Goal: Task Accomplishment & Management: Manage account settings

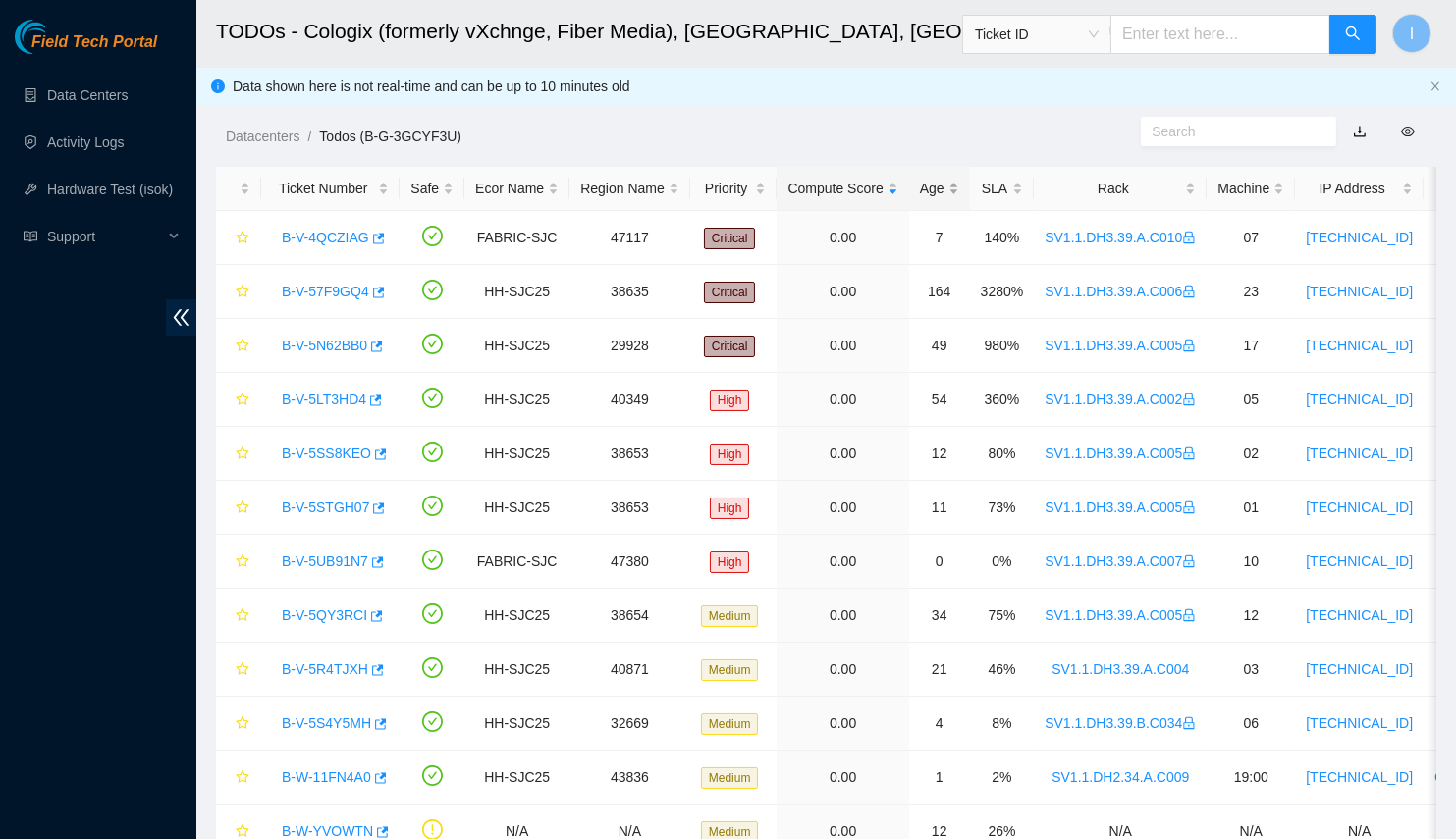
click at [945, 185] on div "Age" at bounding box center [939, 188] width 39 height 22
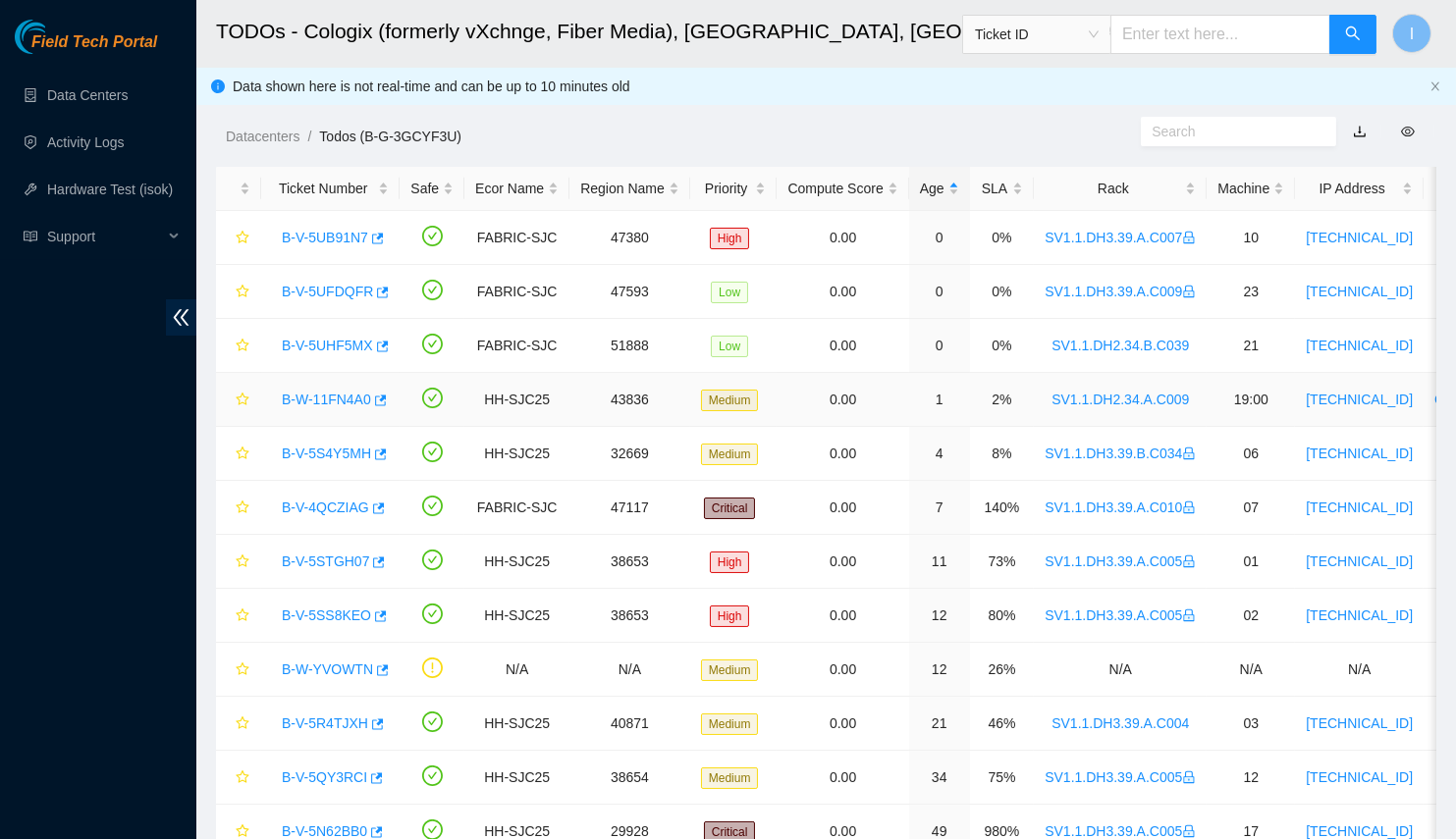
click at [303, 400] on link "B-W-11FN4A0" at bounding box center [327, 400] width 90 height 16
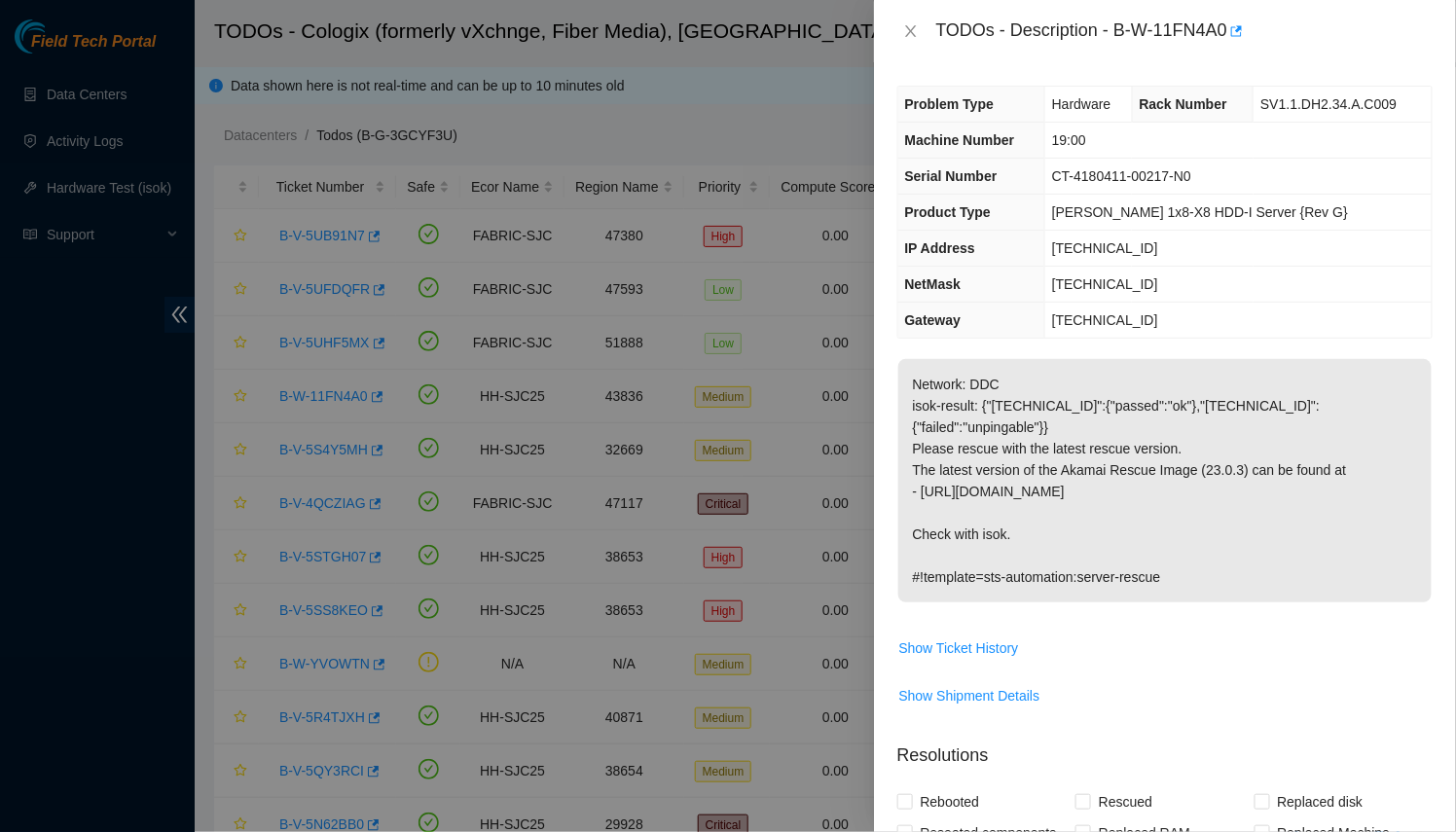
click at [435, 502] on div at bounding box center [728, 416] width 1456 height 832
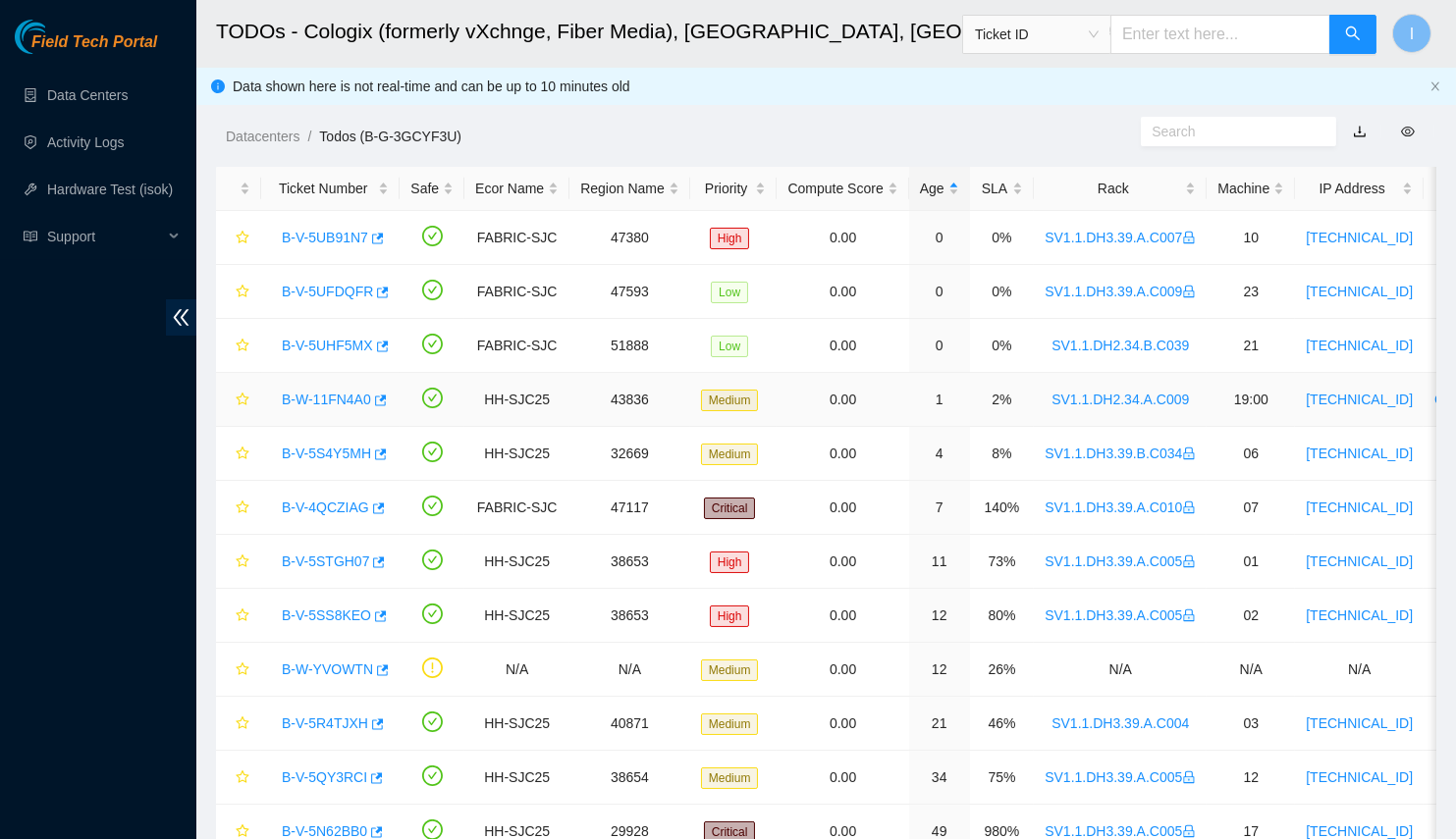
drag, startPoint x: 1028, startPoint y: 400, endPoint x: 1186, endPoint y: 401, distance: 158.0
click at [1186, 401] on td "SV1.1.DH2.34.A.C009" at bounding box center [1119, 400] width 172 height 54
copy link "SV1.1.DH2.34.A.C009"
click at [1014, 451] on td "8%" at bounding box center [1002, 453] width 65 height 54
click at [336, 445] on link "B-V-5S4Y5MH" at bounding box center [327, 453] width 90 height 16
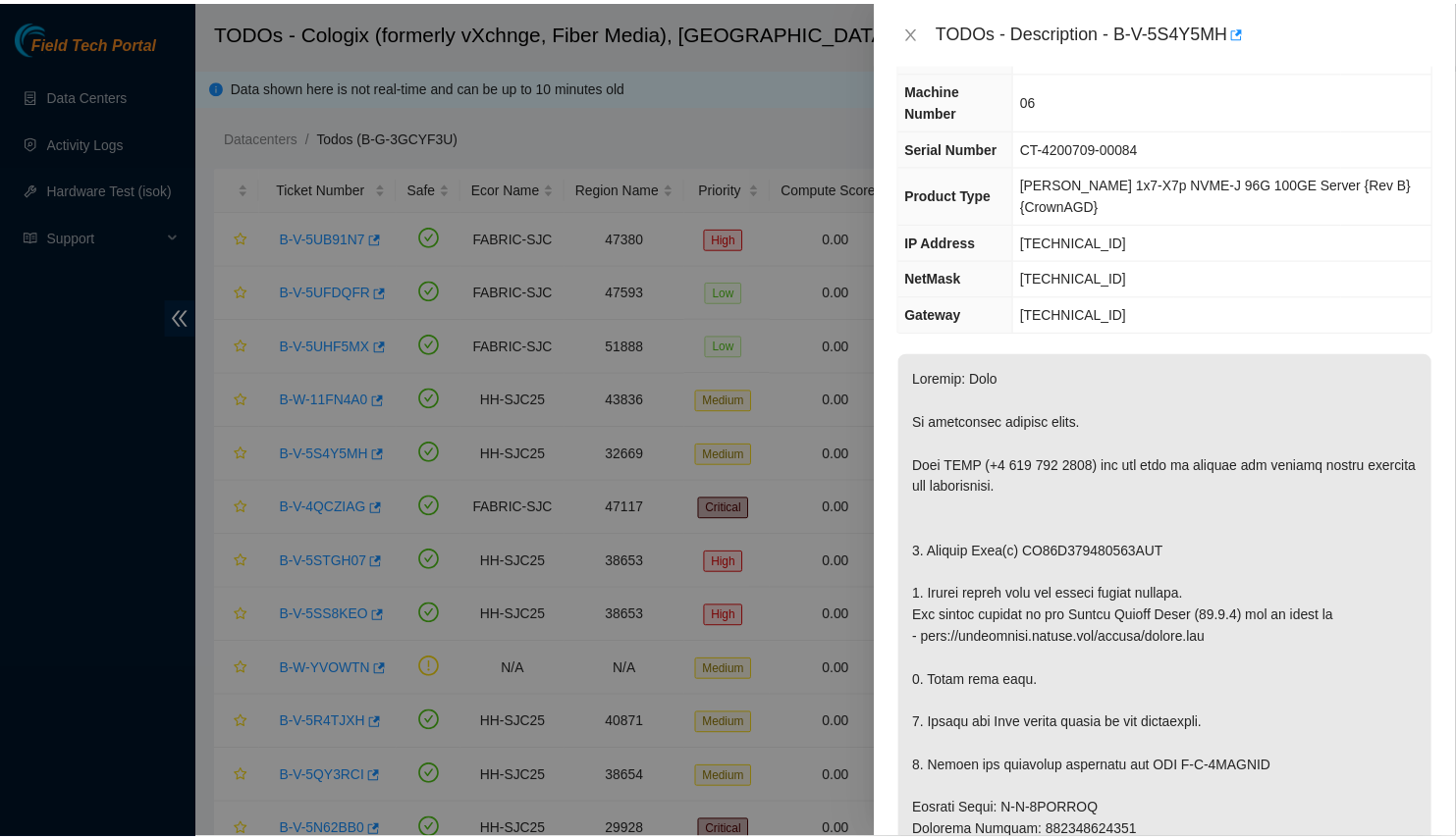
scroll to position [177, 0]
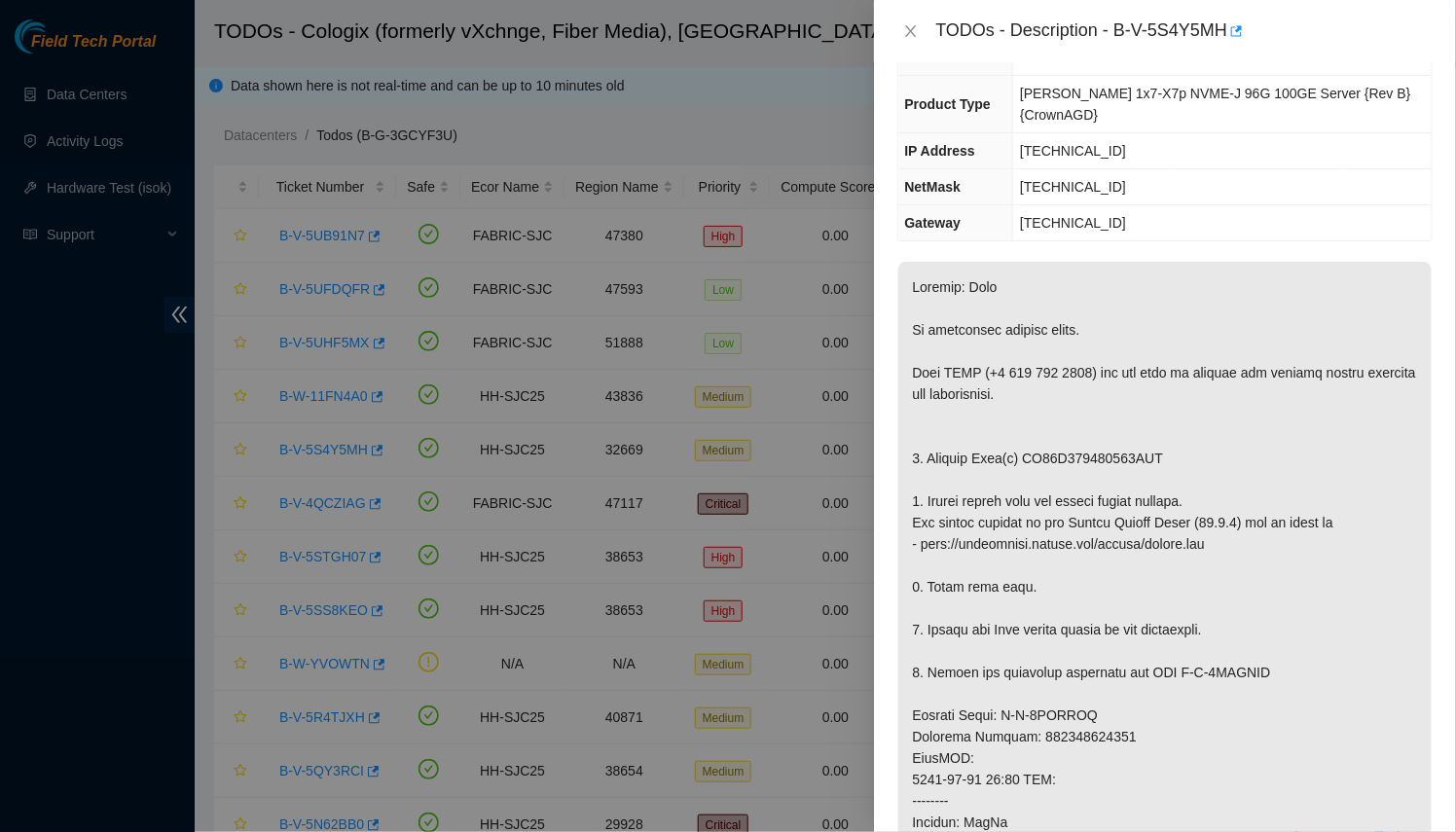
click at [1078, 687] on p at bounding box center [1165, 758] width 533 height 993
click at [1080, 687] on p at bounding box center [1165, 758] width 533 height 993
copy p "463470041091"
click at [432, 280] on div at bounding box center [728, 416] width 1456 height 832
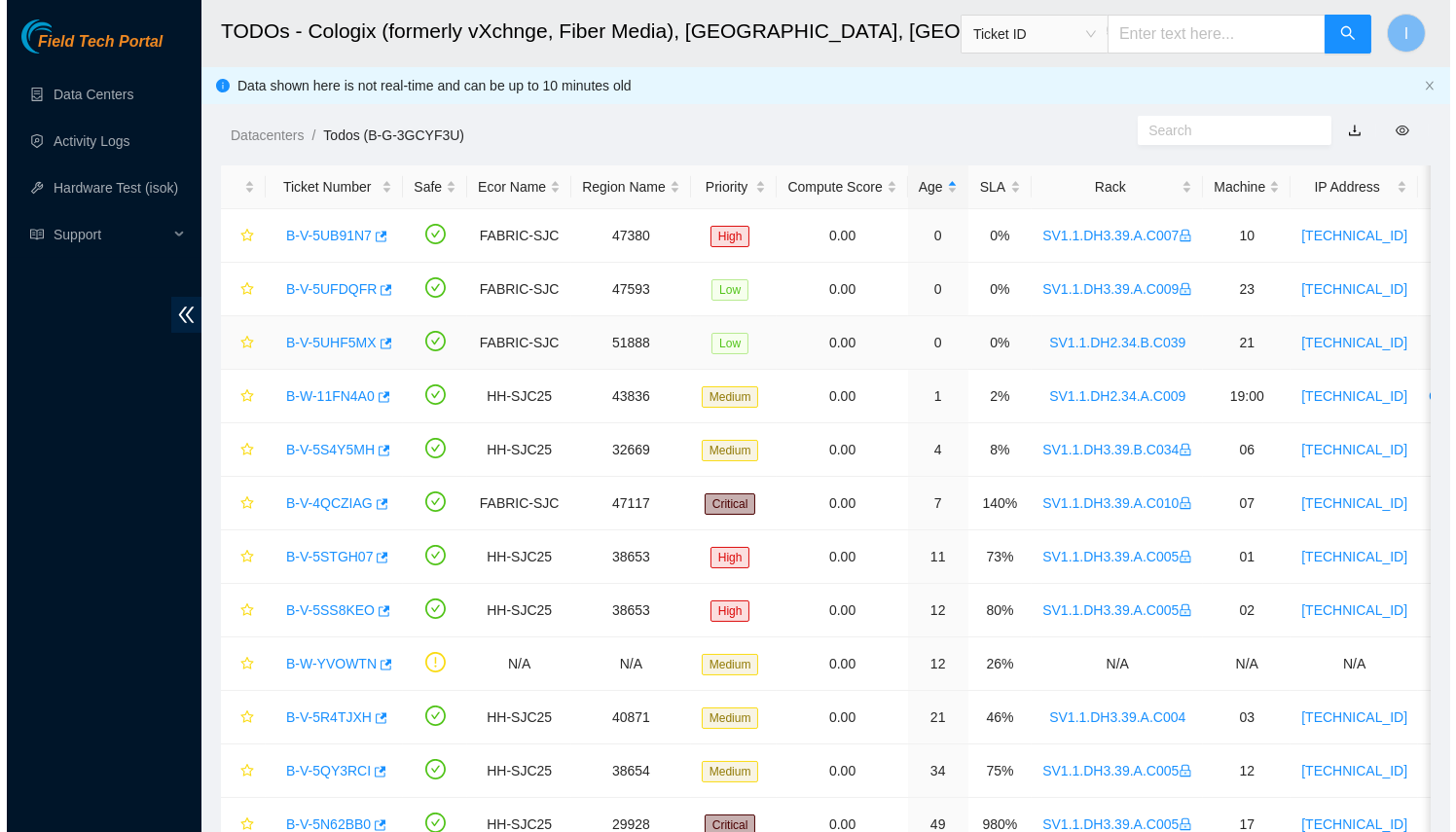
scroll to position [240, 0]
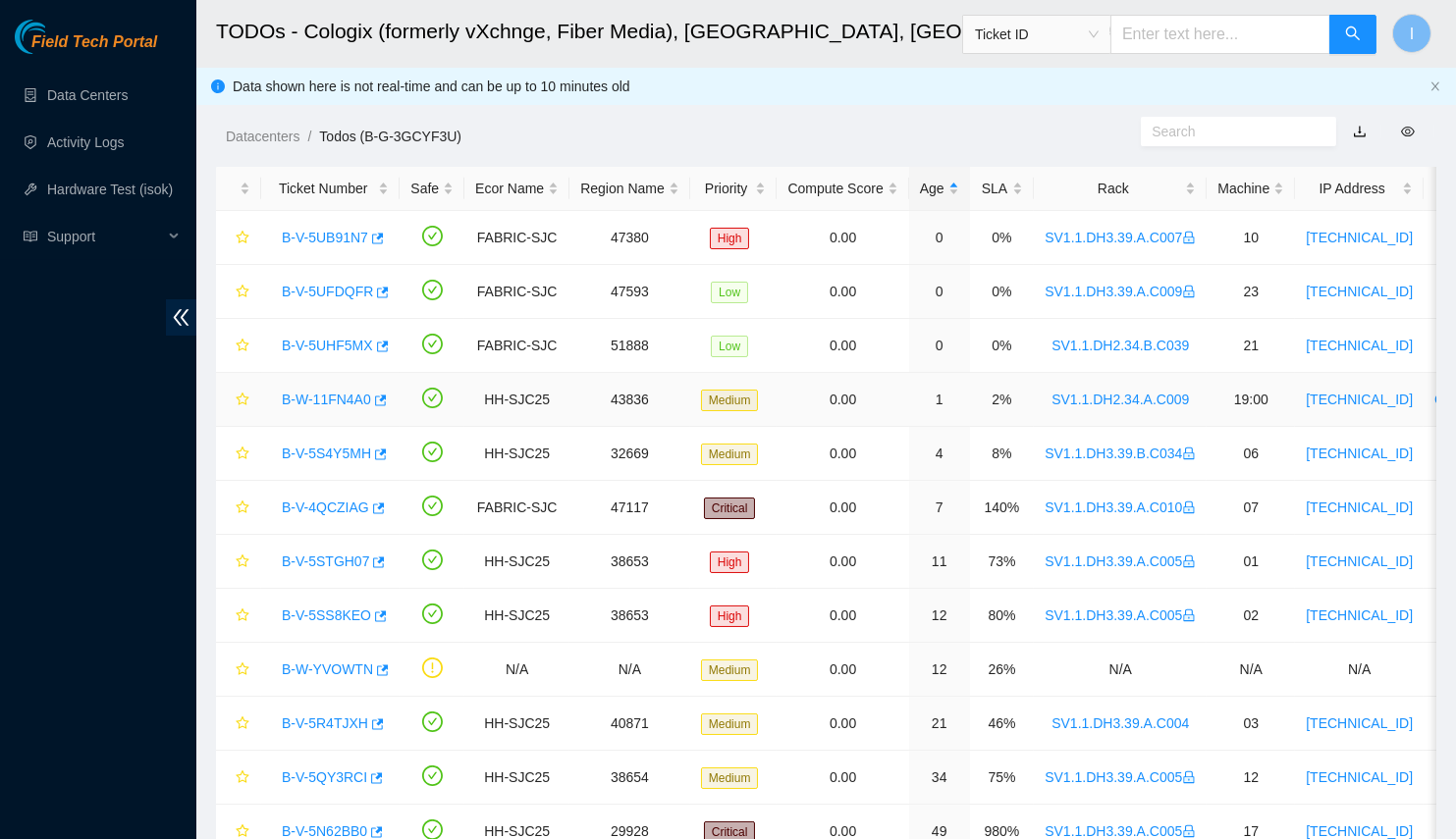
click at [308, 399] on link "B-W-11FN4A0" at bounding box center [327, 400] width 90 height 16
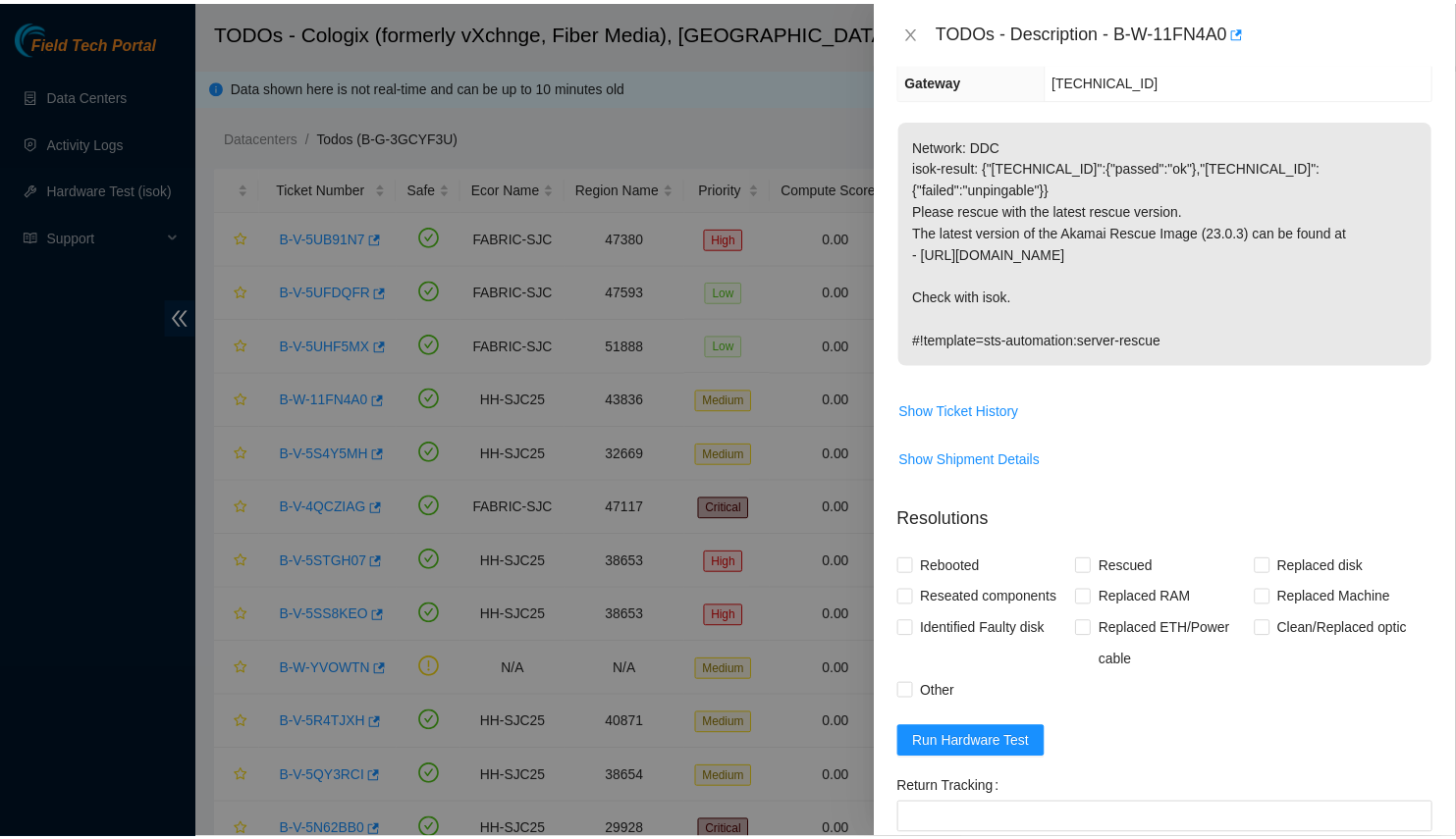
scroll to position [177, 0]
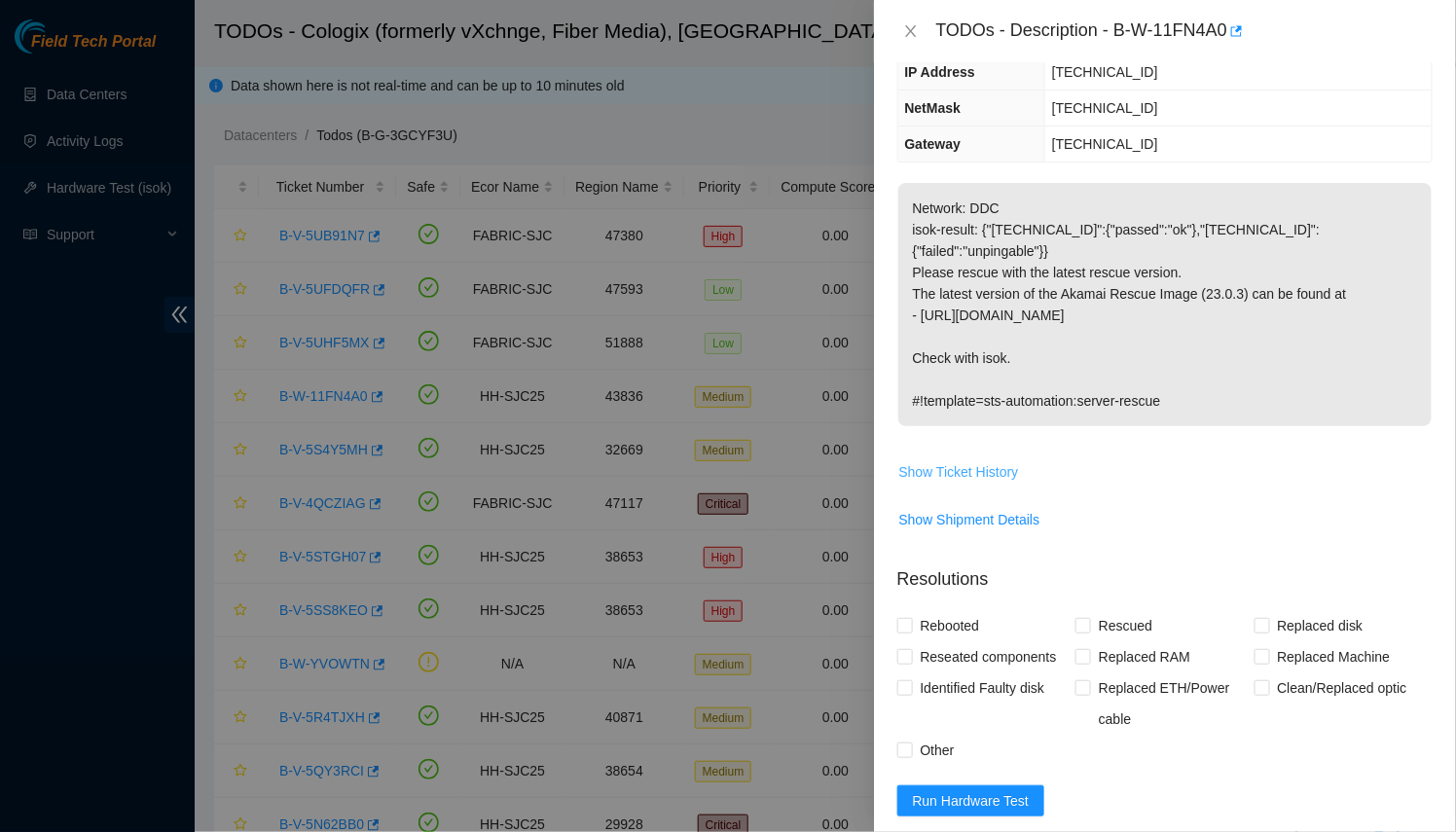
click at [974, 461] on span "Show Ticket History" at bounding box center [958, 472] width 120 height 22
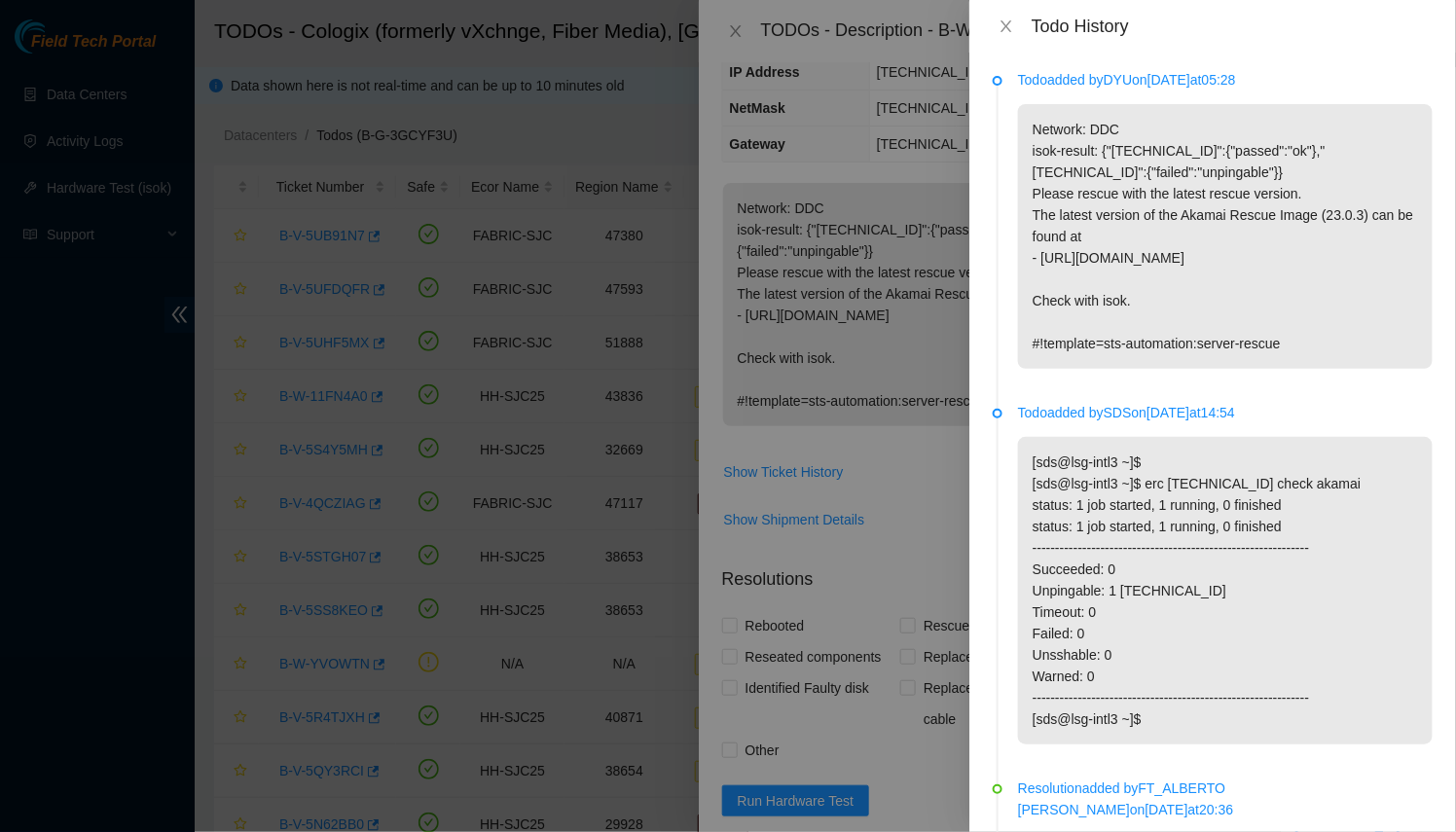
click at [936, 445] on div at bounding box center [728, 416] width 1456 height 832
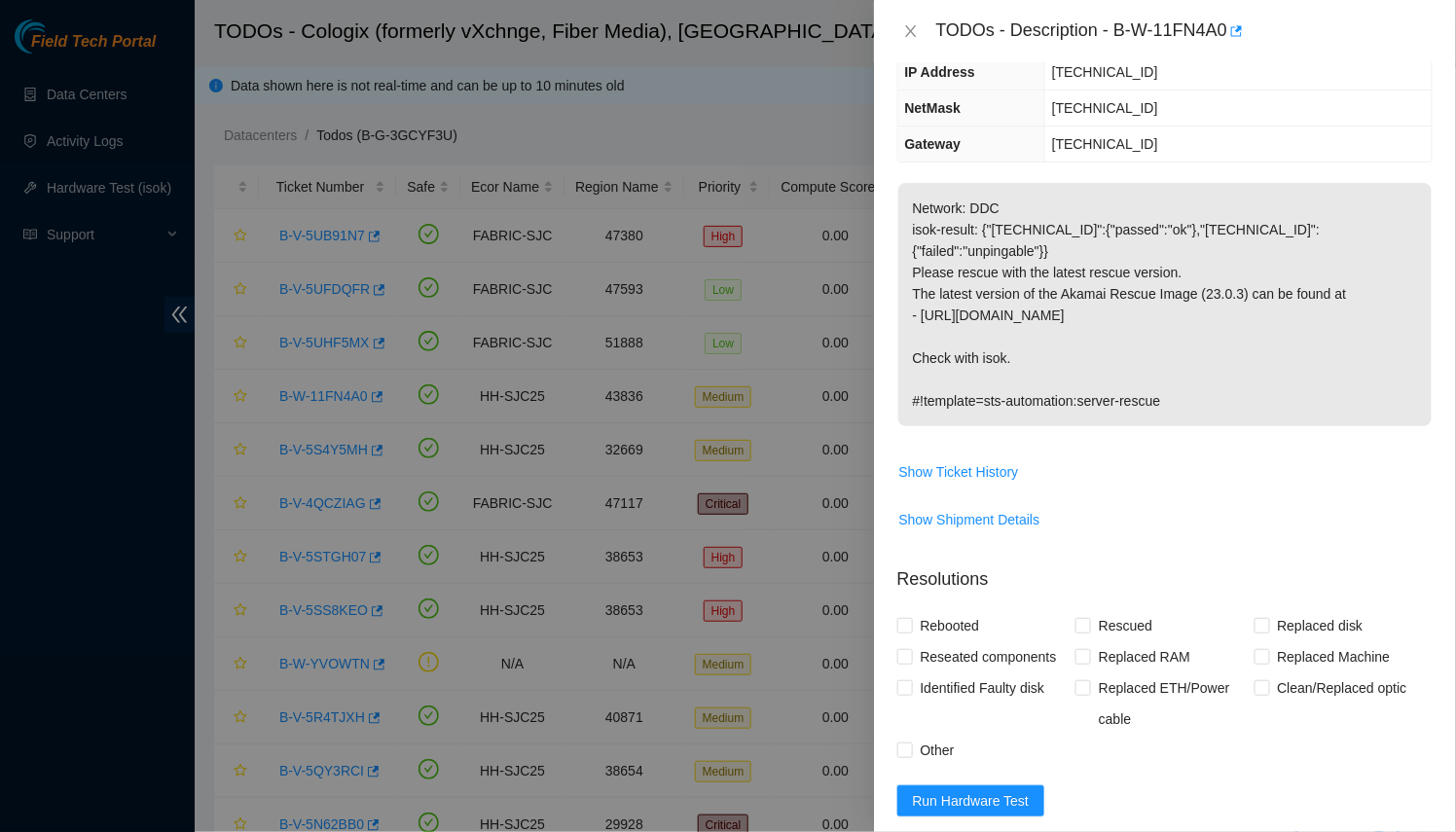
click at [325, 310] on div at bounding box center [728, 416] width 1456 height 832
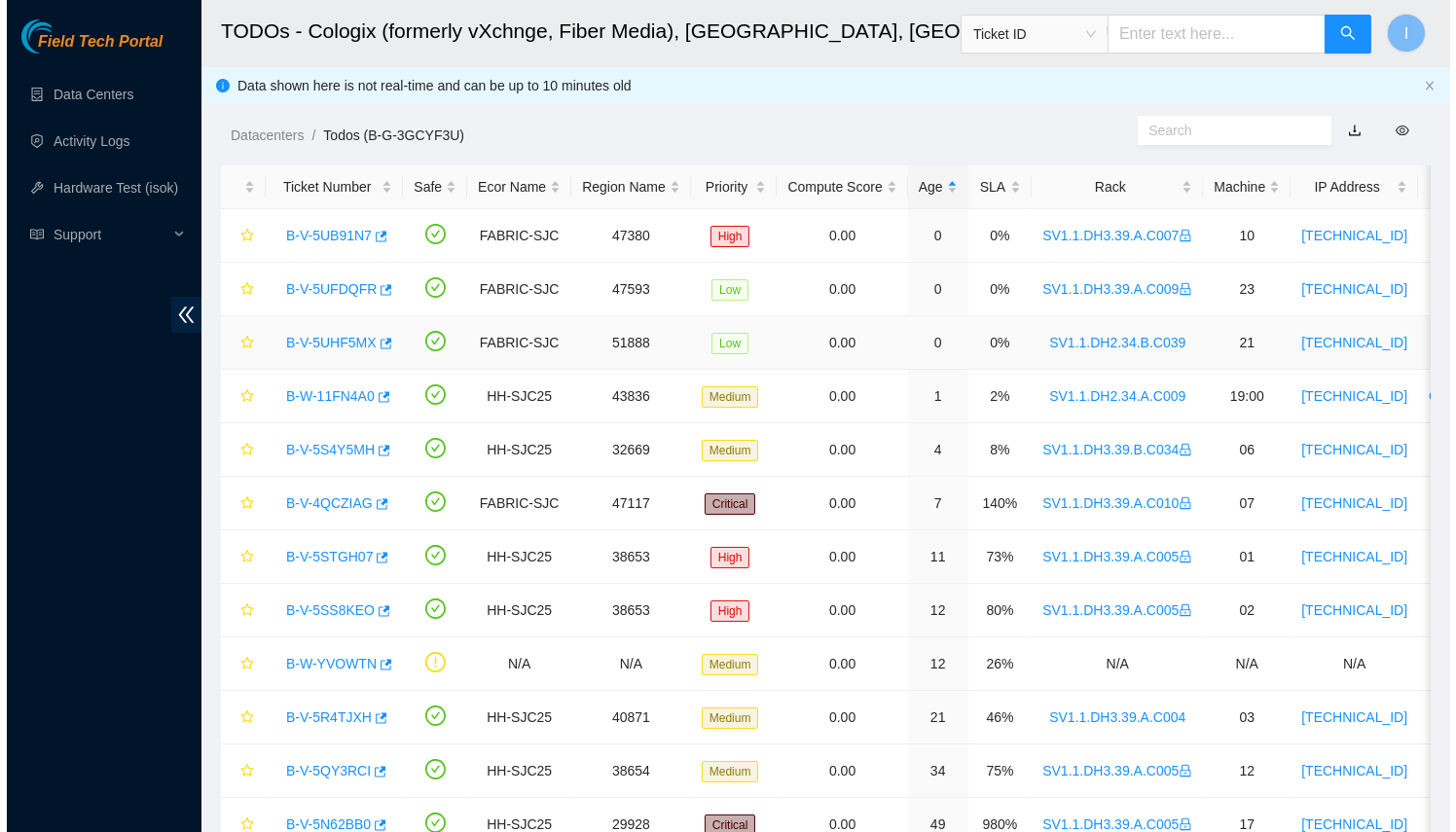
scroll to position [240, 0]
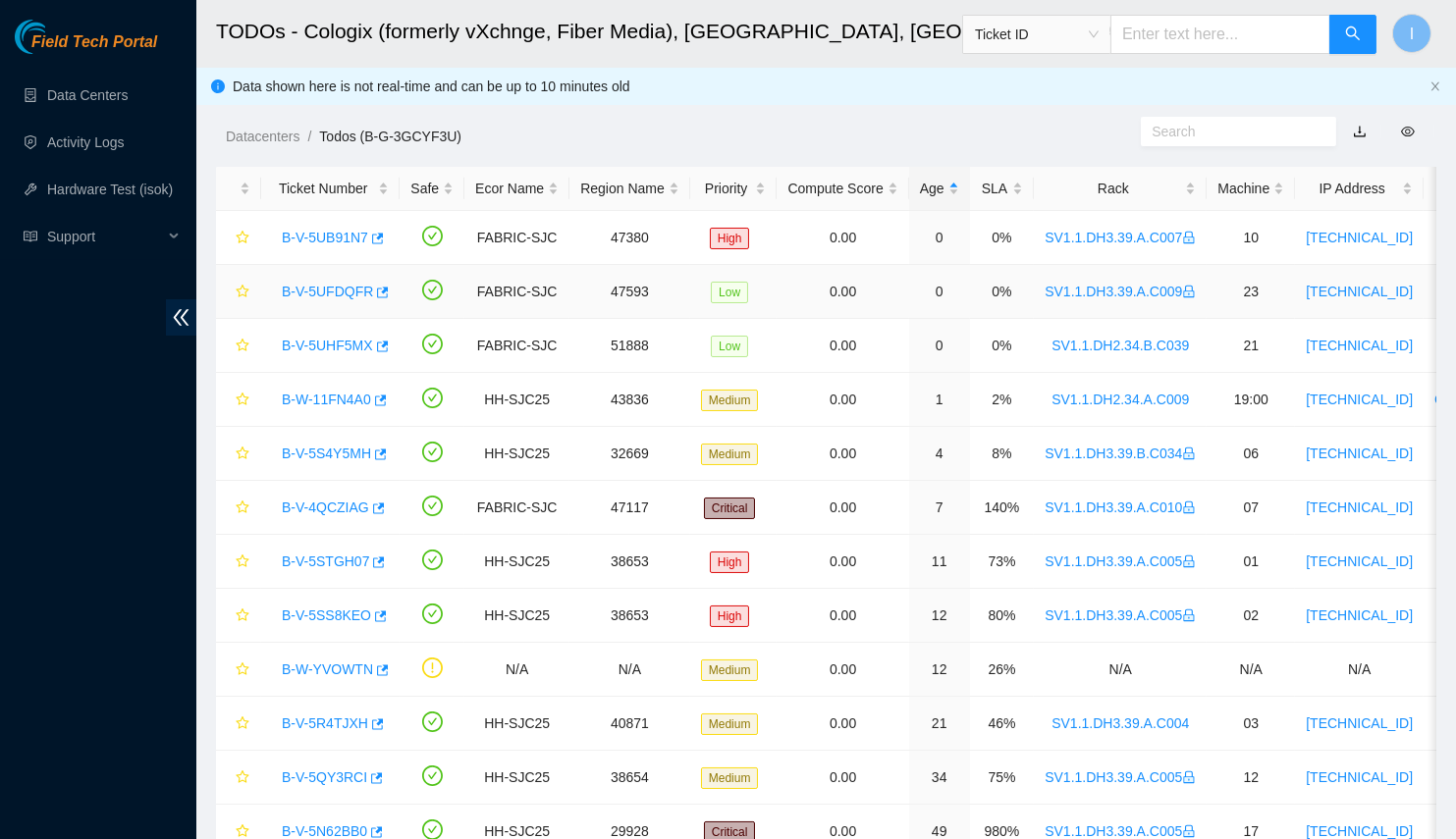
click at [329, 312] on td "B-V-5UFDQFR" at bounding box center [330, 292] width 139 height 54
click at [336, 344] on link "B-V-5UHF5MX" at bounding box center [328, 346] width 92 height 16
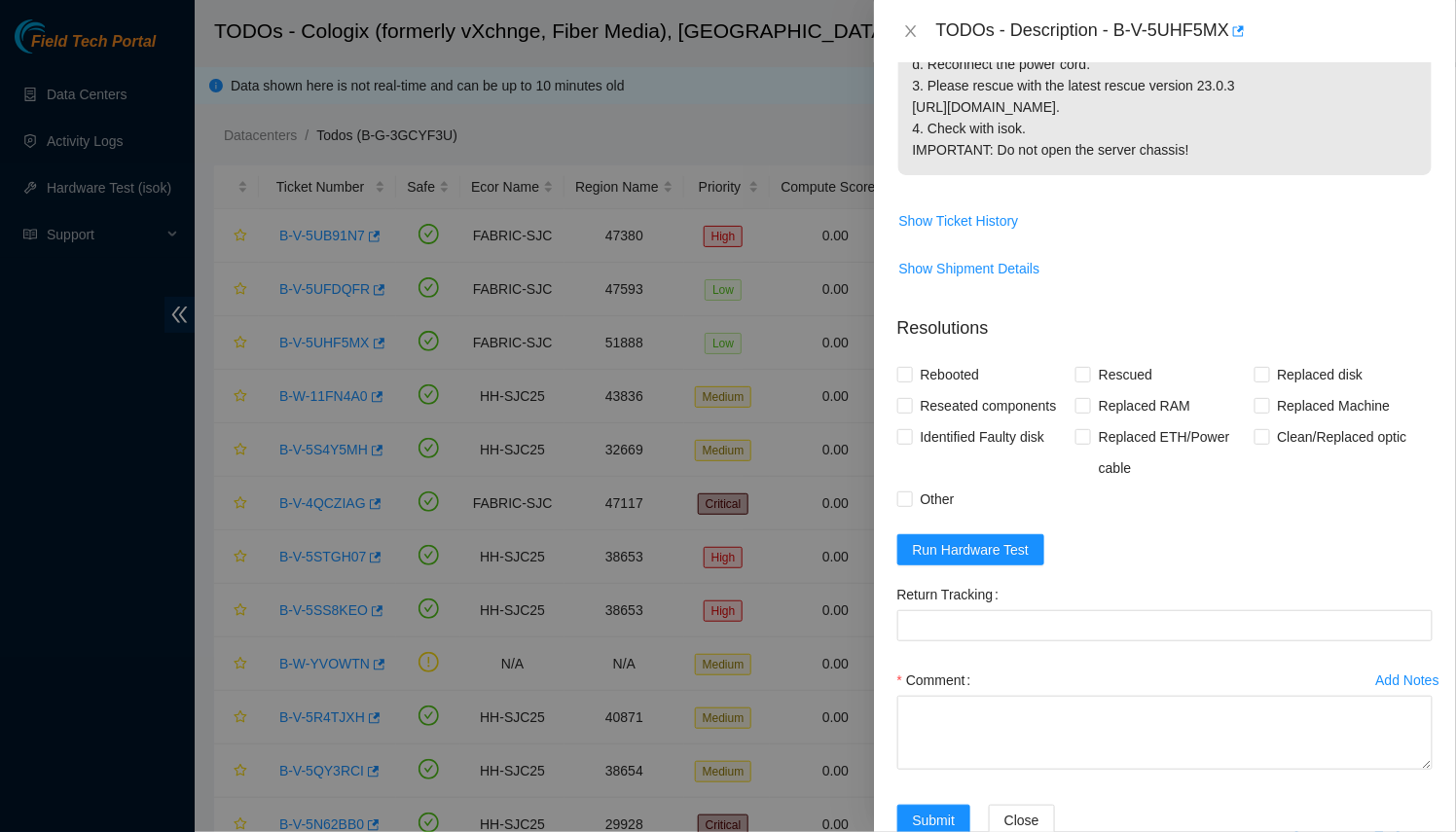
scroll to position [916, 0]
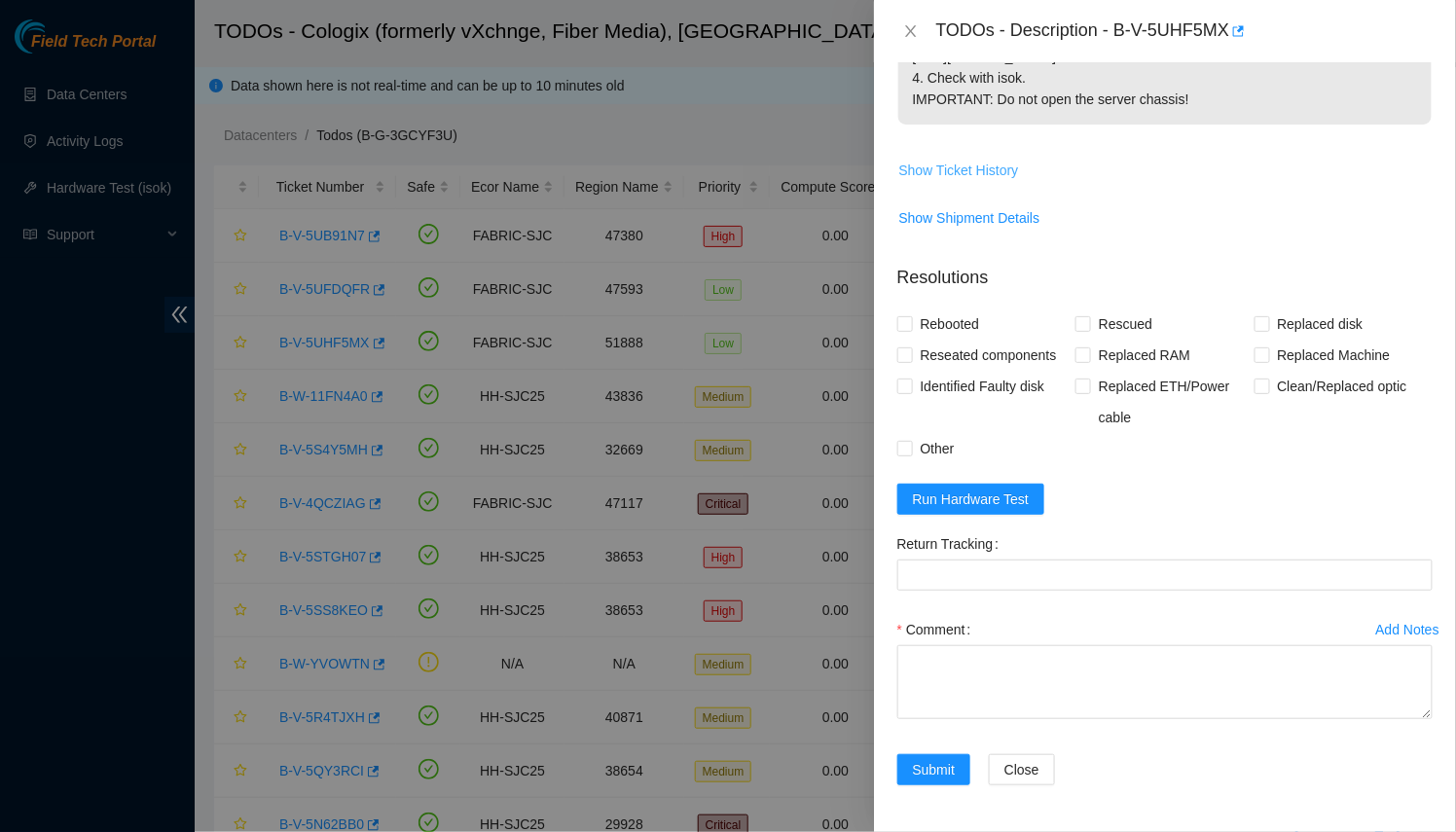
click at [973, 186] on button "Show Ticket History" at bounding box center [958, 171] width 121 height 32
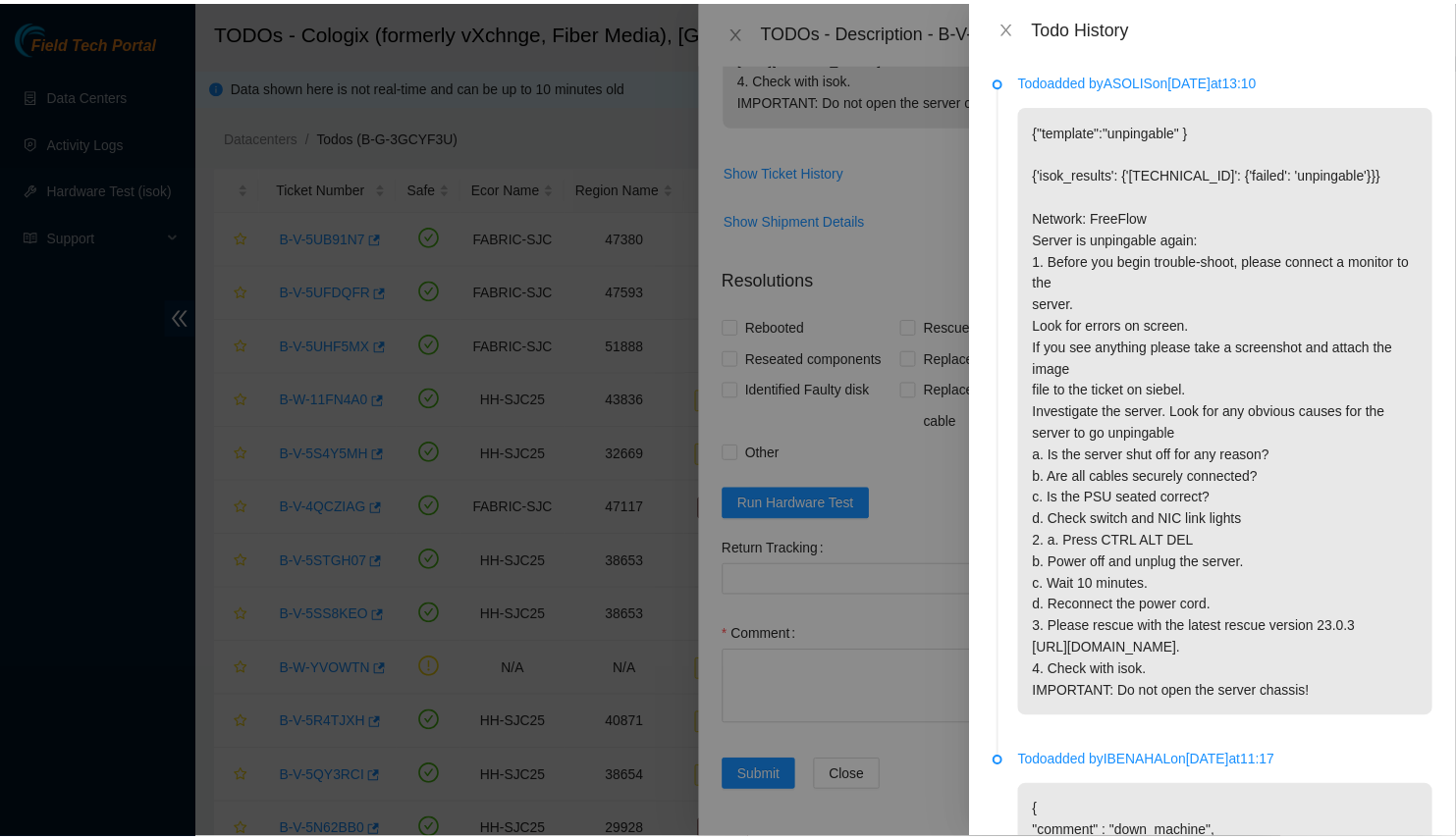
scroll to position [385, 0]
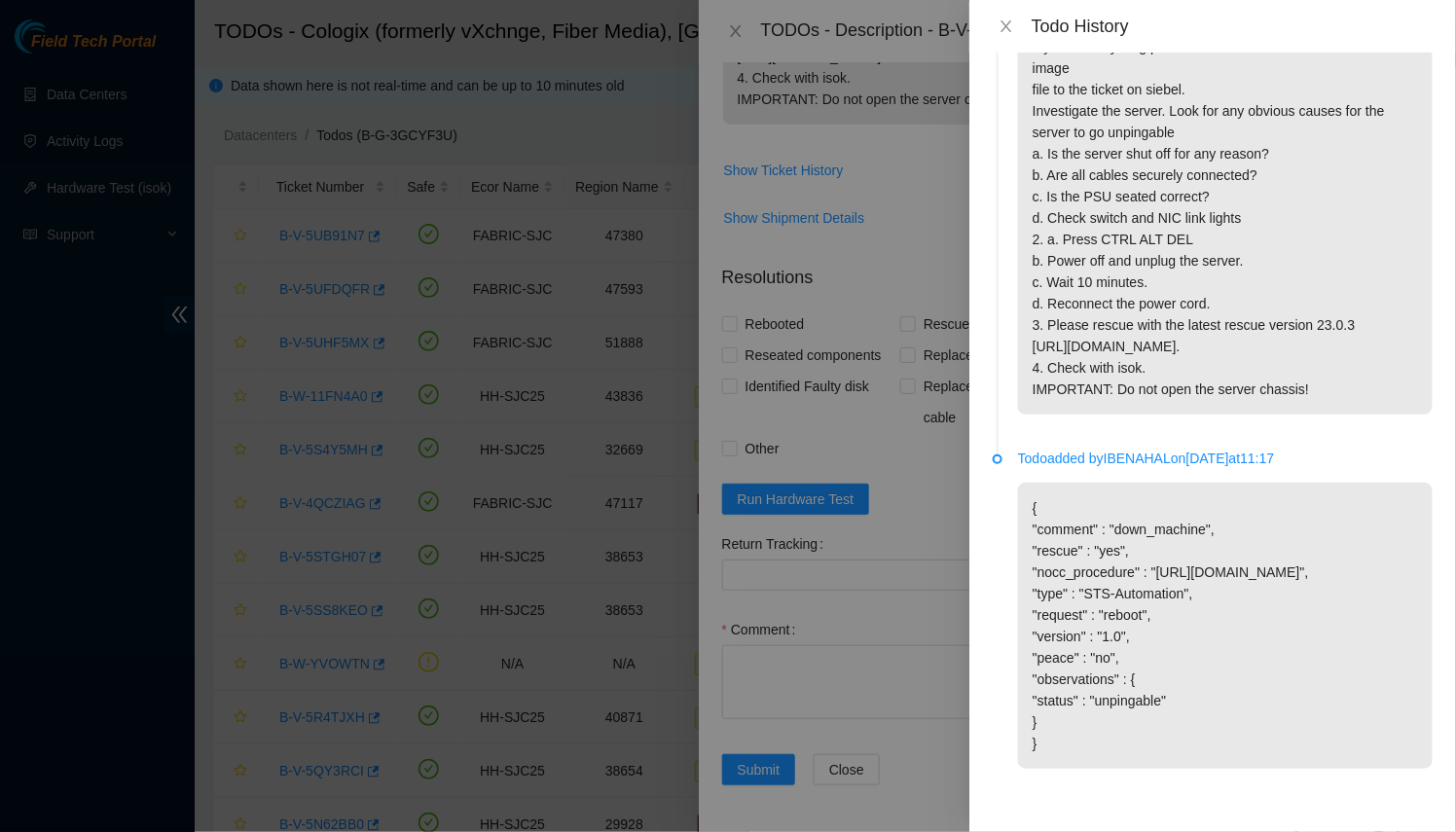
click at [515, 428] on div at bounding box center [728, 416] width 1456 height 832
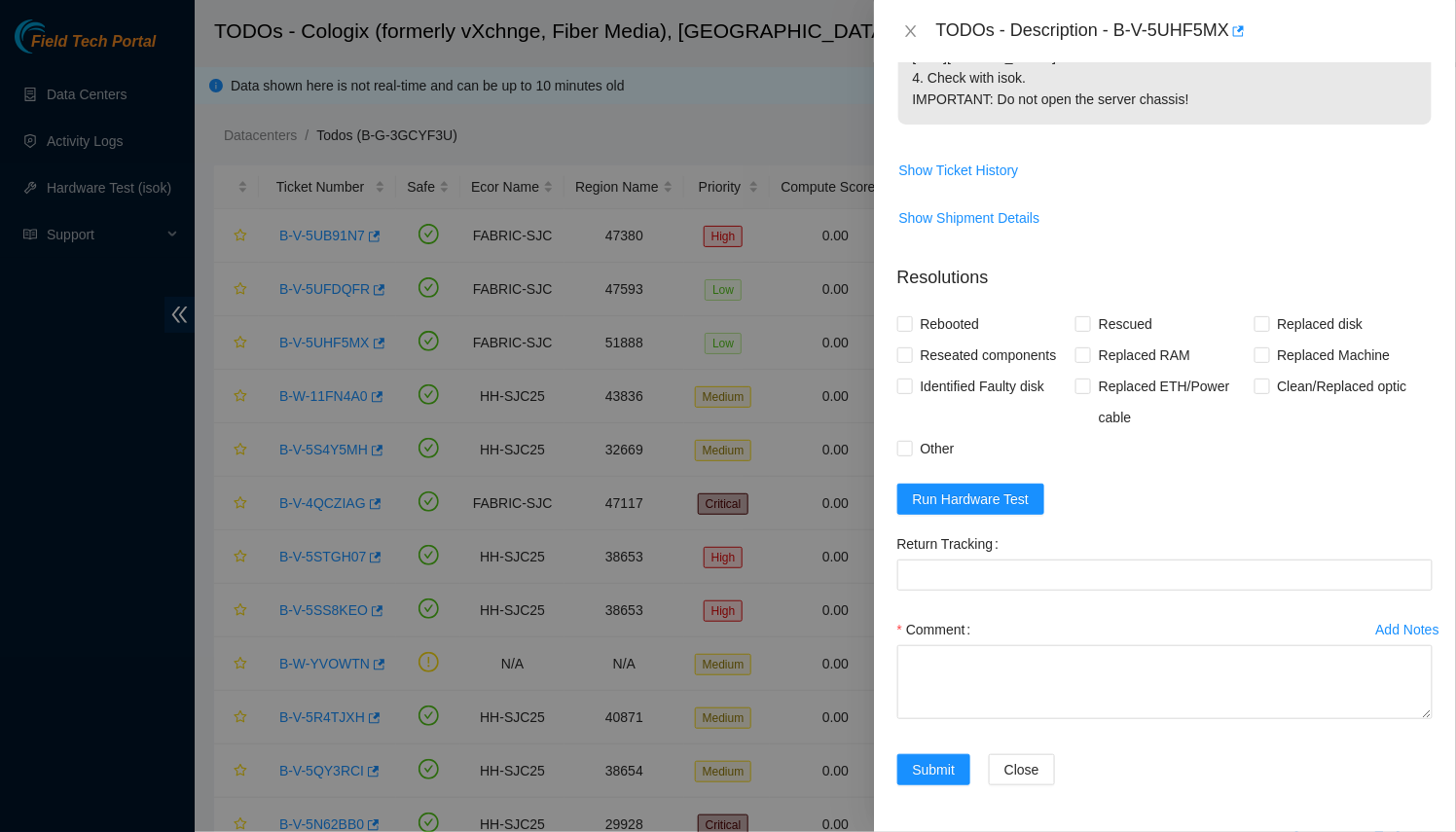
click at [703, 633] on div at bounding box center [728, 416] width 1456 height 832
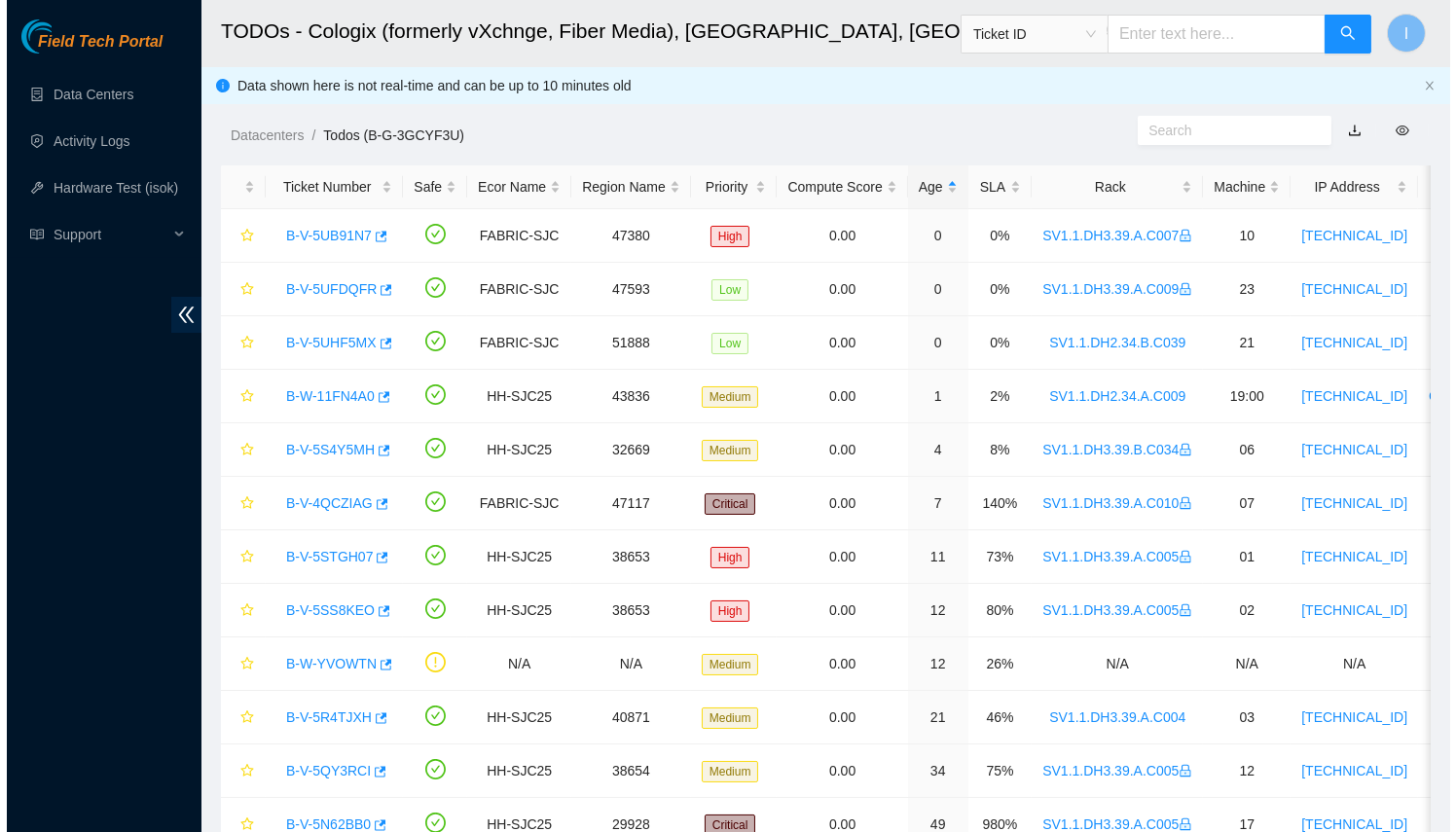
scroll to position [444, 0]
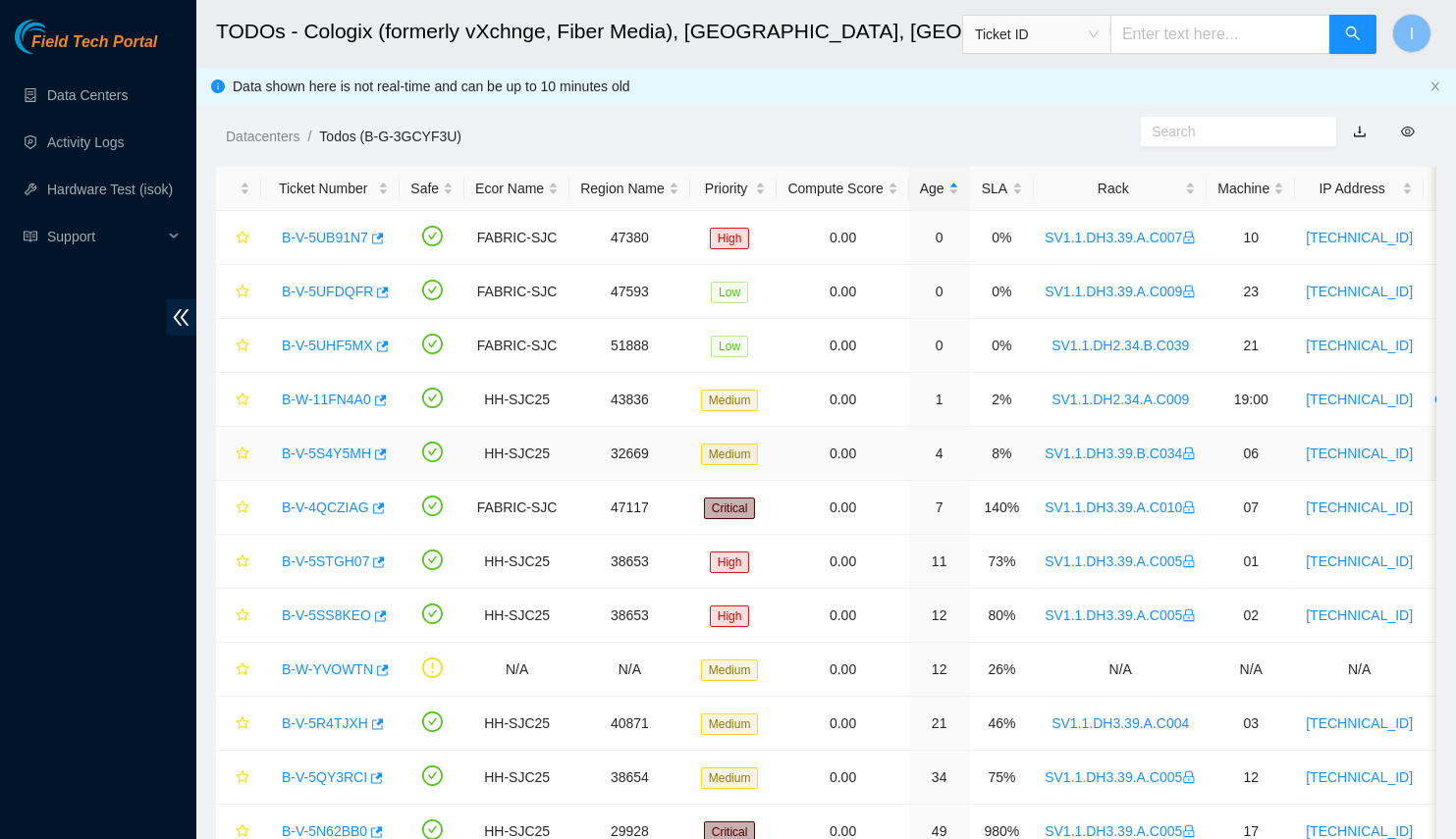
click at [325, 452] on link "B-V-5S4Y5MH" at bounding box center [327, 453] width 90 height 16
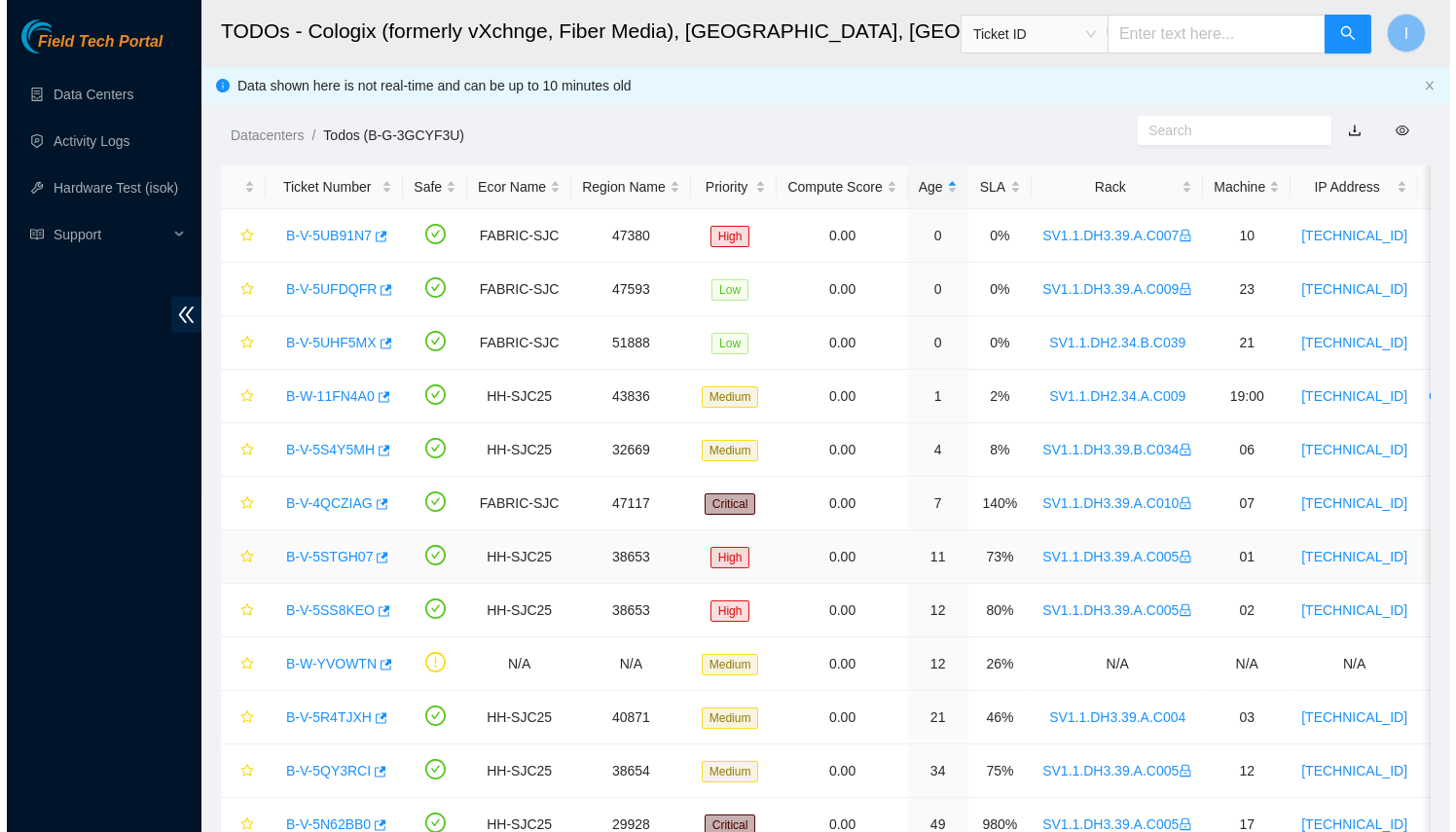
scroll to position [318, 0]
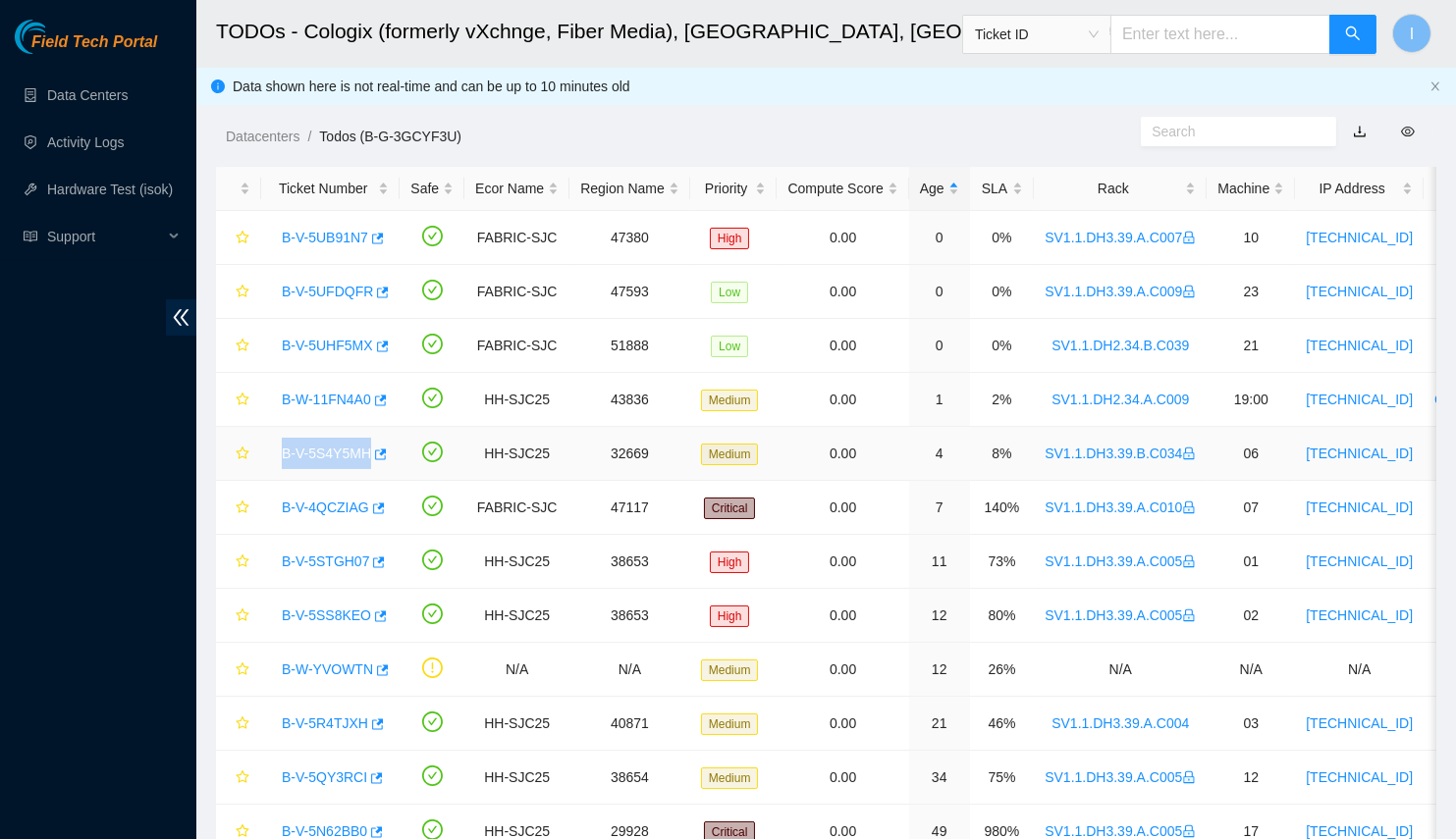
drag, startPoint x: 259, startPoint y: 449, endPoint x: 386, endPoint y: 468, distance: 128.4
click at [386, 468] on tr "B-V-5S4Y5MH HH-SJC25 32669 Medium 0.00 4 8% SV1.1.DH3.39.B.C034 06 72.247.36.13…" at bounding box center [1158, 453] width 1884 height 54
copy link "B-V-5S4Y5MH"
click at [326, 392] on link "B-W-11FN4A0" at bounding box center [327, 400] width 90 height 16
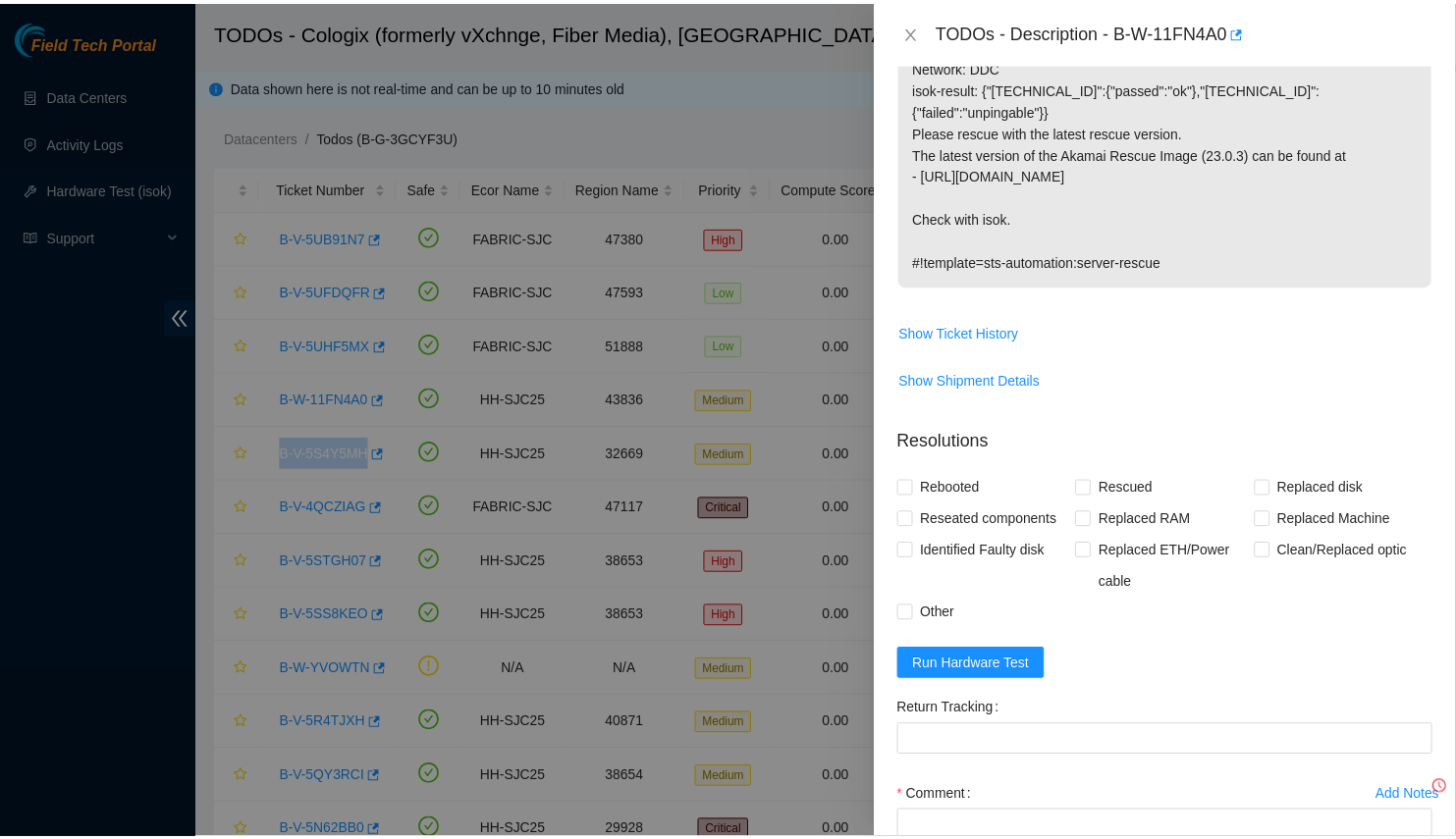
scroll to position [256, 0]
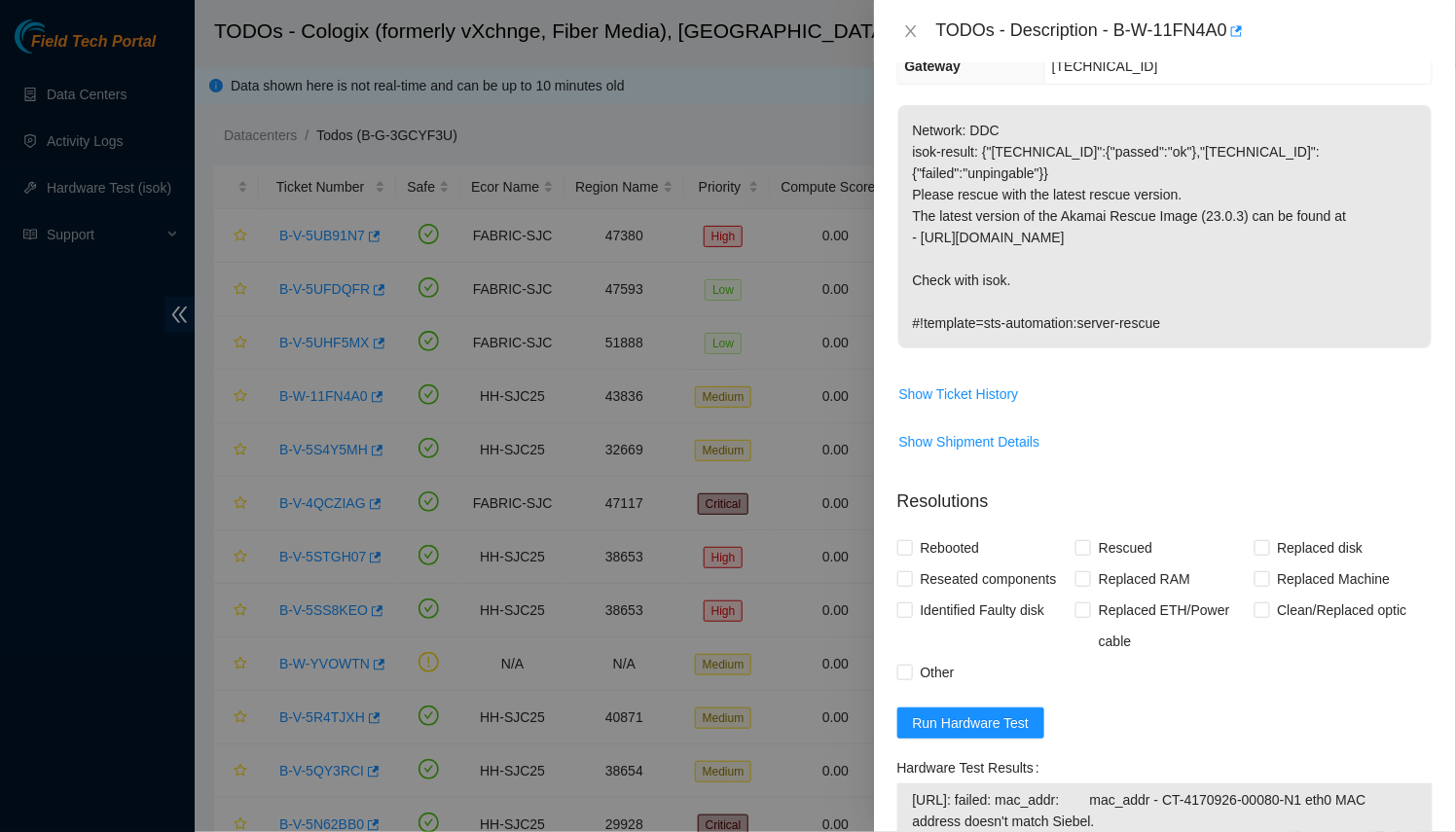
click at [991, 388] on td "Show Ticket History" at bounding box center [1165, 401] width 535 height 47
click at [979, 383] on span "Show Ticket History" at bounding box center [958, 394] width 120 height 22
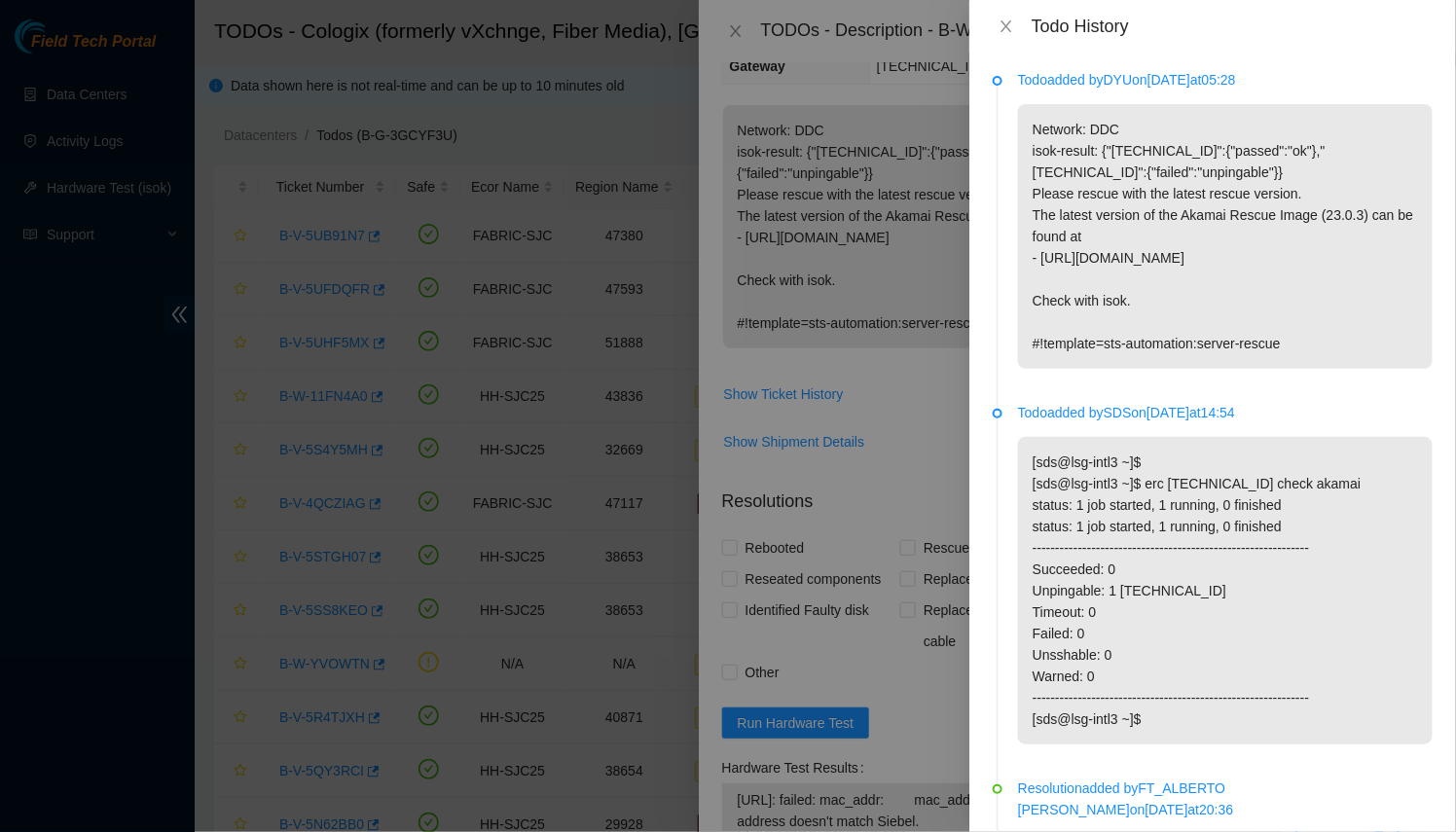
click at [812, 499] on div at bounding box center [728, 416] width 1456 height 832
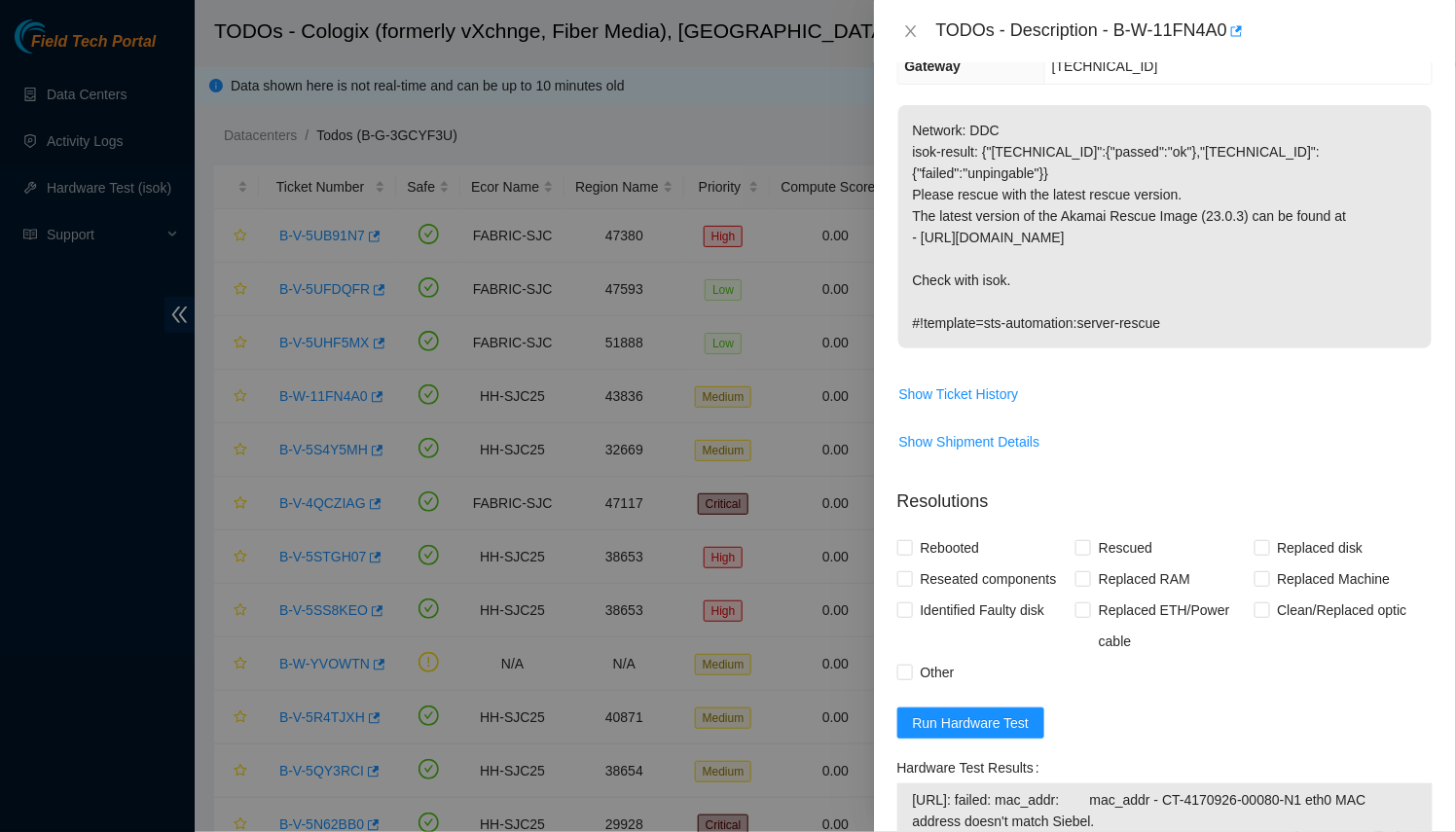
click at [490, 468] on div at bounding box center [728, 416] width 1456 height 832
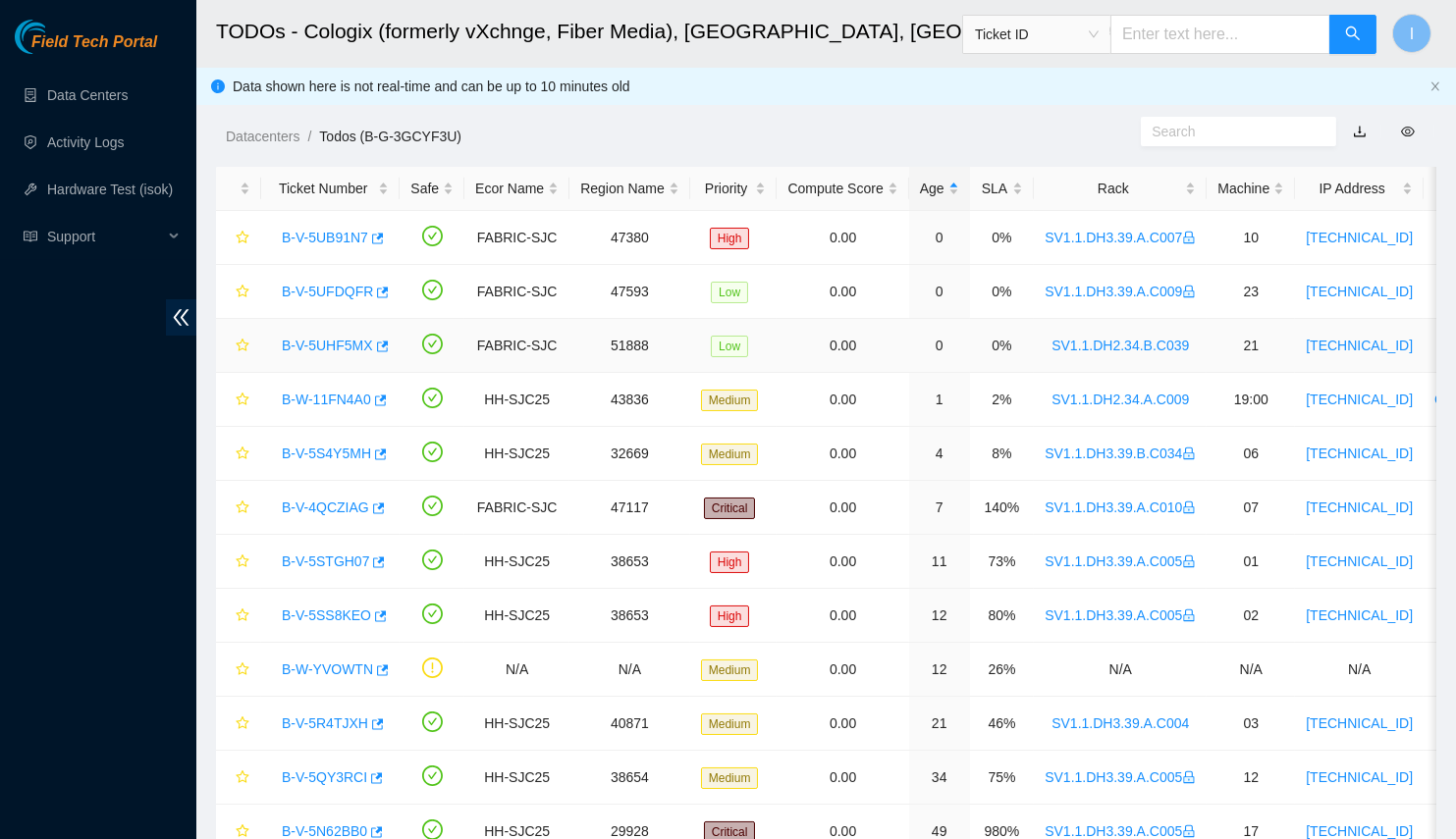
click at [329, 340] on link "B-V-5UHF5MX" at bounding box center [328, 346] width 92 height 16
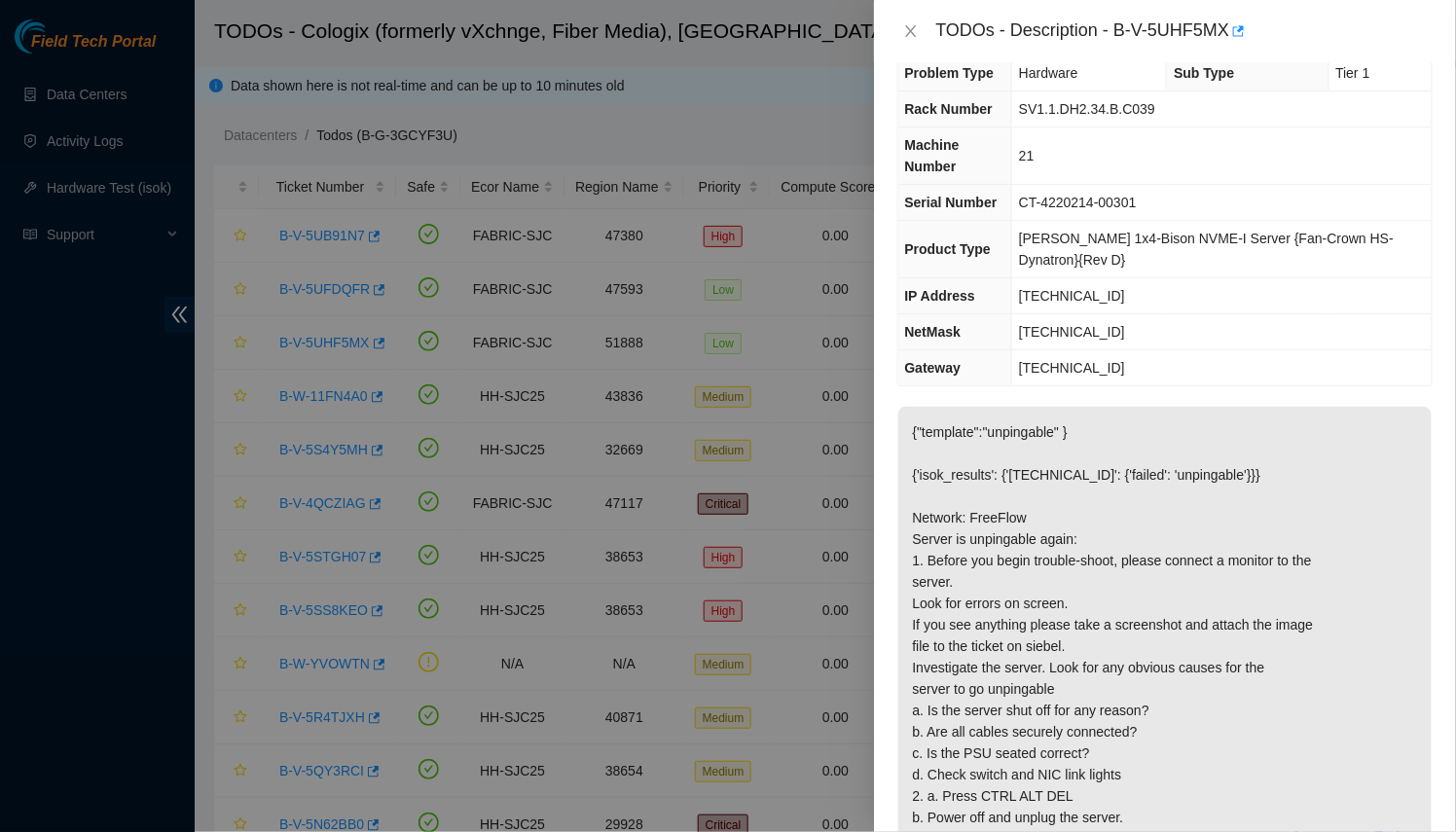
scroll to position [0, 0]
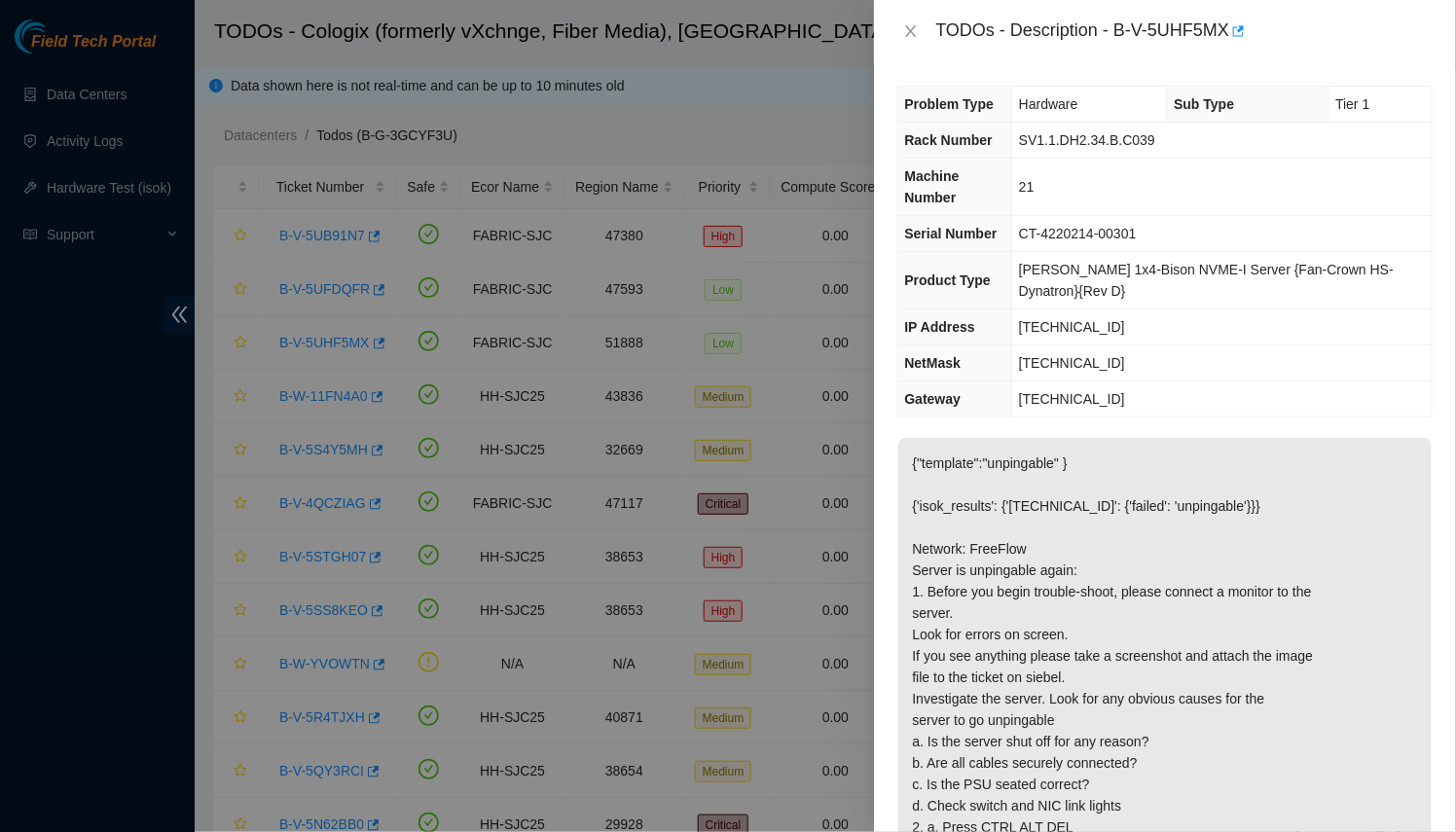
click at [1189, 43] on div "TODOs - Description - B-V-5UHF5MX" at bounding box center [1184, 32] width 496 height 32
drag, startPoint x: 1189, startPoint y: 43, endPoint x: 1119, endPoint y: 35, distance: 70.5
click at [1119, 35] on div "TODOs - Description - B-V-5UHF5MX" at bounding box center [1184, 32] width 496 height 32
copy div "B-V-5UHF5MX"
click at [558, 341] on div at bounding box center [728, 416] width 1456 height 832
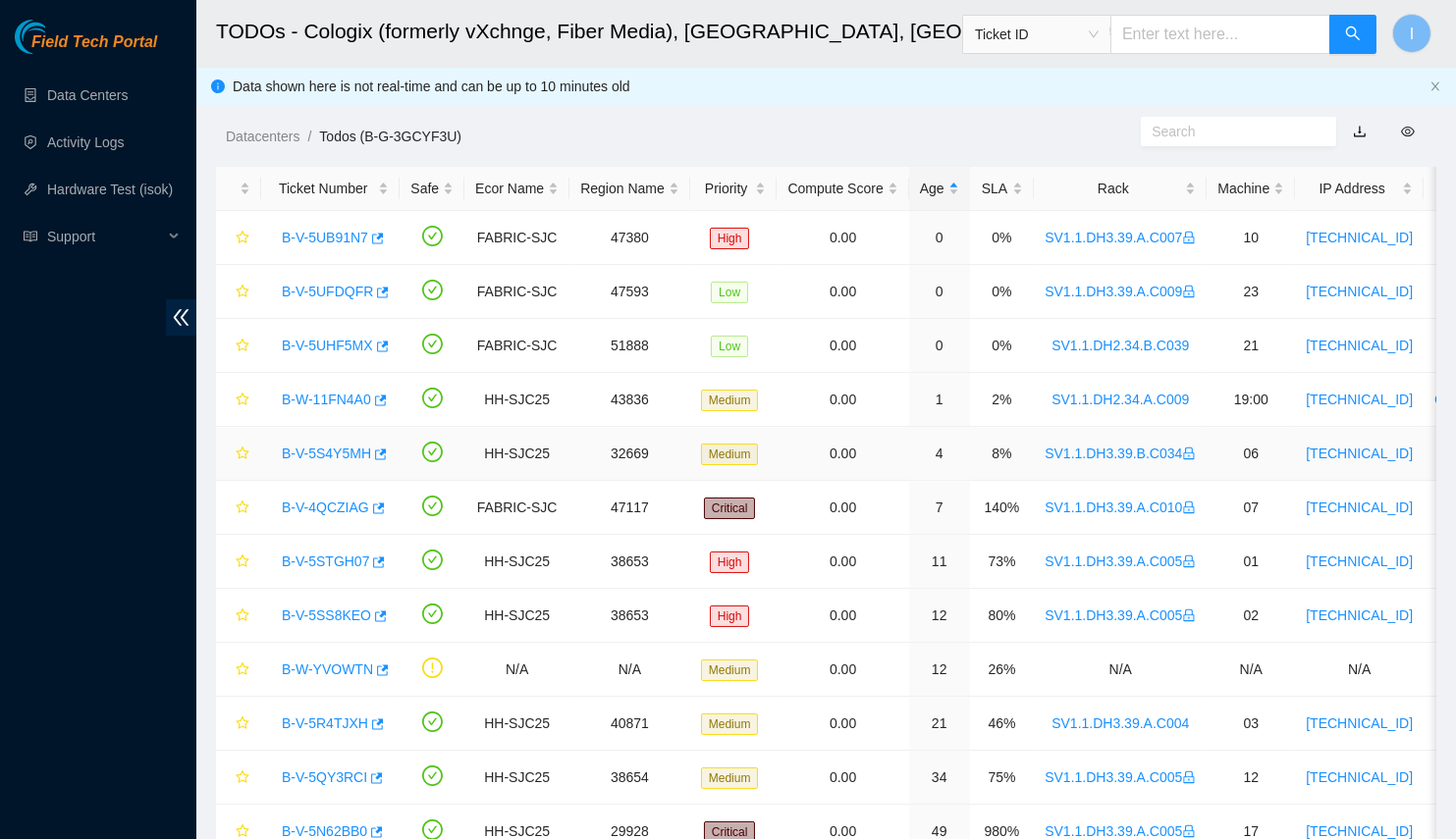
click at [322, 447] on link "B-V-5S4Y5MH" at bounding box center [327, 453] width 90 height 16
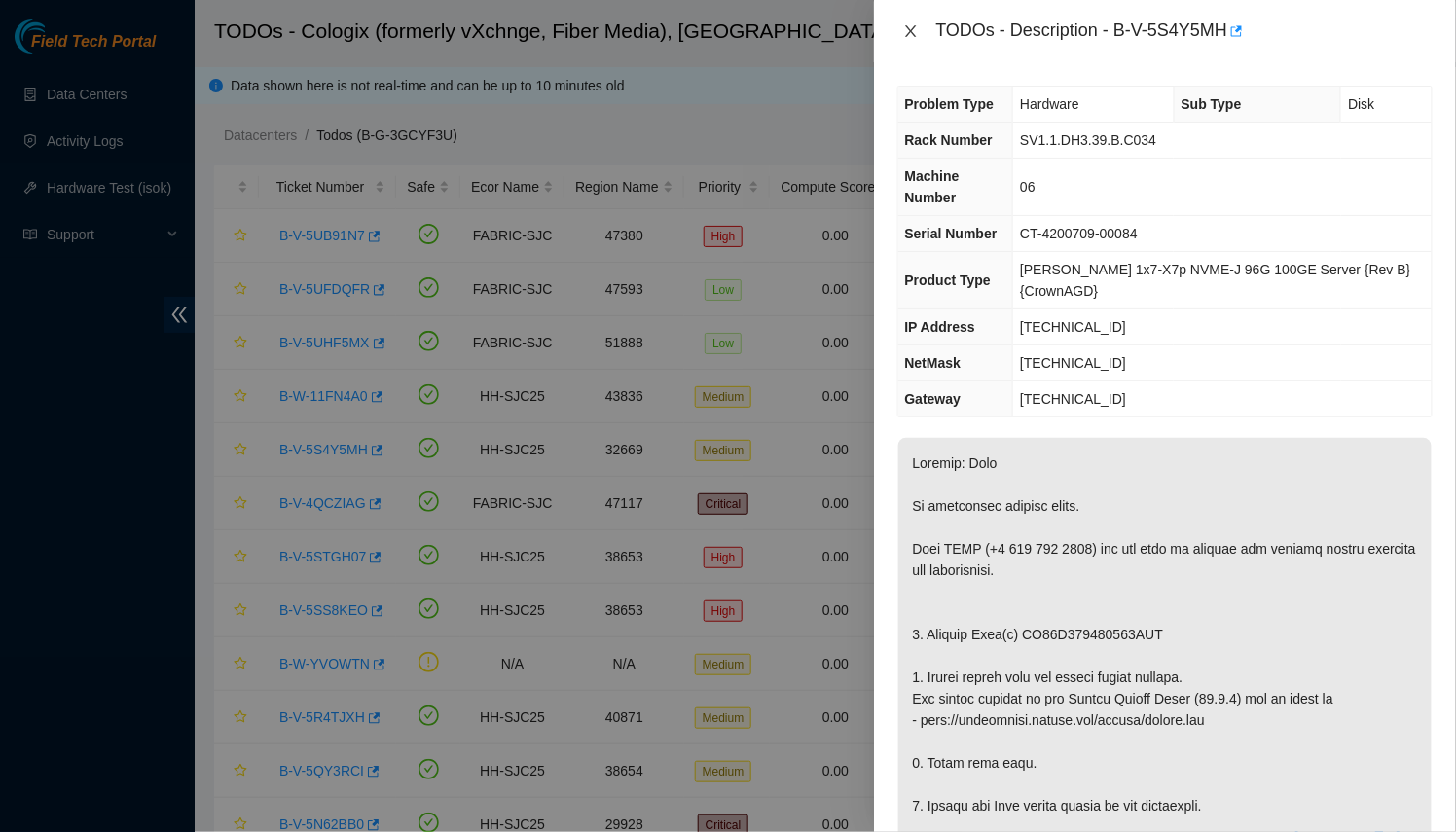
click at [917, 26] on icon "close" at bounding box center [911, 32] width 16 height 16
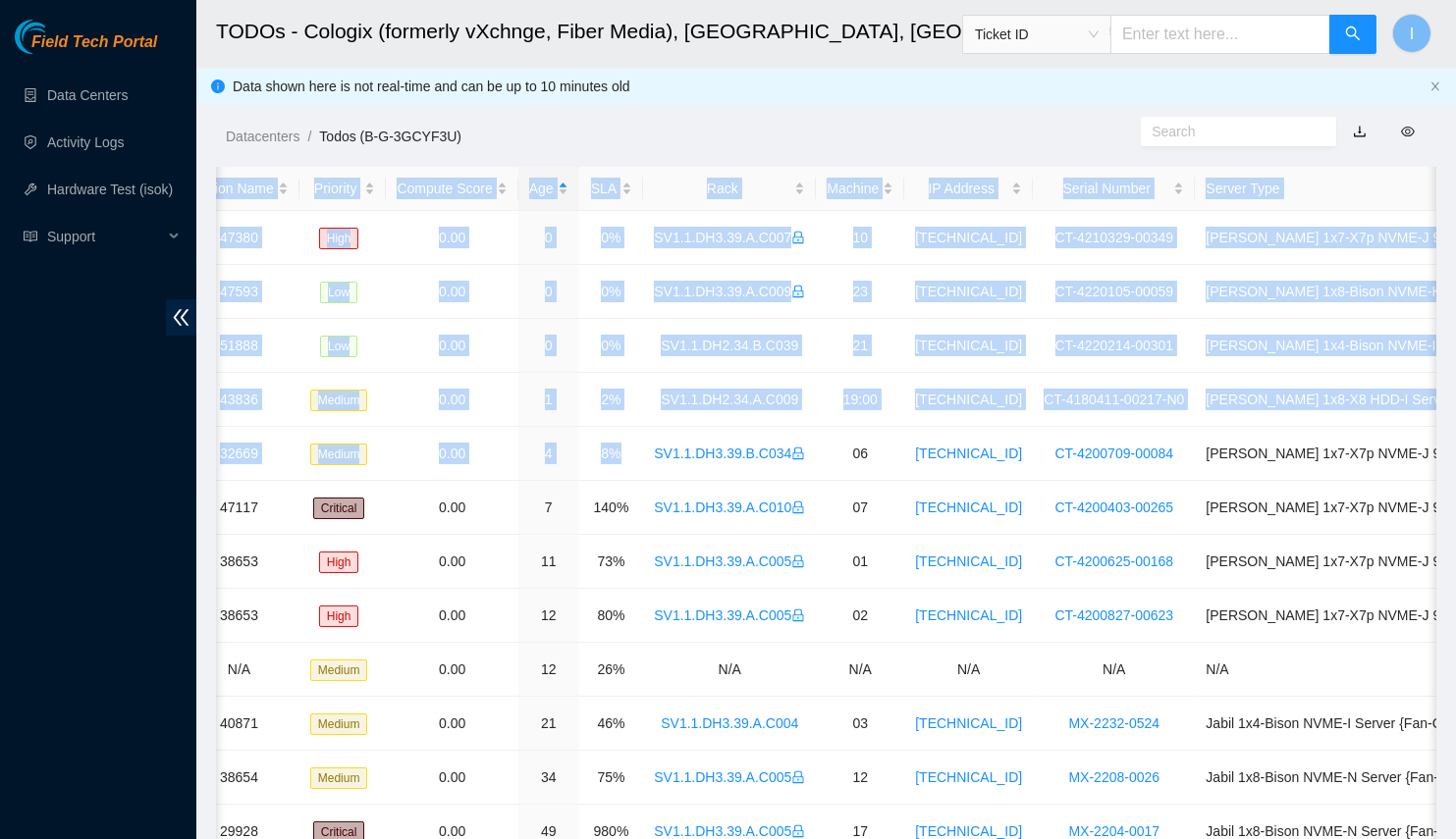
scroll to position [0, 525]
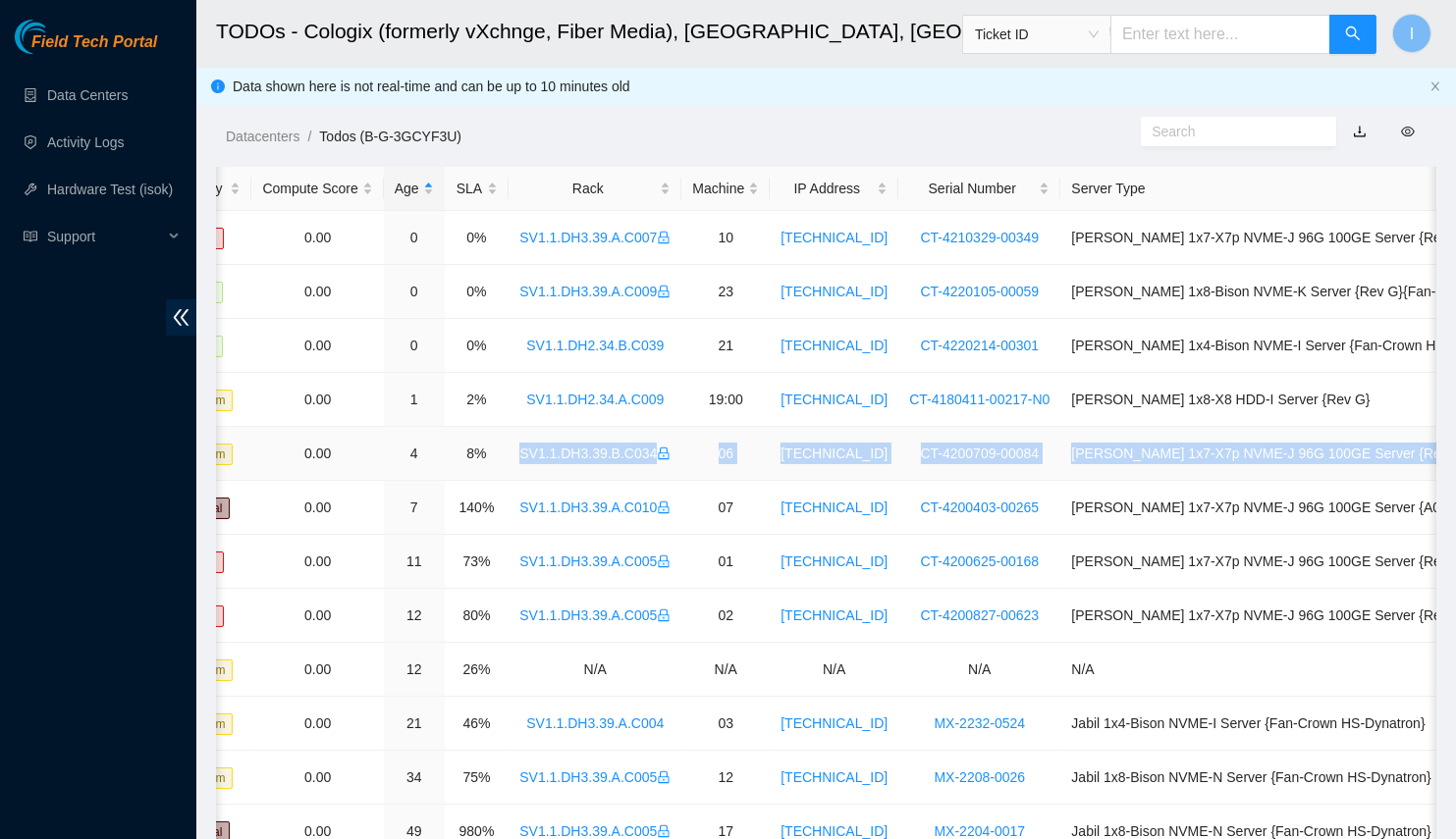
drag, startPoint x: 1004, startPoint y: 460, endPoint x: 1418, endPoint y: 453, distance: 414.1
click at [1418, 453] on tr "B-V-5S4Y5MH HH-SJC25 32669 Medium 0.00 4 8% SV1.1.DH3.39.B.C034 06 72.247.36.13…" at bounding box center [633, 453] width 1884 height 54
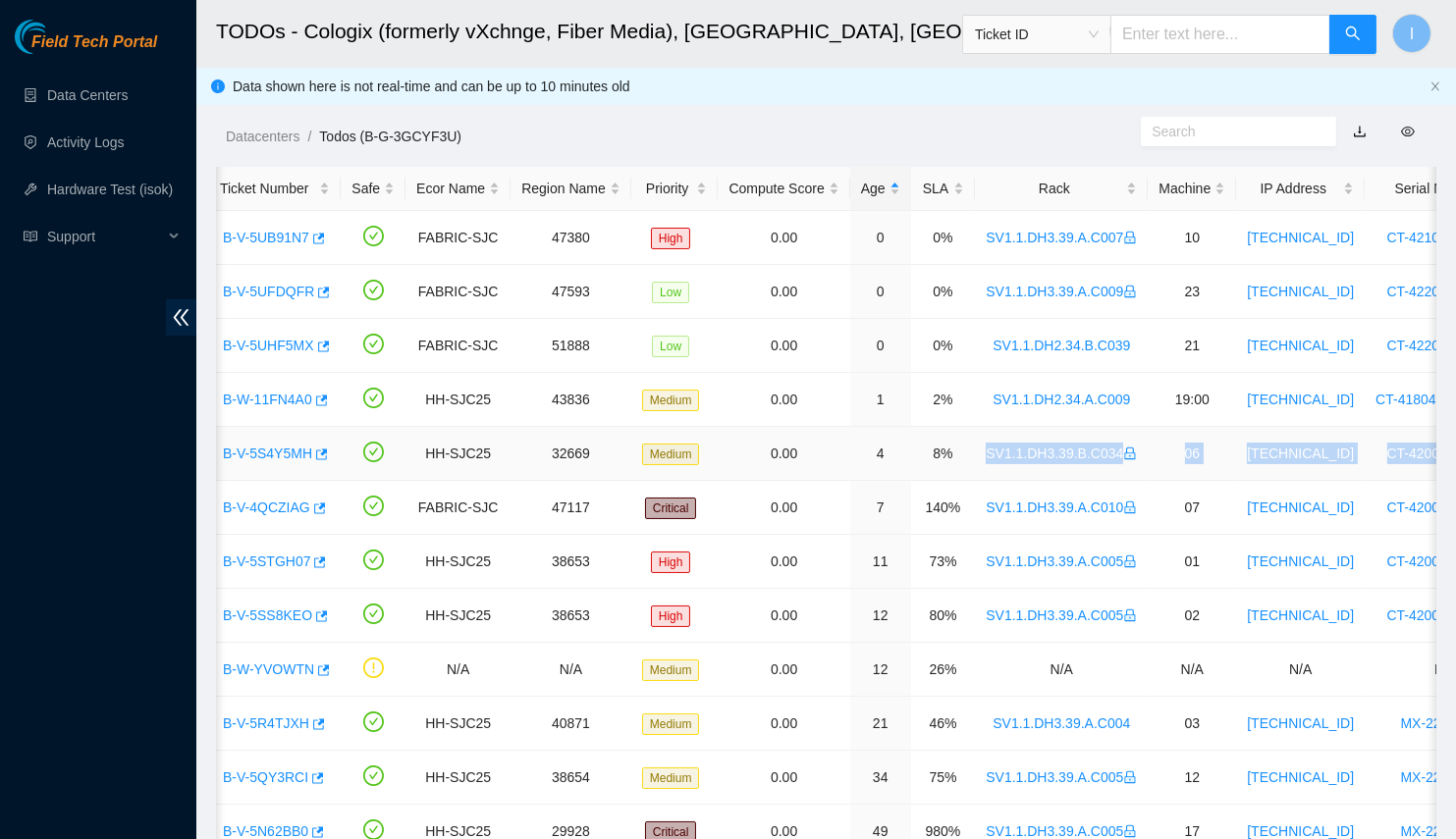
scroll to position [0, 39]
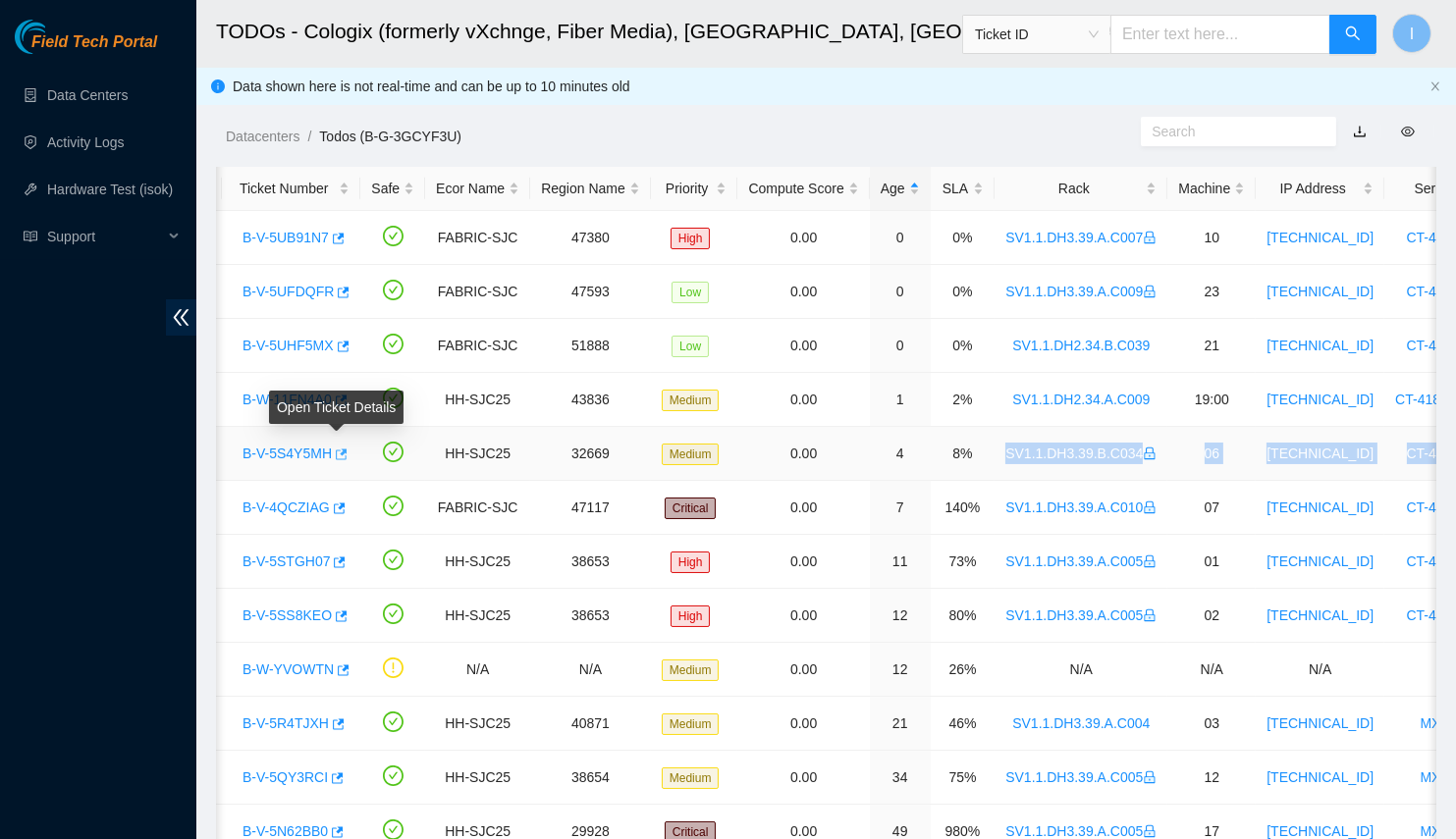
click at [334, 456] on icon "button" at bounding box center [340, 454] width 14 height 14
click at [870, 451] on td "4" at bounding box center [900, 453] width 61 height 54
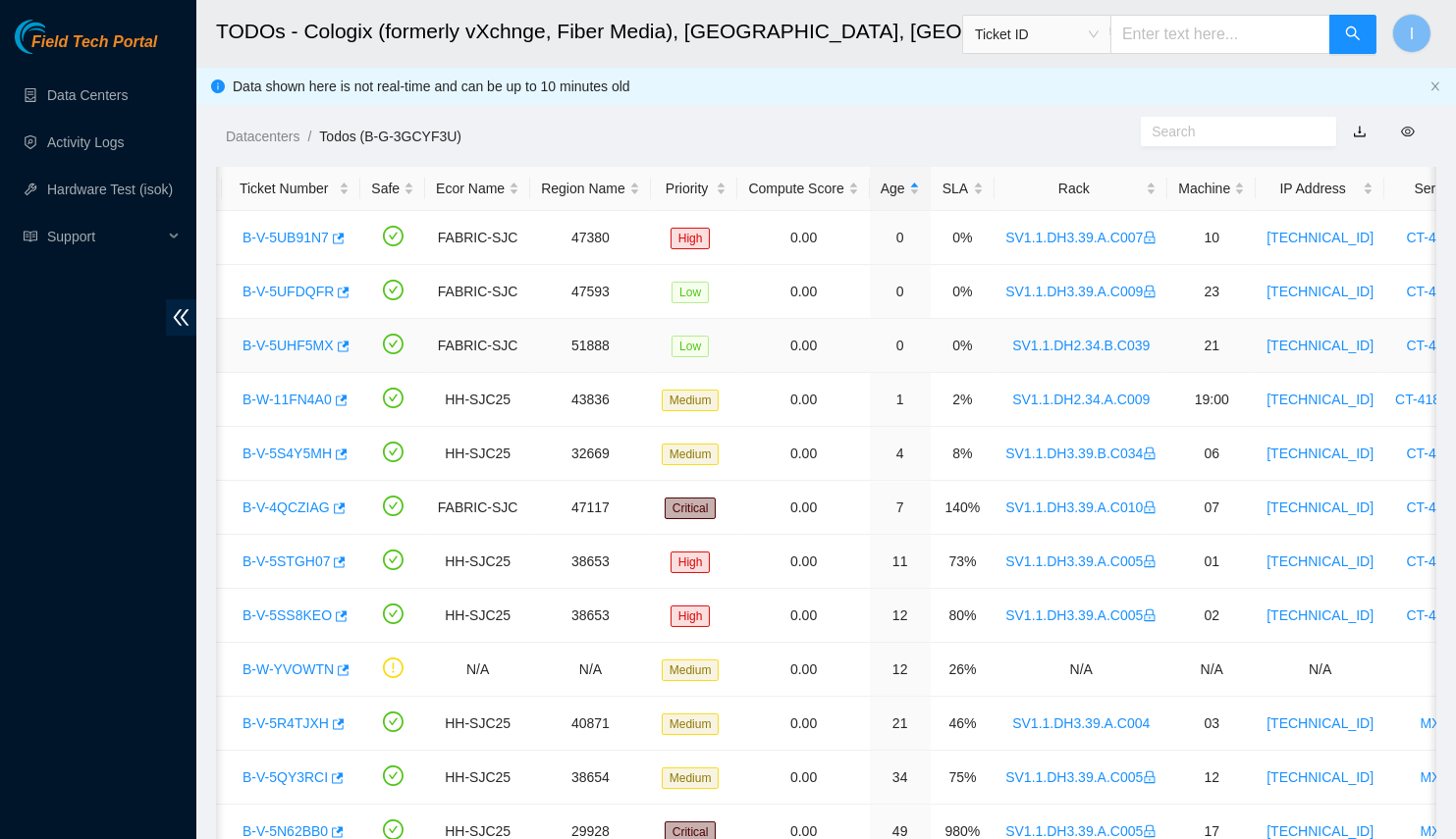
click at [355, 316] on td "B-V-5UFDQFR" at bounding box center [291, 292] width 139 height 54
click at [127, 181] on link "Hardware Test (isok)" at bounding box center [110, 189] width 126 height 16
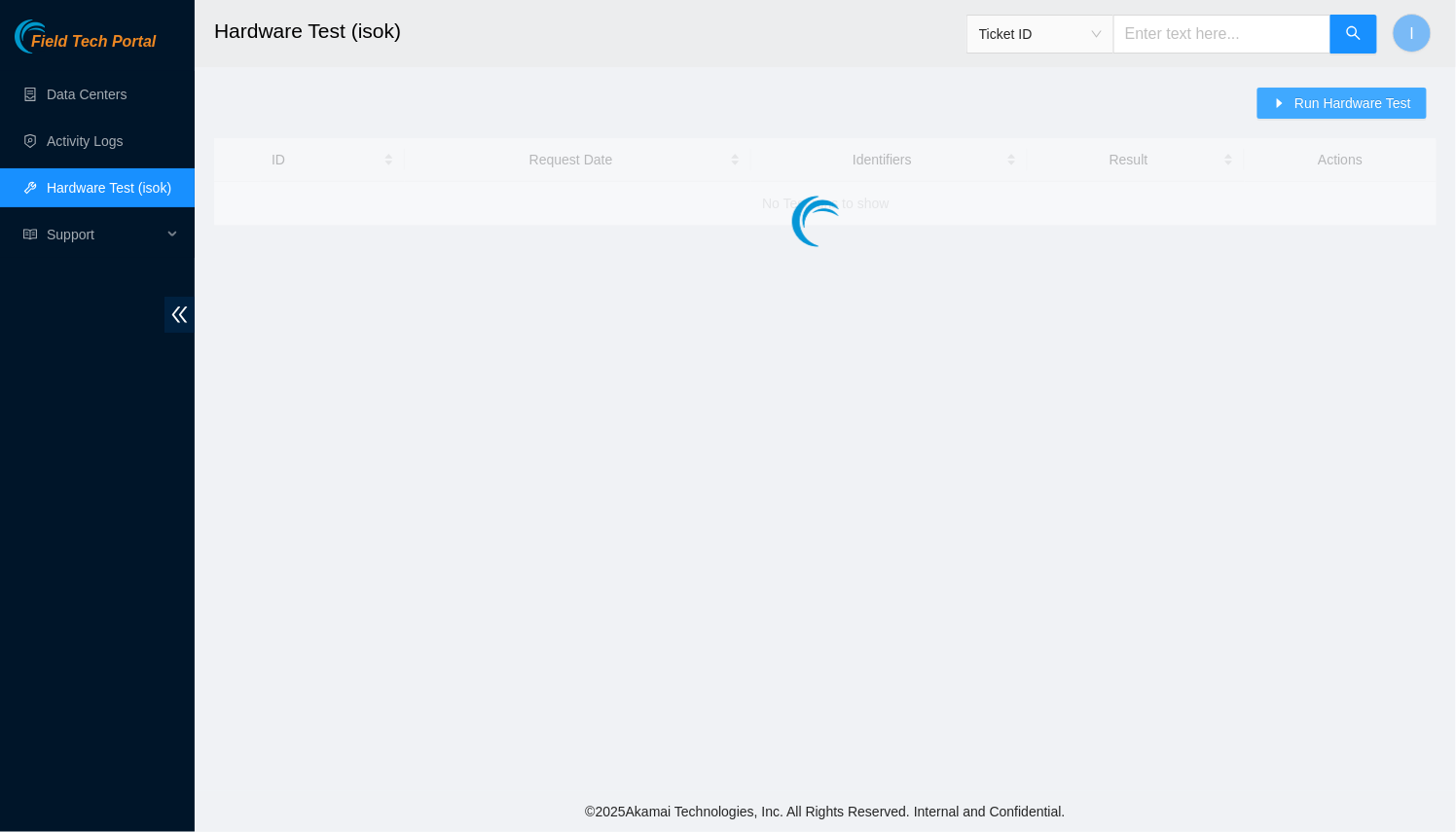
click at [1283, 115] on button "Run Hardware Test" at bounding box center [1341, 104] width 169 height 32
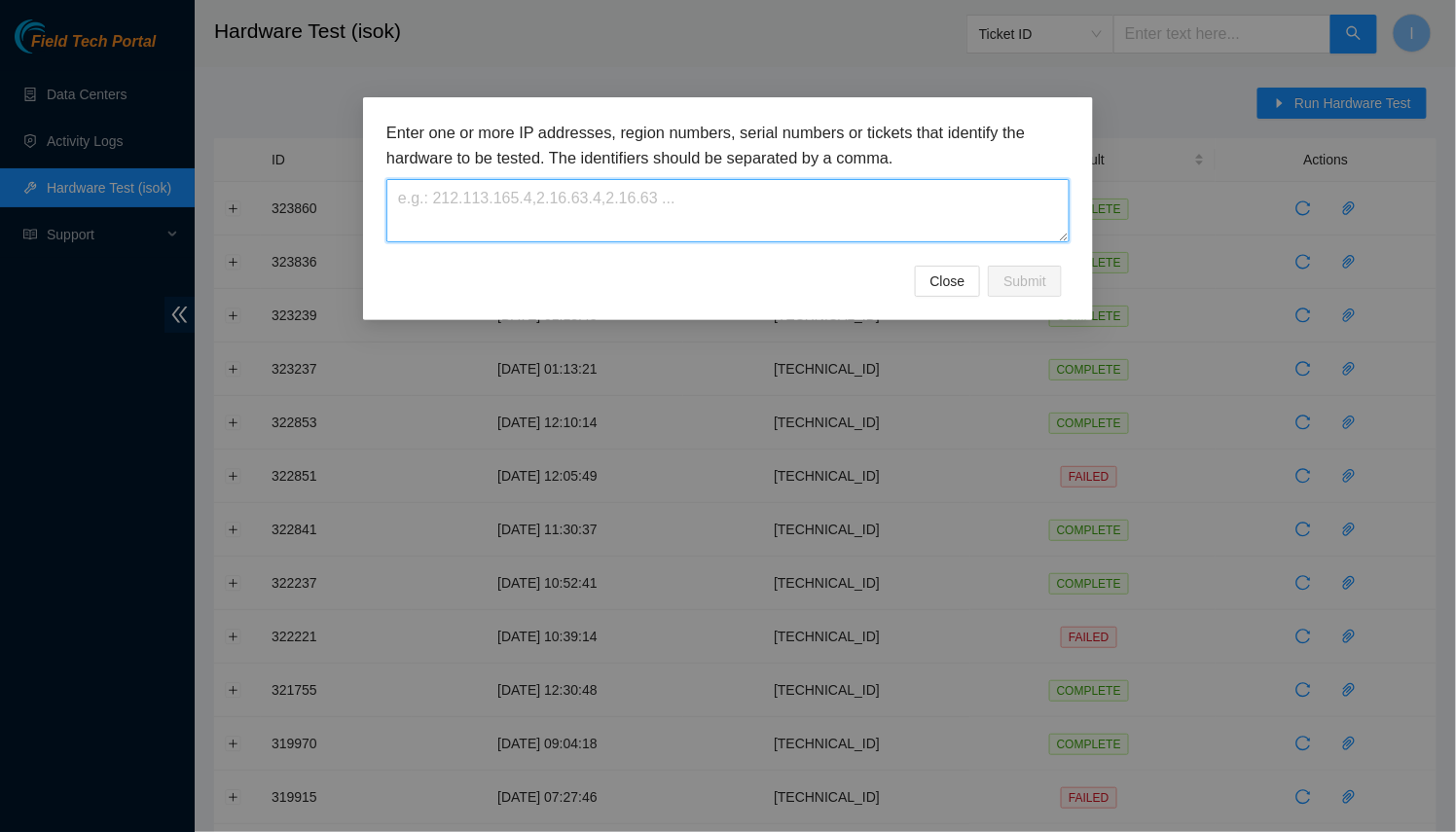
click at [886, 209] on textarea at bounding box center [727, 210] width 683 height 63
paste textarea "23.11.212.56"
type textarea "23.11.212.56"
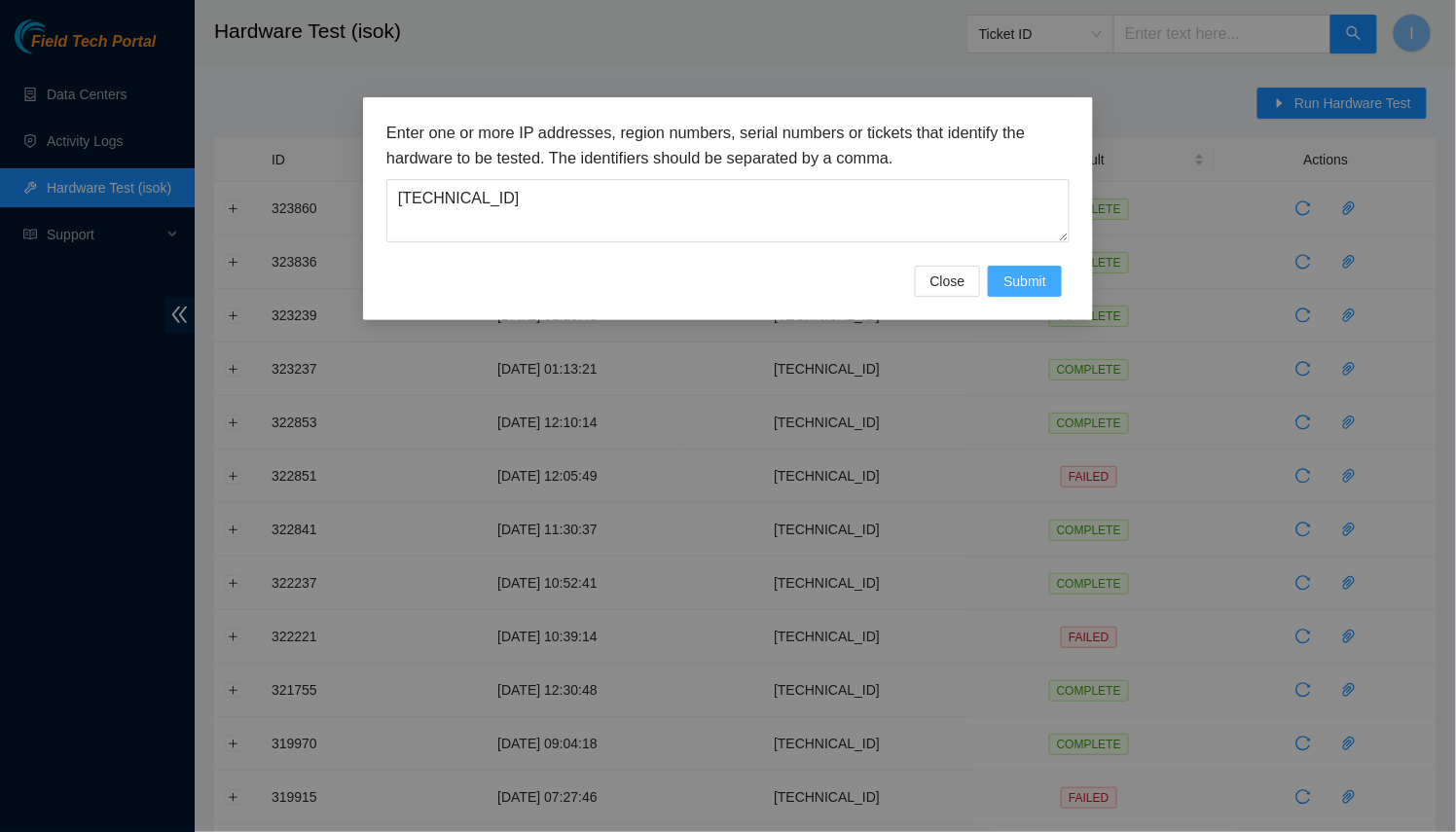
click at [1014, 275] on span "Submit" at bounding box center [1024, 282] width 42 height 22
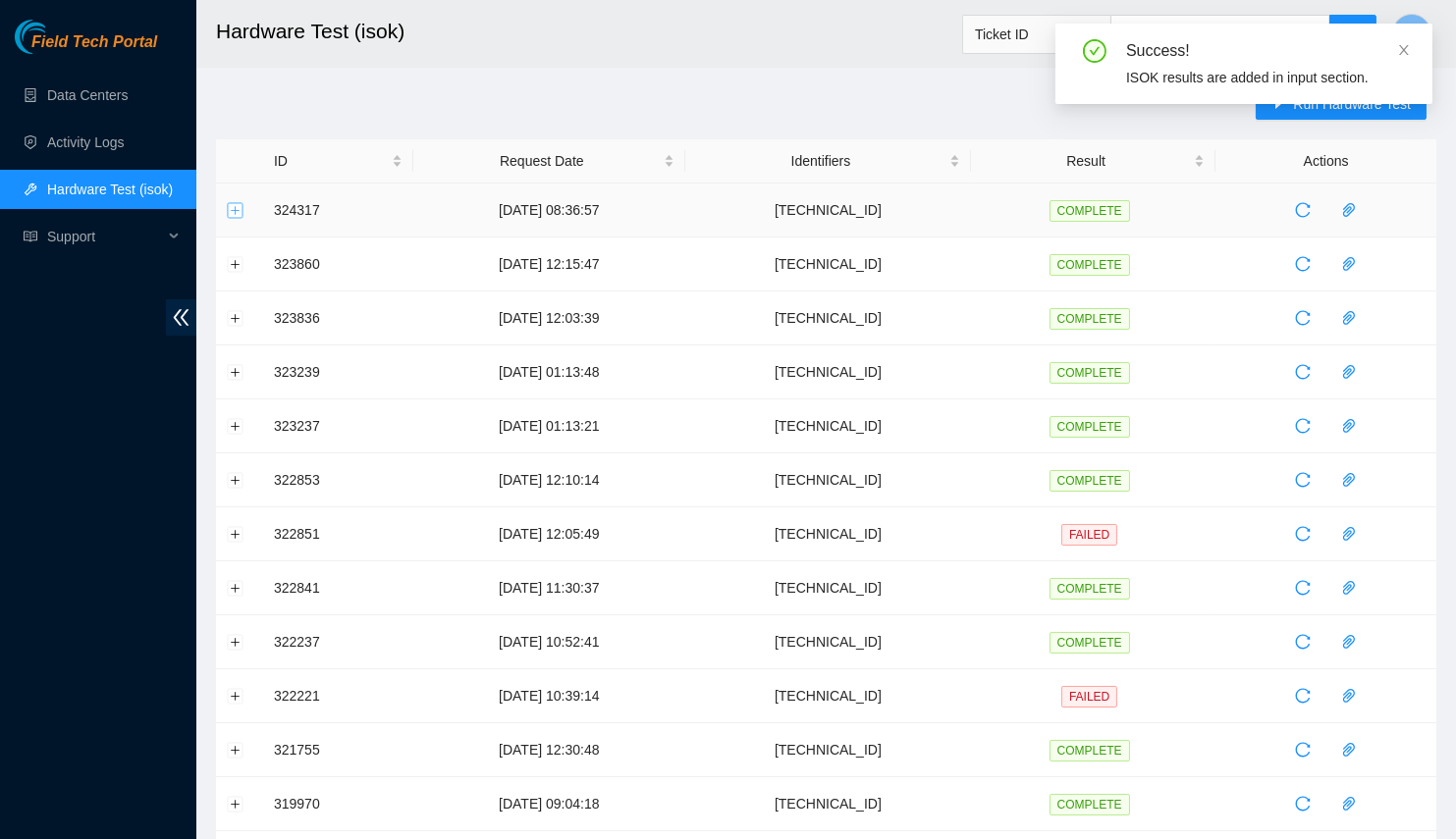
click at [229, 213] on button "Expand row" at bounding box center [236, 210] width 16 height 16
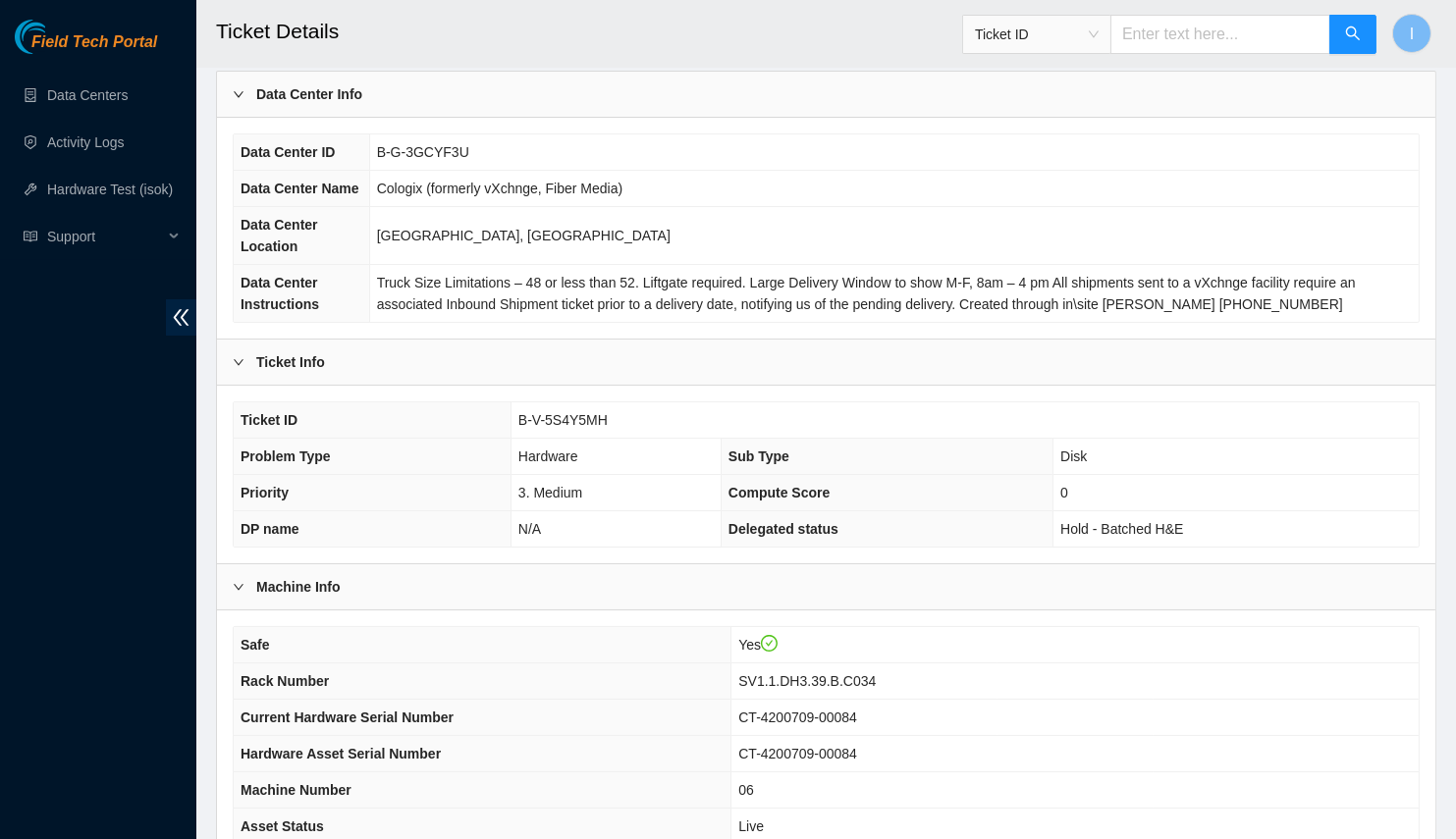
scroll to position [5, 0]
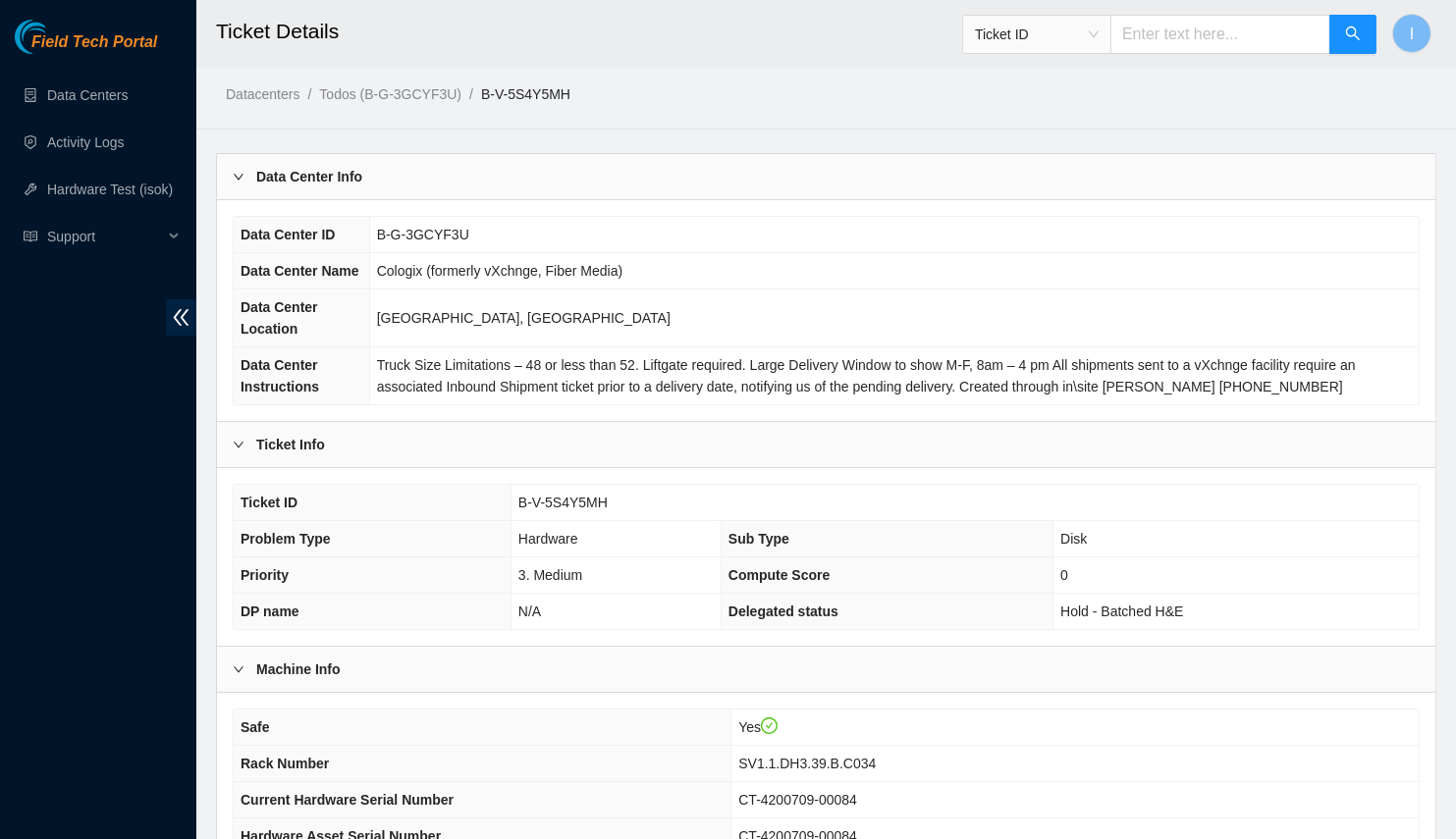
click at [363, 164] on div "Data Center Info" at bounding box center [826, 176] width 1218 height 45
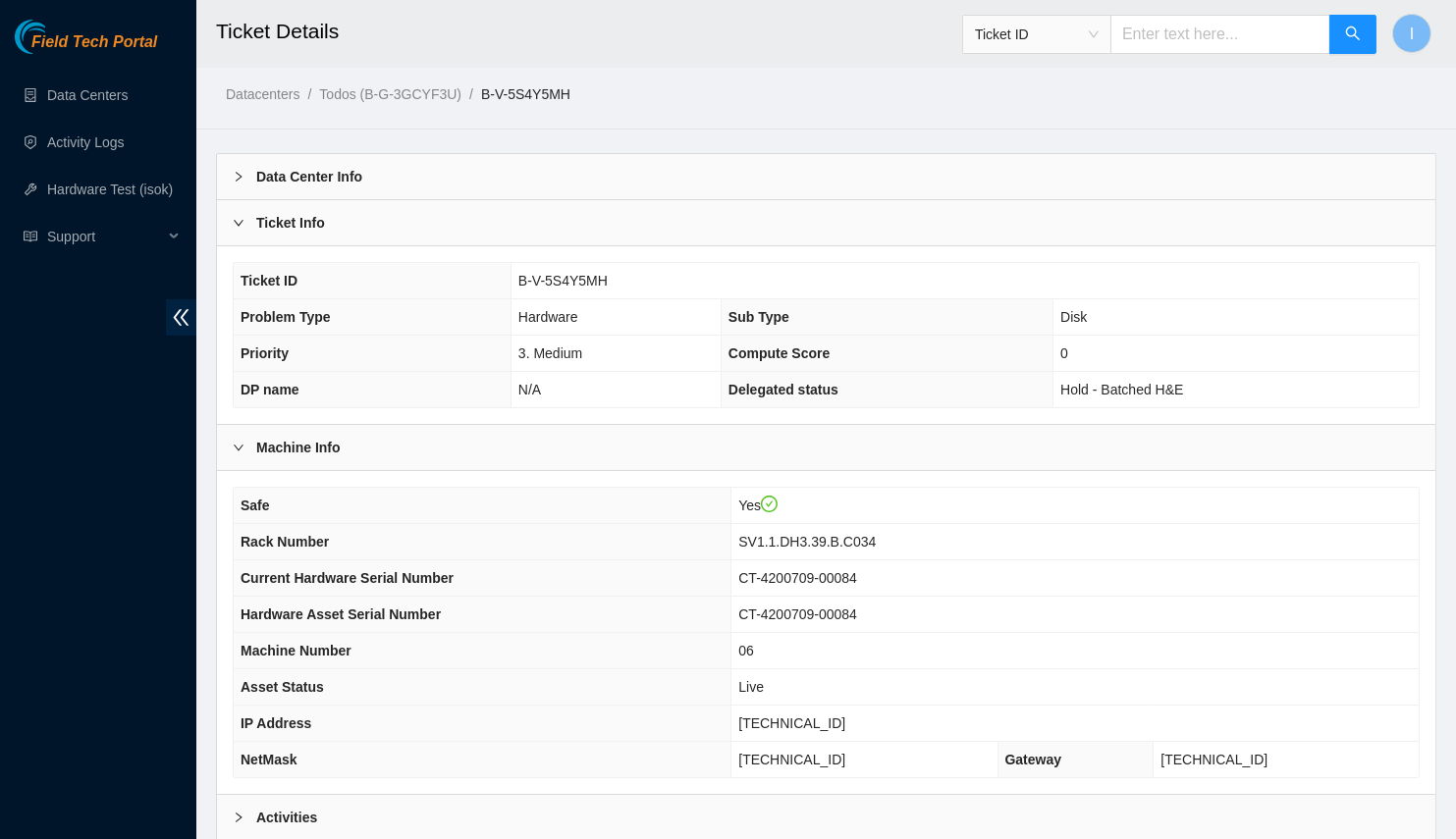
scroll to position [193, 0]
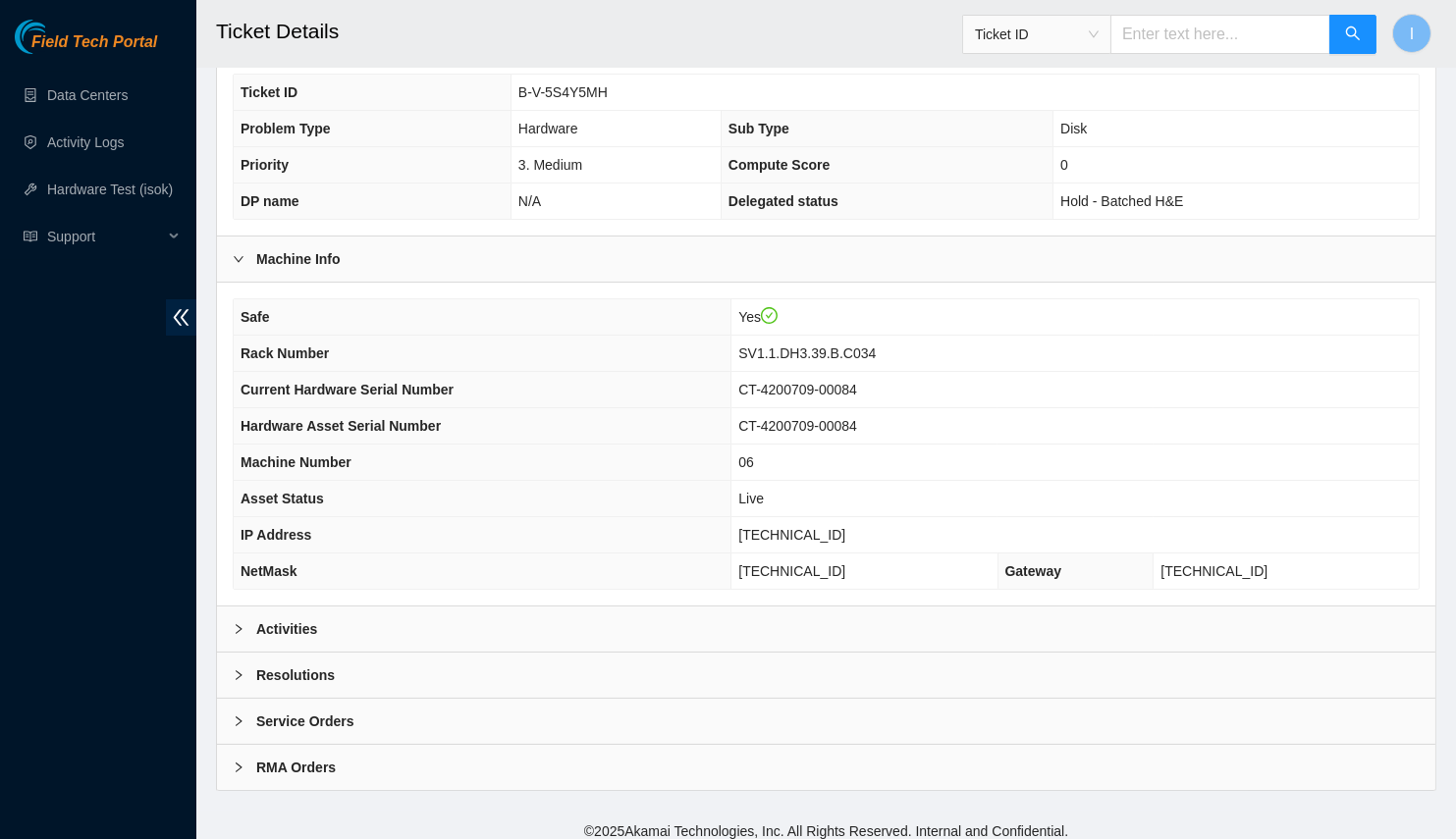
click at [355, 622] on div "Activities" at bounding box center [826, 629] width 1218 height 45
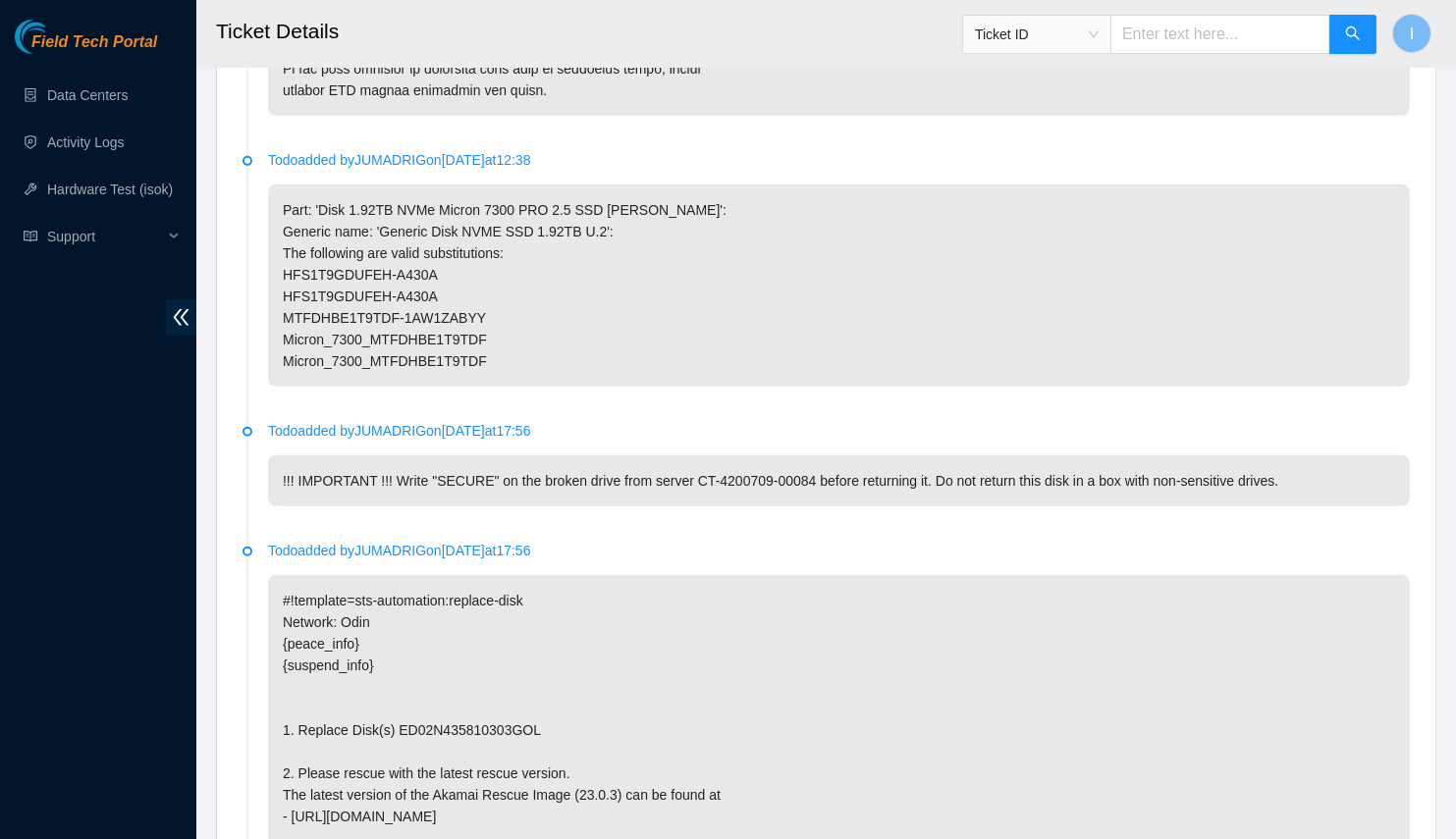
scroll to position [1942, 0]
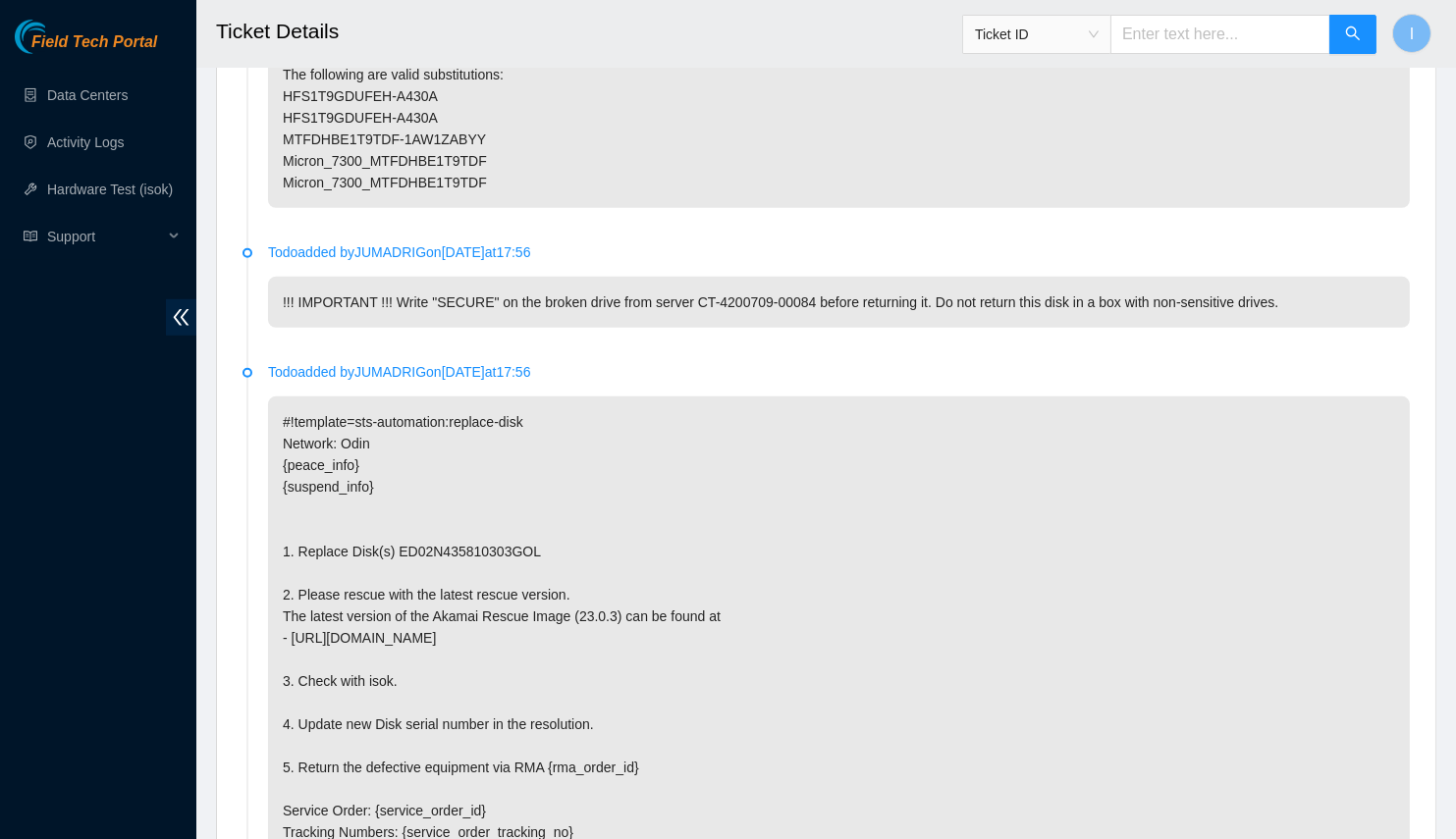
click at [668, 432] on p "#!template=sts-automation:replace-disk Network: Odin {peace_info} {suspend_info…" at bounding box center [839, 713] width 1142 height 634
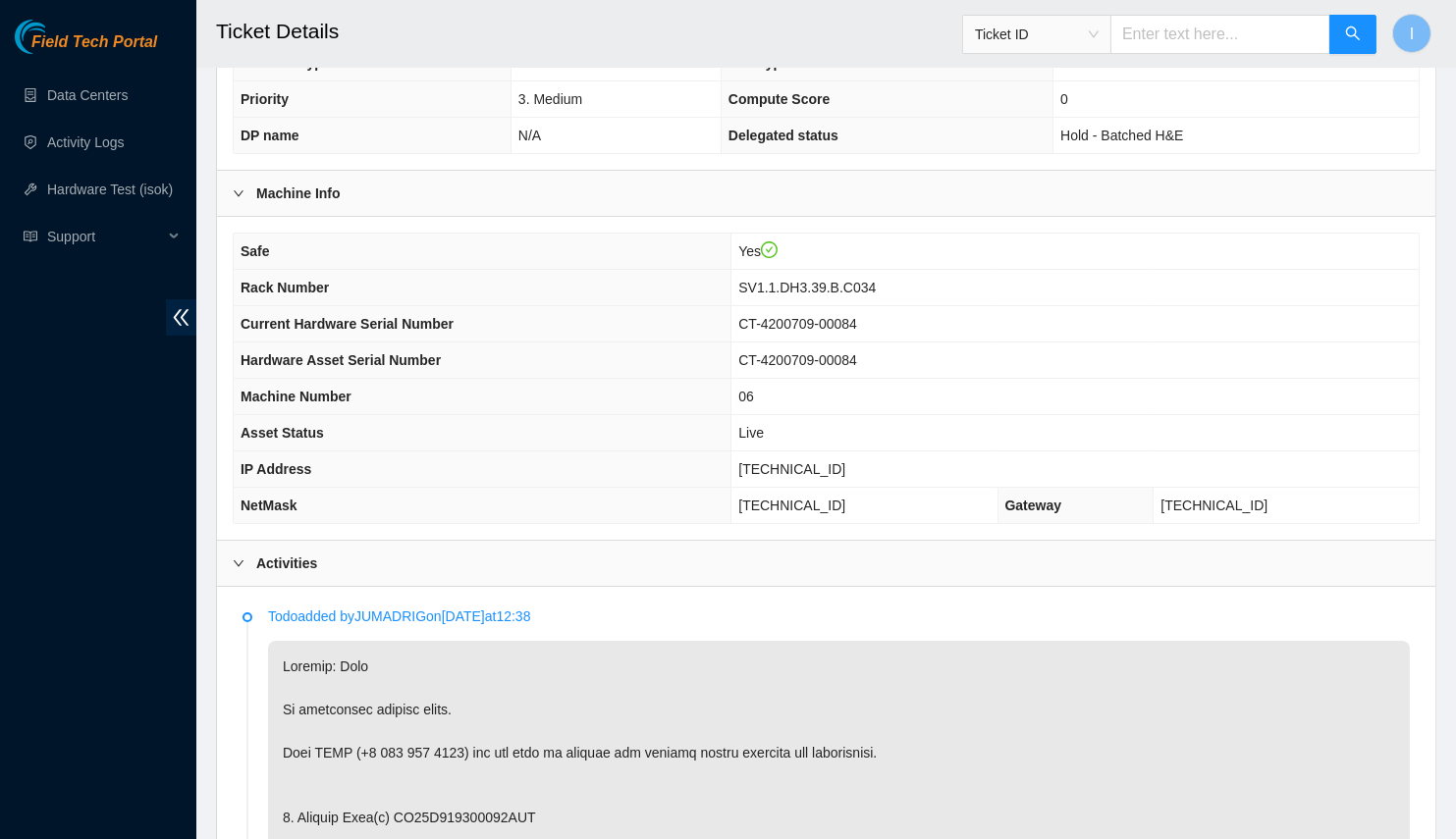
scroll to position [0, 0]
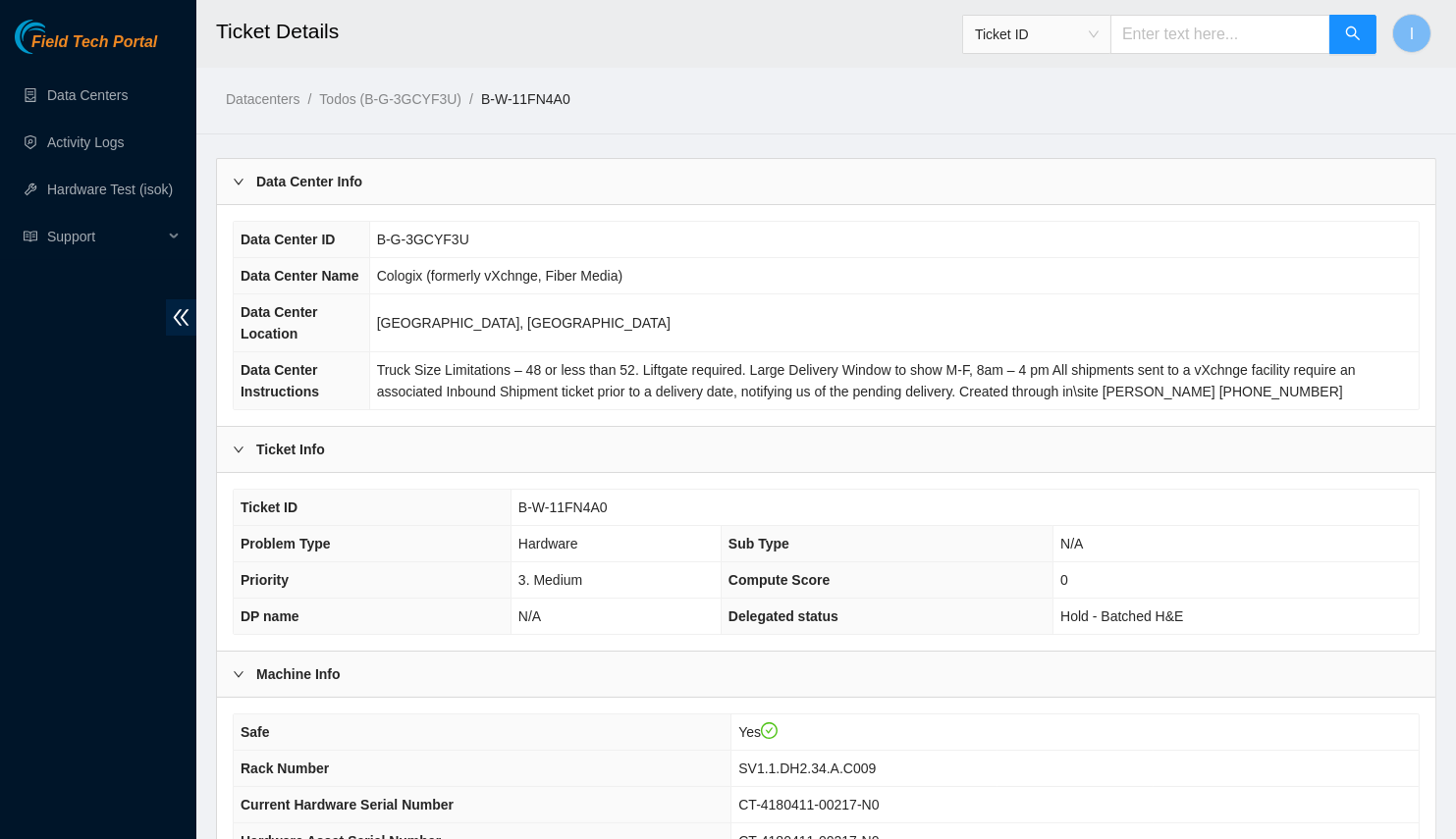
click at [475, 181] on div "Data Center Info" at bounding box center [826, 181] width 1218 height 45
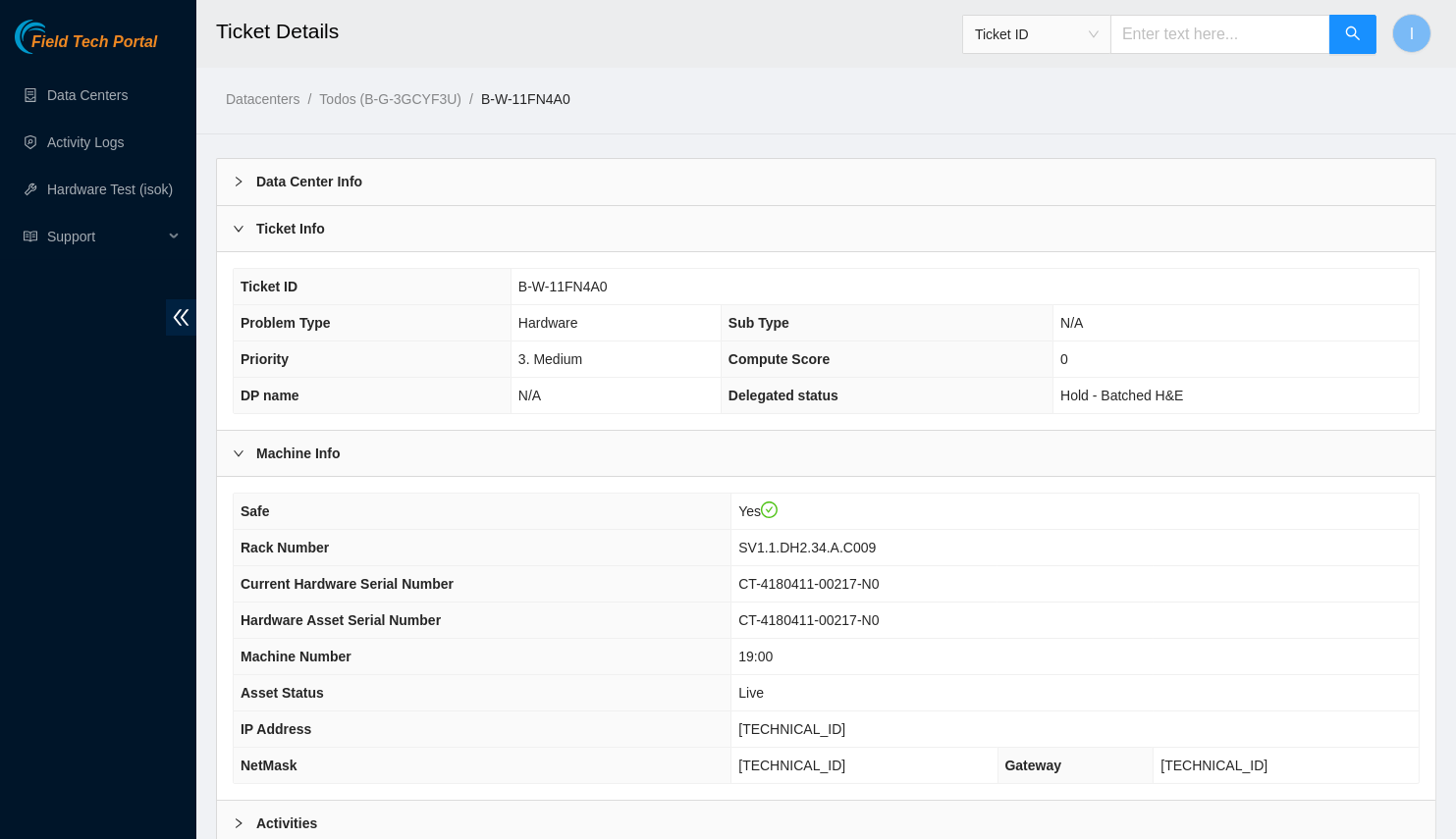
scroll to position [193, 0]
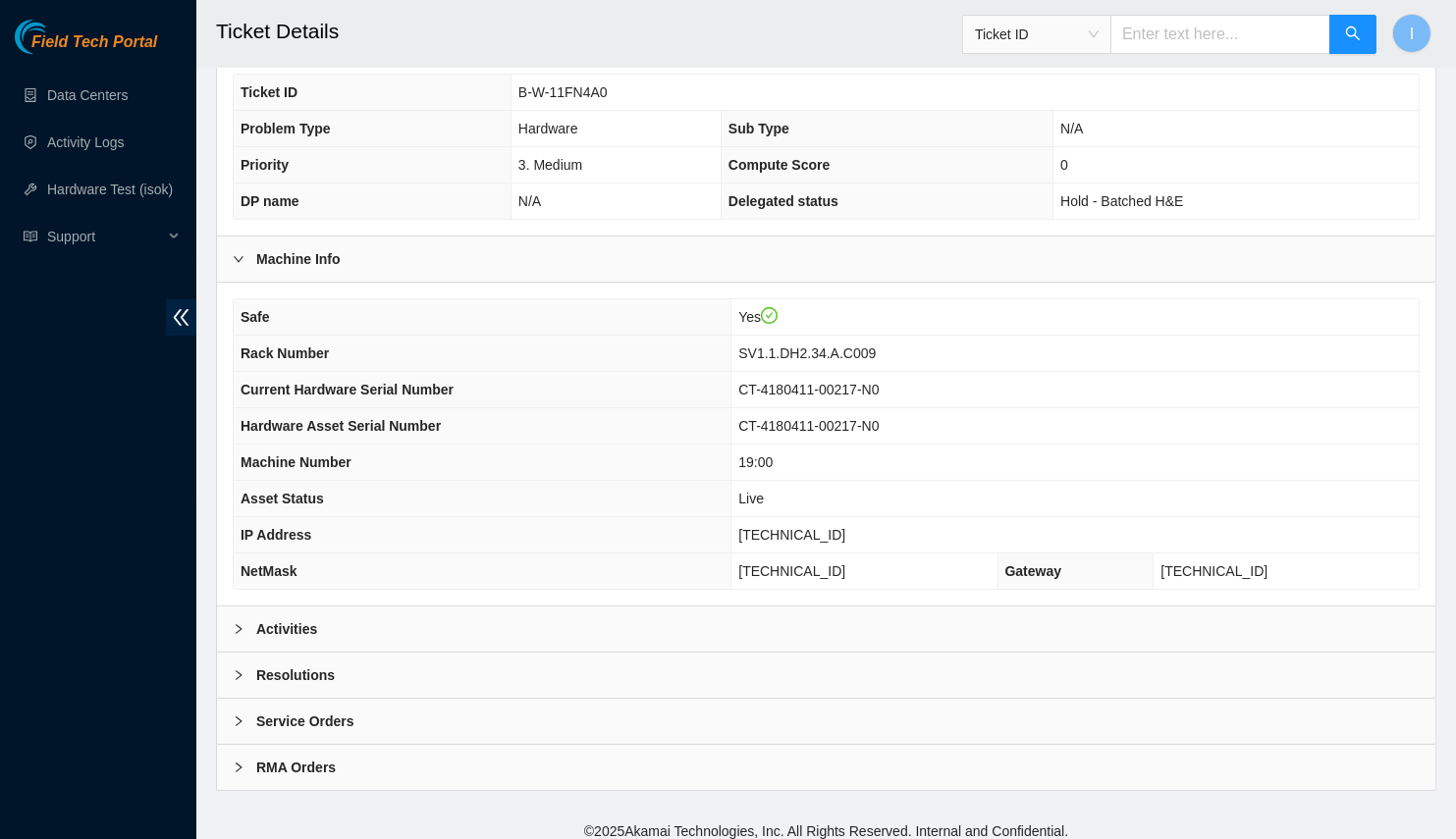
click at [409, 593] on div "Safe Yes Rack Number SV1.1.DH2.34.A.C009 Current Hardware Serial Number CT-4180…" at bounding box center [826, 444] width 1218 height 323
click at [409, 611] on div "Activities" at bounding box center [826, 629] width 1218 height 45
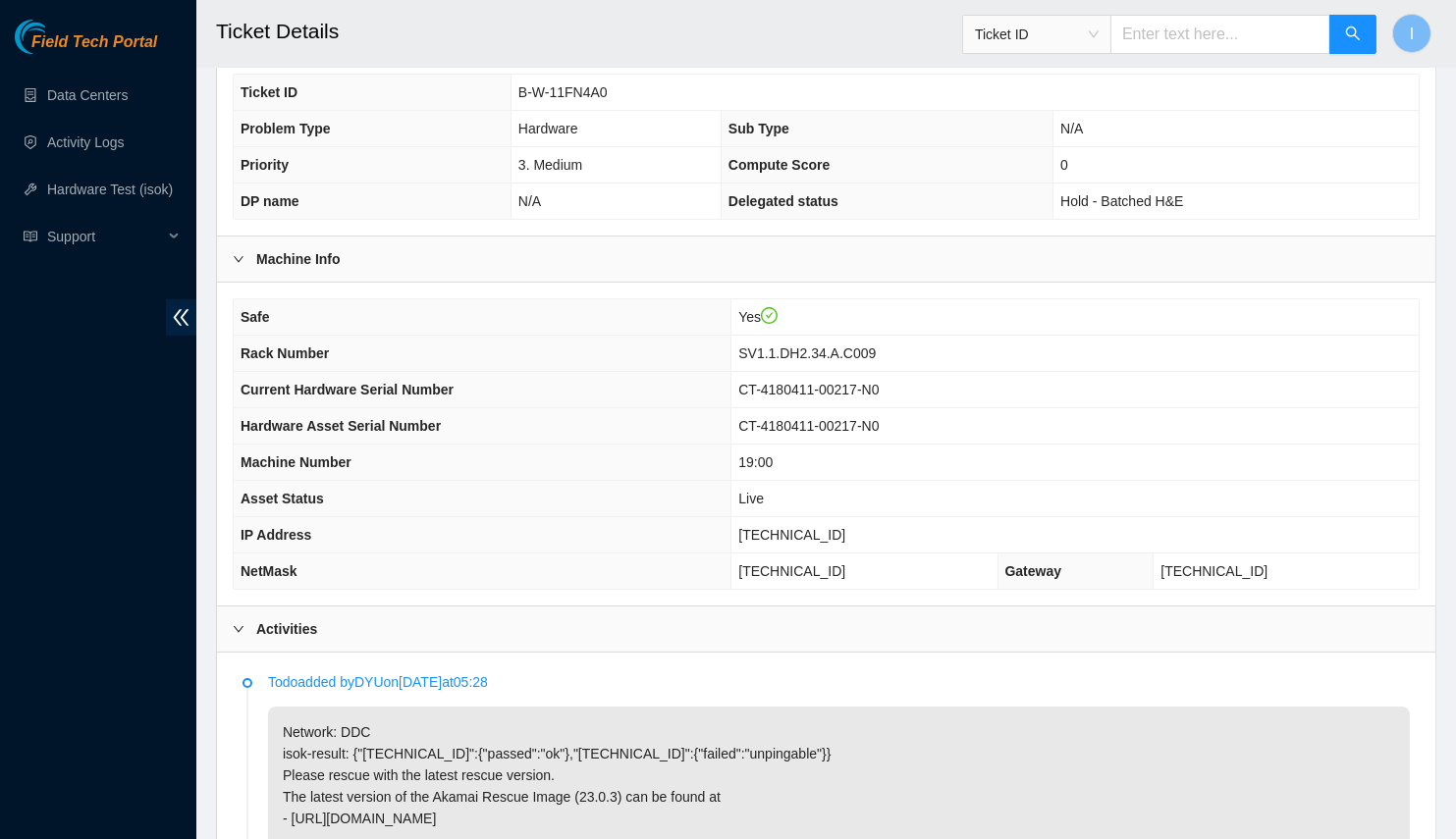
scroll to position [639, 0]
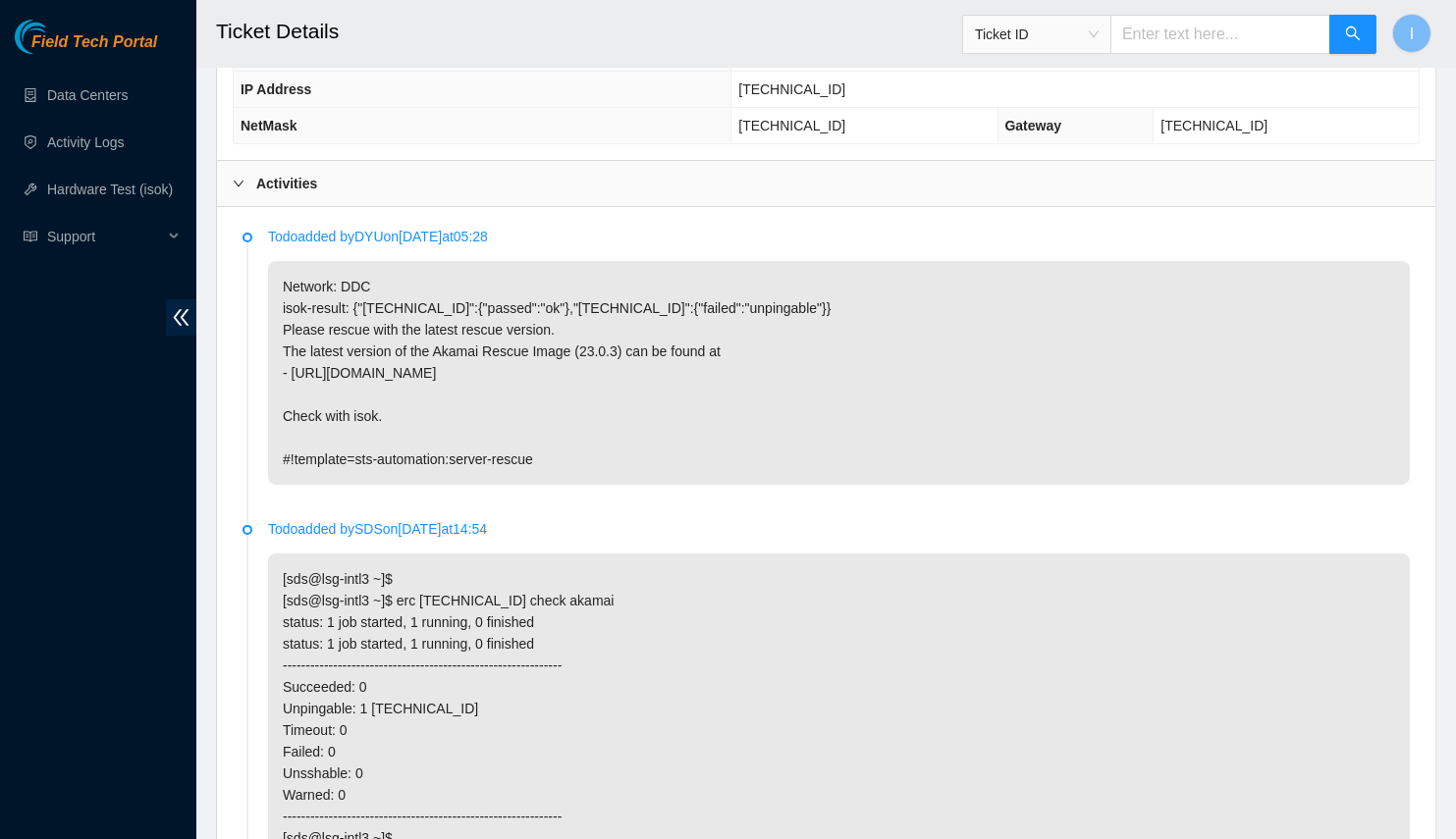
click at [550, 349] on p "Network: DDC isok-result: {"23.33.26.41":{"passed":"ok"},"23.33.26.40":{"failed…" at bounding box center [839, 373] width 1142 height 224
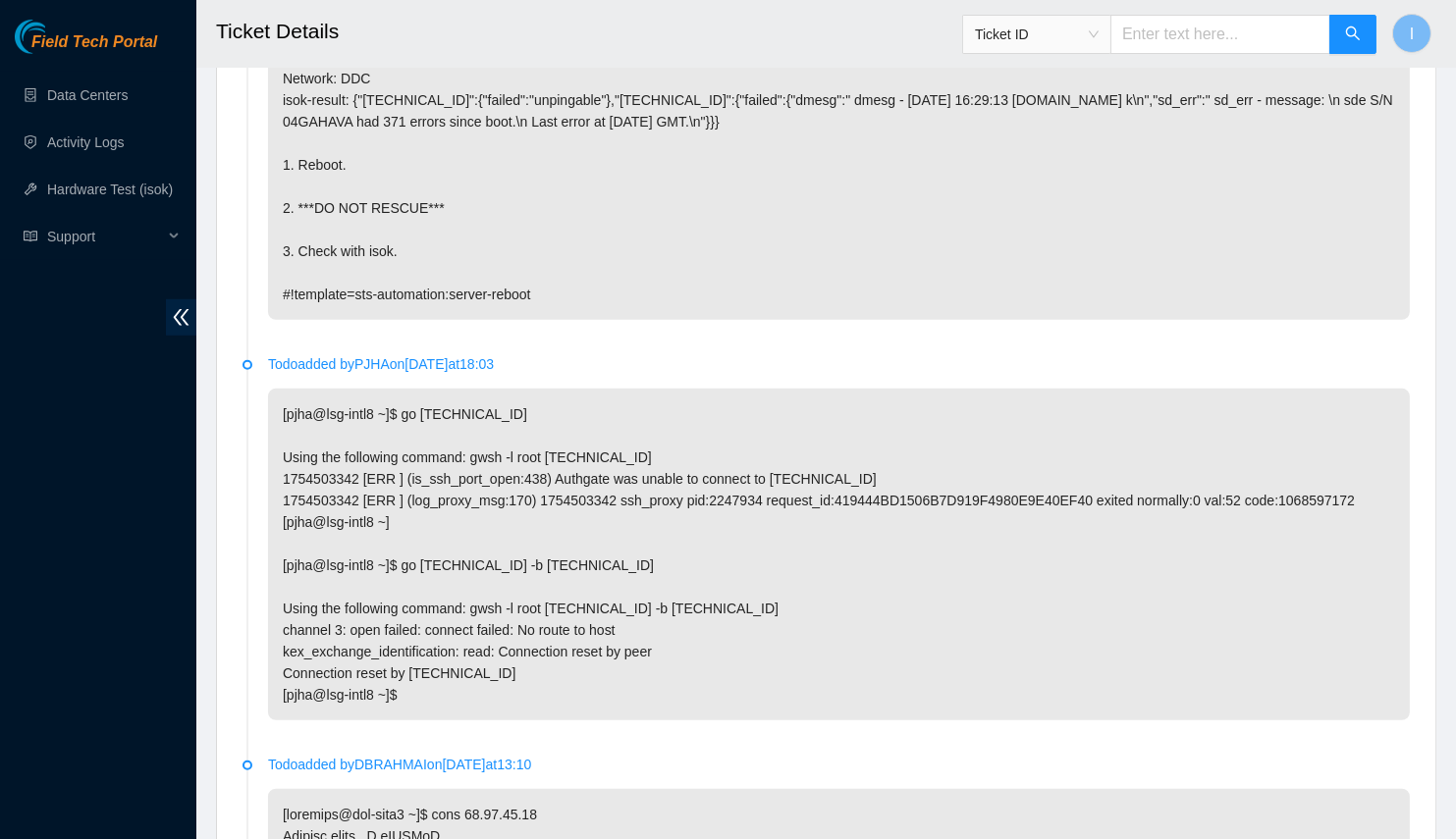
scroll to position [0, 0]
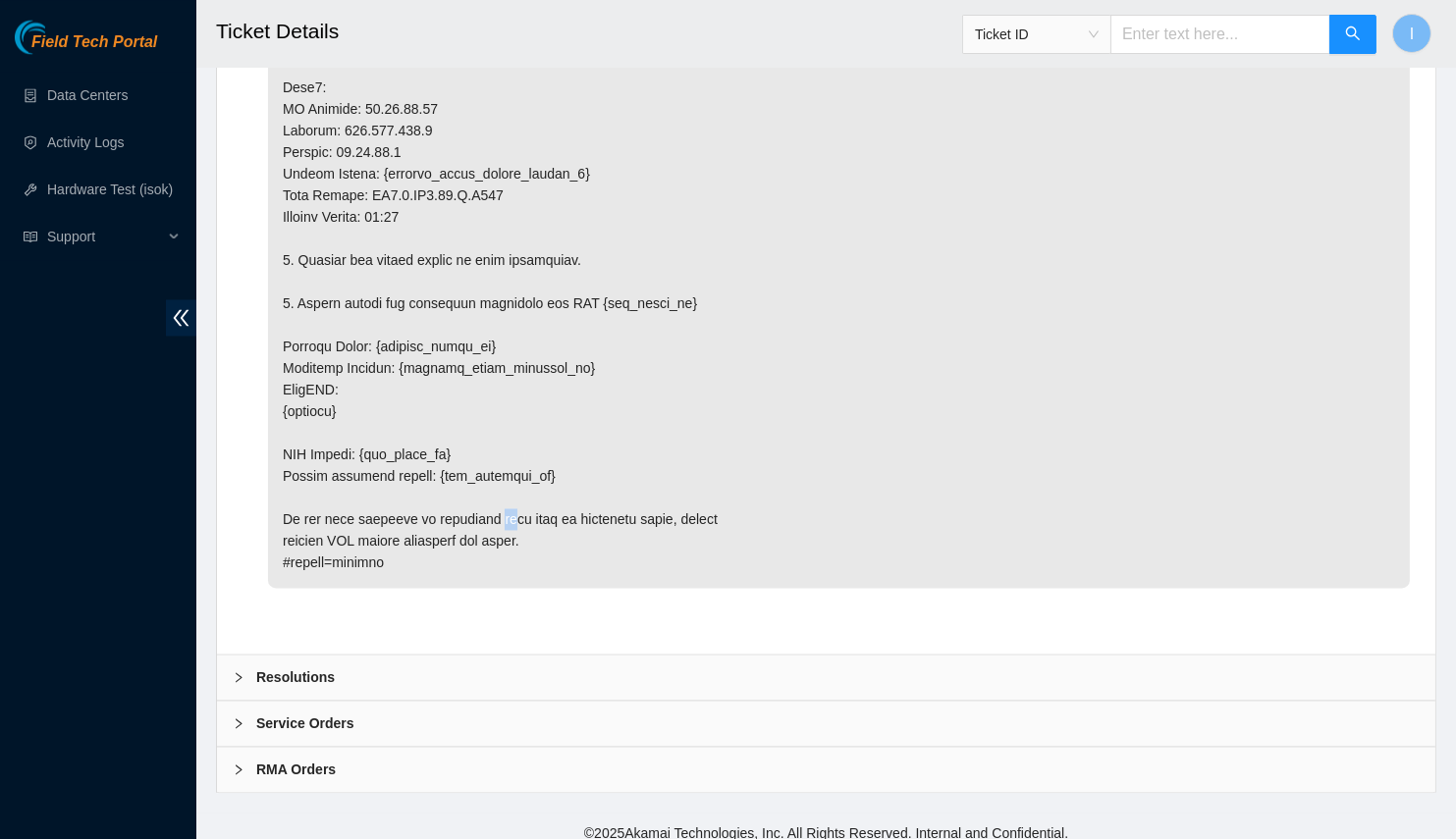
drag, startPoint x: 620, startPoint y: 534, endPoint x: 467, endPoint y: 506, distance: 155.5
click at [467, 506] on p at bounding box center [839, 131] width 1142 height 915
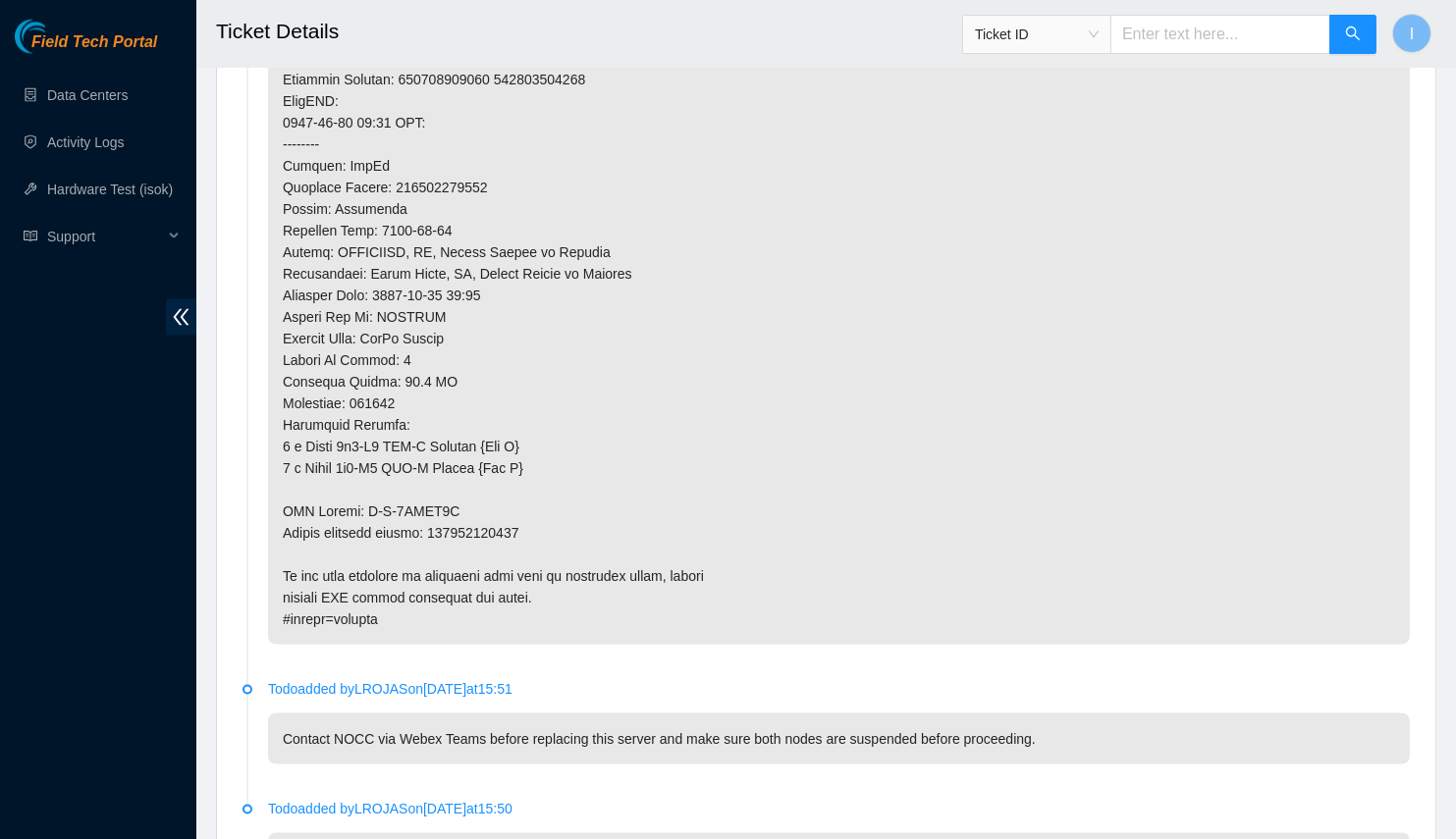
click at [465, 505] on p at bounding box center [839, 4] width 1142 height 1281
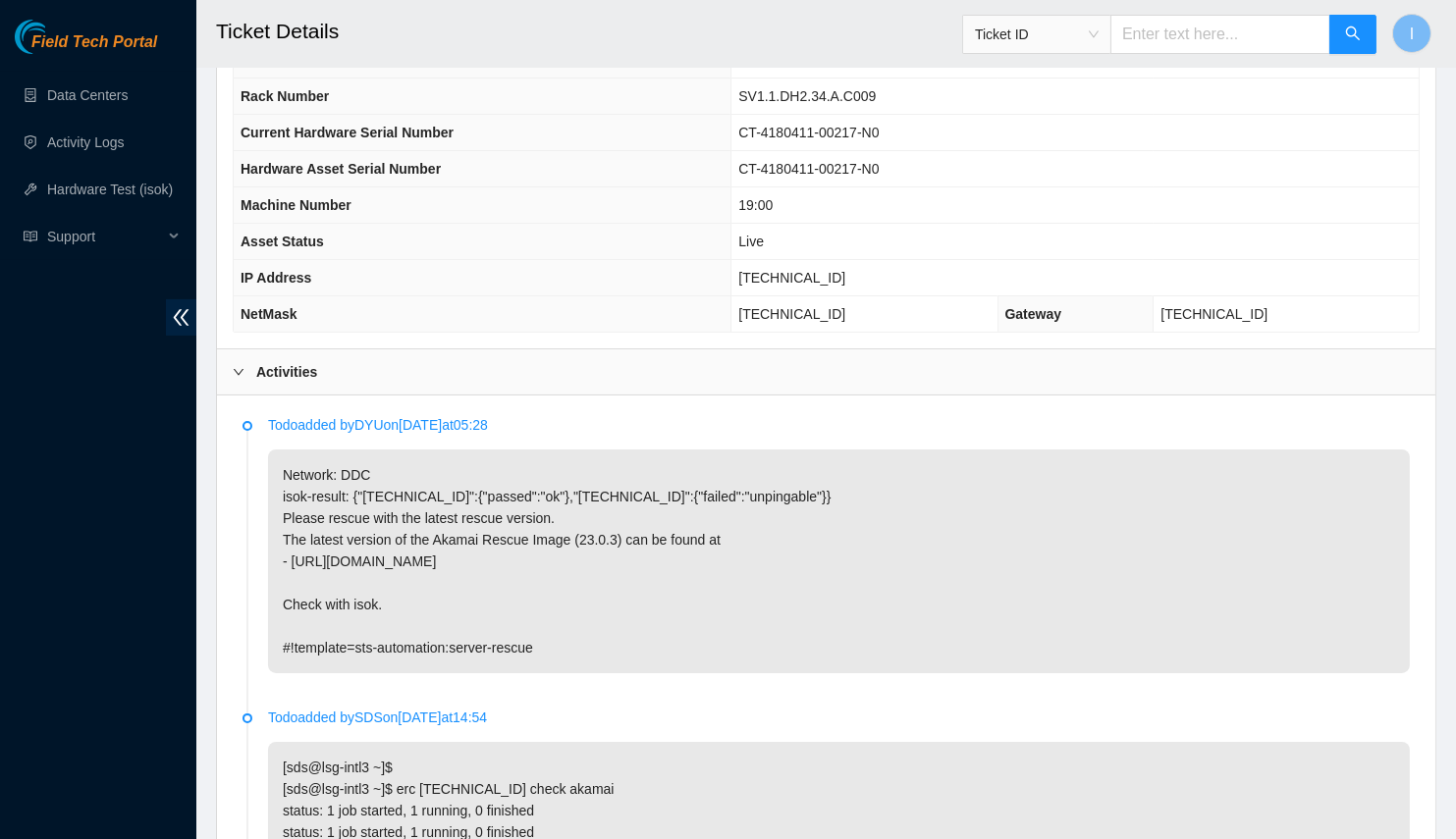
scroll to position [361, 0]
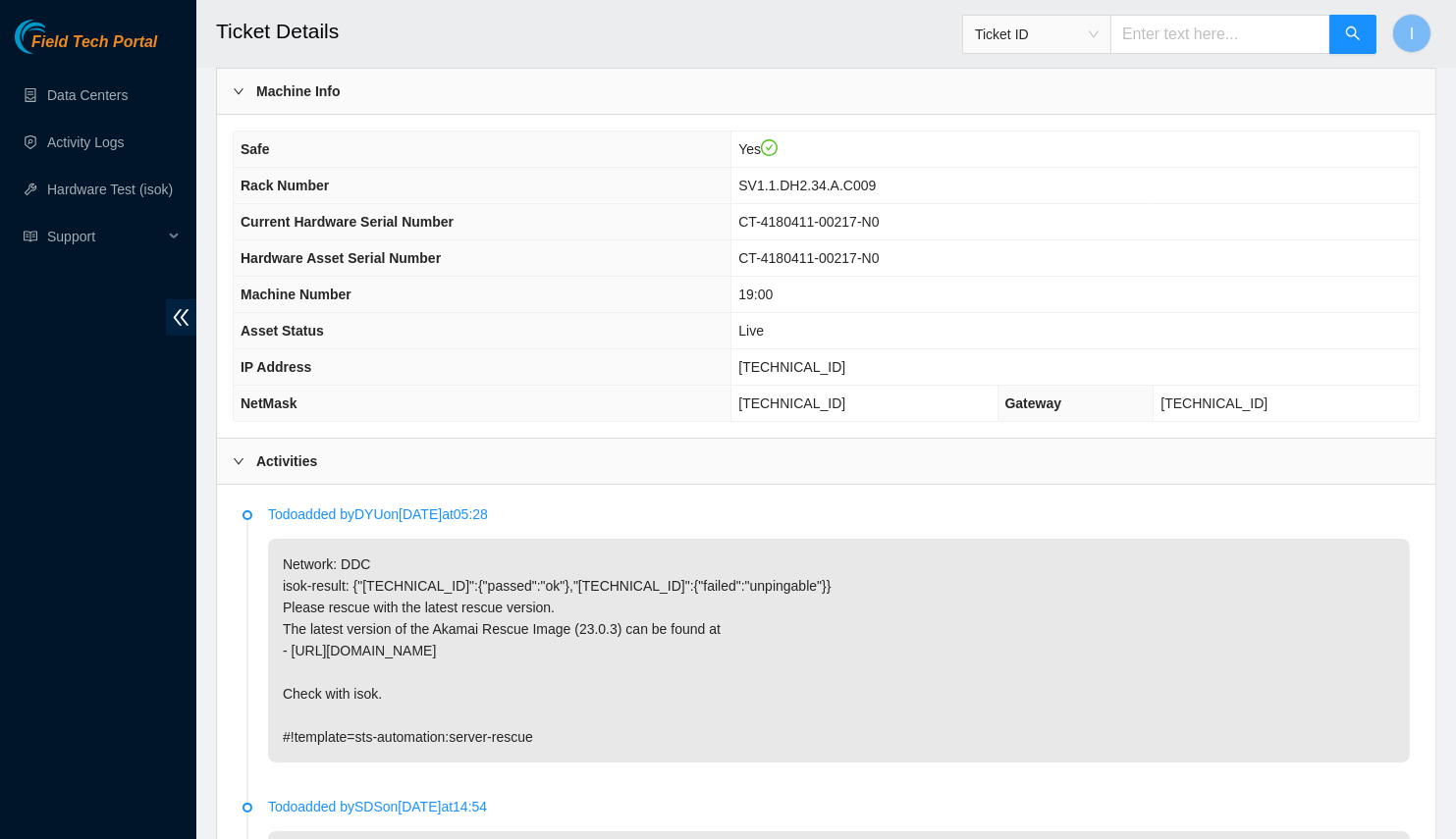
click at [825, 360] on span "23.33.26.40" at bounding box center [791, 368] width 107 height 16
copy span "23.33.26.40"
click at [591, 266] on th "Hardware Asset Serial Number" at bounding box center [481, 258] width 497 height 36
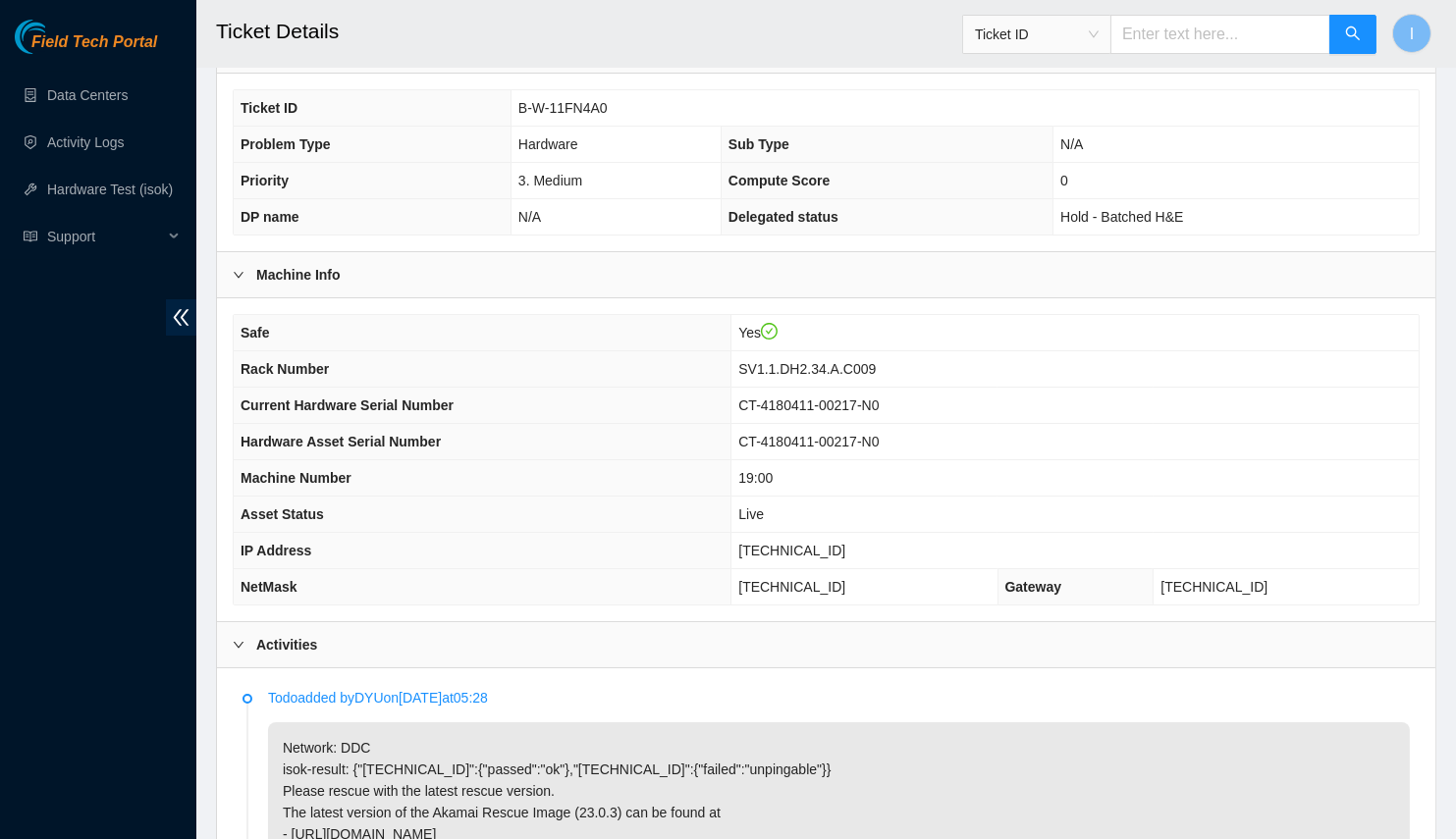
scroll to position [713, 0]
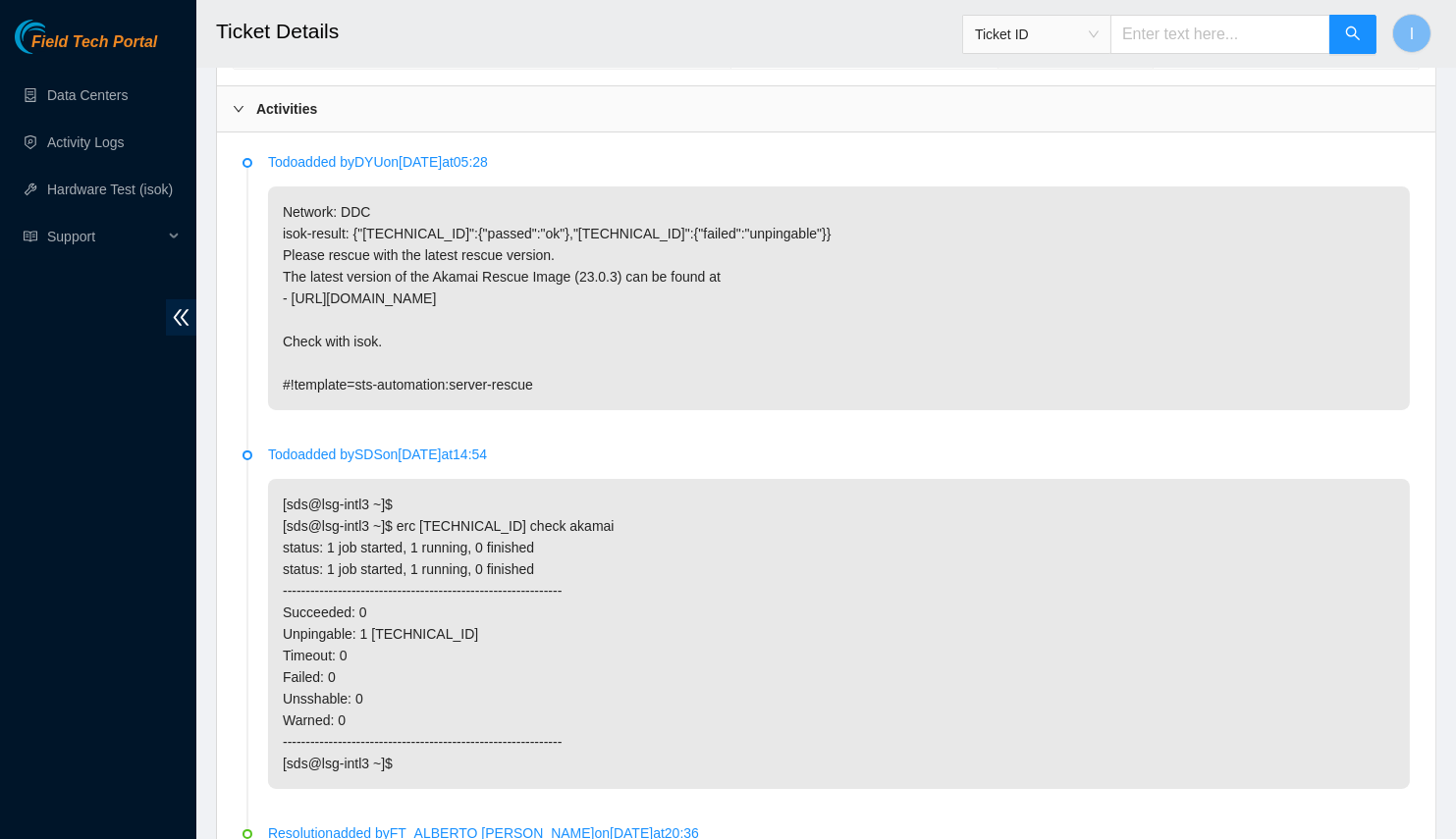
click at [1317, 789] on li "Todo added by SDS on 2025-08-13 at 14:54 [sds@lsg-intl3 ~]$ [sds@lsg-intl3 ~]$ …" at bounding box center [825, 640] width 1167 height 379
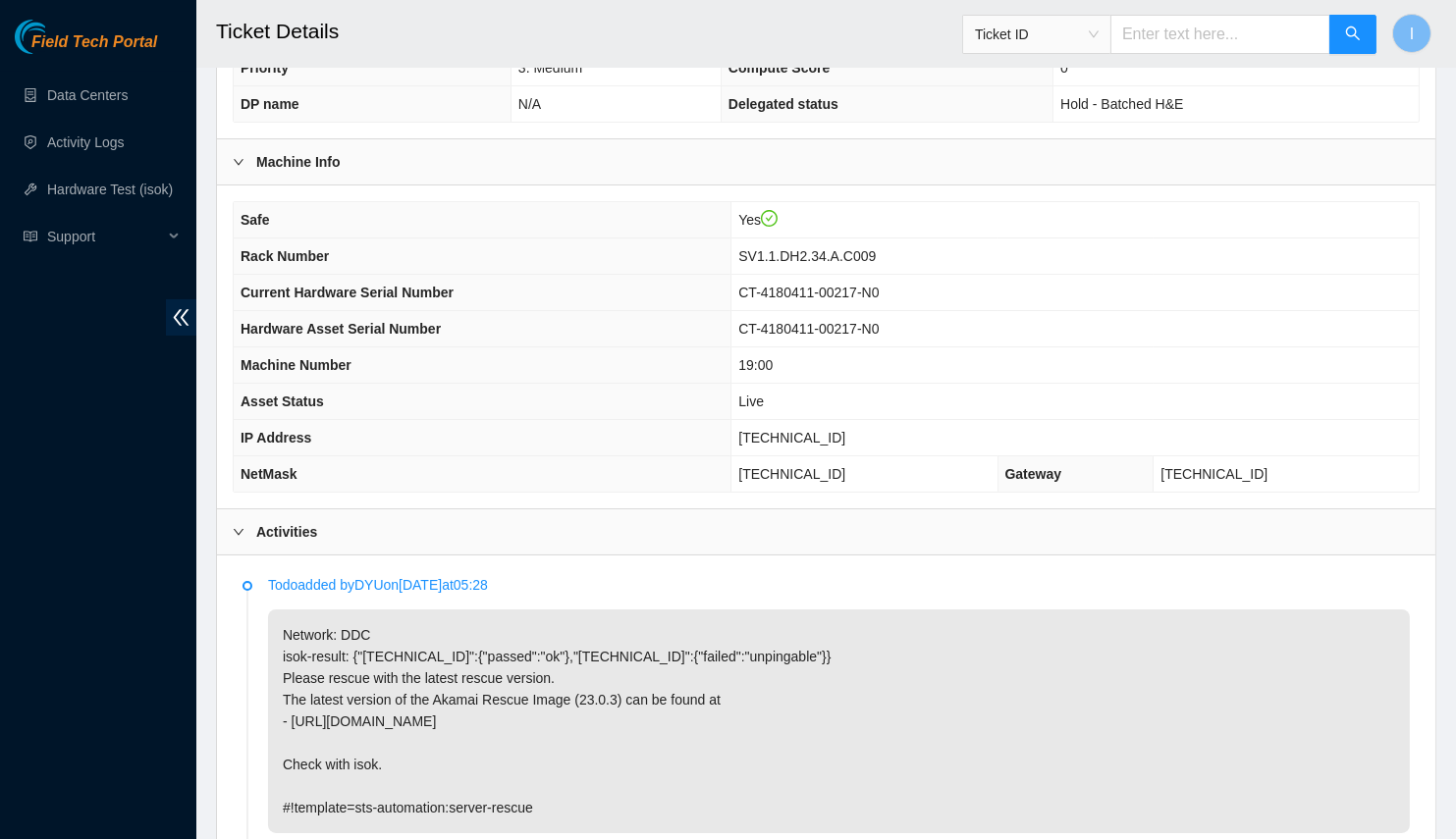
scroll to position [246, 0]
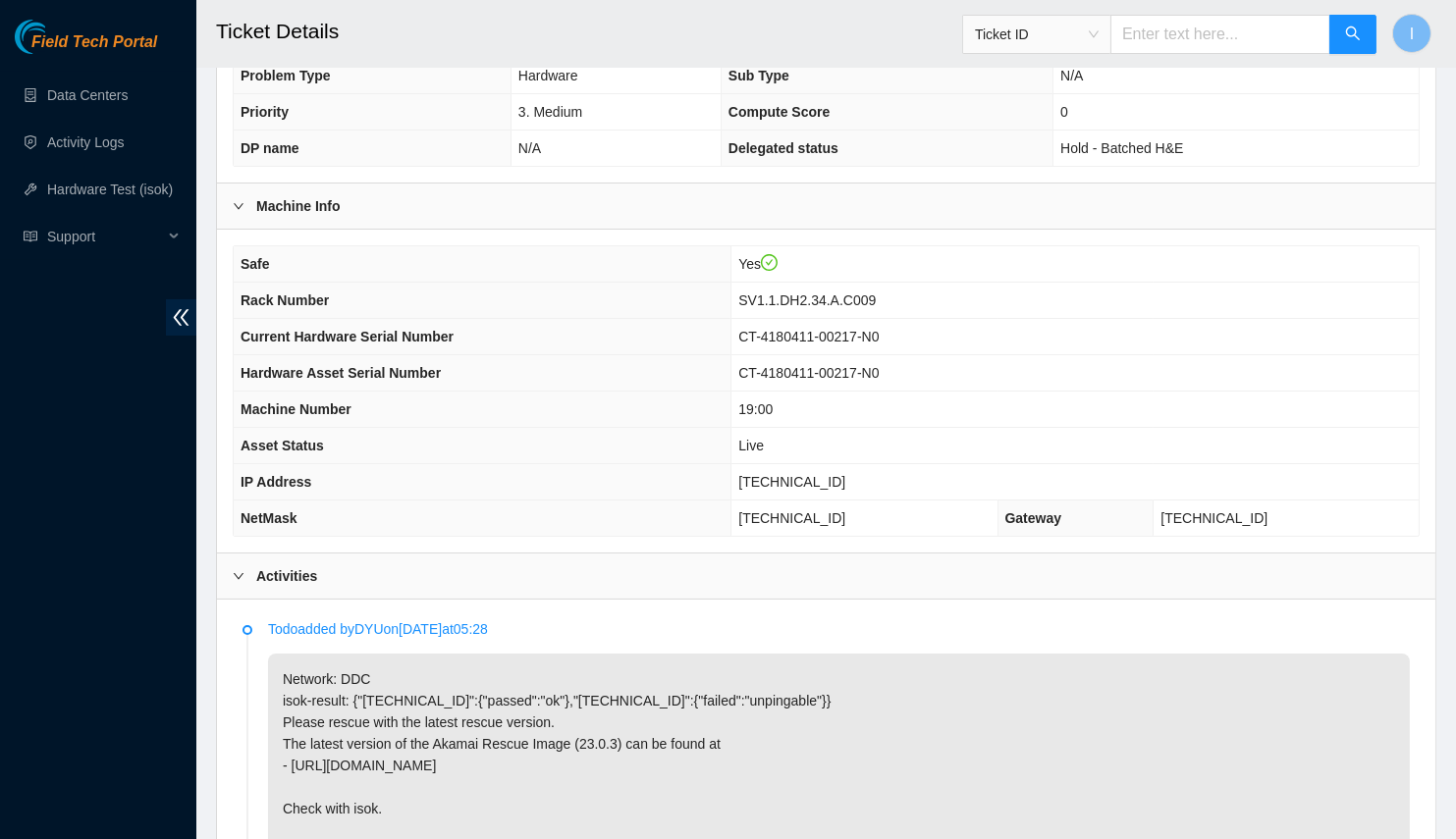
click at [71, 393] on div "Field Tech Portal Data Centers Activity Logs Hardware Test (isok) Support" at bounding box center [98, 429] width 196 height 819
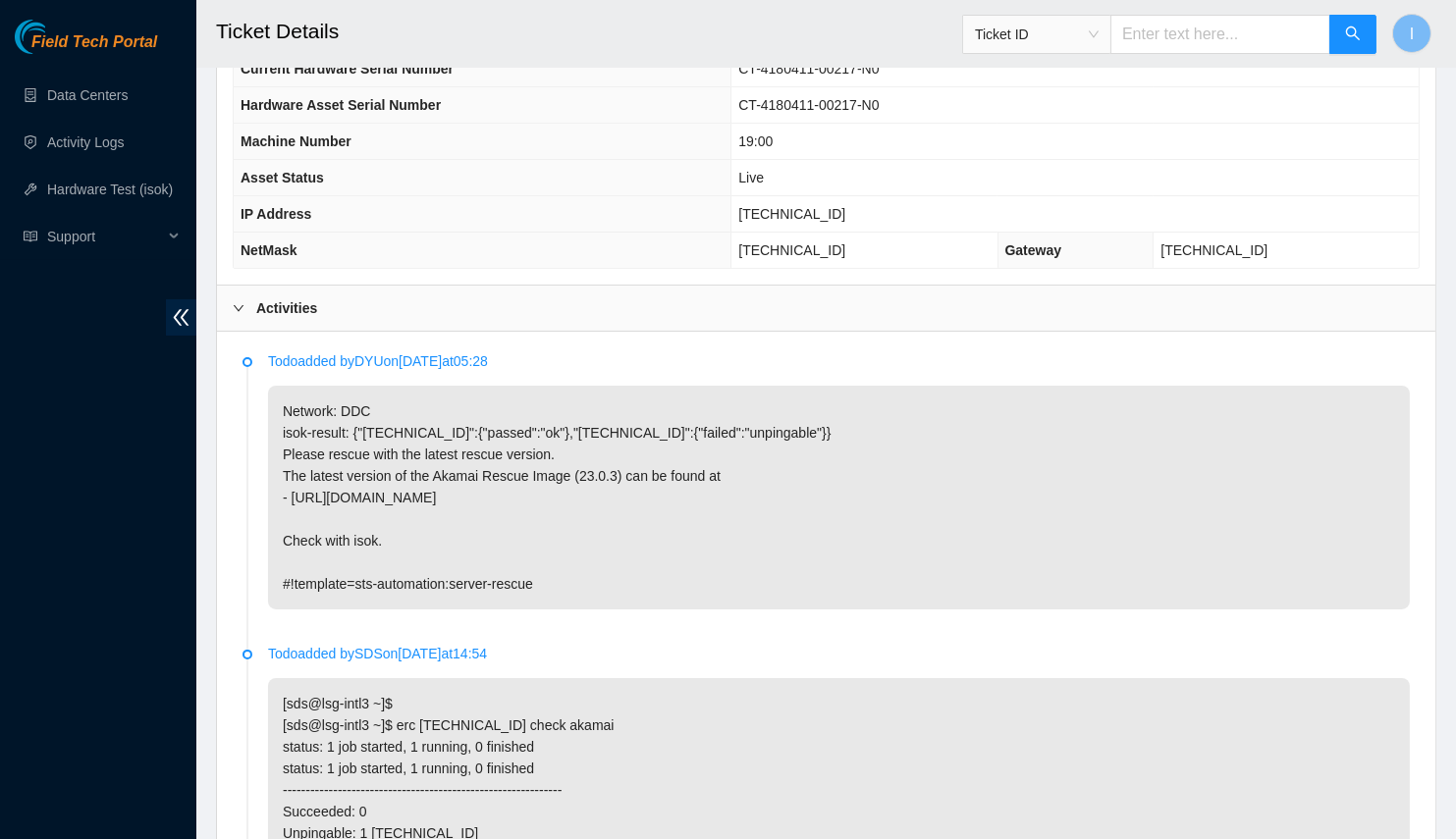
scroll to position [336, 0]
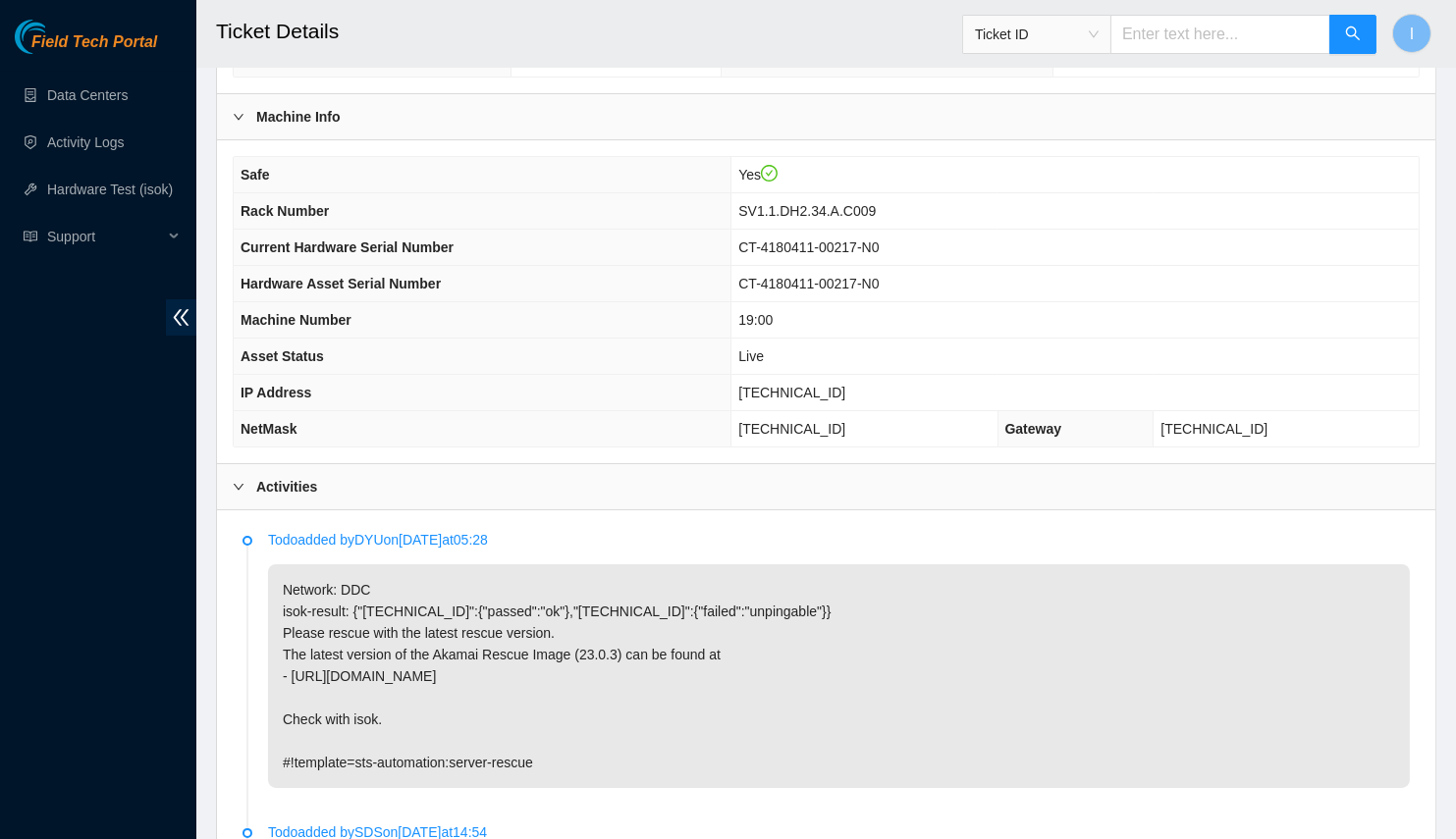
click at [511, 375] on th "IP Address" at bounding box center [481, 393] width 497 height 36
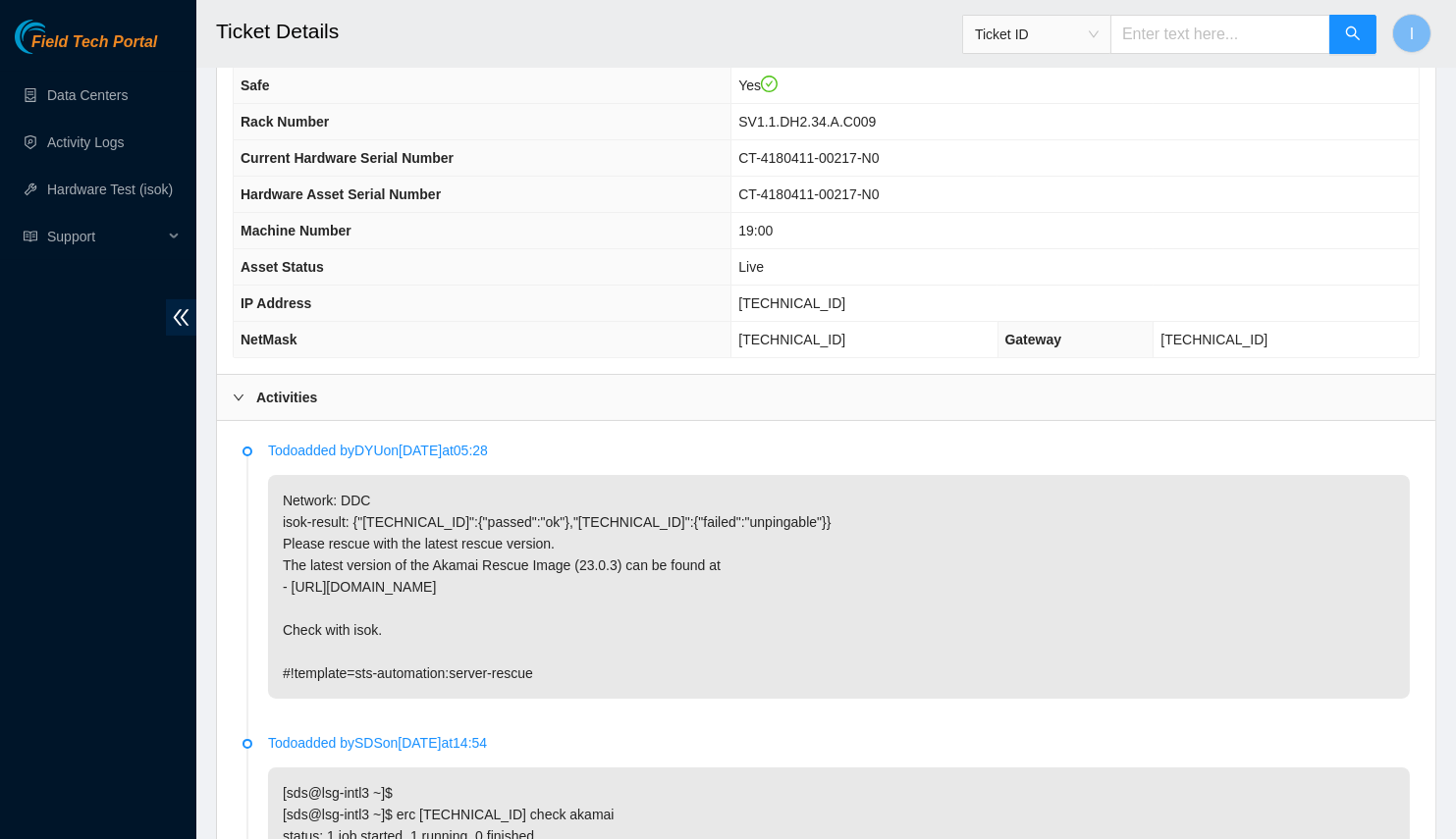
click at [263, 114] on span "Rack Number" at bounding box center [284, 122] width 89 height 16
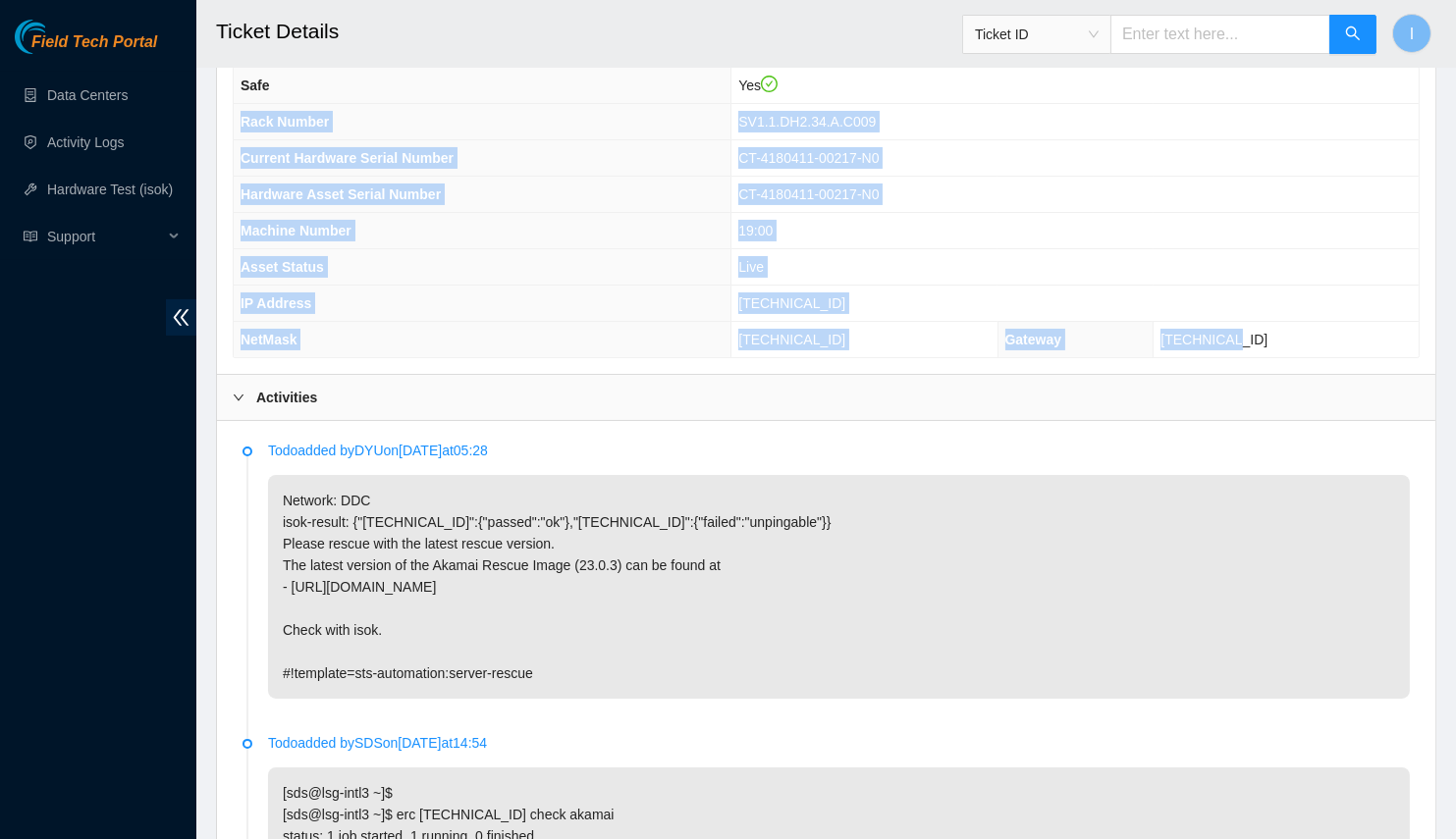
drag, startPoint x: 263, startPoint y: 111, endPoint x: 1253, endPoint y: 318, distance: 1011.4
click at [1253, 318] on tbody "Safe Yes Rack Number SV1.1.DH2.34.A.C009 Current Hardware Serial Number CT-4180…" at bounding box center [825, 212] width 1185 height 290
copy tbody "Rack Number SV1.1.DH2.34.A.C009 Current Hardware Serial Number CT-4180411-00217…"
click at [824, 298] on span "23.33.26.40" at bounding box center [791, 303] width 107 height 16
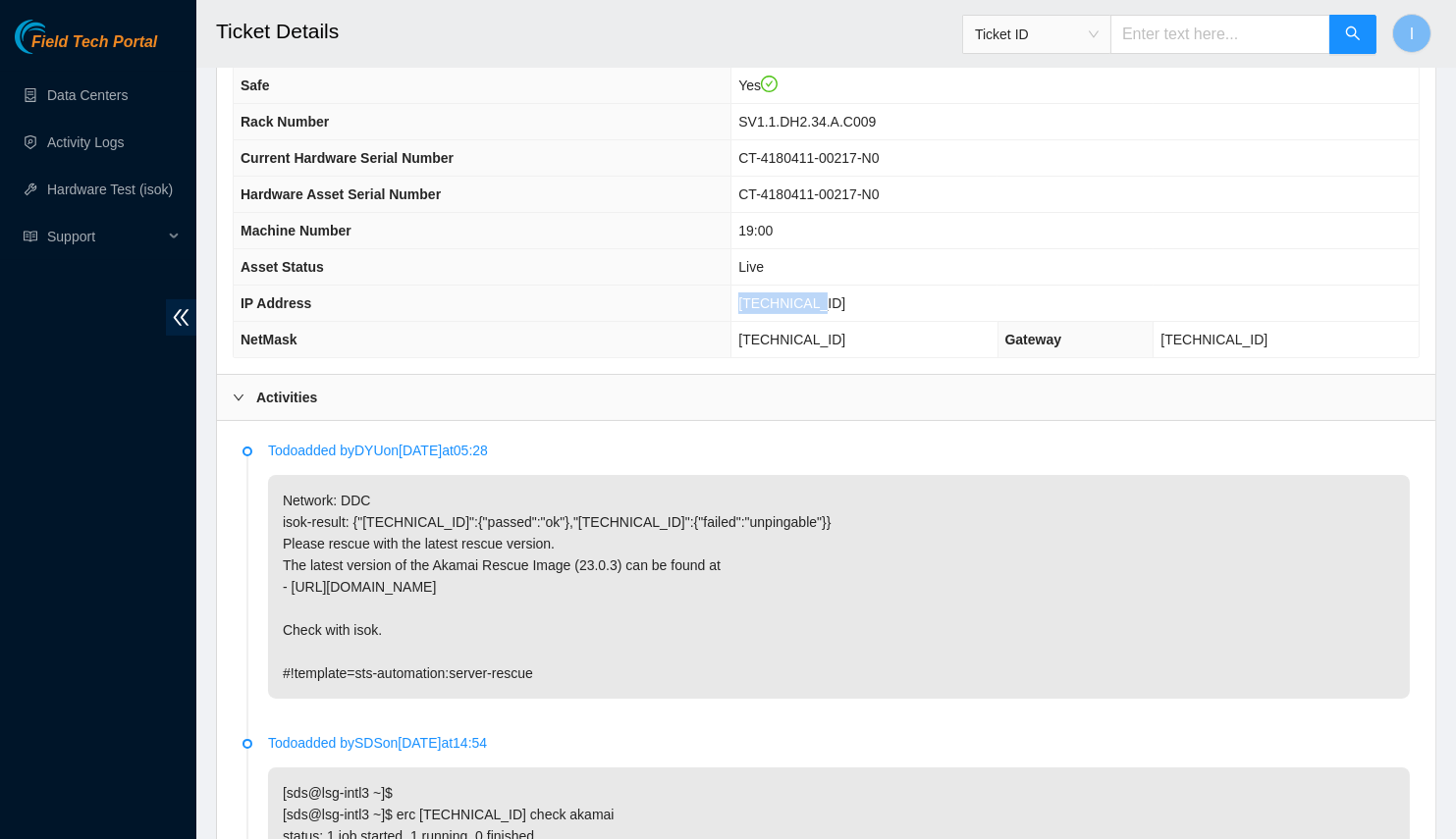
click at [824, 298] on span "23.33.26.40" at bounding box center [791, 303] width 107 height 16
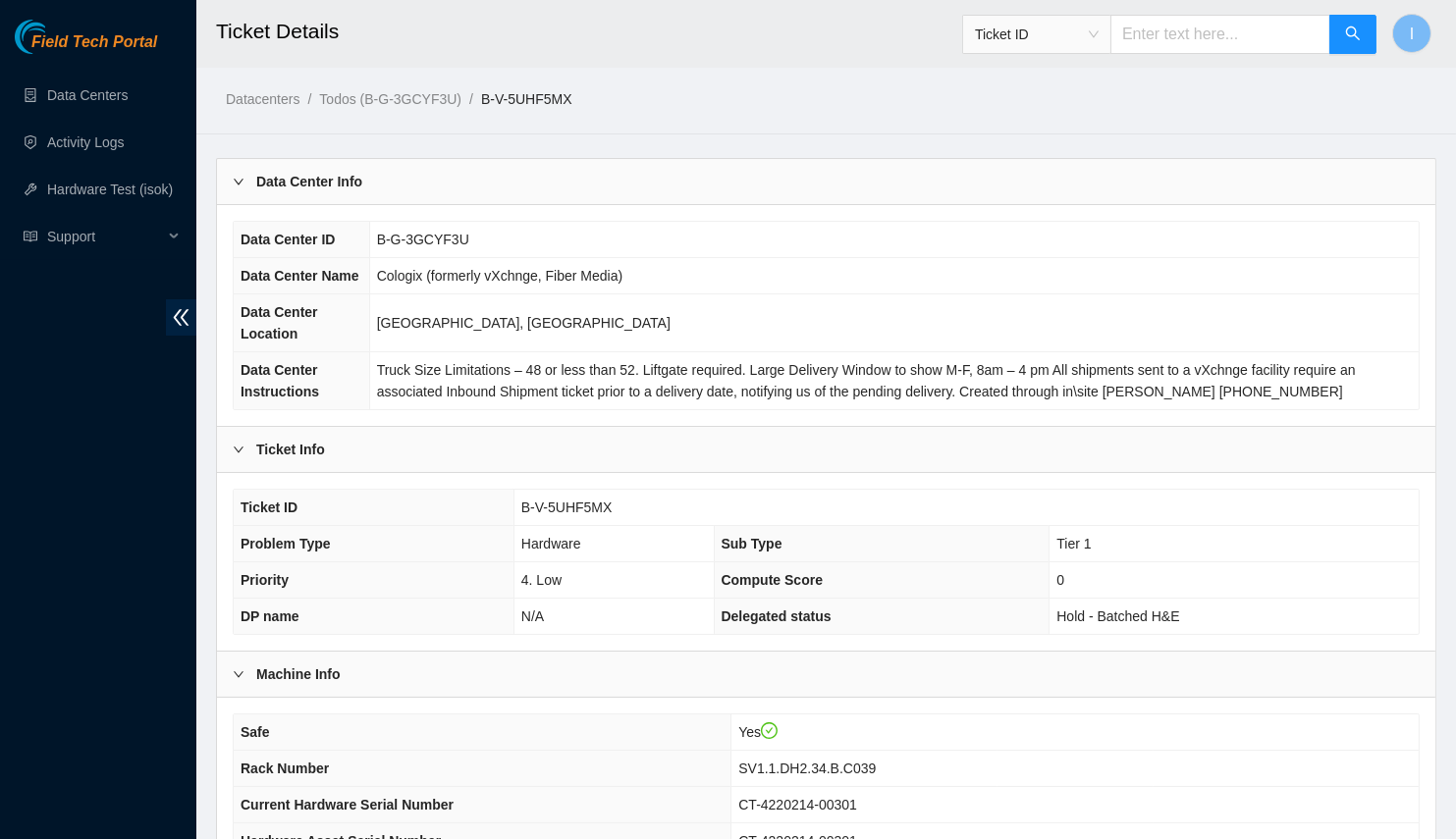
click at [628, 205] on div "Data Center ID B-G-3GCYF3U Data Center Name Cologix (formerly vXchnge, Fiber Me…" at bounding box center [826, 316] width 1218 height 221
click at [628, 187] on div "Data Center Info" at bounding box center [826, 181] width 1218 height 45
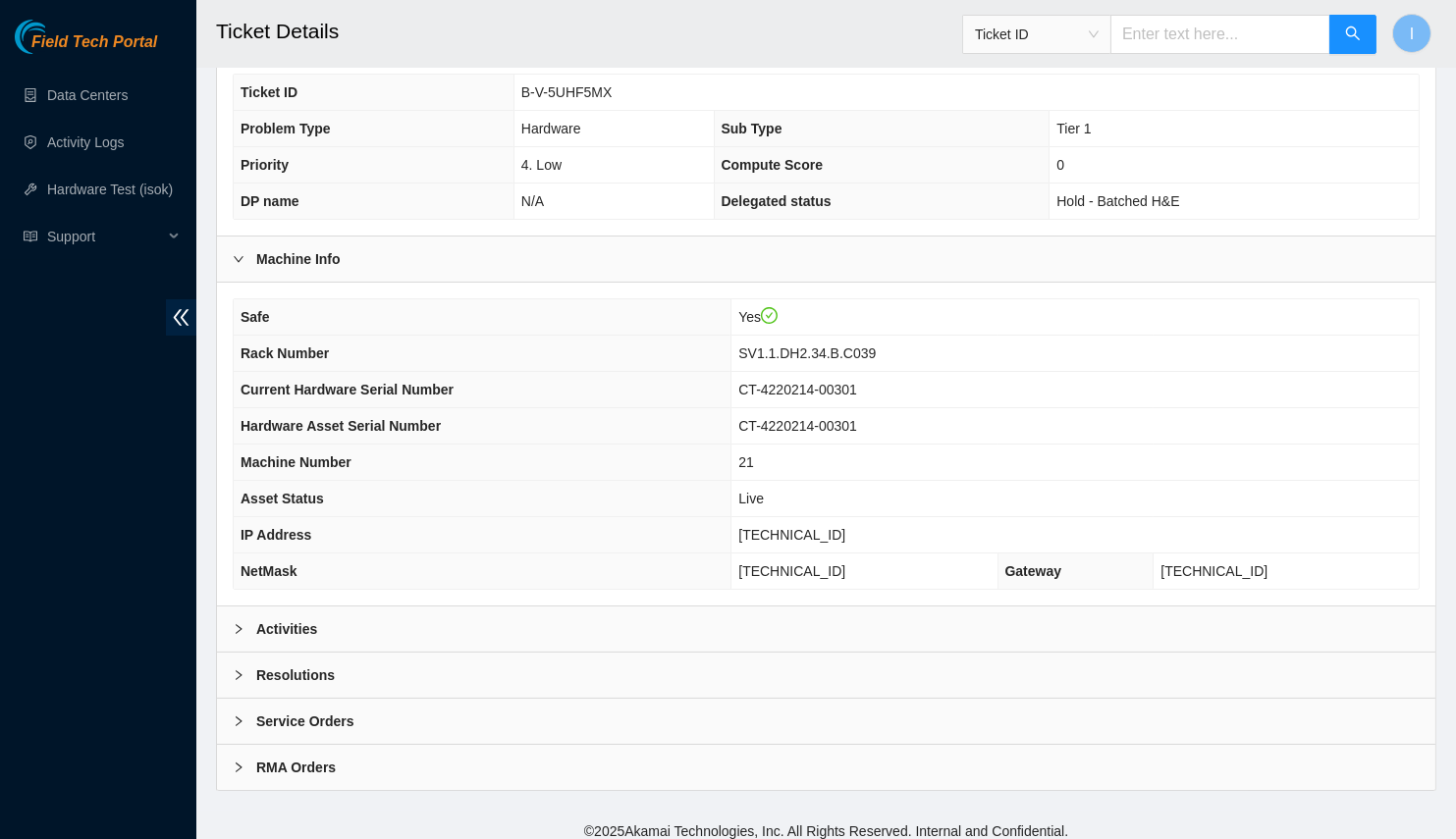
click at [607, 631] on div "Activities" at bounding box center [826, 629] width 1218 height 45
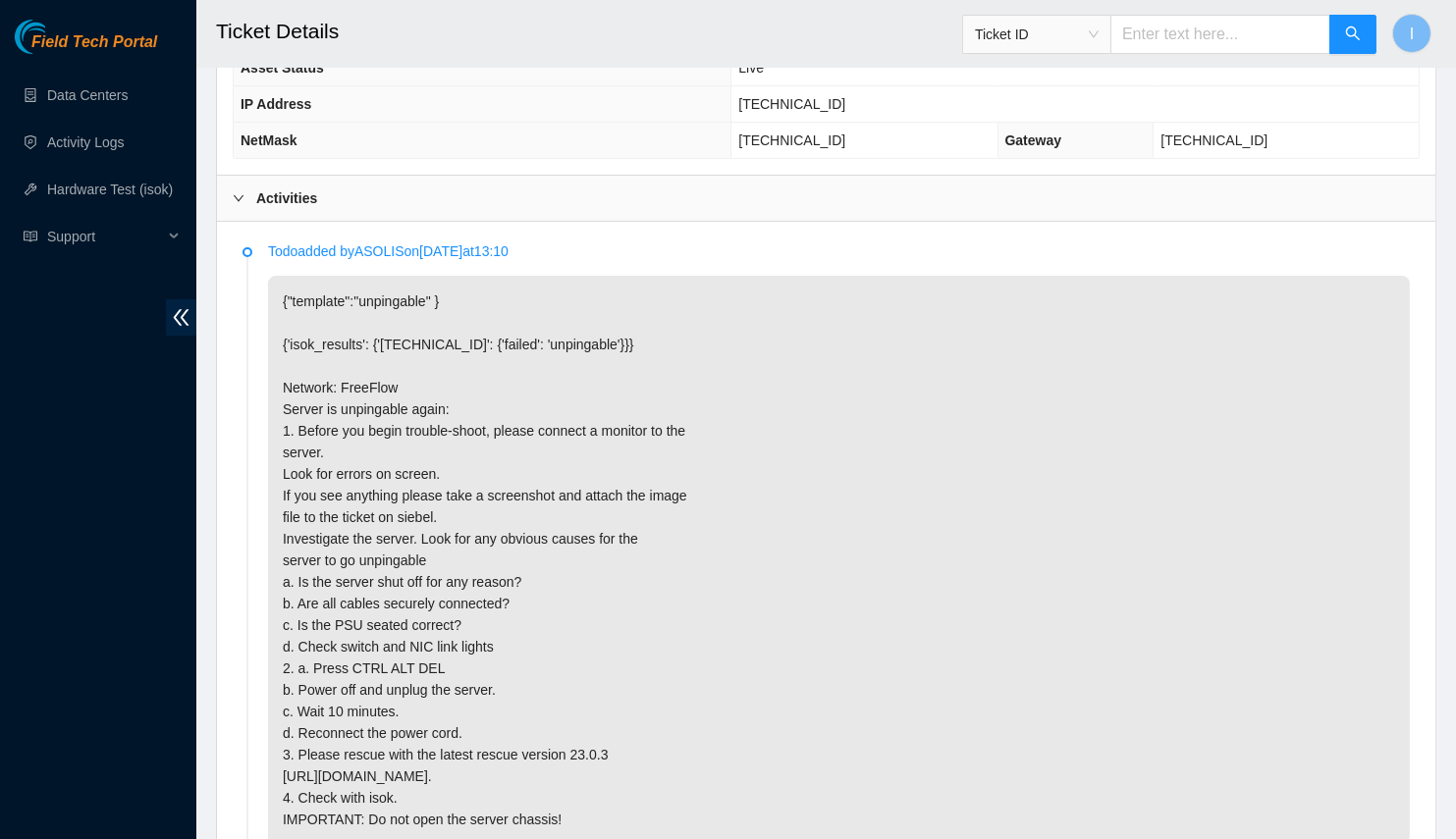
scroll to position [535, 0]
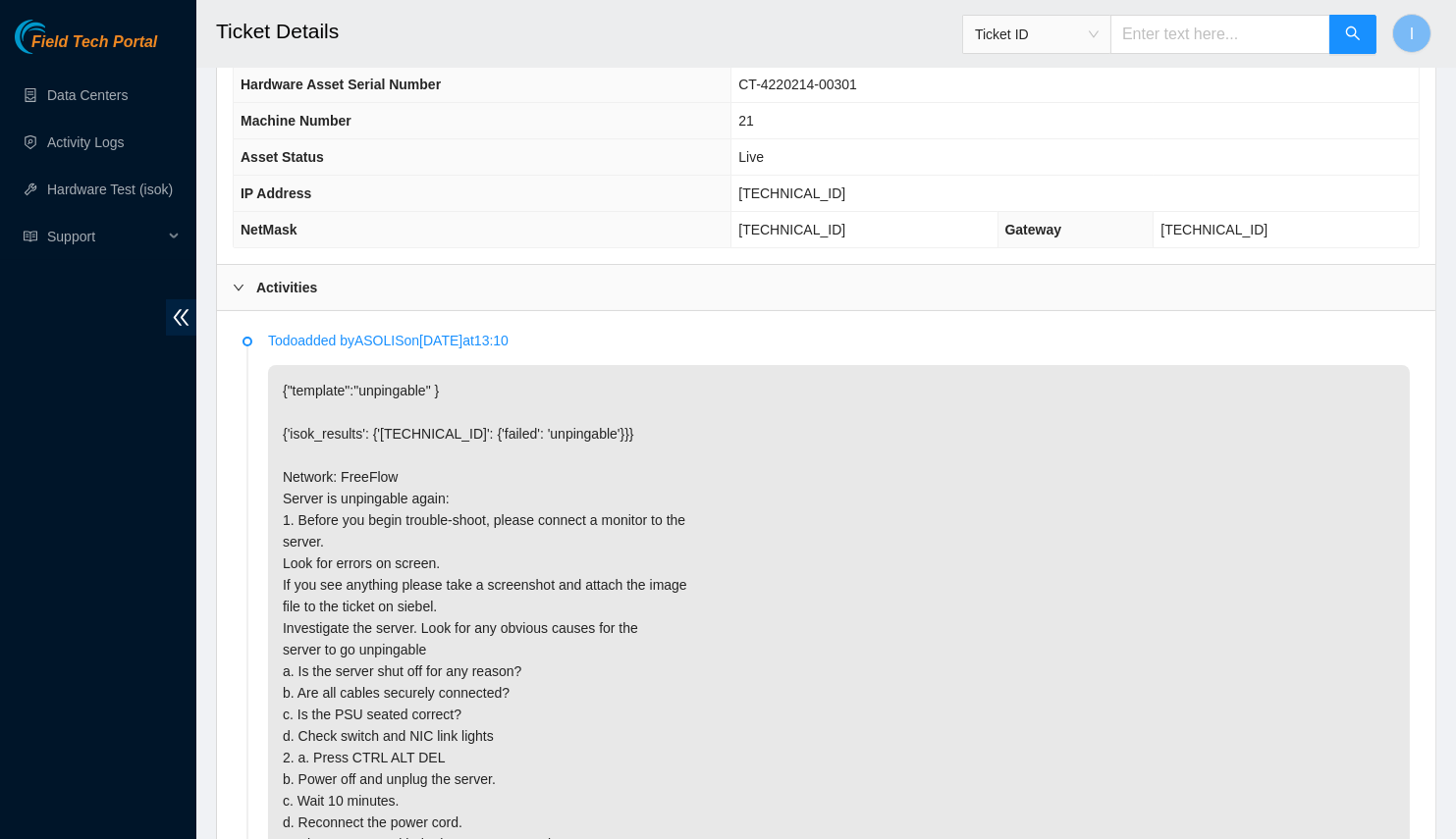
click at [612, 716] on p "{"template":"unpingable" } {'isok_results': {'23.11.212.56': {'failed': 'unping…" at bounding box center [839, 649] width 1142 height 569
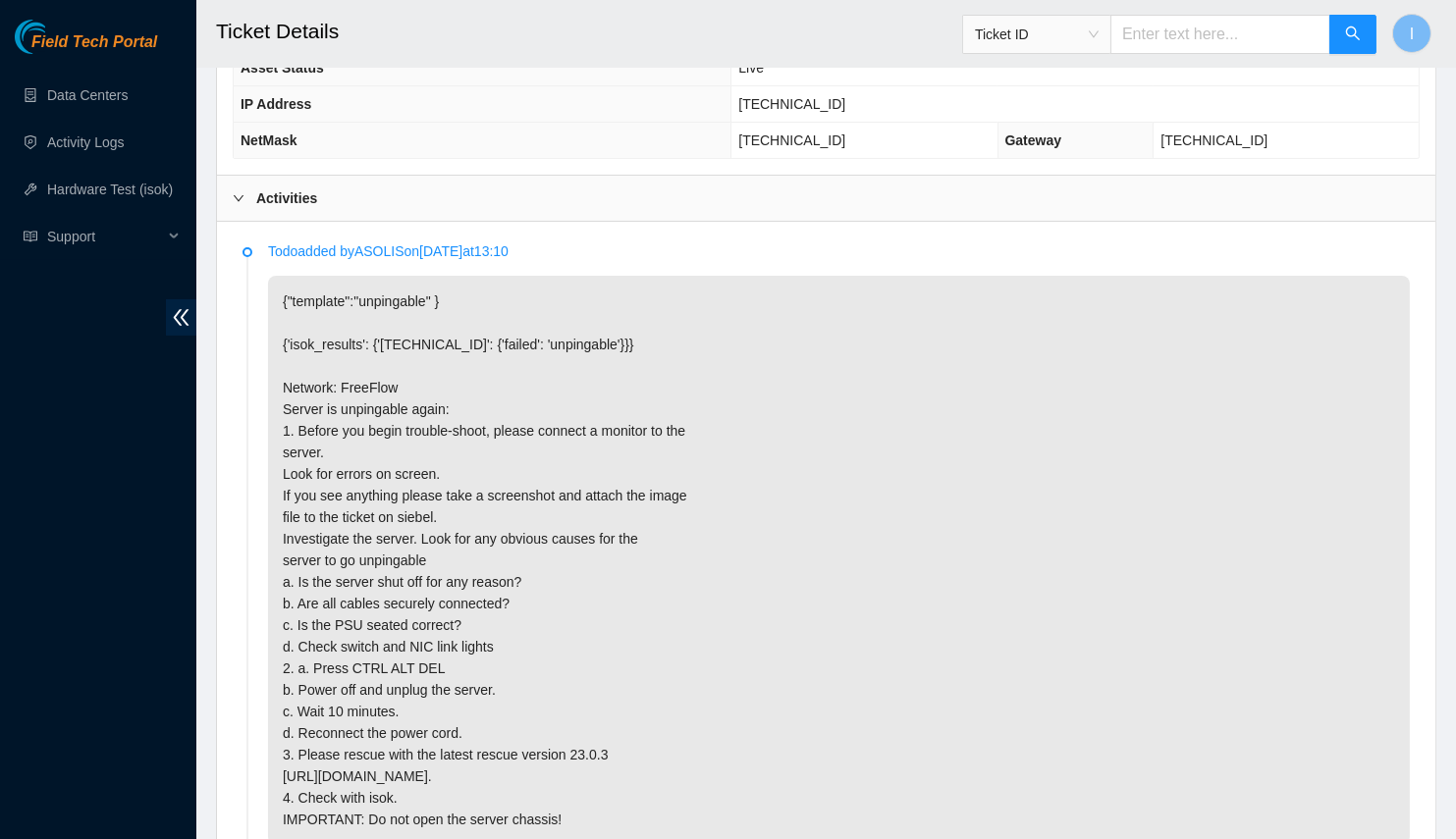
scroll to position [713, 0]
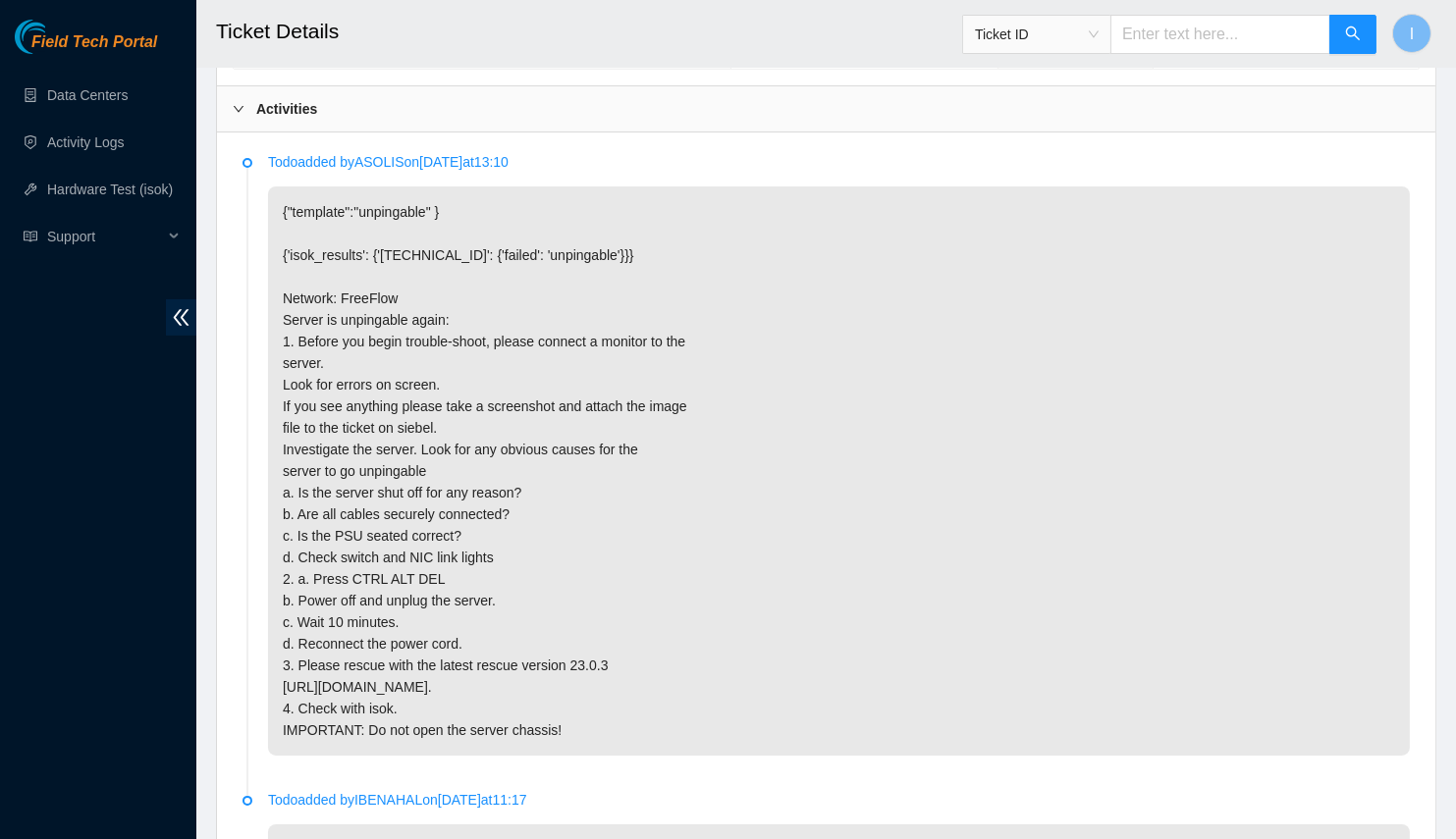
click at [580, 333] on p "{"template":"unpingable" } {'isok_results': {'23.11.212.56': {'failed': 'unping…" at bounding box center [839, 470] width 1142 height 569
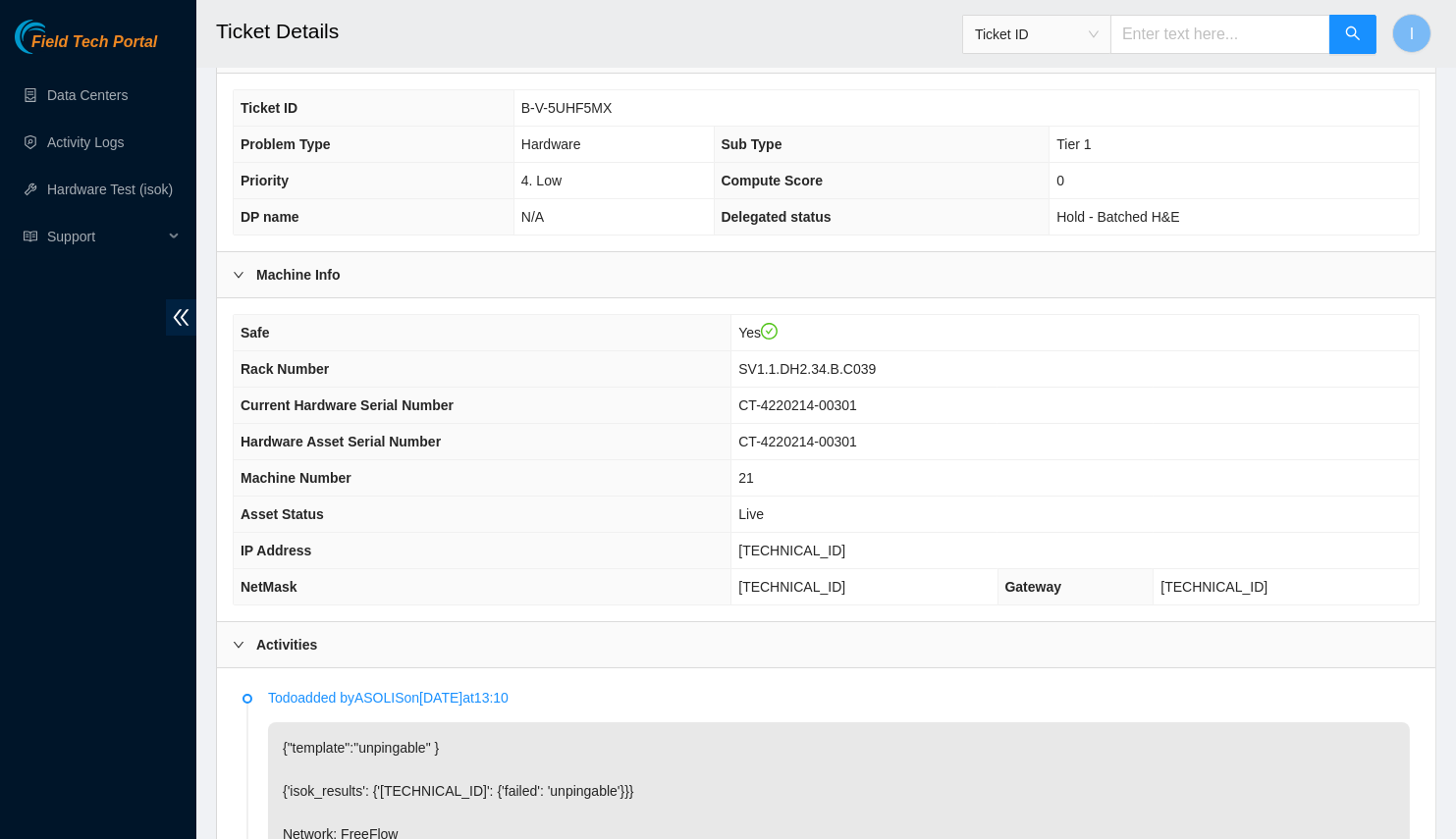
scroll to position [89, 0]
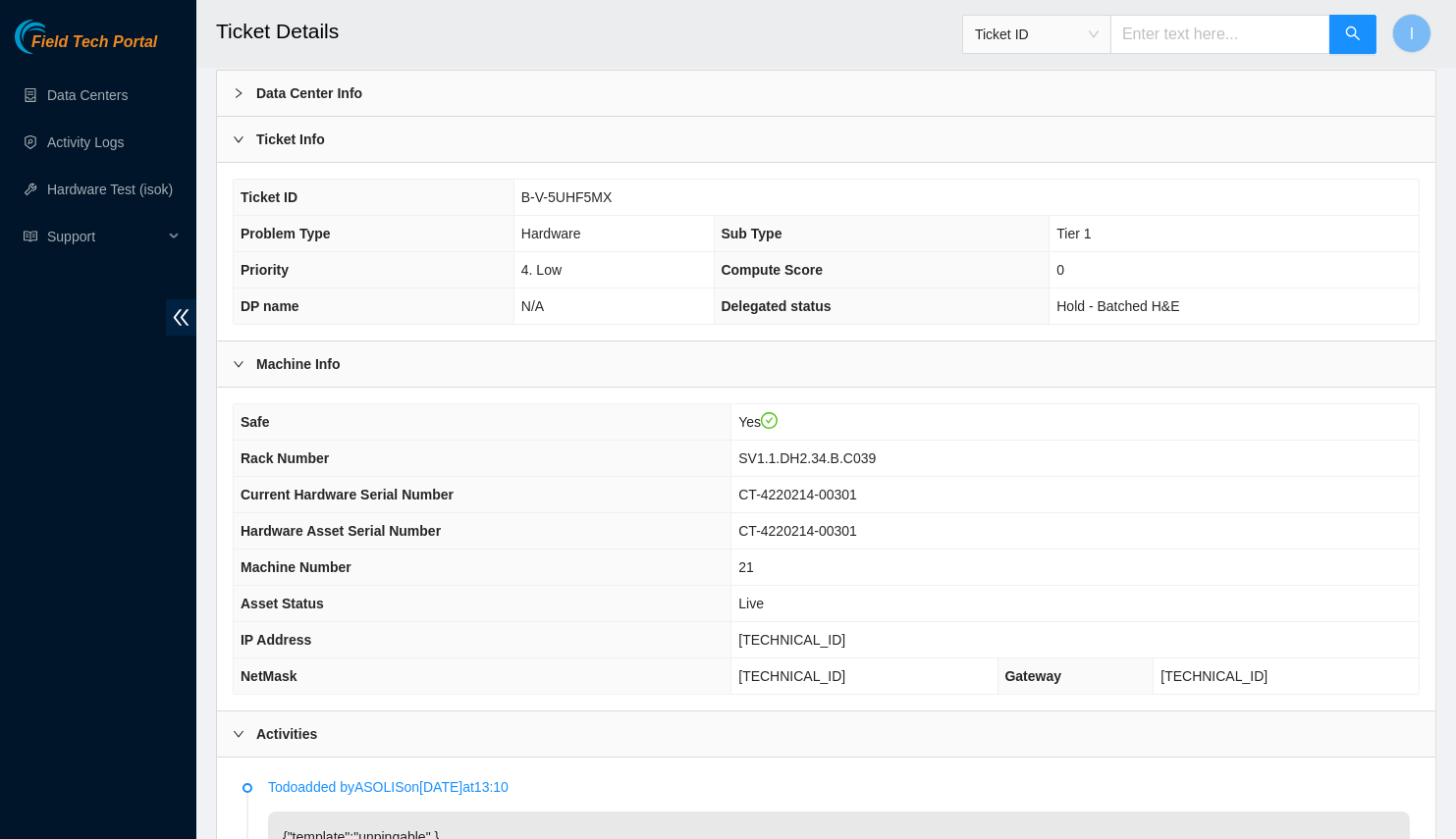
click at [839, 632] on span "[TECHNICAL_ID]" at bounding box center [791, 640] width 107 height 16
copy span "[TECHNICAL_ID]"
click at [882, 681] on td "255.255.255.224" at bounding box center [864, 677] width 266 height 36
click at [845, 673] on span "255.255.255.224" at bounding box center [791, 677] width 107 height 16
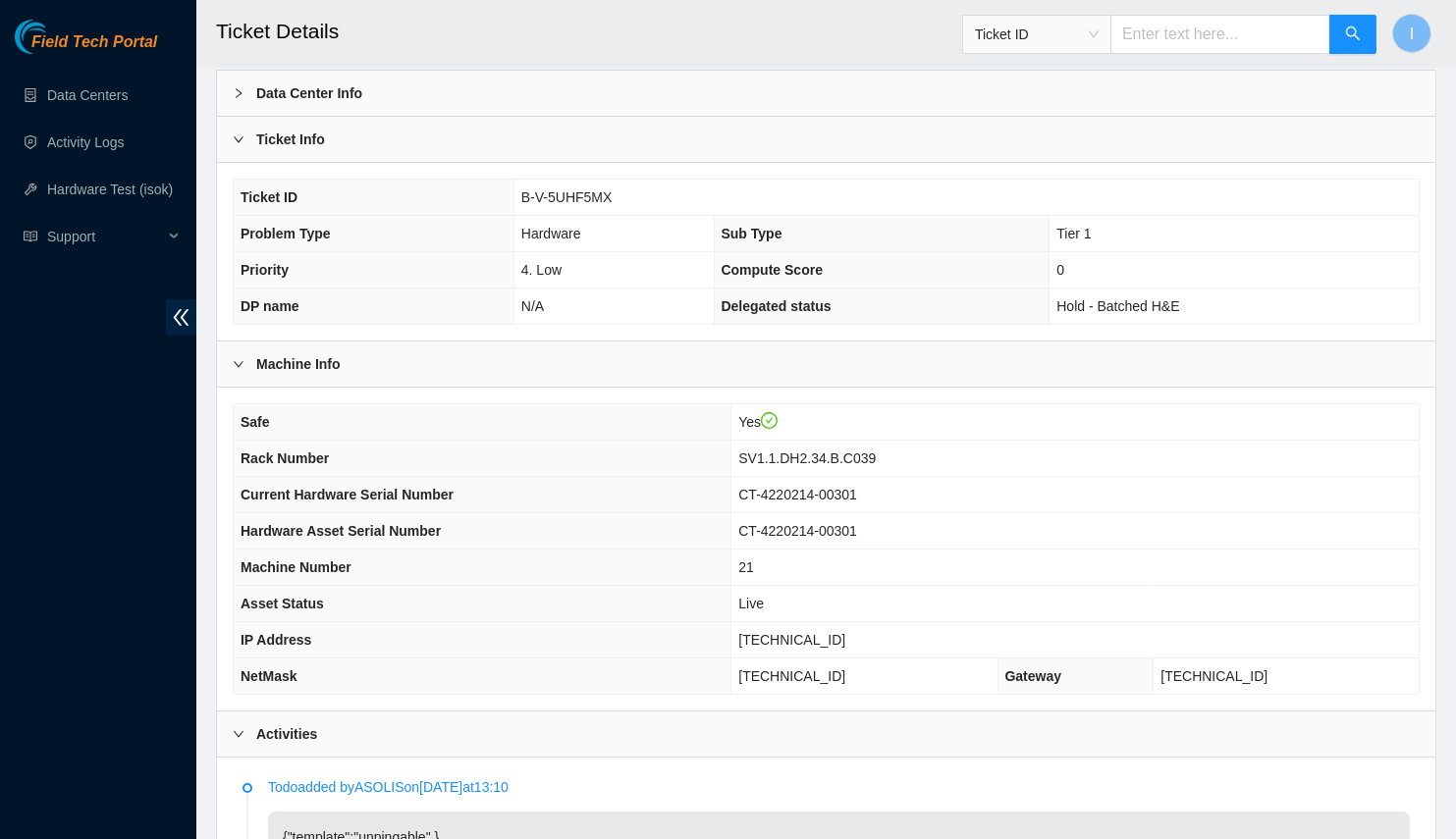
click at [845, 673] on span "255.255.255.224" at bounding box center [791, 677] width 107 height 16
click at [836, 681] on td "255.255.255.224" at bounding box center [864, 677] width 266 height 36
click at [836, 669] on span "255.255.255.224" at bounding box center [791, 677] width 107 height 16
copy span "255.255.255.224"
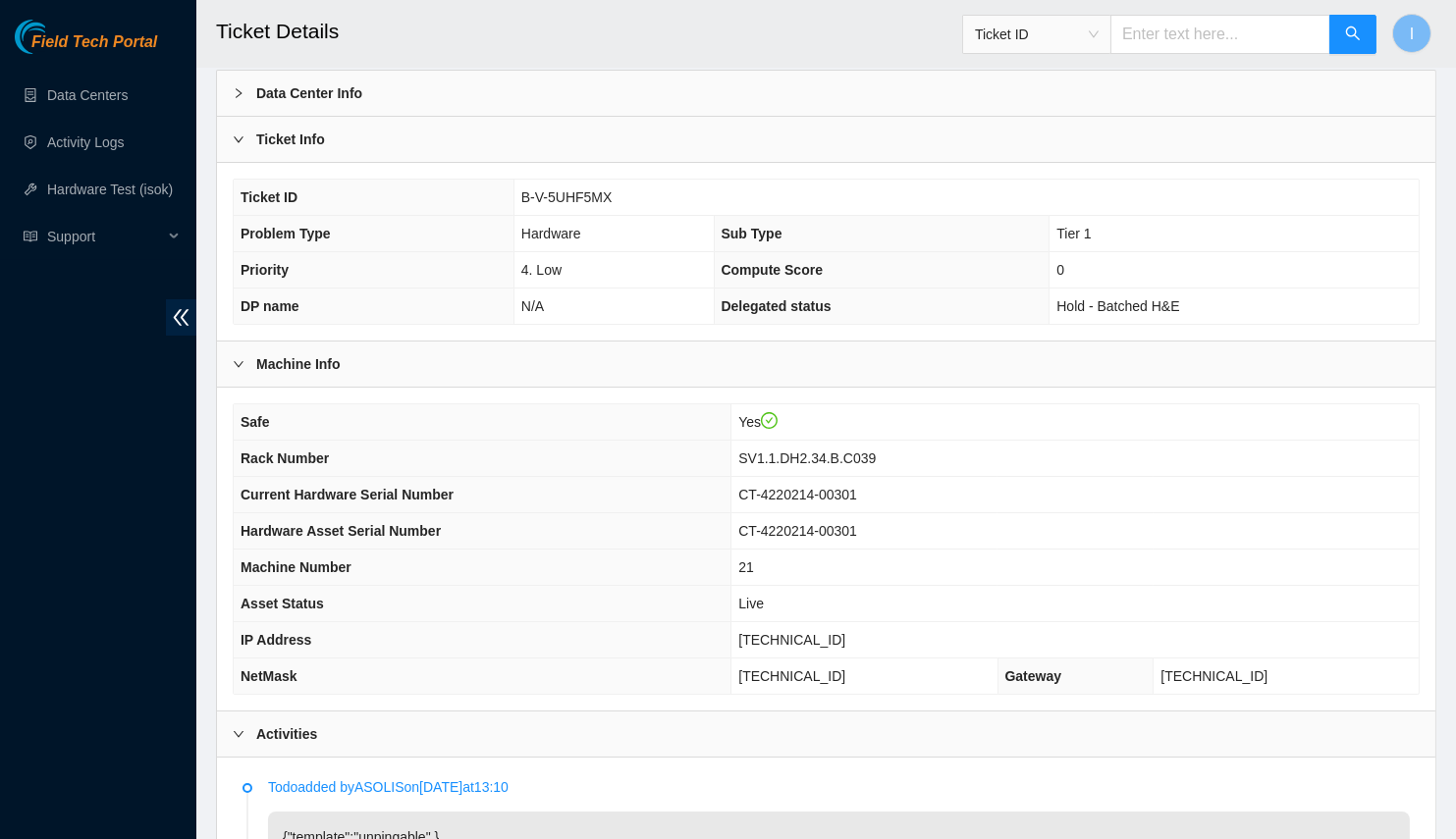
click at [806, 450] on span "SV1.1.DH2.34.B.C039" at bounding box center [807, 458] width 138 height 16
copy span "SV1.1"
click at [833, 440] on td "SV1.1.DH2.34.B.C039" at bounding box center [1075, 458] width 688 height 36
click at [836, 453] on span "SV1.1.DH2.34.B.C039" at bounding box center [807, 458] width 138 height 16
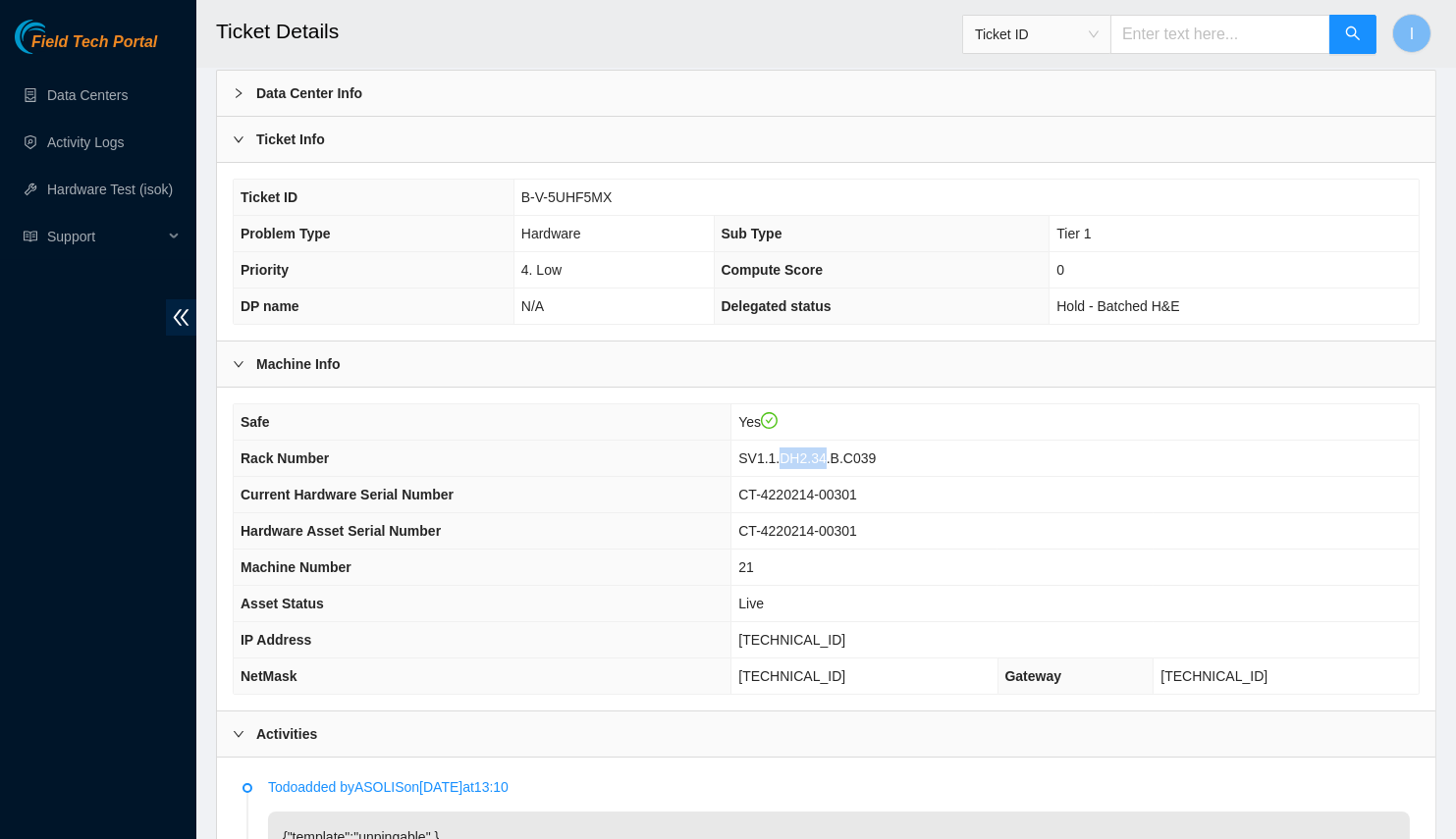
click at [836, 453] on span "SV1.1.DH2.34.B.C039" at bounding box center [807, 458] width 138 height 16
copy span "SV1.1.DH2.34.B.C039"
click at [246, 457] on span "Rack Number" at bounding box center [284, 458] width 89 height 16
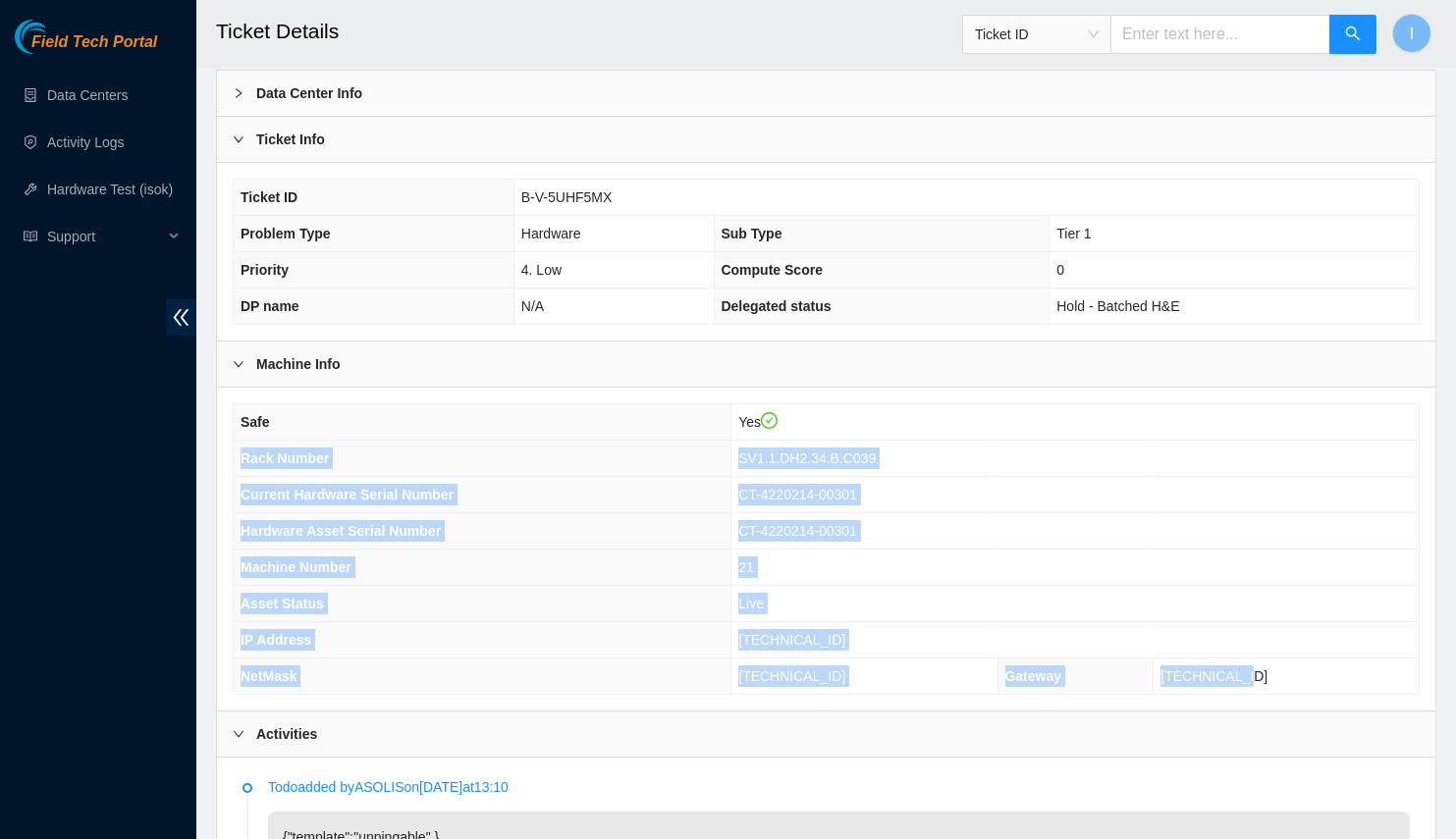
drag, startPoint x: 246, startPoint y: 457, endPoint x: 1320, endPoint y: 672, distance: 1095.3
click at [1320, 672] on tbody "Safe Yes Rack Number SV1.1.DH2.34.B.C039 Current Hardware Serial Number CT-4220…" at bounding box center [825, 549] width 1185 height 290
copy tbody "Rack Number SV1.1.DH2.34.B.C039 Current Hardware Serial Number CT-4220214-00301…"
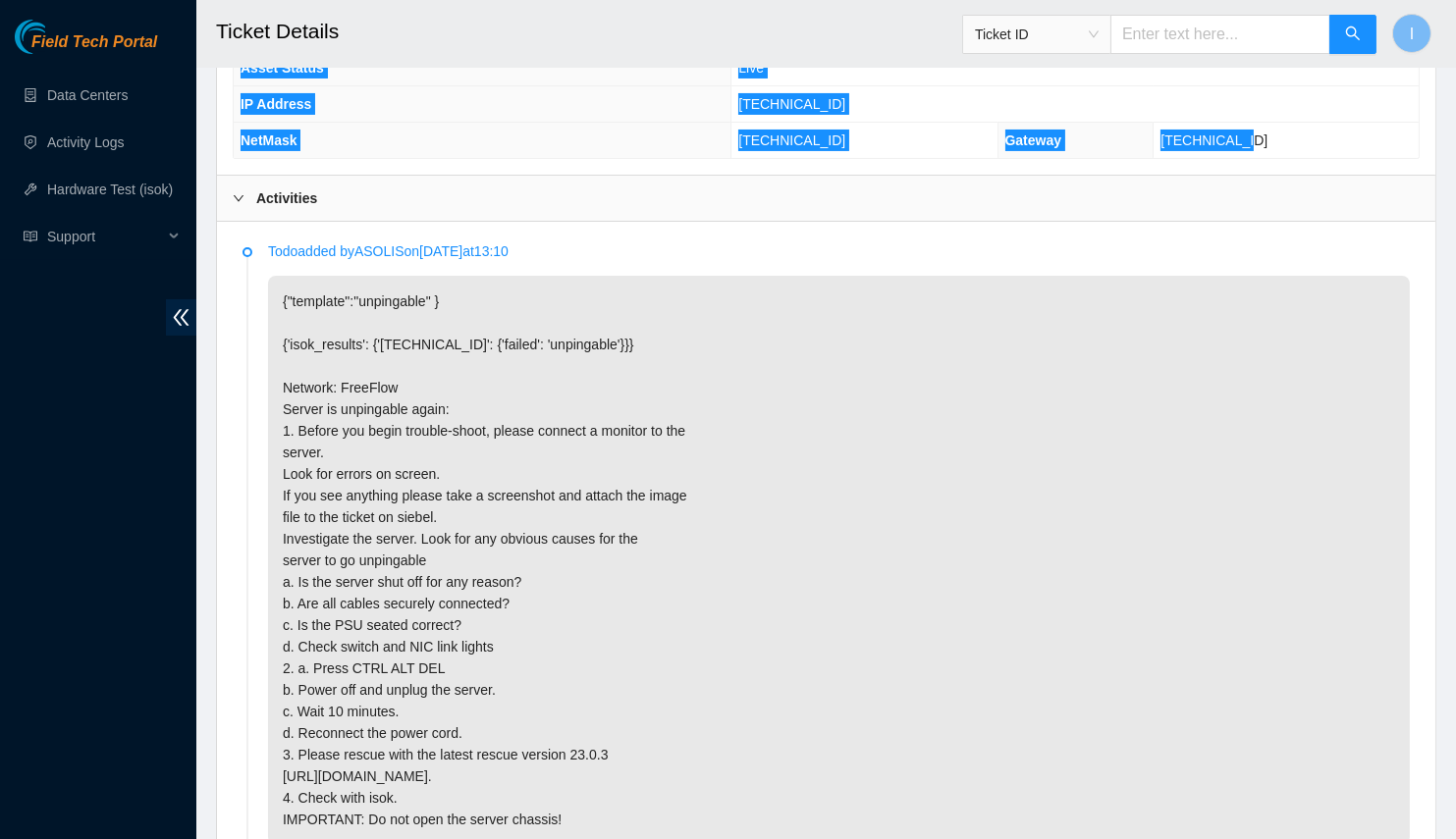
scroll to position [713, 0]
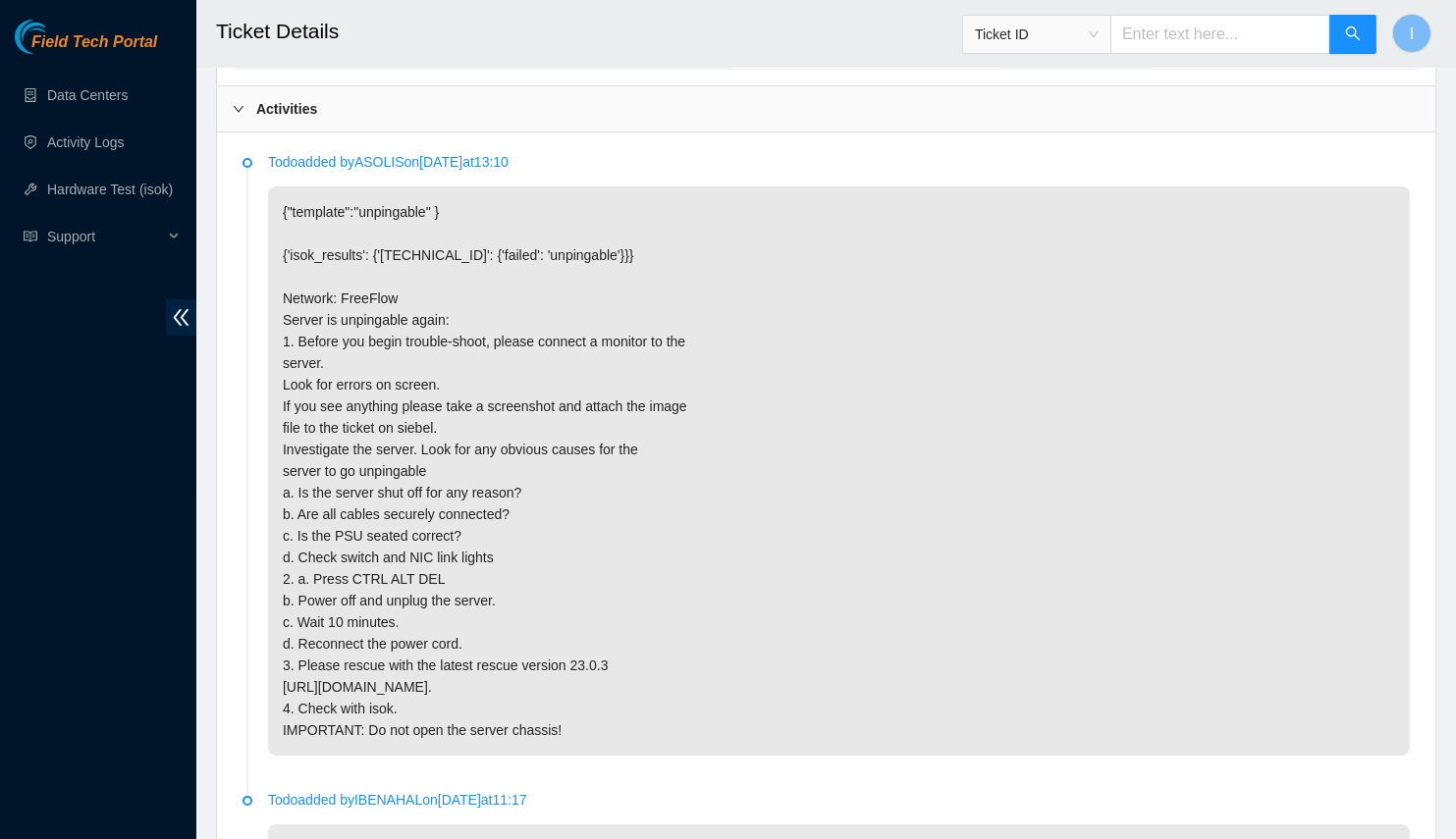
click at [520, 528] on p "{"template":"unpingable" } {'isok_results': {'23.11.212.56': {'failed': 'unping…" at bounding box center [839, 470] width 1142 height 569
drag, startPoint x: 881, startPoint y: 290, endPoint x: 852, endPoint y: 370, distance: 85.1
click at [852, 370] on p "{"template":"unpingable" } {'isok_results': {'23.11.212.56': {'failed': 'unping…" at bounding box center [839, 470] width 1142 height 569
click at [780, 361] on p "{"template":"unpingable" } {'isok_results': {'23.11.212.56': {'failed': 'unping…" at bounding box center [839, 470] width 1142 height 569
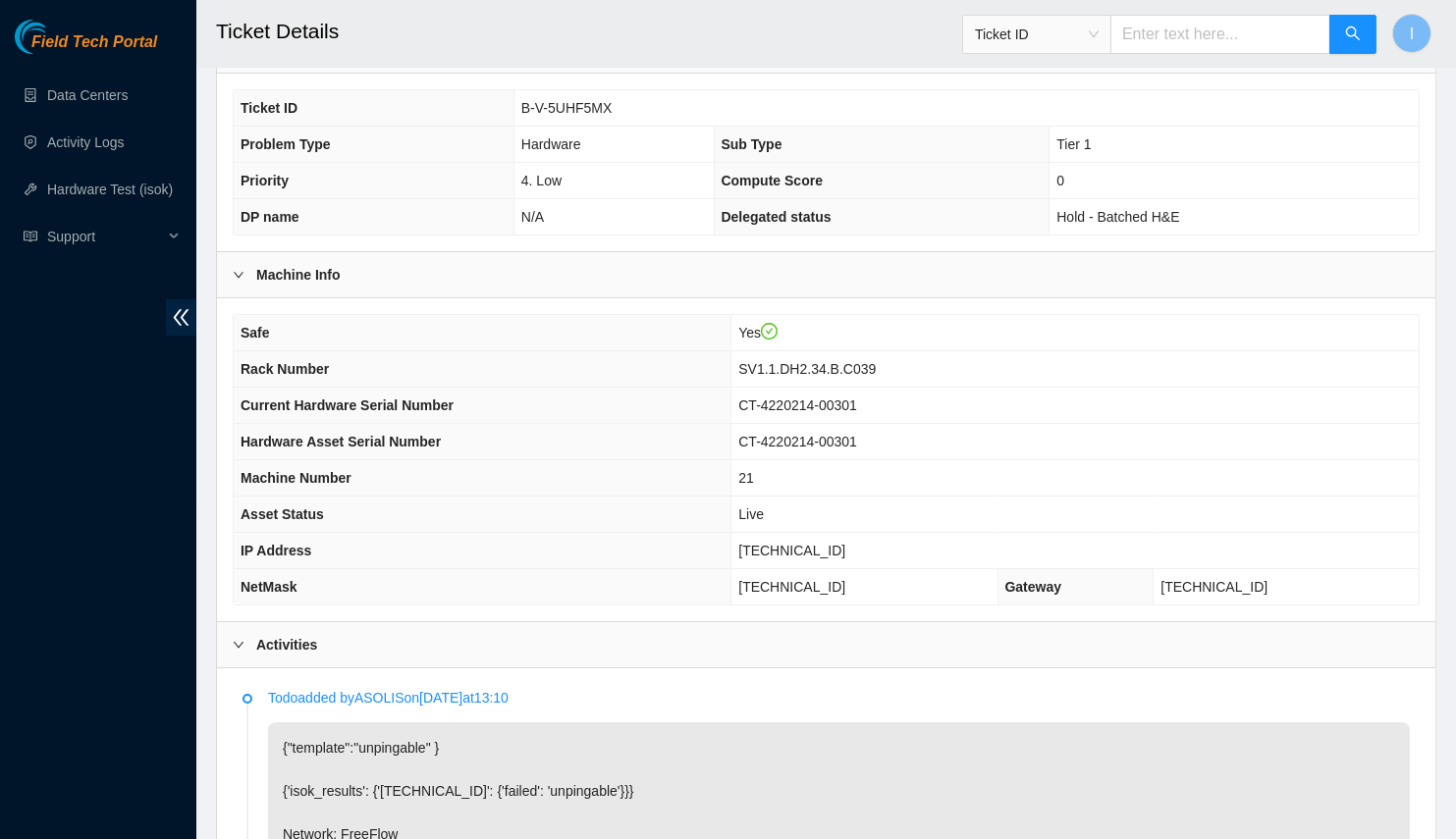
click at [841, 543] on span "[TECHNICAL_ID]" at bounding box center [791, 551] width 107 height 16
click at [138, 605] on div "Field Tech Portal Data Centers Activity Logs Hardware Test (isok) Support" at bounding box center [98, 429] width 196 height 819
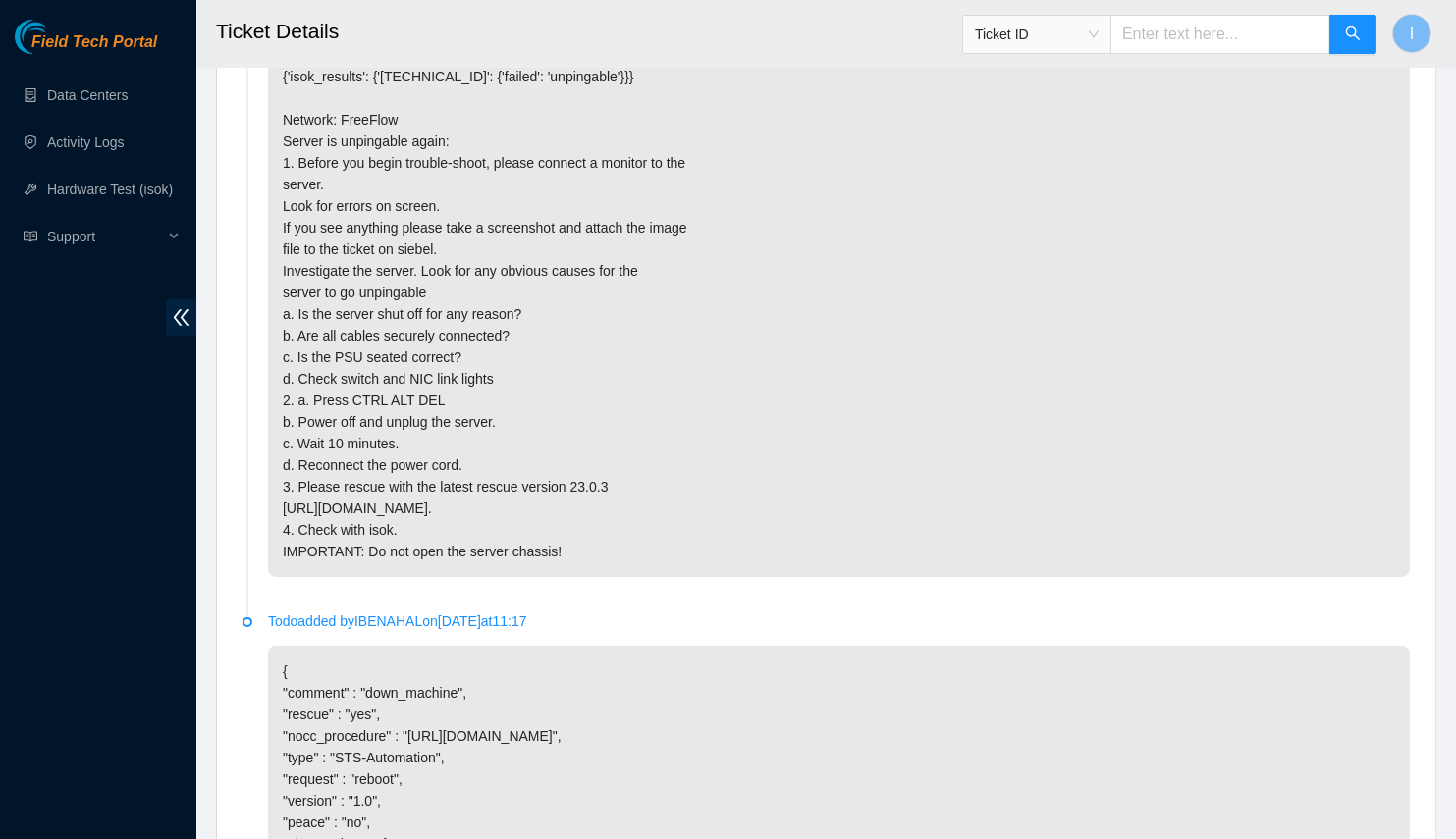
scroll to position [1304, 0]
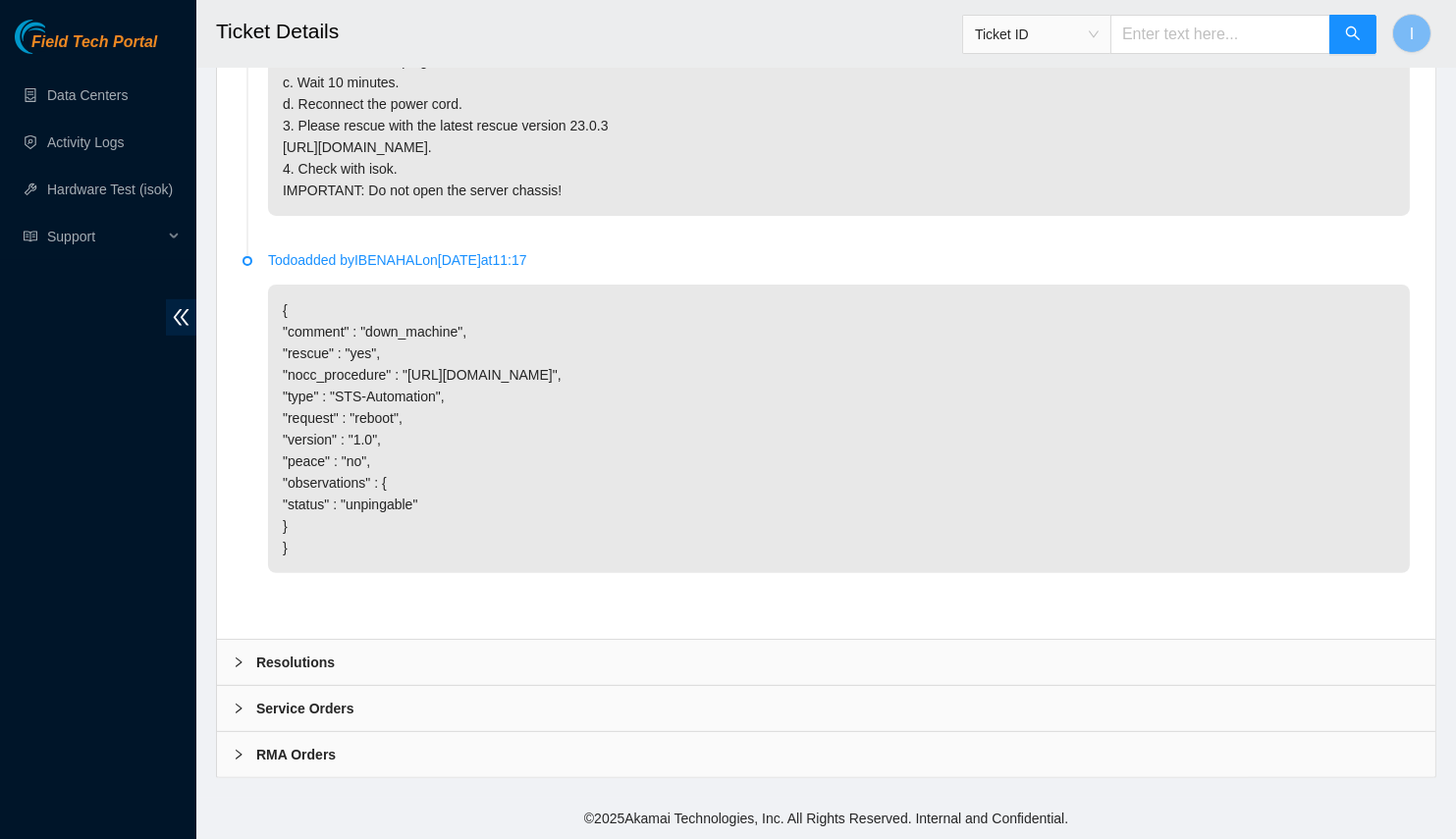
drag, startPoint x: 315, startPoint y: 653, endPoint x: 310, endPoint y: 632, distance: 21.6
click at [316, 653] on div "Resolutions" at bounding box center [826, 662] width 1218 height 45
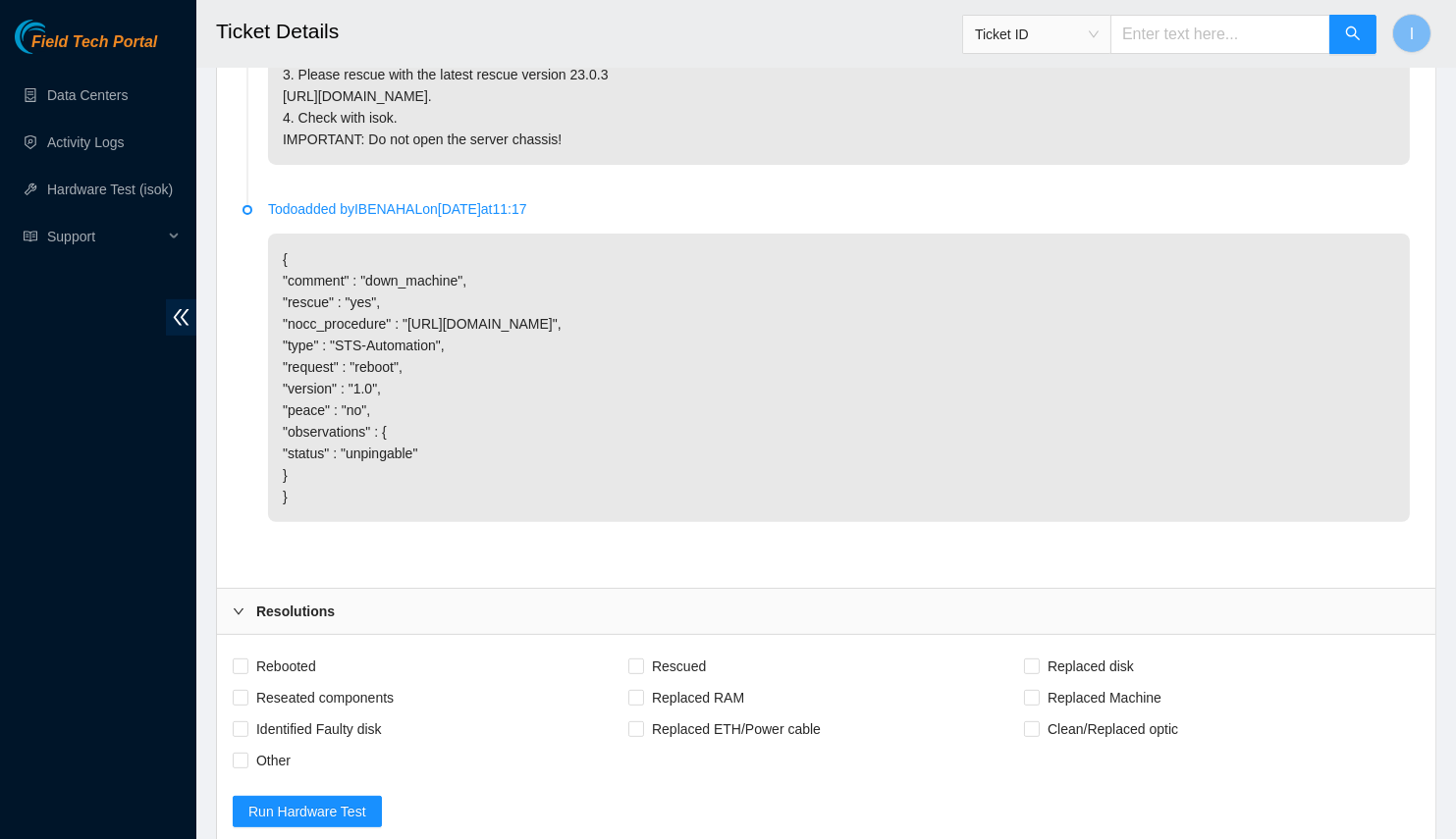
scroll to position [1809, 0]
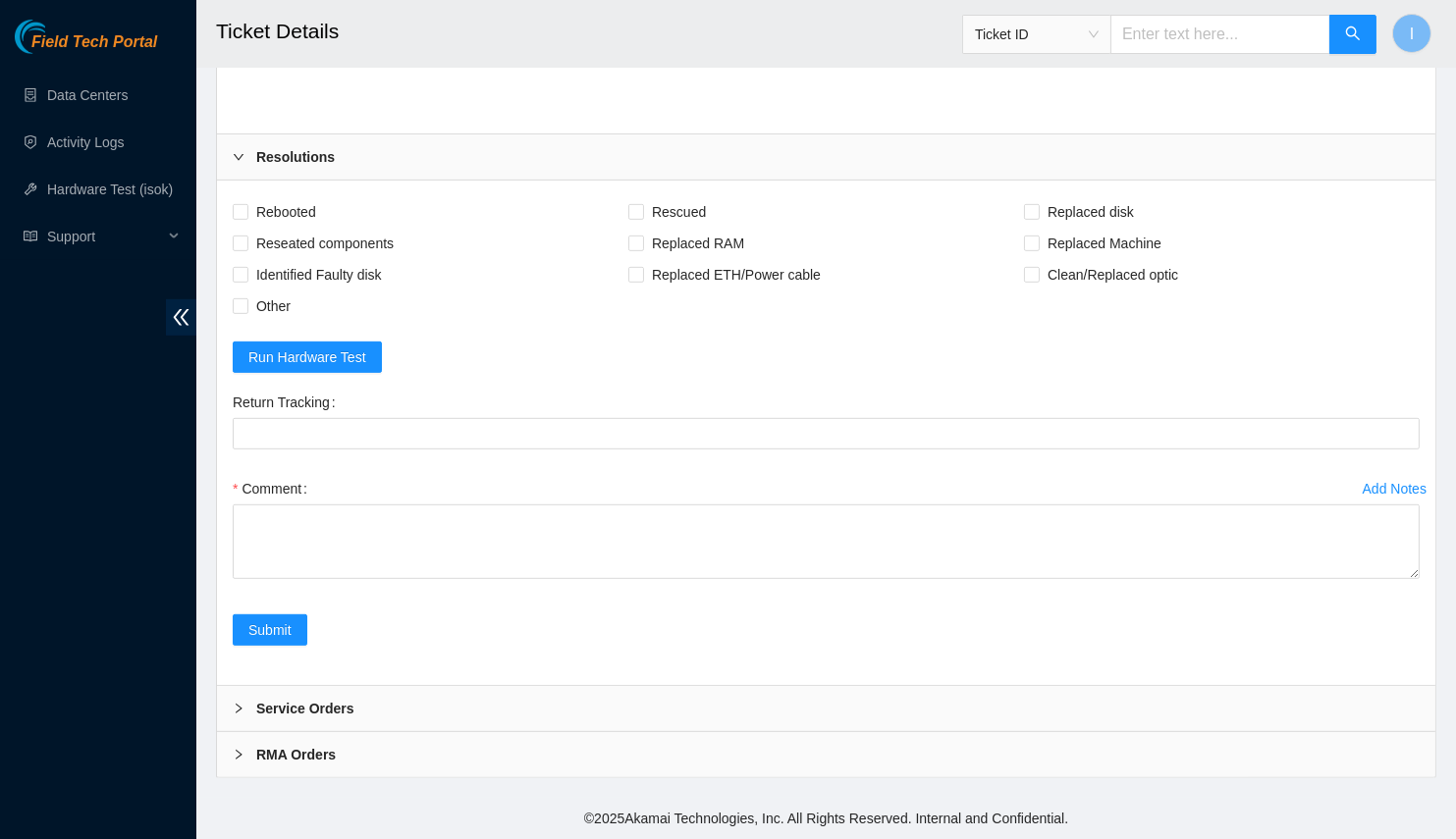
click at [636, 419] on div "Return Tracking" at bounding box center [825, 403] width 1187 height 32
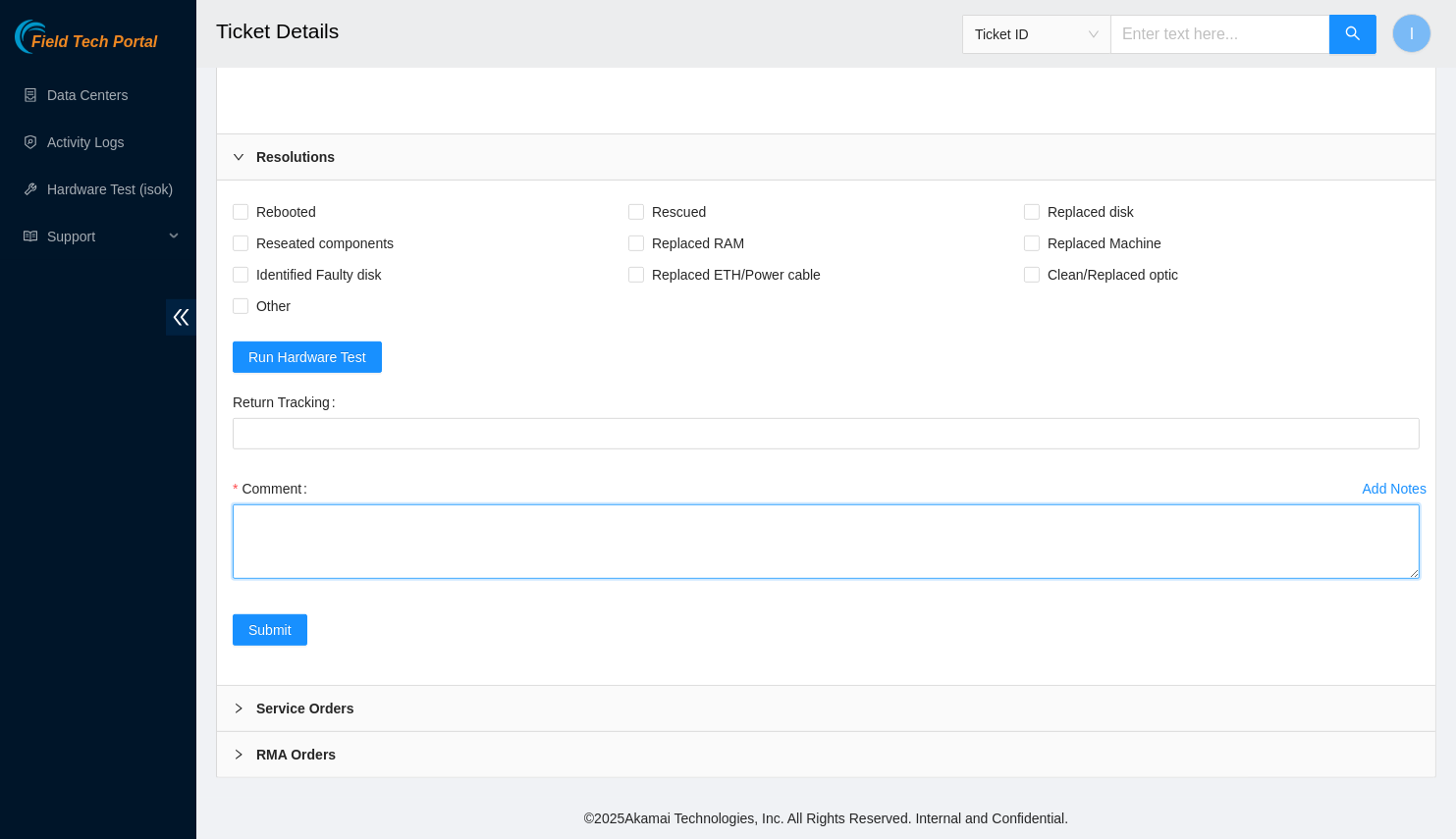
click at [387, 559] on textarea "Comment" at bounding box center [825, 541] width 1187 height 75
click at [389, 546] on textarea "Comment" at bounding box center [825, 541] width 1187 height 75
paste textarea "B-V-5UHF5MX Spoke with NOCC; safe PSU solid orange, no output, server unrespons…"
drag, startPoint x: 1406, startPoint y: 572, endPoint x: 1413, endPoint y: 582, distance: 12.2
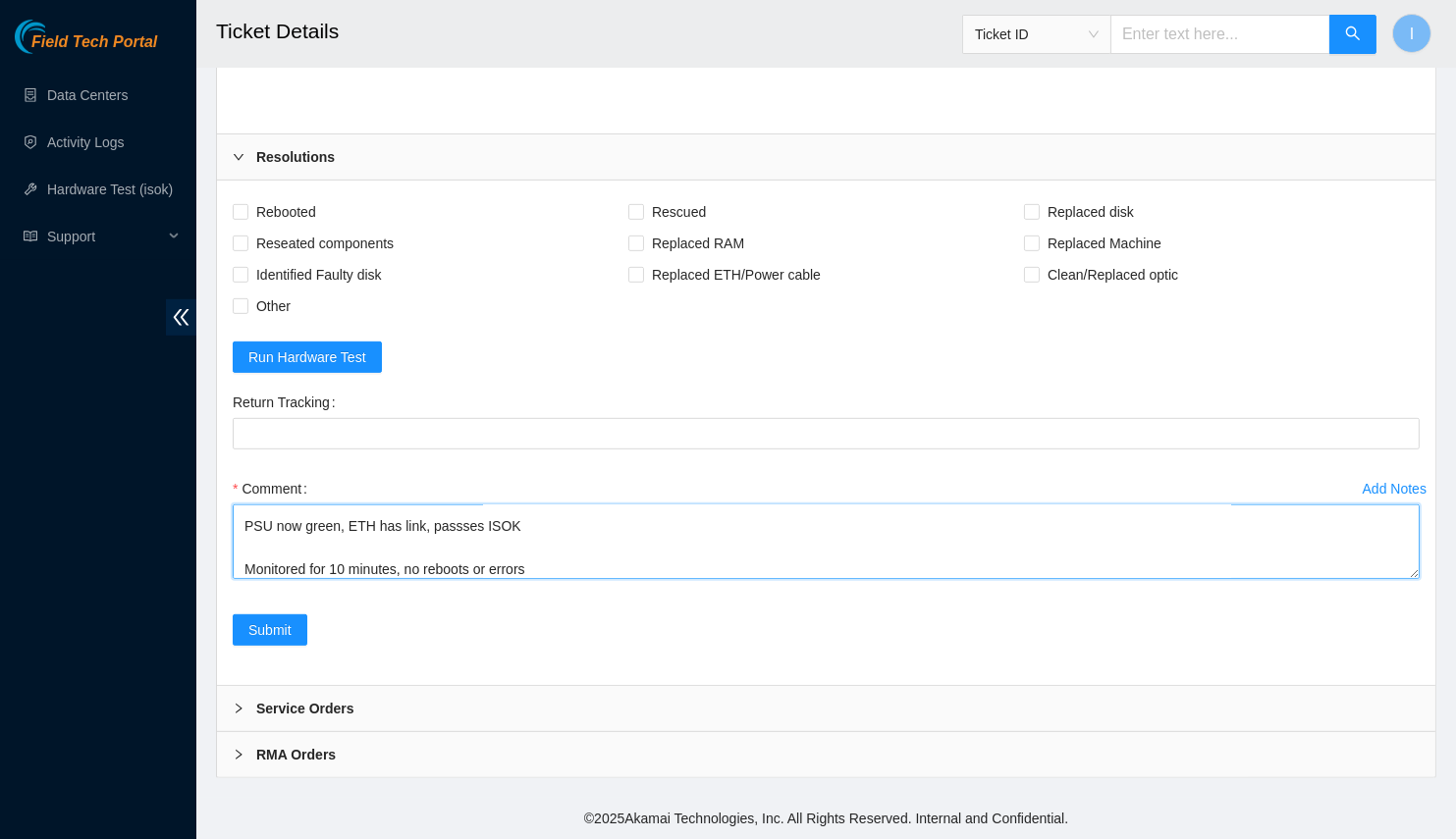
click at [1409, 579] on textarea "B-V-5UHF5MX Spoke with NOCC; safe PSU solid orange, no output, server unrespons…" at bounding box center [825, 541] width 1187 height 75
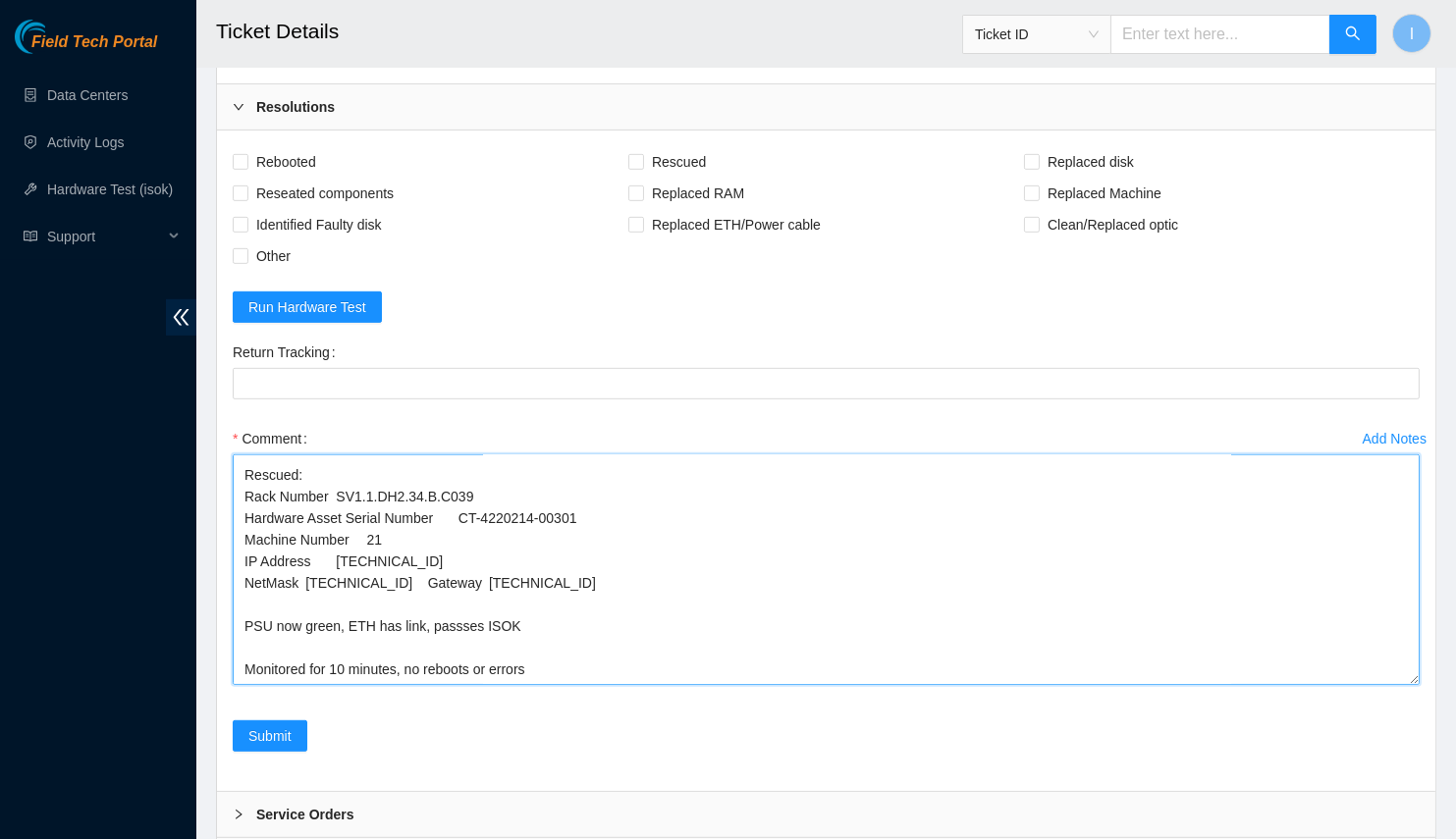
scroll to position [103, 0]
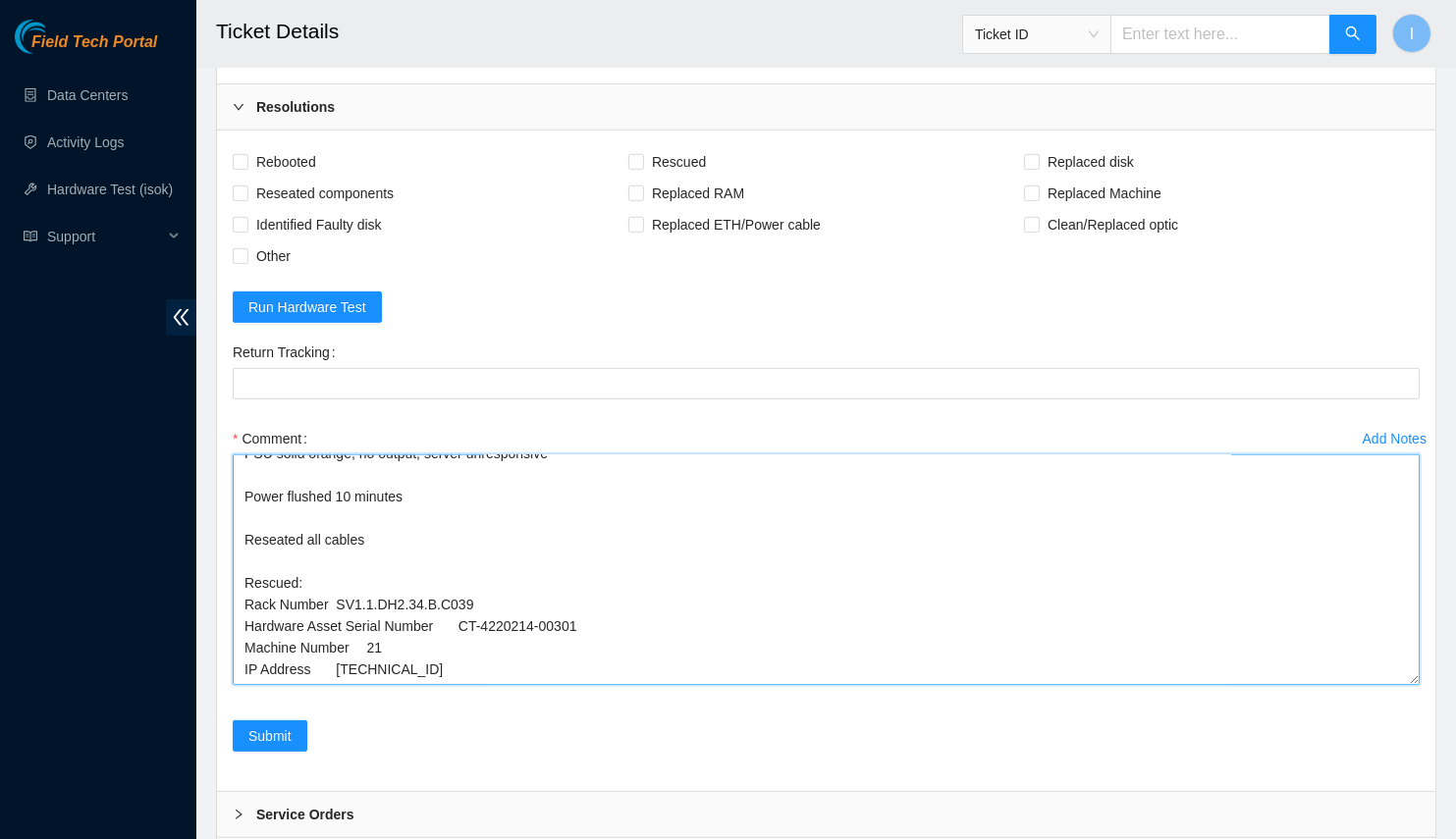
drag, startPoint x: 1413, startPoint y: 582, endPoint x: 1341, endPoint y: 805, distance: 234.3
click at [1401, 686] on textarea "B-V-5UHF5MX Spoke with NOCC; safe PSU solid orange, no output, server unrespons…" at bounding box center [825, 569] width 1187 height 230
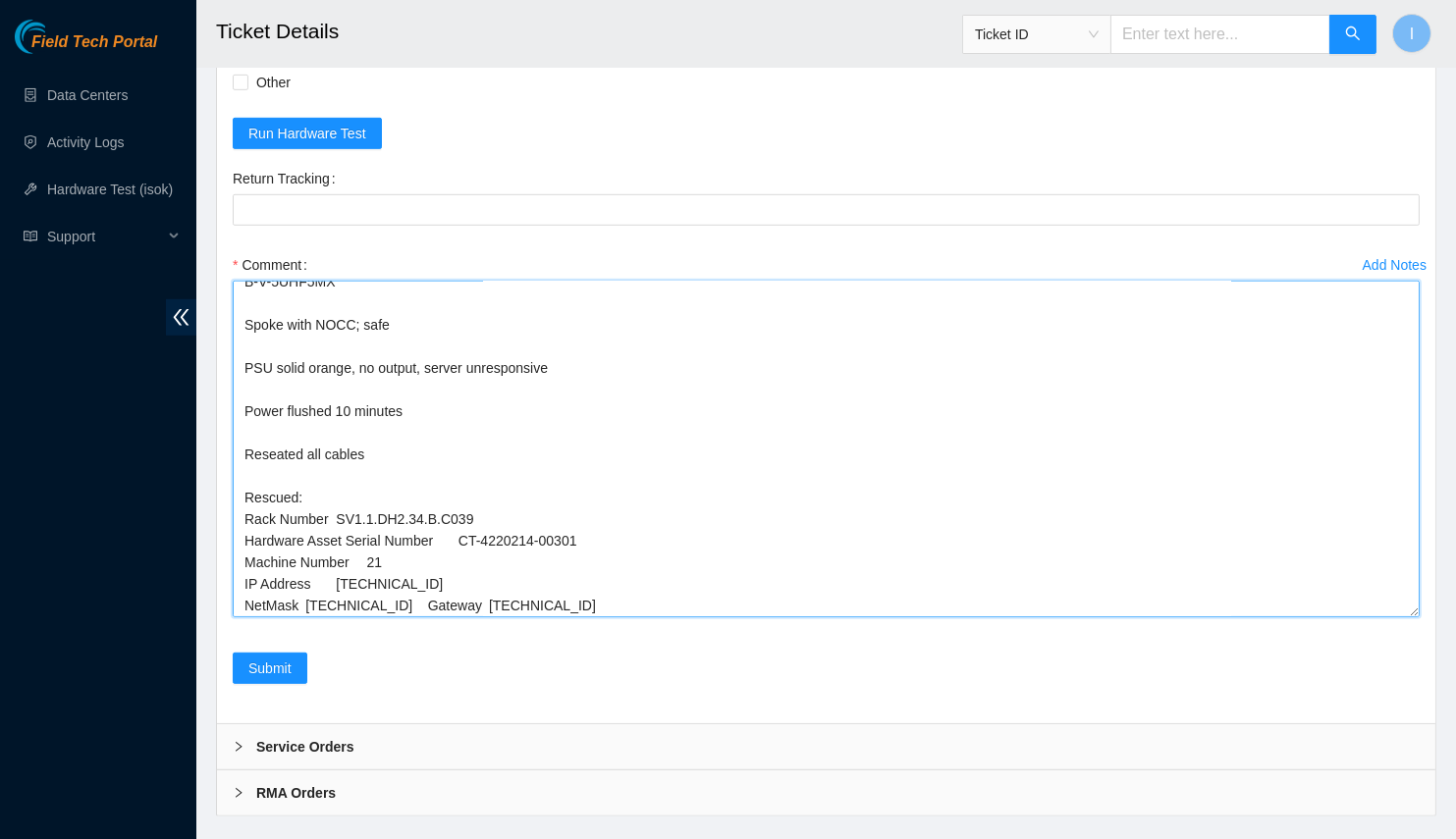
scroll to position [0, 0]
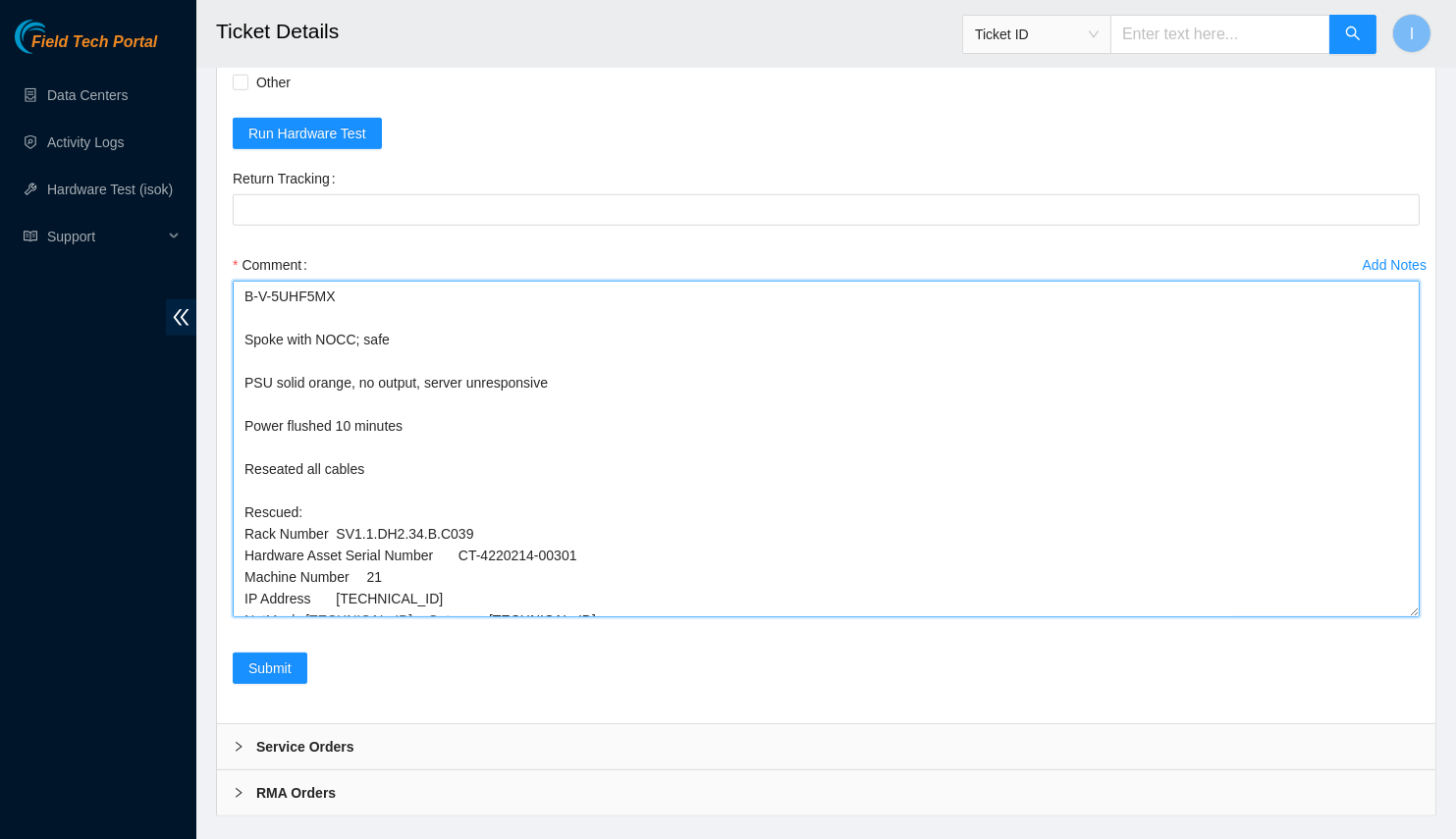
drag, startPoint x: 240, startPoint y: 392, endPoint x: 231, endPoint y: 302, distance: 90.4
click at [232, 302] on div "Comment B-V-5UHF5MX Spoke with NOCC; safe PSU solid orange, no output, server u…" at bounding box center [825, 438] width 1187 height 380
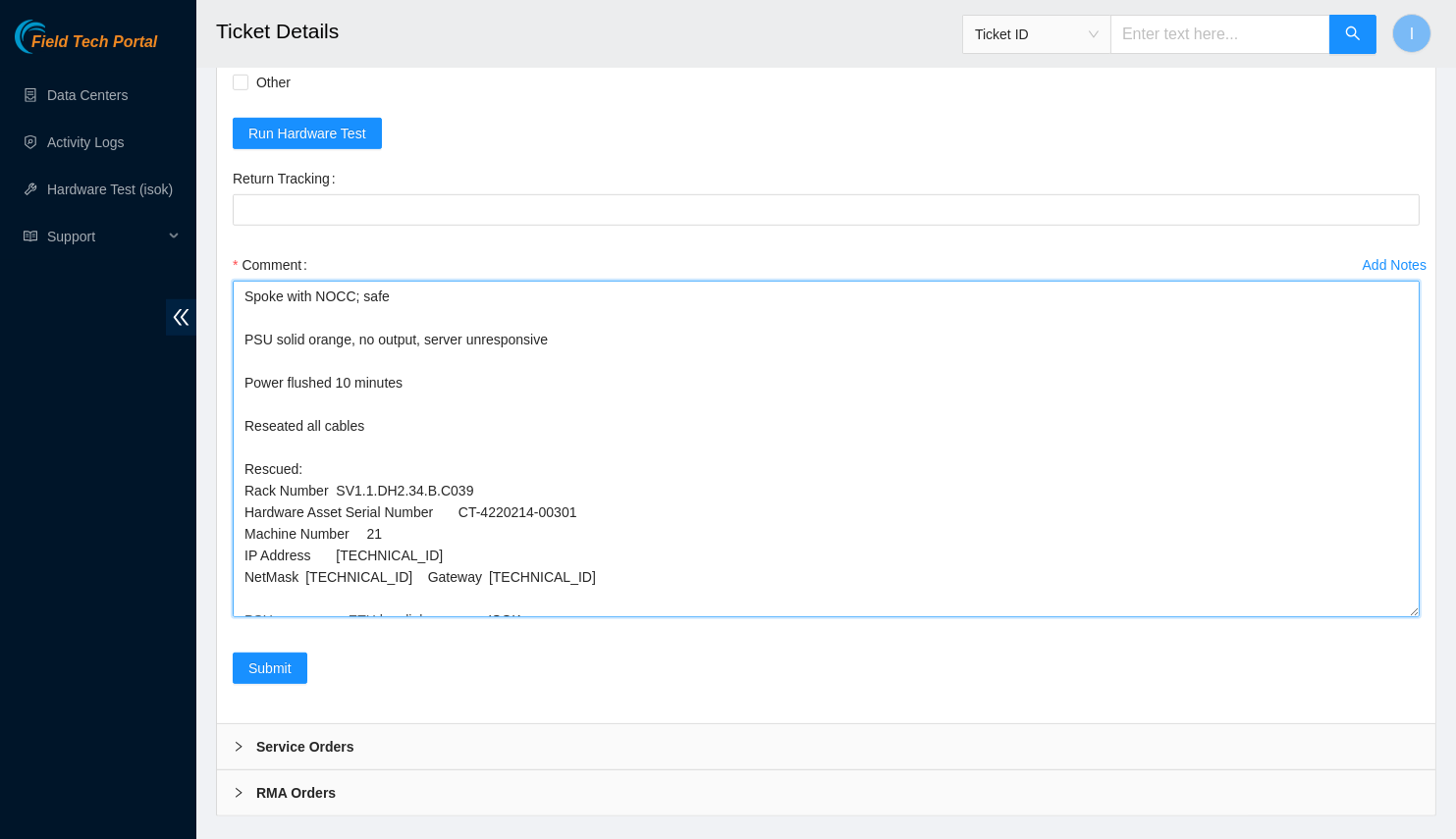
scroll to position [61, 0]
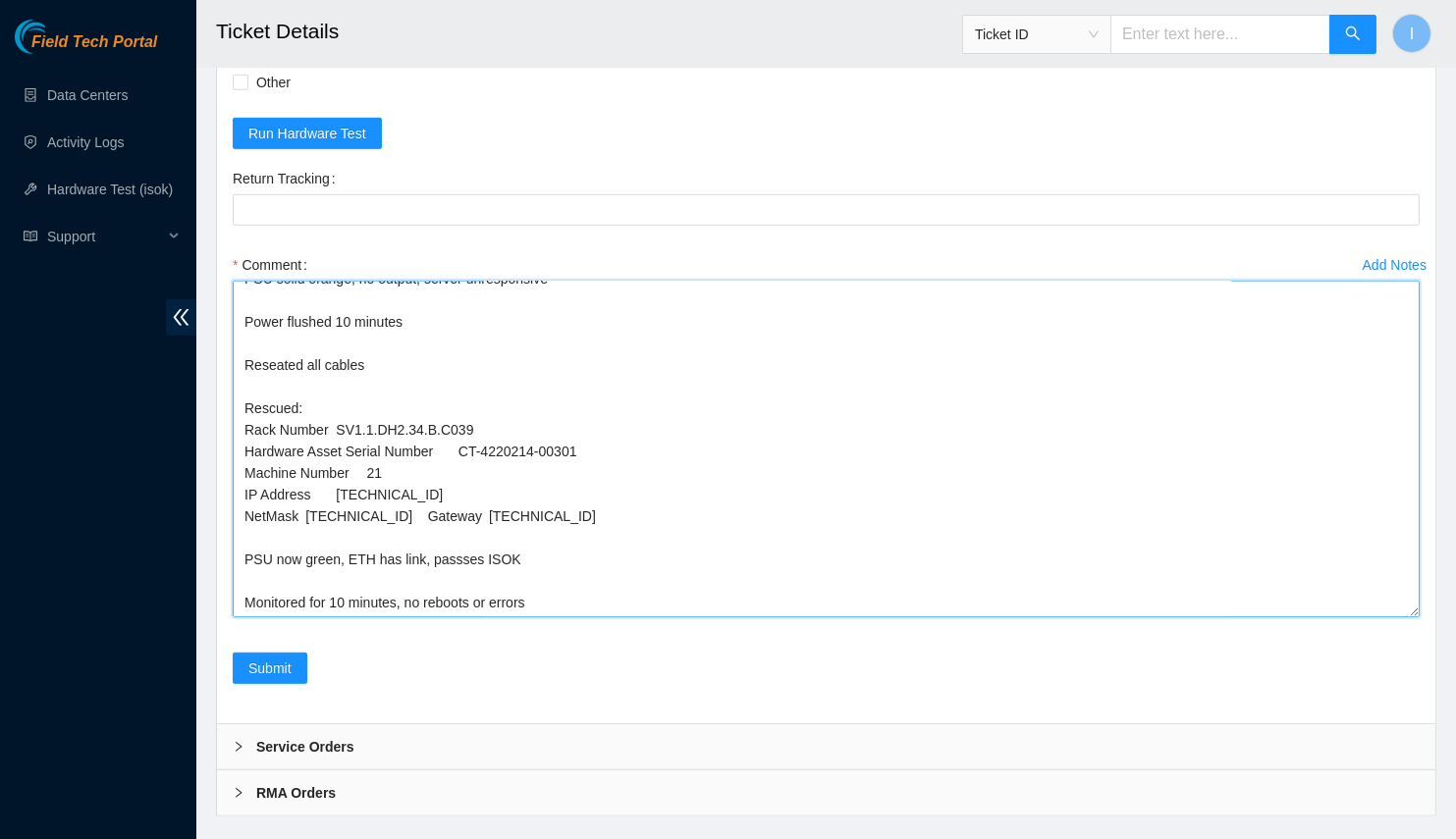
click at [460, 605] on textarea "Spoke with NOCC; safe PSU solid orange, no output, server unresponsive Power fl…" at bounding box center [825, 449] width 1187 height 337
click at [486, 548] on textarea "Spoke with NOCC; safe PSU solid orange, no output, server unresponsive Power fl…" at bounding box center [825, 449] width 1187 height 337
type textarea "Spoke with NOCC; safe PSU solid orange, no output, server unresponsive Power fl…"
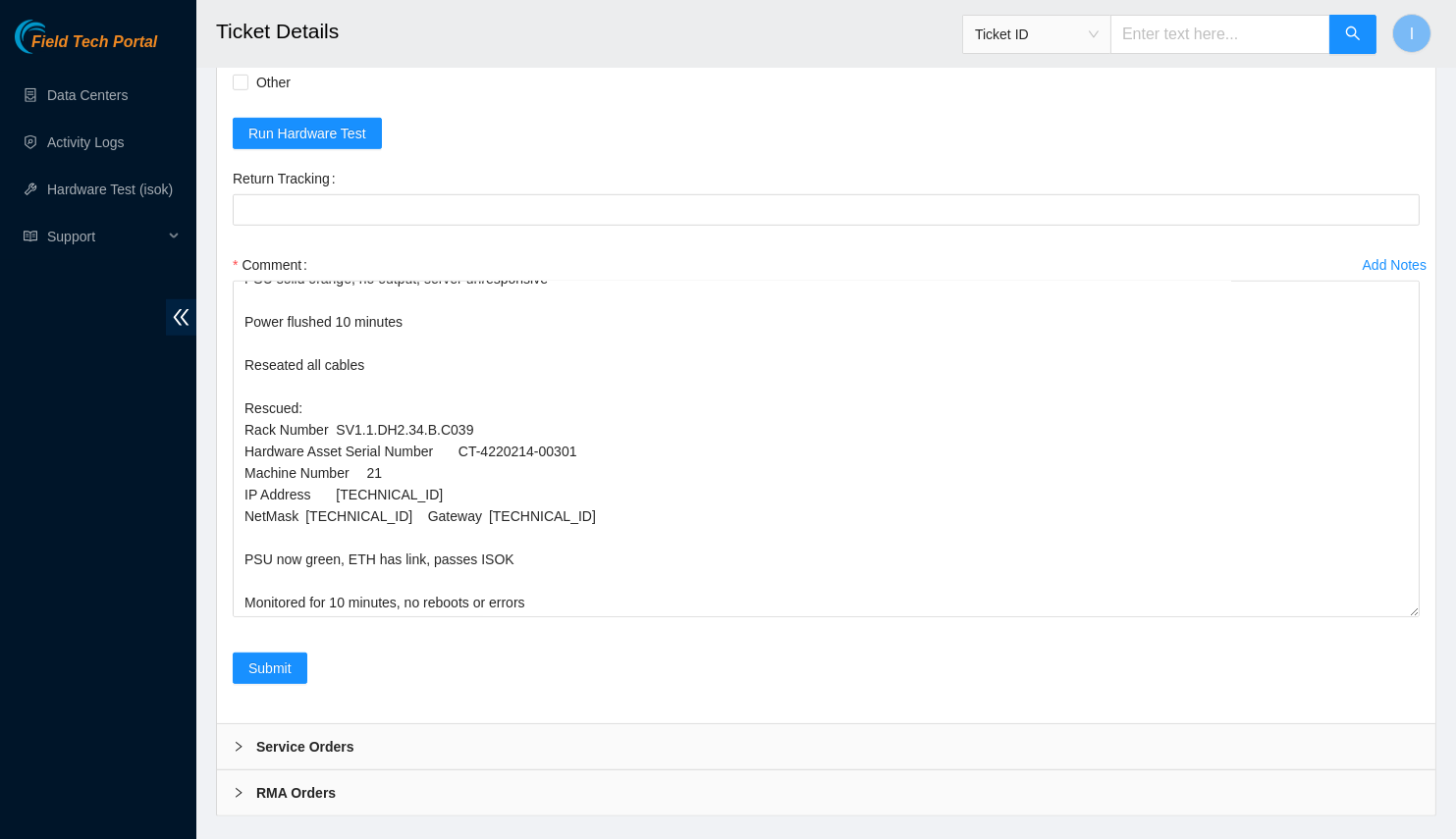
click at [0, 397] on div "Field Tech Portal Data Centers Activity Logs Hardware Test (isok) Support" at bounding box center [98, 429] width 196 height 819
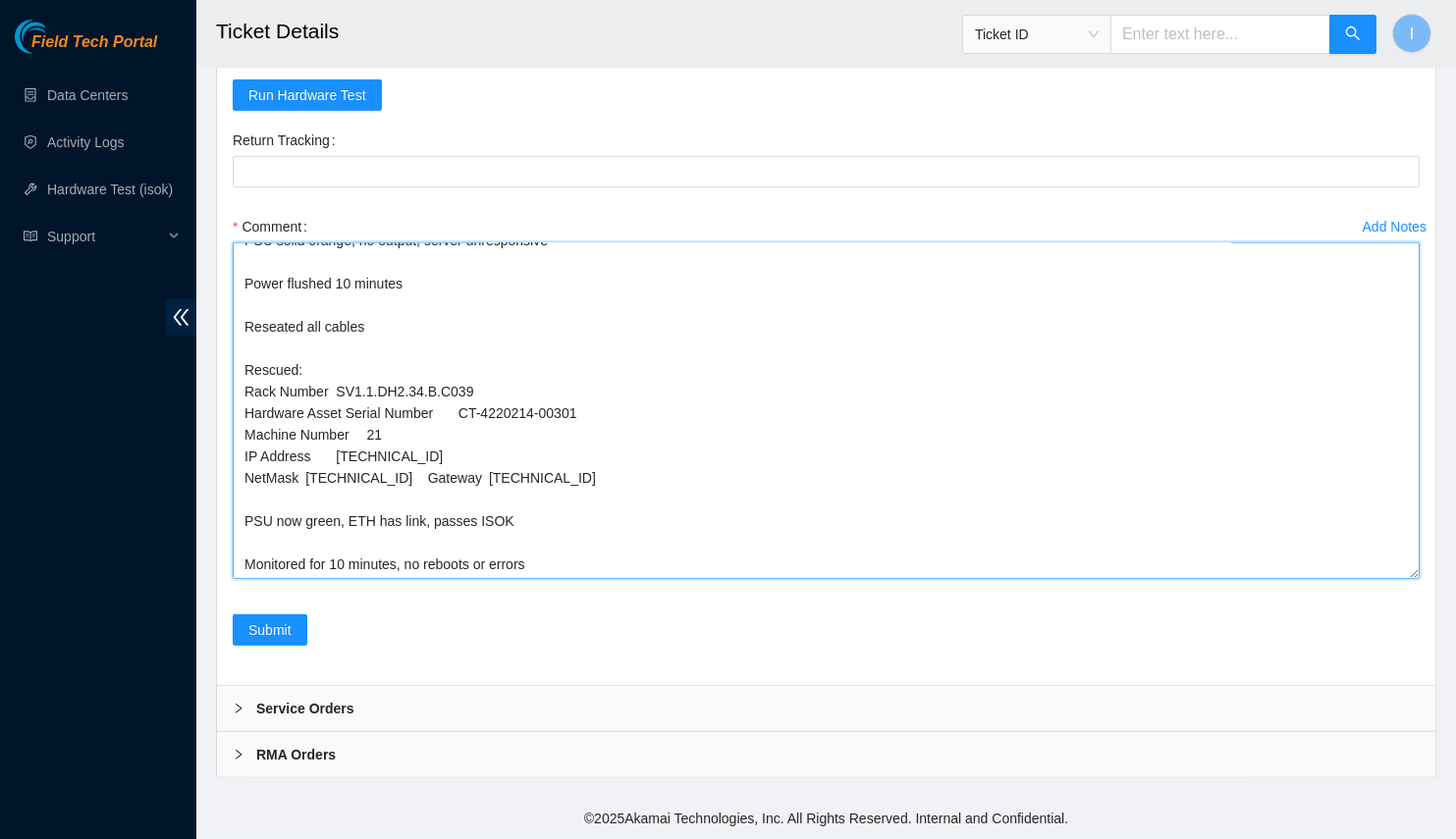
click at [517, 417] on textarea "Spoke with NOCC; safe PSU solid orange, no output, server unresponsive Power fl…" at bounding box center [825, 411] width 1187 height 337
drag, startPoint x: 517, startPoint y: 417, endPoint x: 556, endPoint y: 415, distance: 39.1
click at [556, 415] on textarea "Spoke with NOCC; safe PSU solid orange, no output, server unresponsive Power fl…" at bounding box center [825, 411] width 1187 height 337
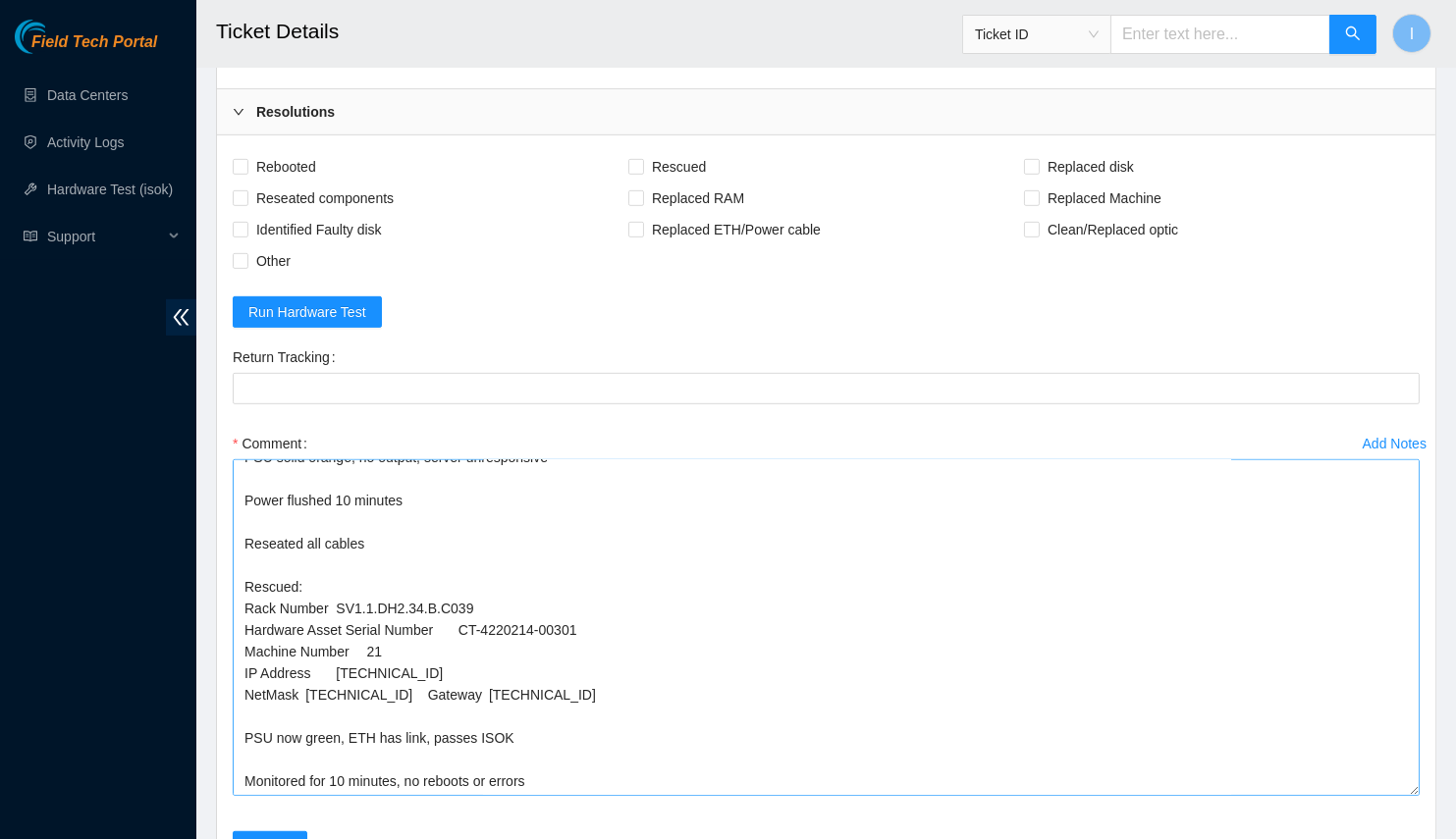
scroll to position [1983, 0]
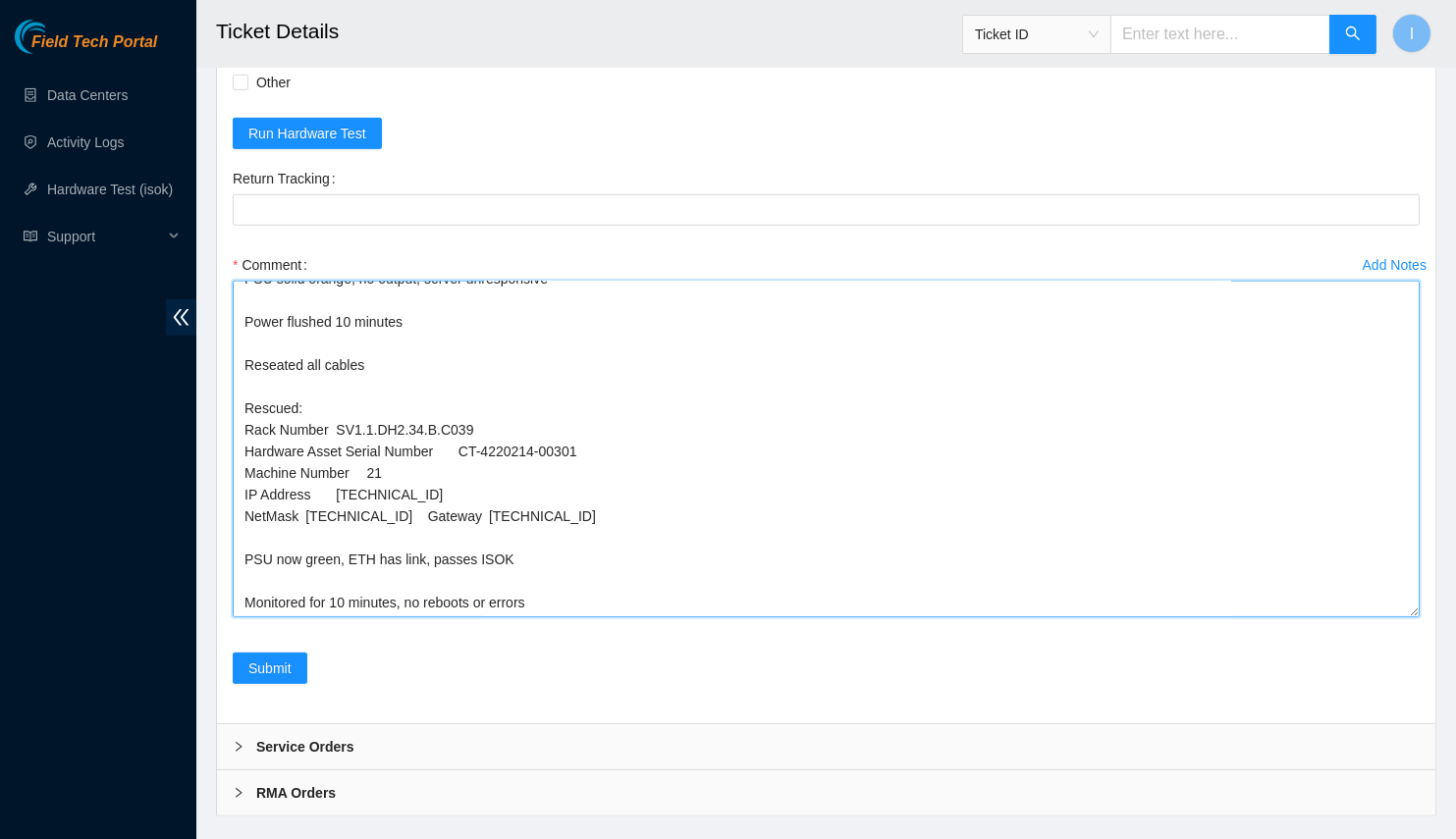
click at [362, 548] on textarea "Spoke with NOCC; safe PSU solid orange, no output, server unresponsive Power fl…" at bounding box center [825, 449] width 1187 height 337
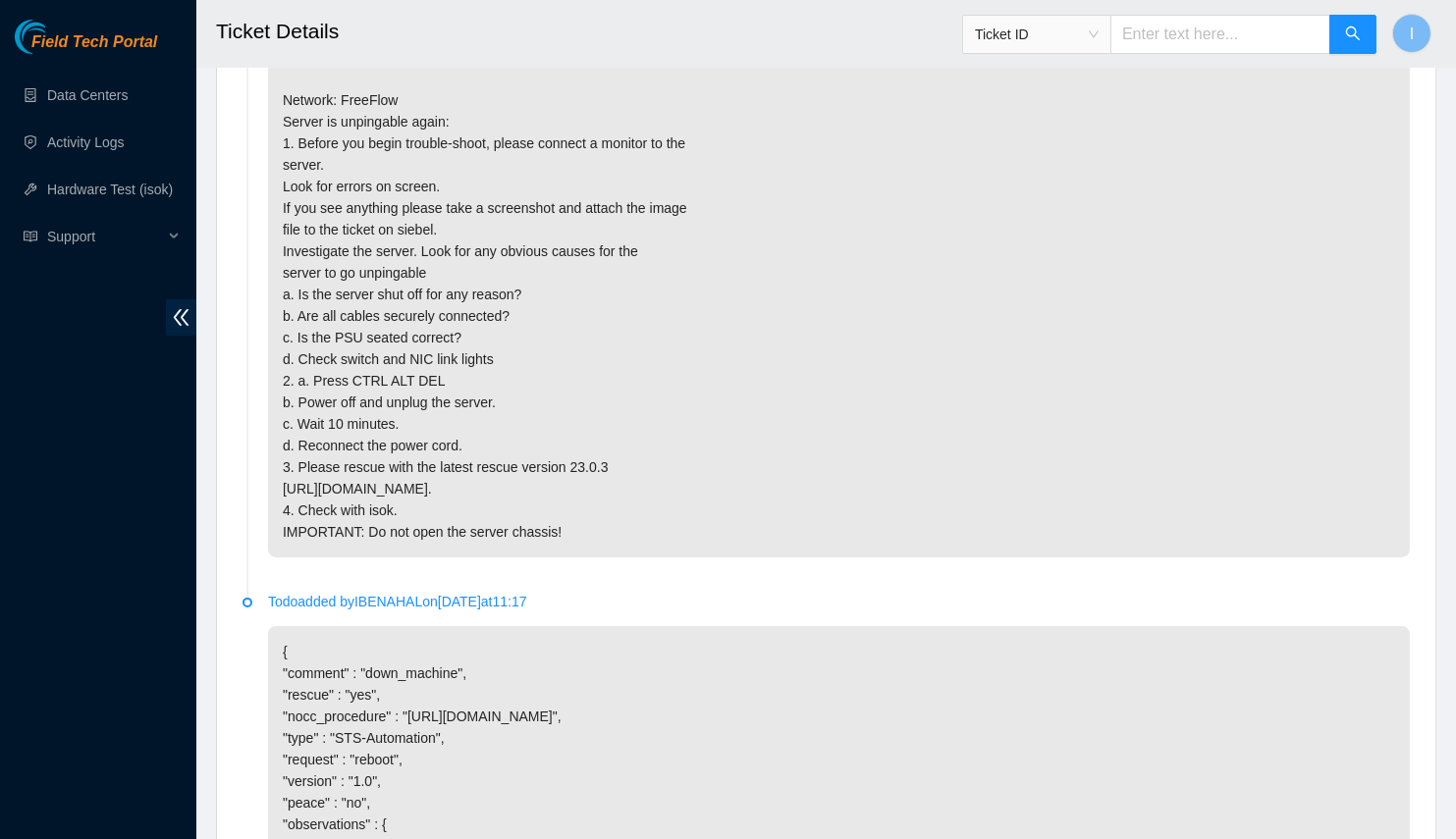
scroll to position [822, 0]
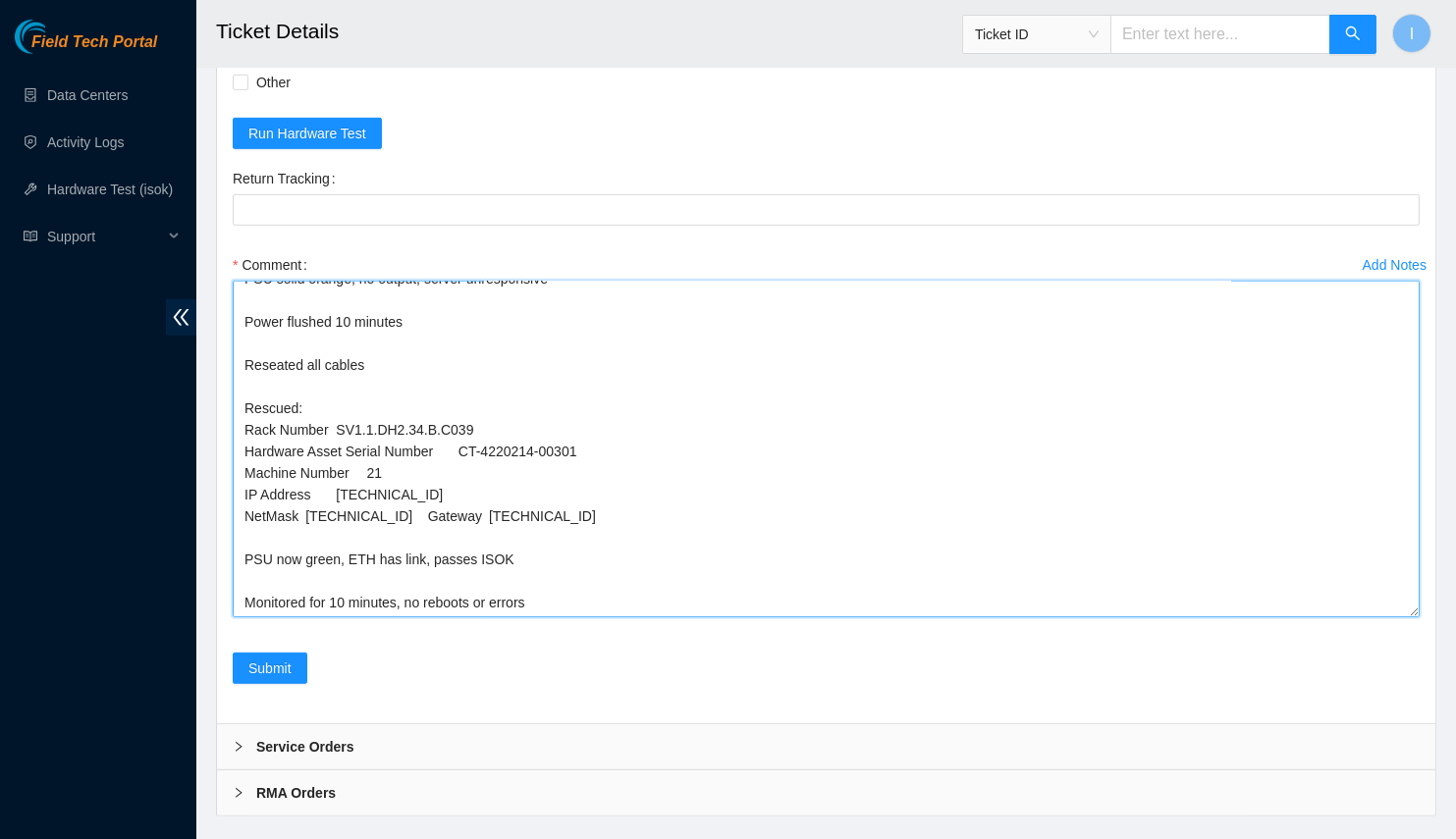
click at [369, 436] on textarea "Spoke with NOCC; safe PSU solid orange, no output, server unresponsive Power fl…" at bounding box center [825, 449] width 1187 height 337
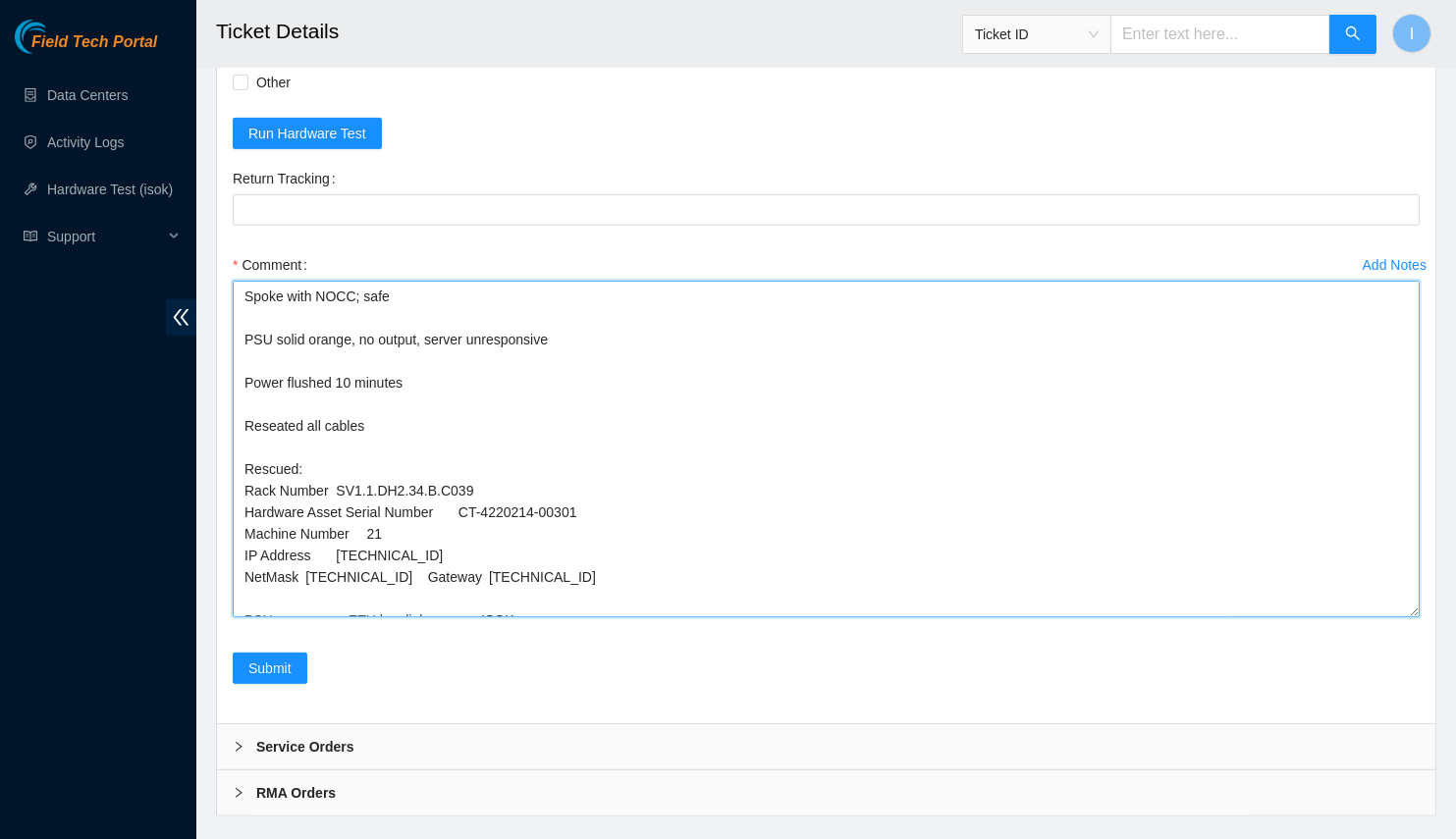
scroll to position [61, 0]
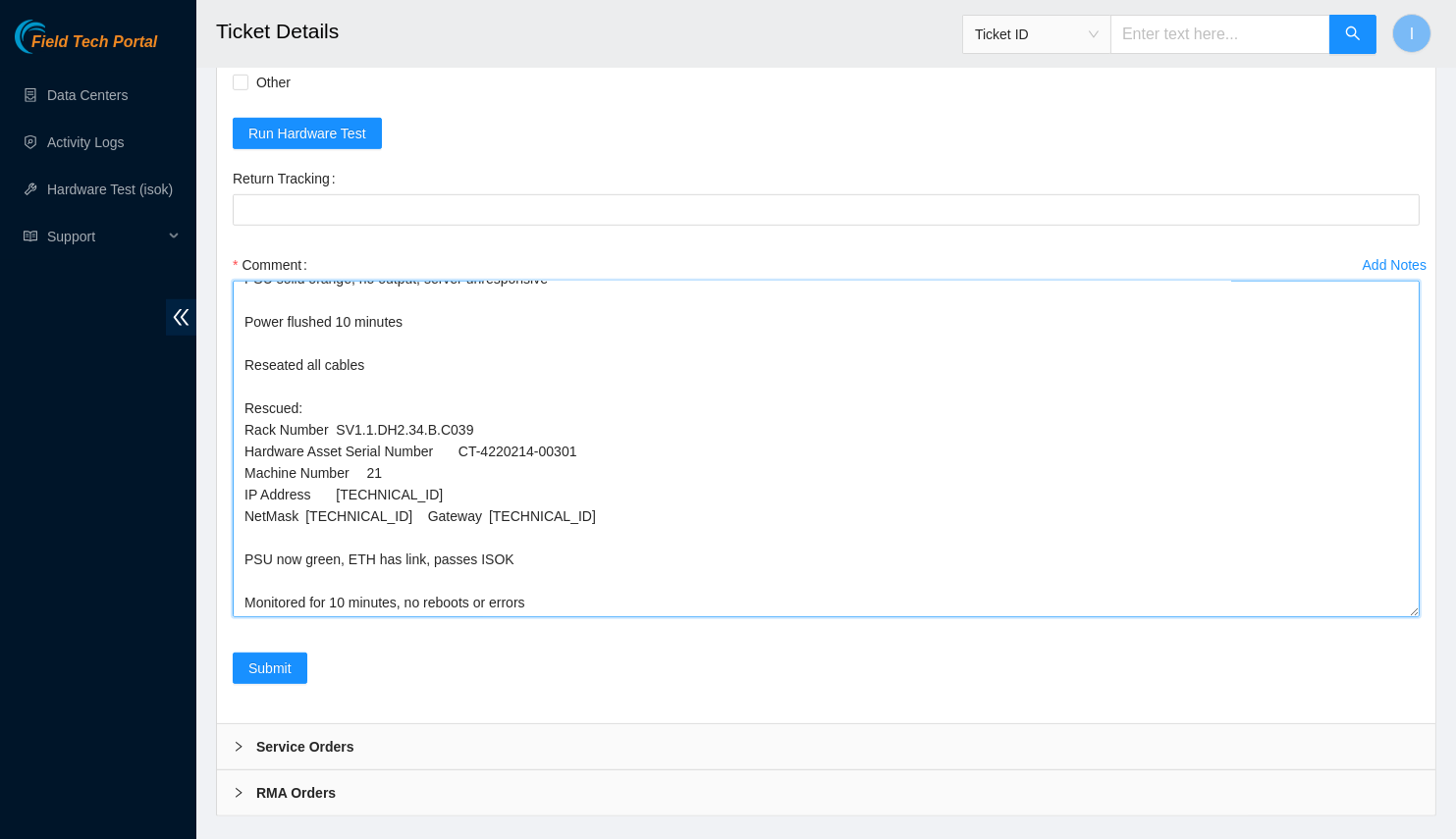
drag, startPoint x: 455, startPoint y: 540, endPoint x: 328, endPoint y: 543, distance: 127.0
click at [328, 543] on textarea "Spoke with NOCC; safe PSU solid orange, no output, server unresponsive Power fl…" at bounding box center [825, 449] width 1187 height 337
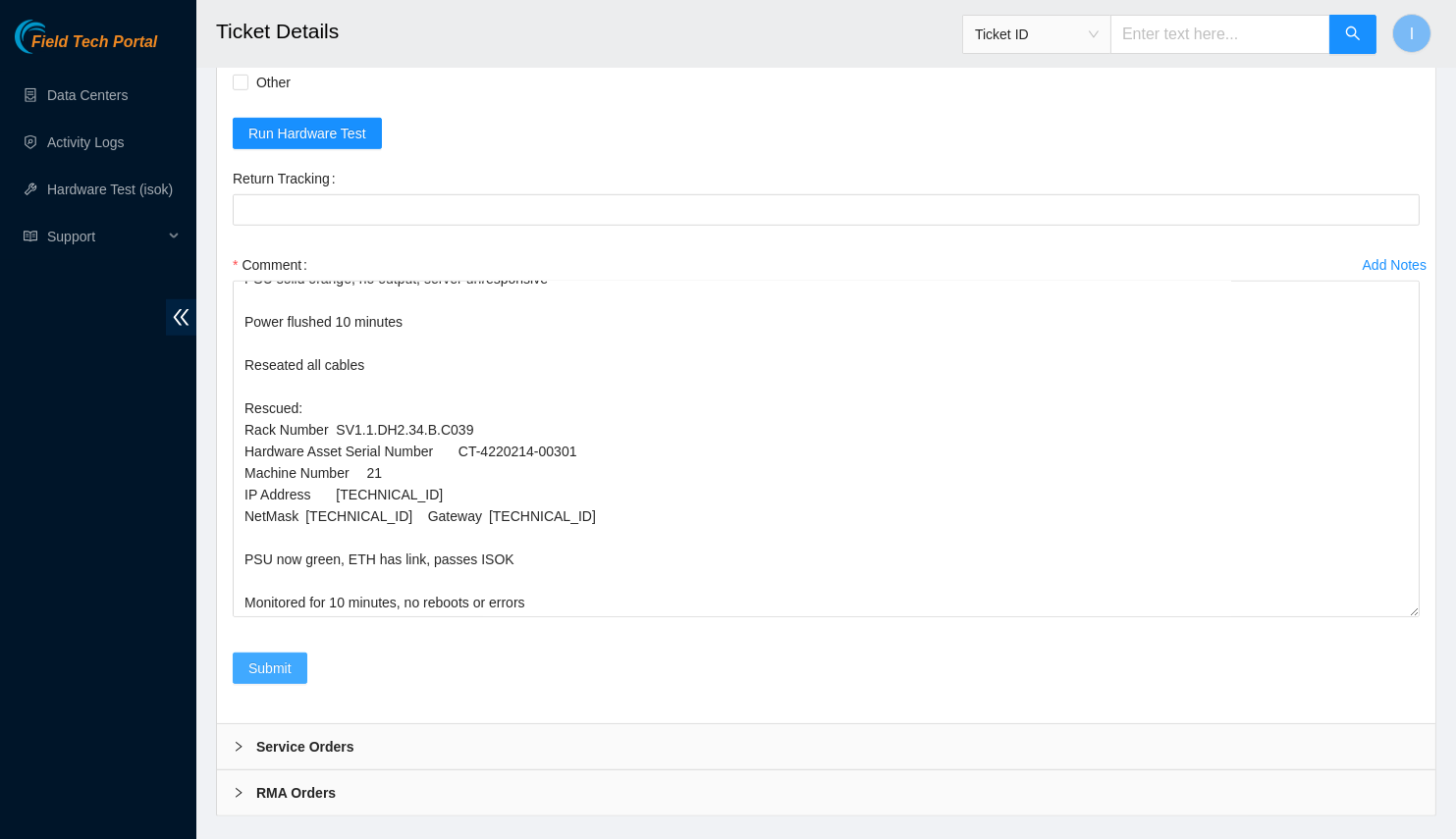
click at [284, 680] on span "Submit" at bounding box center [269, 669] width 43 height 22
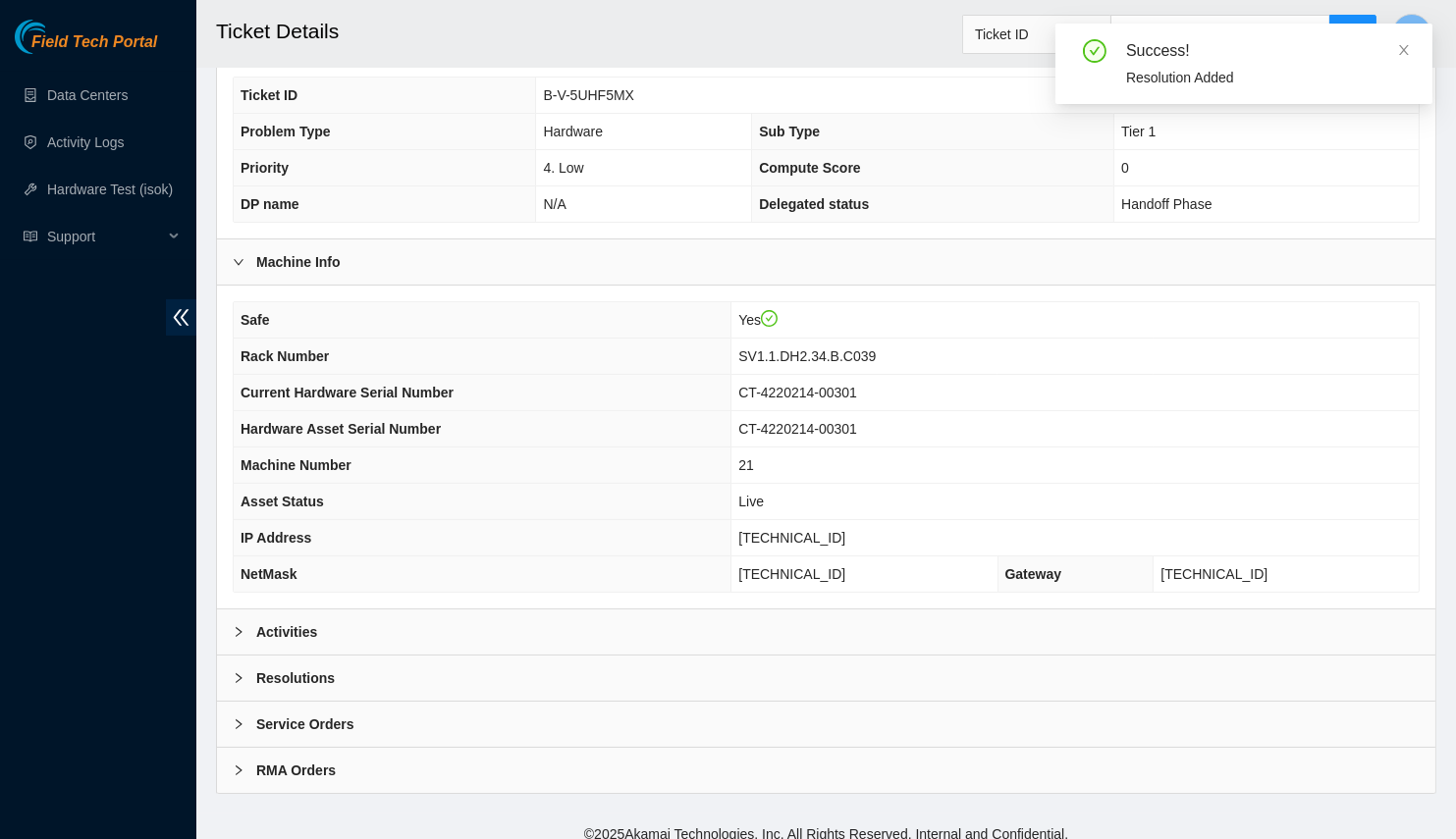
scroll to position [0, 0]
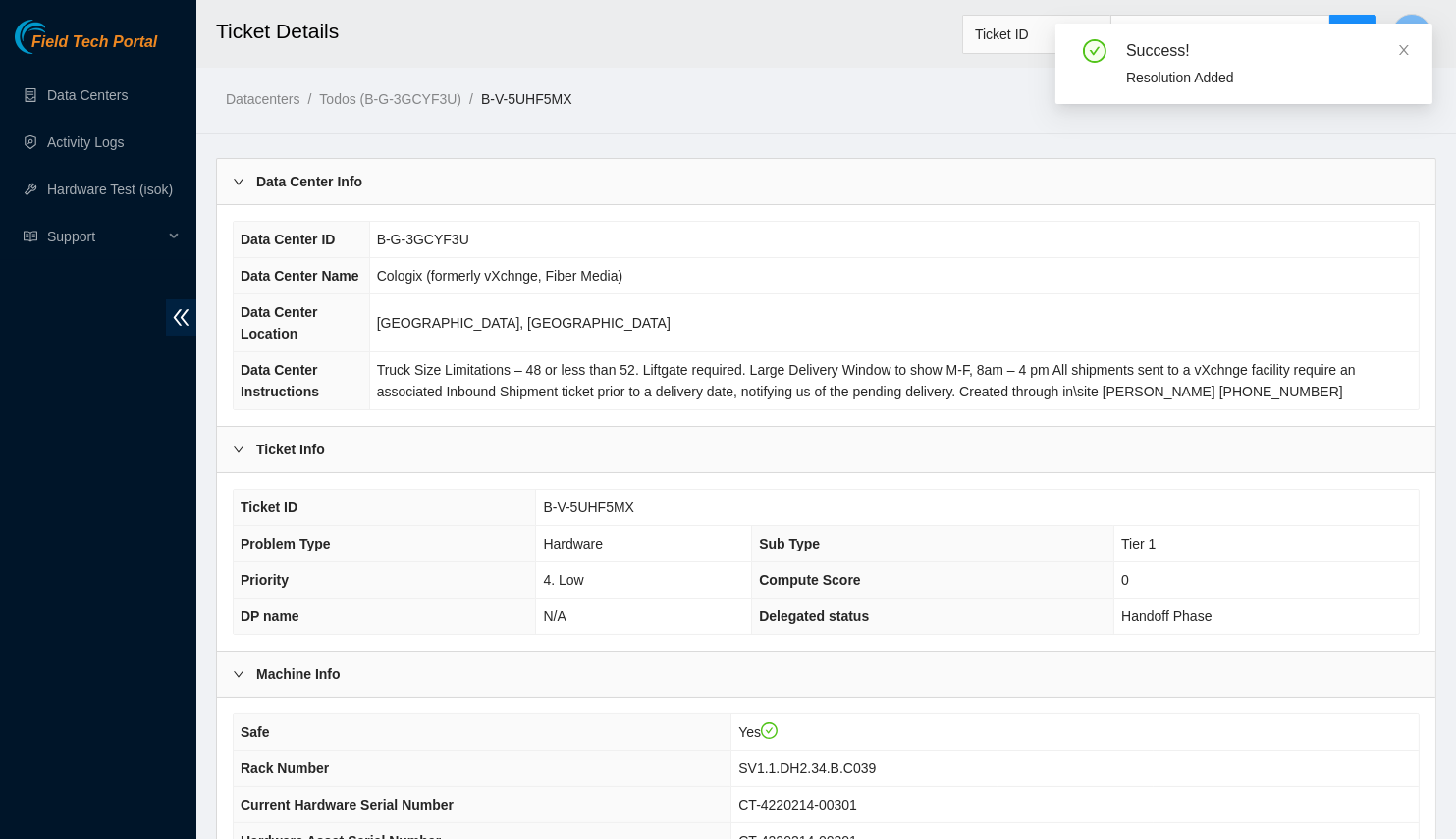
click at [406, 169] on div "Data Center Info" at bounding box center [826, 181] width 1218 height 45
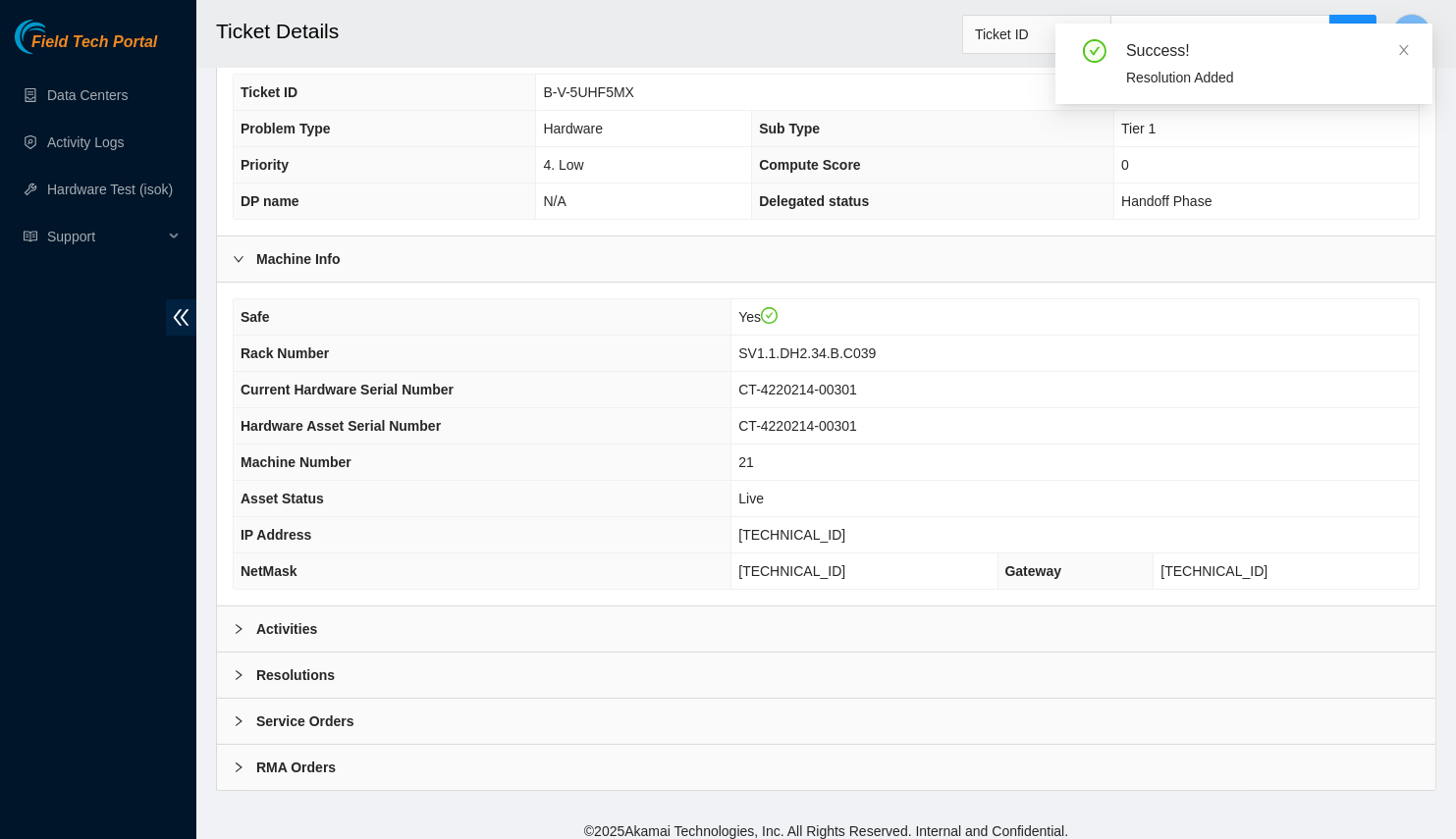
click at [331, 616] on div "Activities" at bounding box center [826, 629] width 1218 height 45
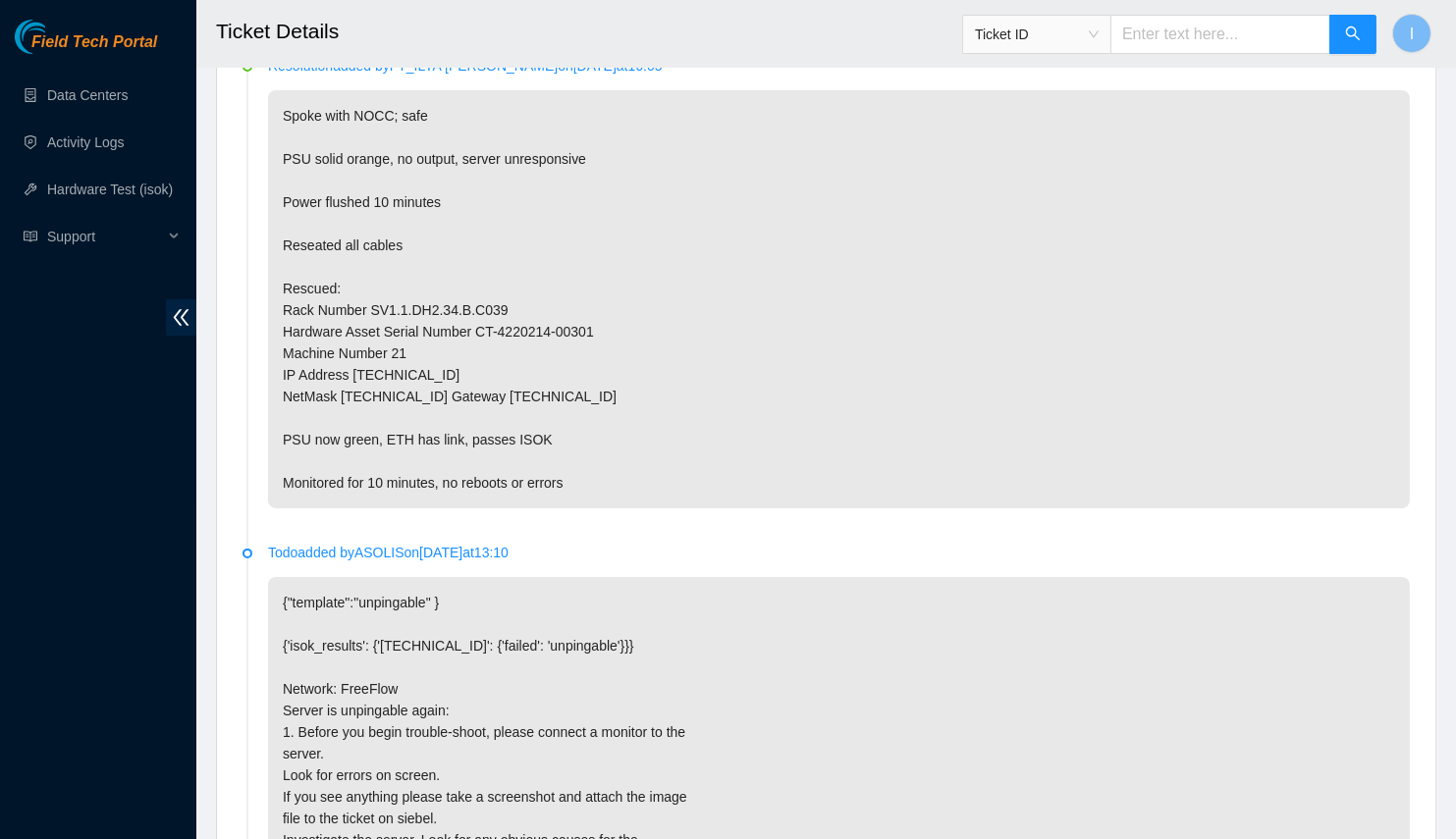
scroll to position [720, 0]
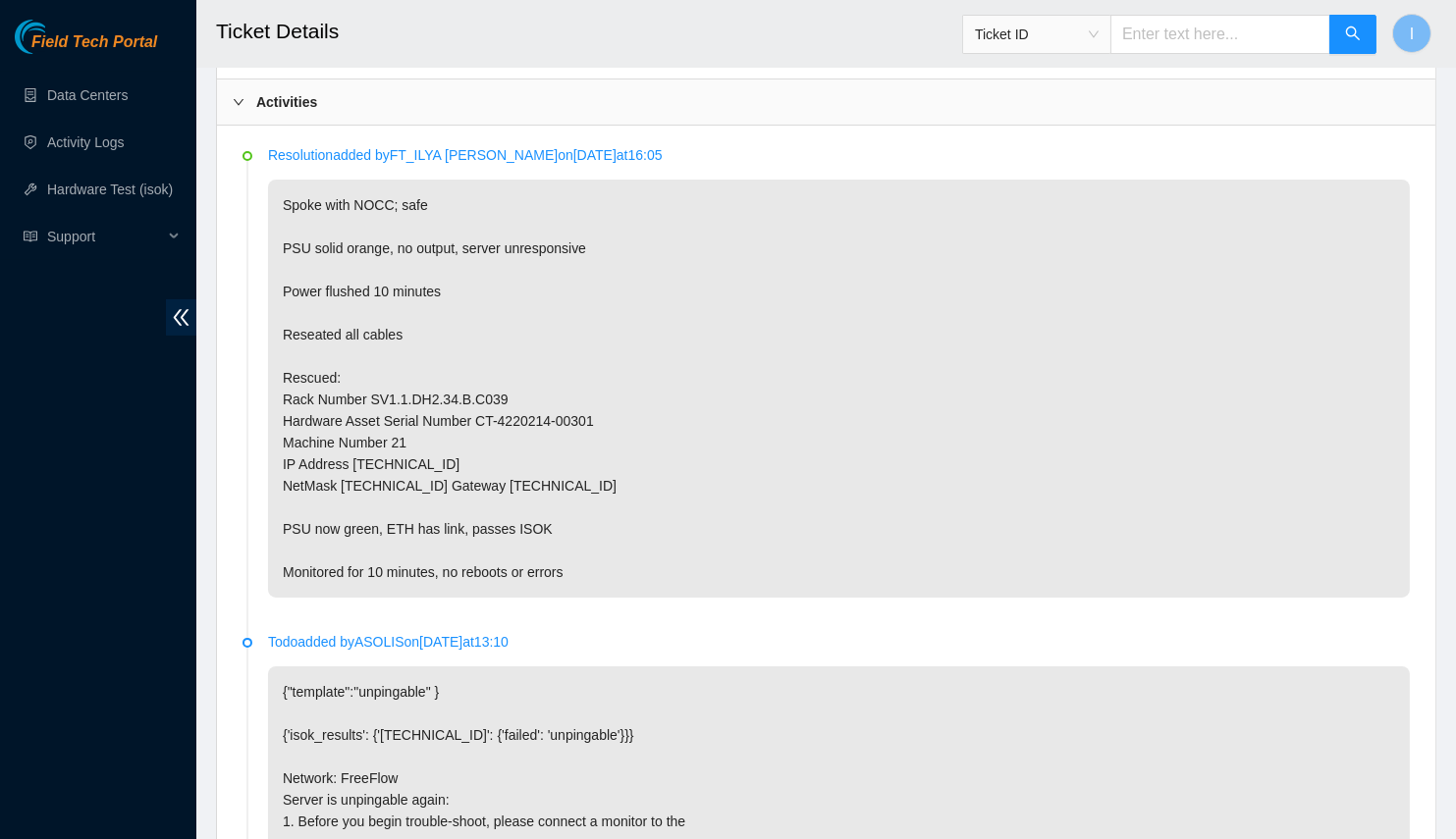
click at [1000, 464] on p "Spoke with NOCC; safe PSU solid orange, no output, server unresponsive Power fl…" at bounding box center [839, 389] width 1142 height 419
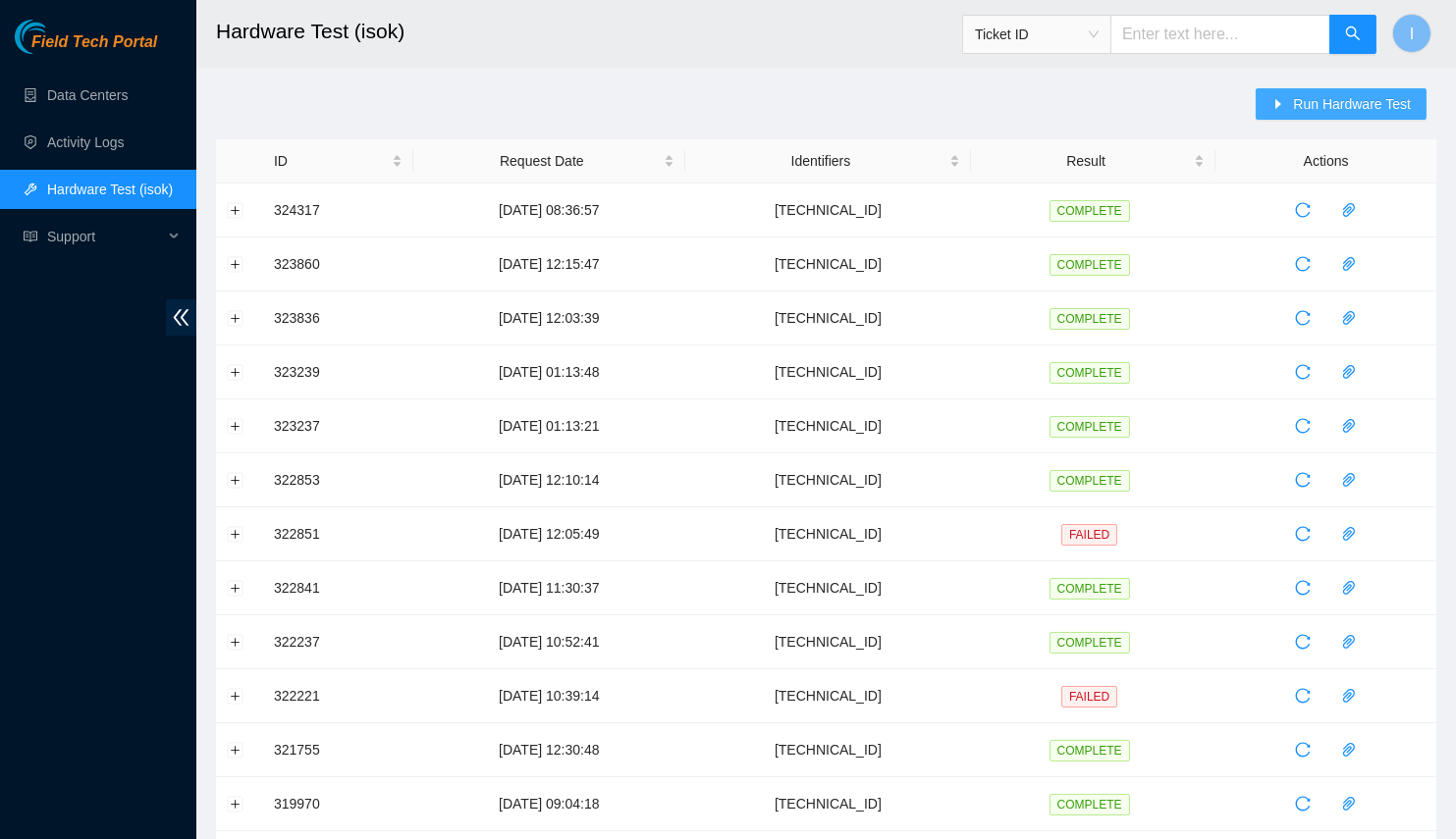
click at [1287, 110] on button "Run Hardware Test" at bounding box center [1340, 105] width 170 height 32
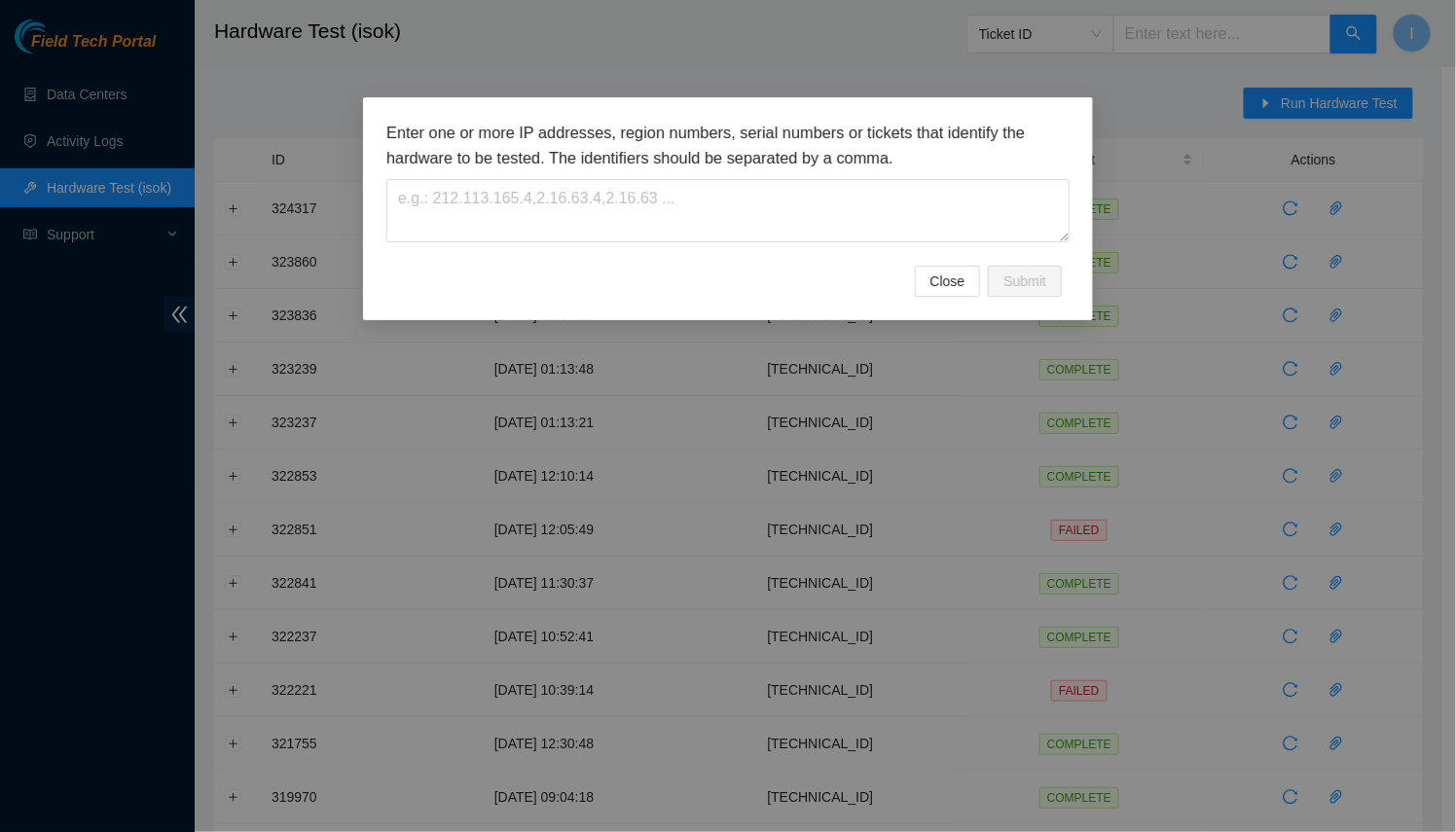
click at [883, 258] on div "Enter one or more IP addresses, region numbers, serial numbers or tickets that …" at bounding box center [727, 193] width 683 height 145
click at [872, 214] on textarea at bounding box center [727, 210] width 683 height 63
paste textarea "[TECHNICAL_ID]"
type textarea "[TECHNICAL_ID]"
click at [1043, 280] on span "Submit" at bounding box center [1024, 282] width 42 height 22
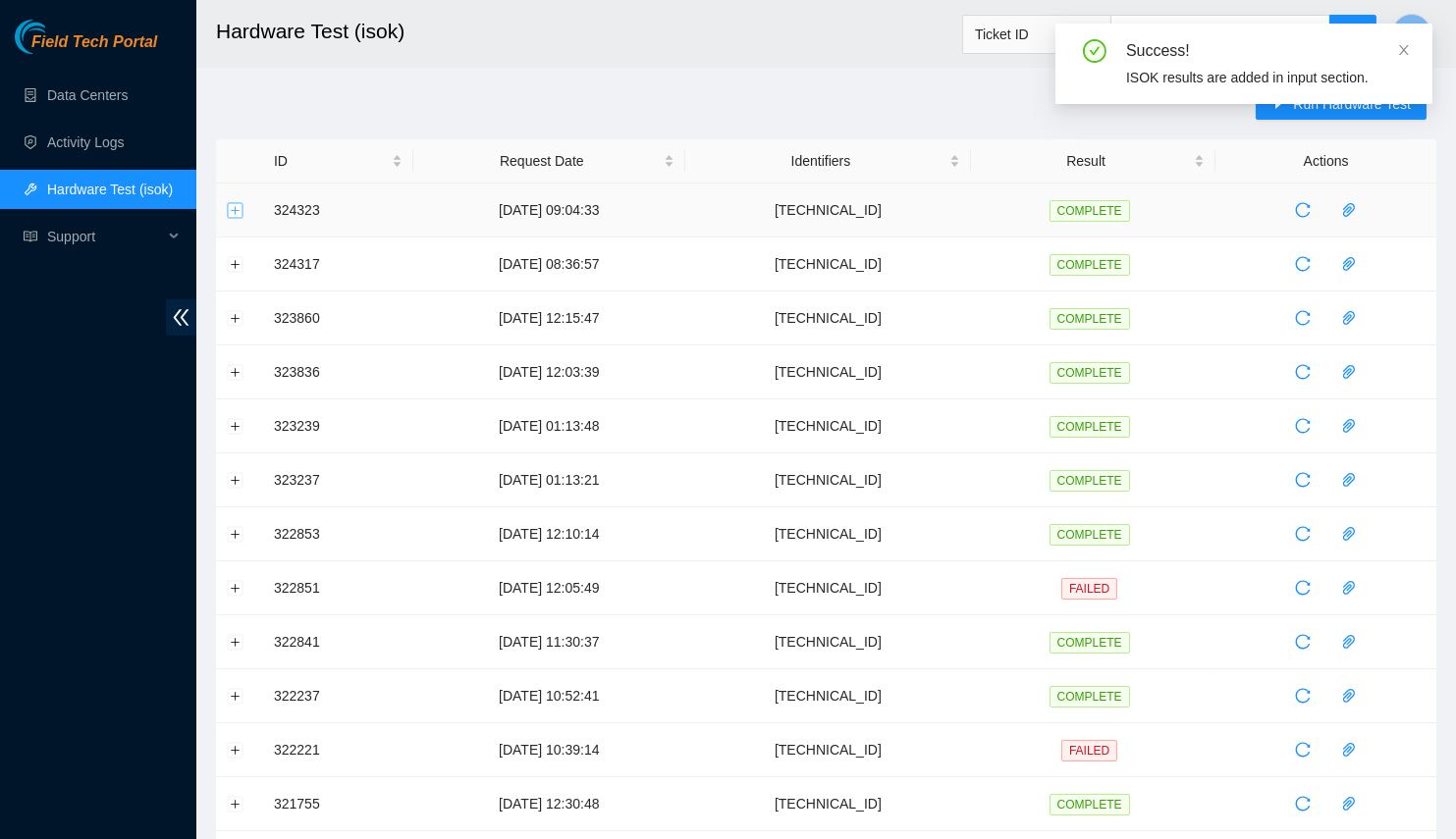
click at [238, 208] on button "Expand row" at bounding box center [236, 210] width 16 height 16
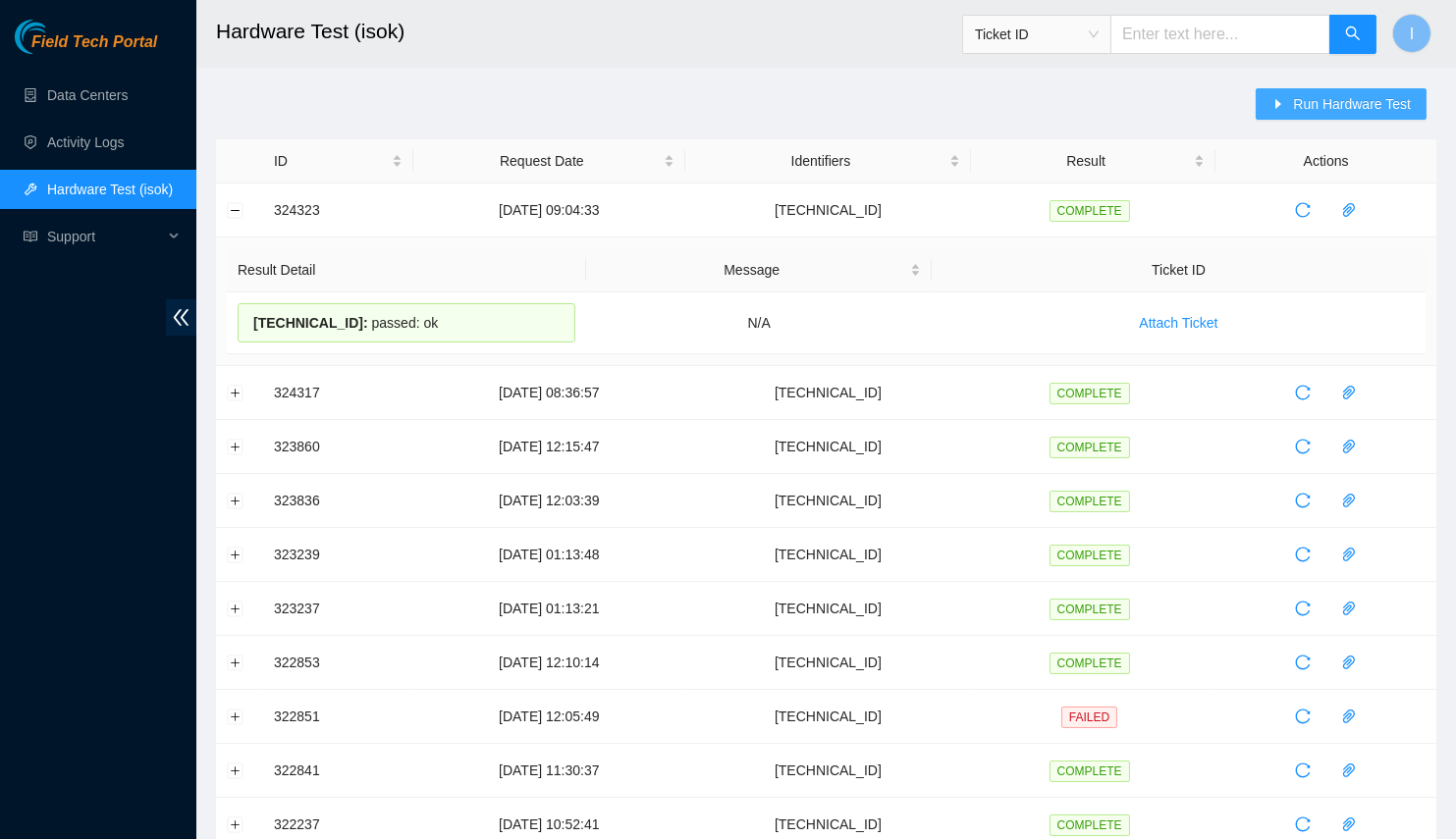
click at [1302, 112] on span "Run Hardware Test" at bounding box center [1351, 105] width 118 height 22
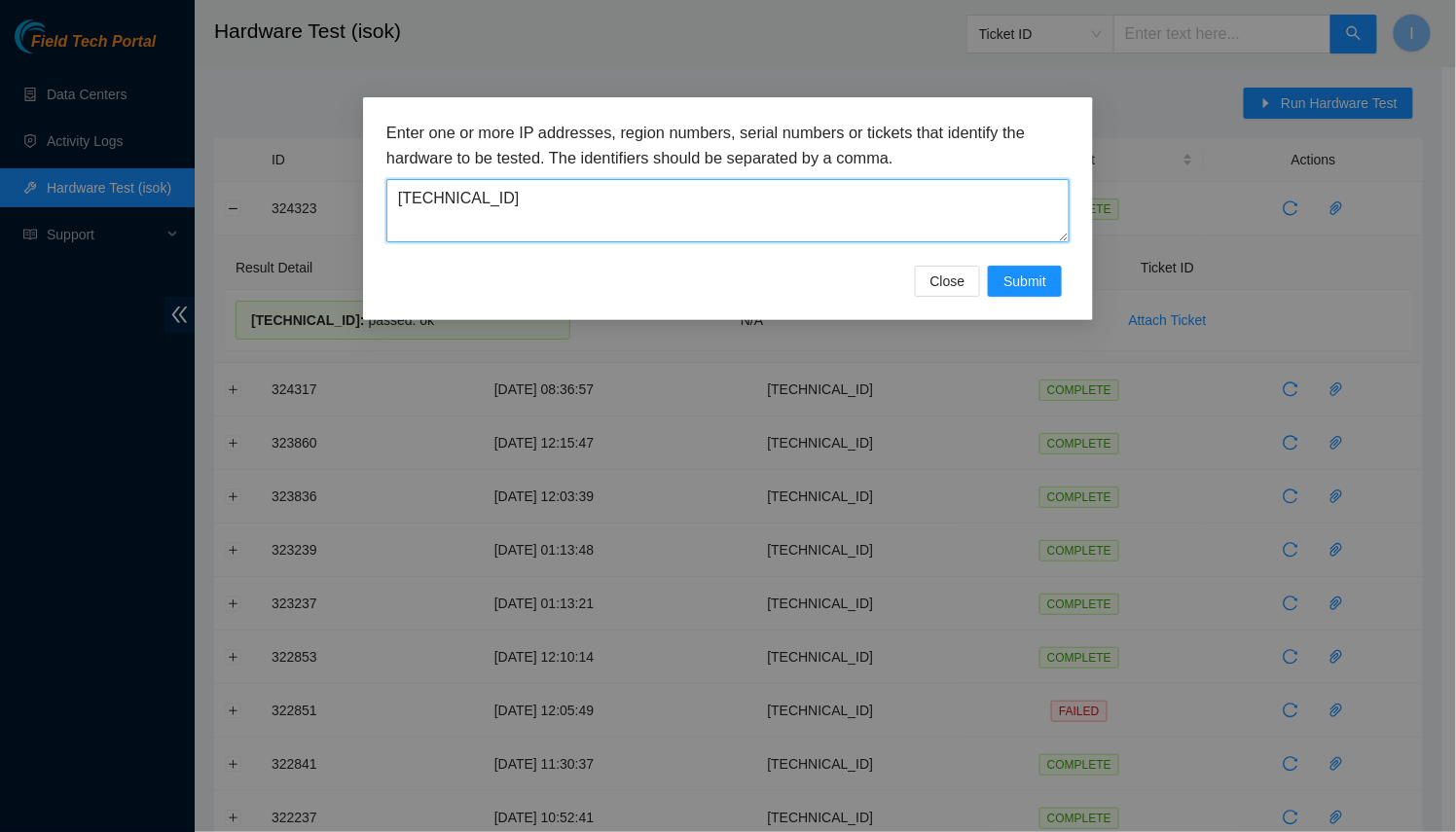
click at [681, 222] on textarea "[TECHNICAL_ID]" at bounding box center [727, 210] width 683 height 63
paste textarea "33.26.40"
type textarea "[TECHNICAL_ID]"
click at [1058, 283] on button "Submit" at bounding box center [1024, 282] width 74 height 32
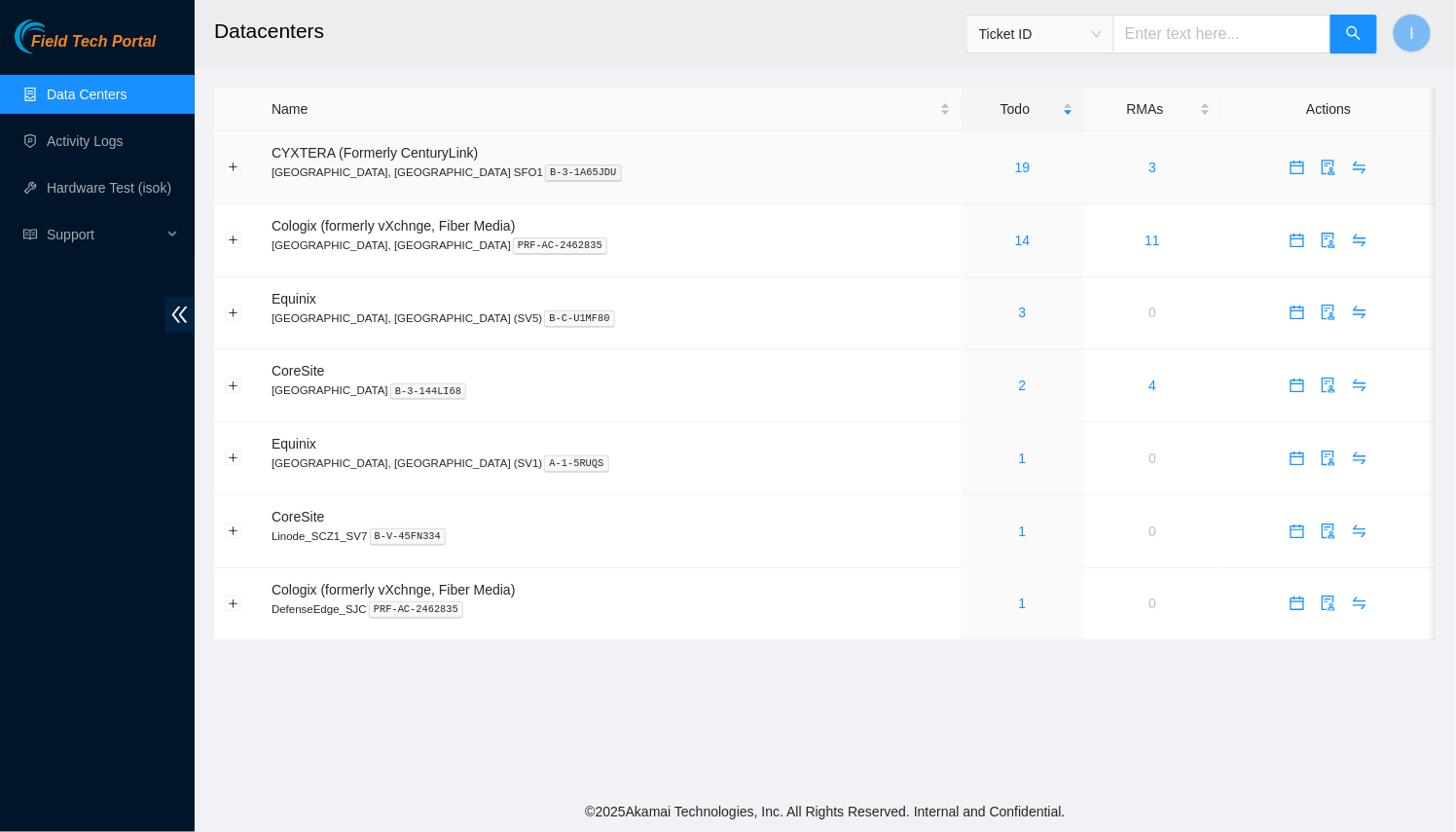
click at [730, 174] on p "[GEOGRAPHIC_DATA], [GEOGRAPHIC_DATA] SFO1 B-3-1A65JDU" at bounding box center [611, 172] width 680 height 18
click at [972, 236] on div "14" at bounding box center [1022, 240] width 101 height 22
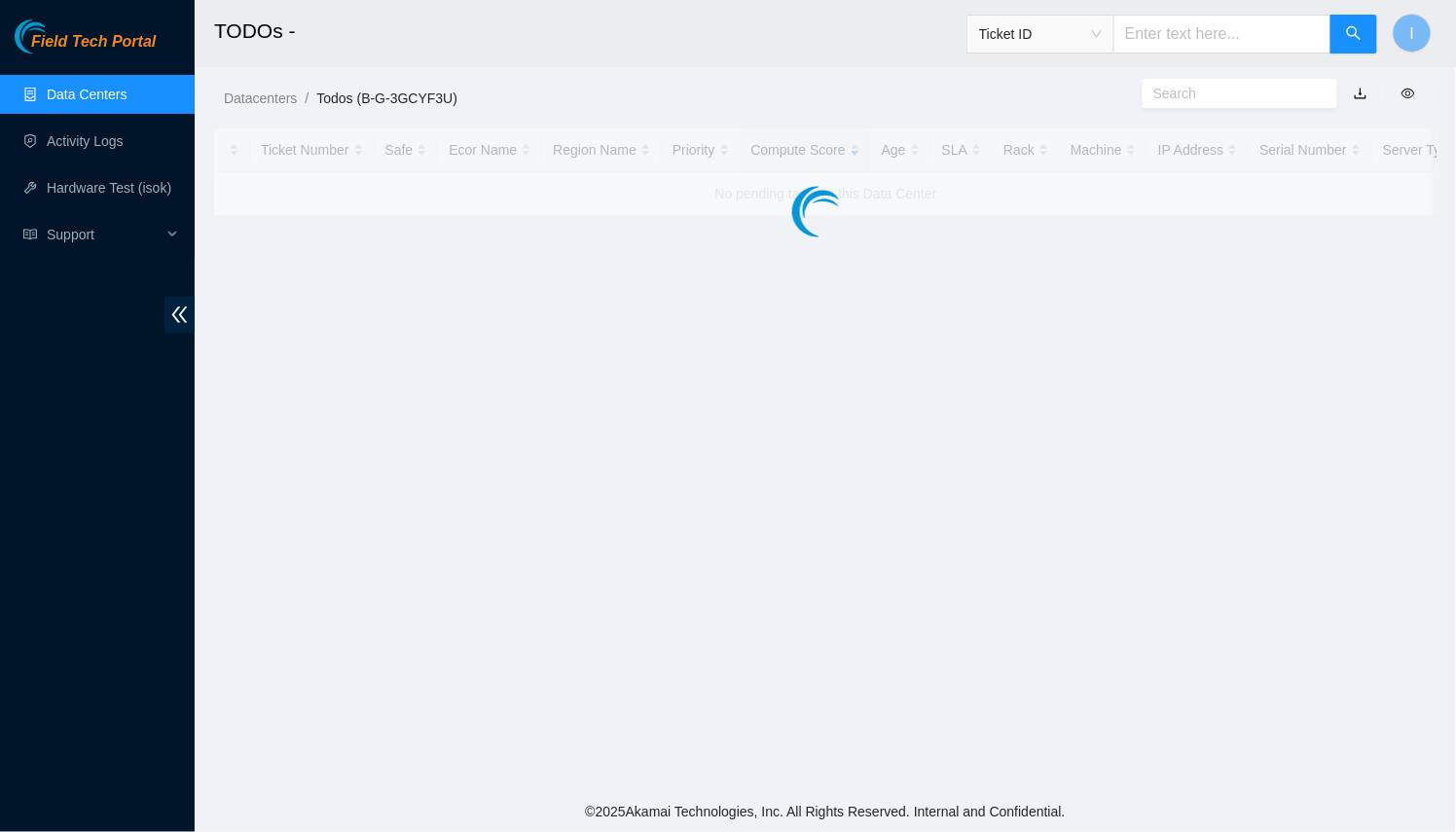
click at [948, 237] on main "TODOs - Ticket ID I Datacenters / Todos (B-G-3GCYF3U) / Ticket Number Safe Ecor…" at bounding box center [825, 395] width 1261 height 791
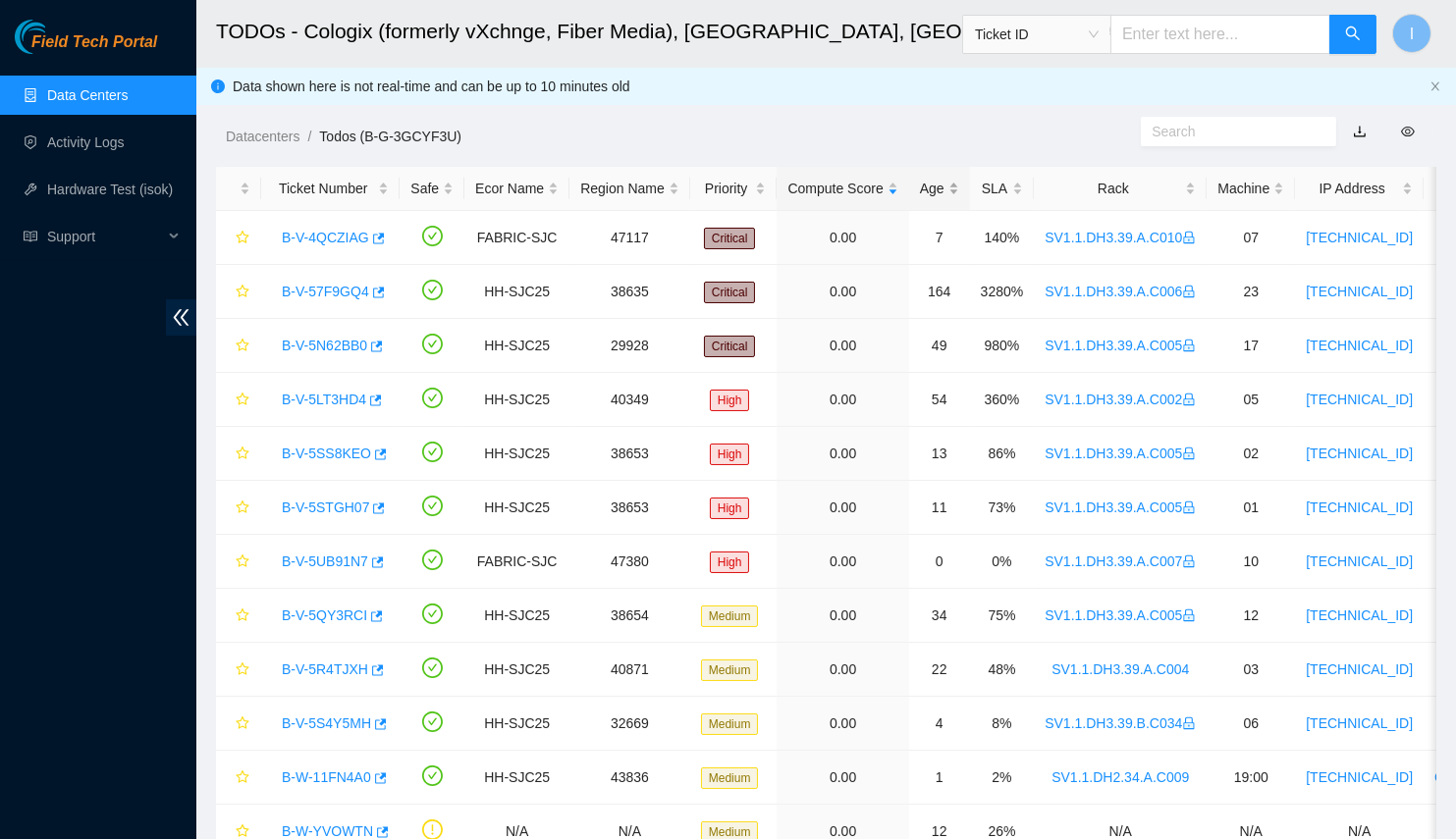
click at [927, 177] on div "Age" at bounding box center [939, 188] width 39 height 22
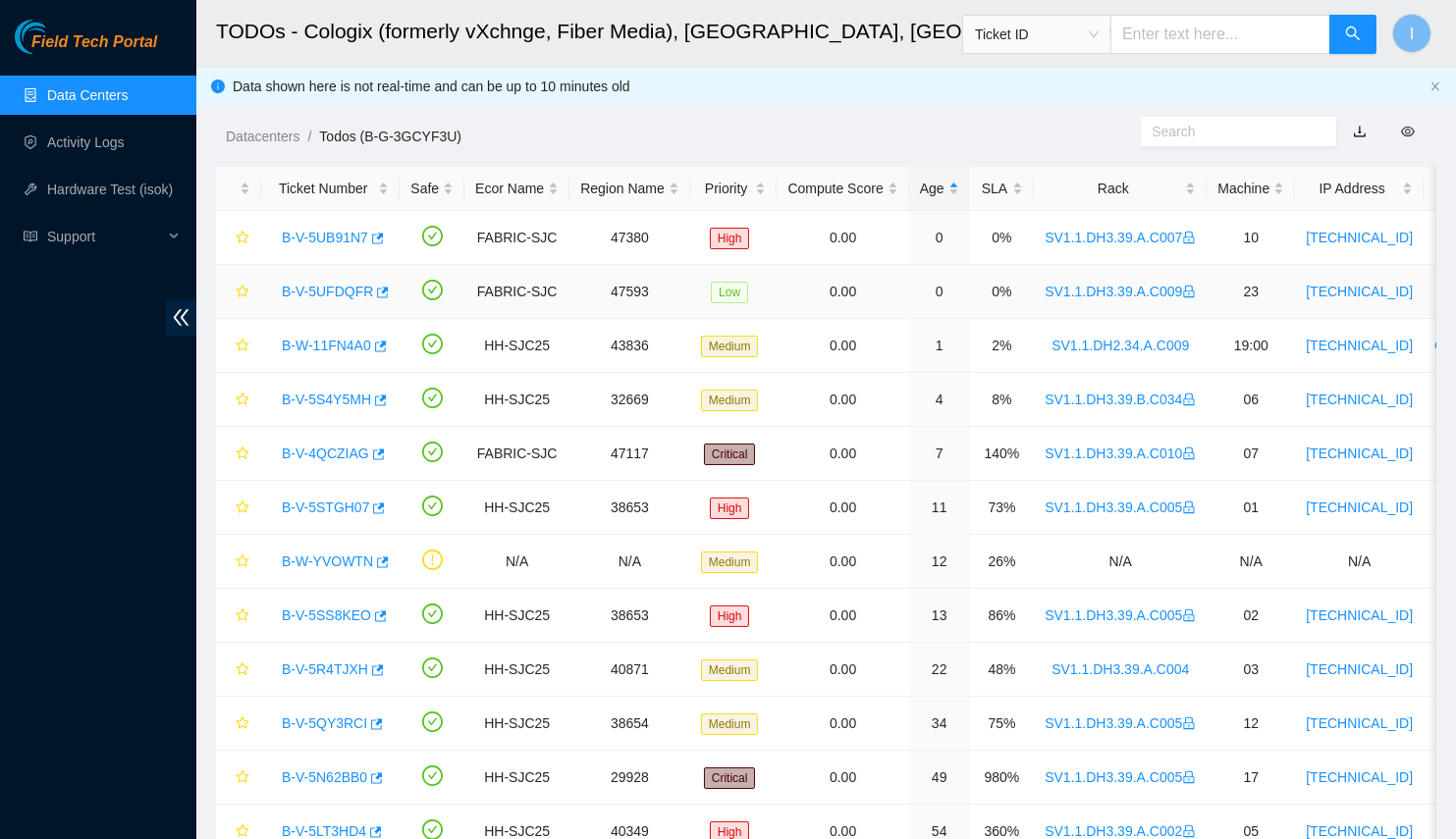
scroll to position [89, 0]
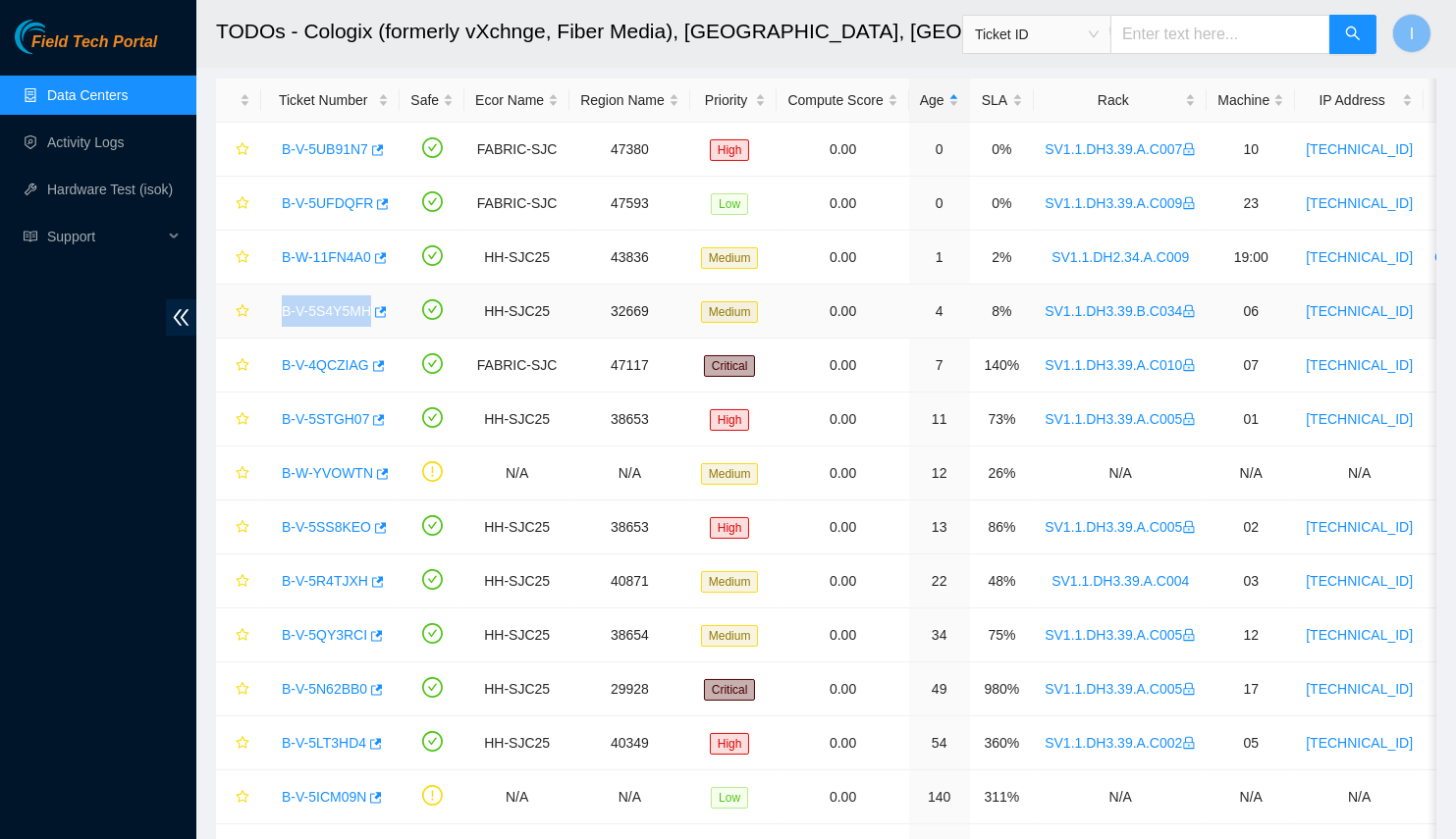
drag, startPoint x: 278, startPoint y: 310, endPoint x: 382, endPoint y: 313, distance: 104.0
click at [382, 313] on div "B-V-5S4Y5MH" at bounding box center [330, 311] width 117 height 32
copy link "B-V-5S4Y5MH"
click at [379, 259] on icon "button" at bounding box center [379, 258] width 14 height 14
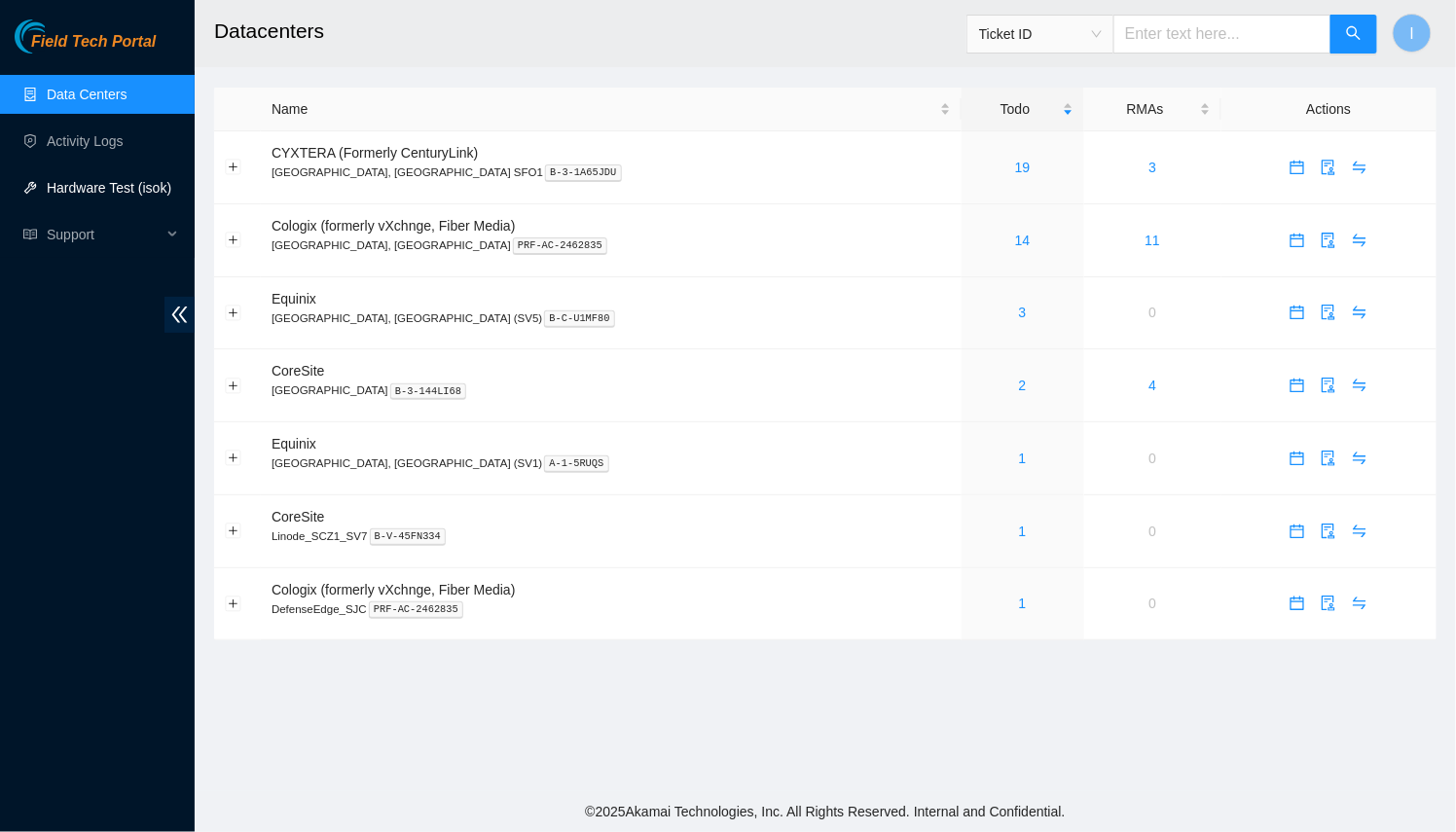
click at [114, 180] on link "Hardware Test (isok)" at bounding box center [109, 188] width 124 height 16
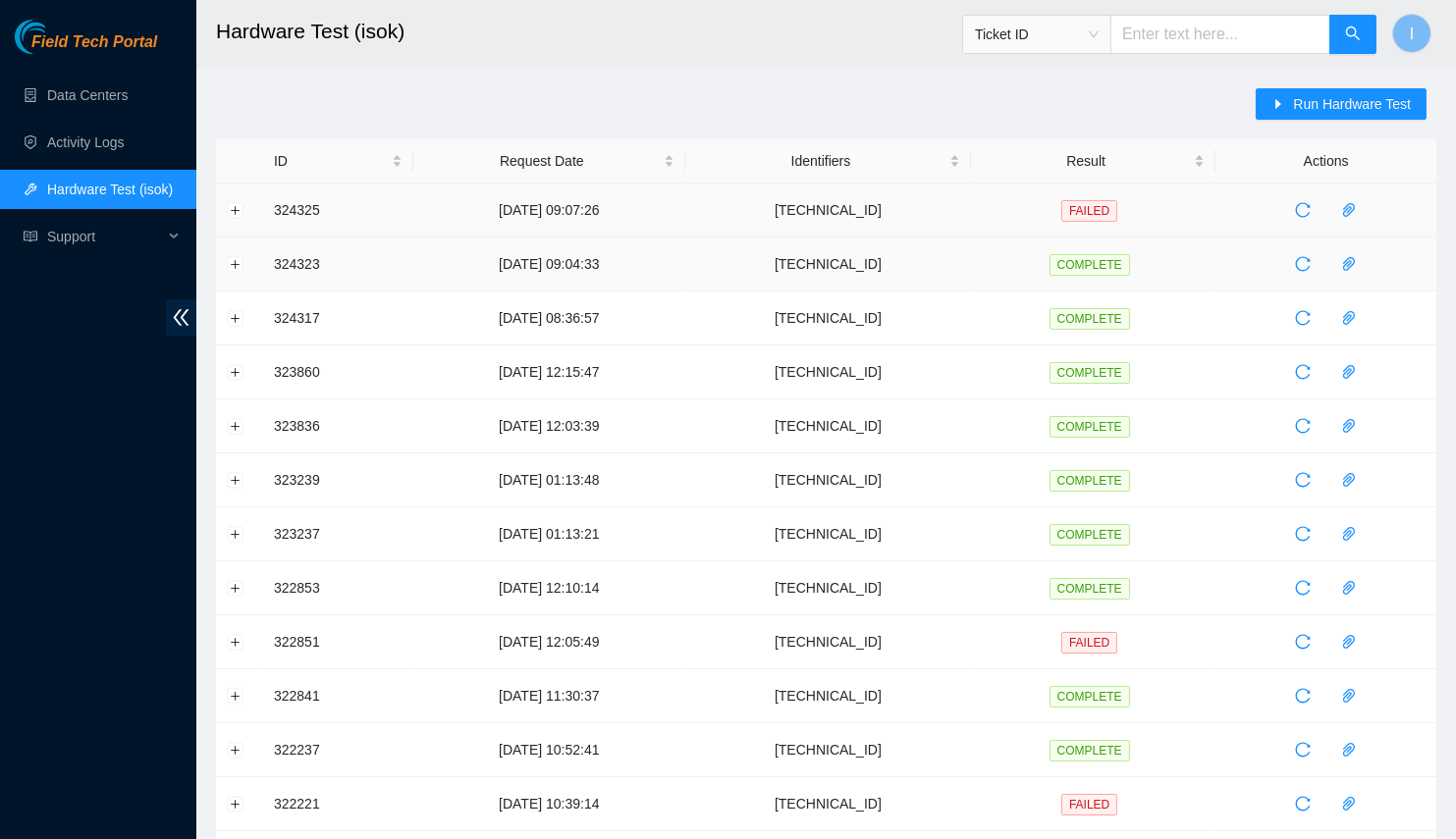
click at [248, 208] on td at bounding box center [239, 210] width 47 height 54
click at [247, 208] on td at bounding box center [239, 210] width 47 height 54
click at [241, 207] on button "Expand row" at bounding box center [236, 210] width 16 height 16
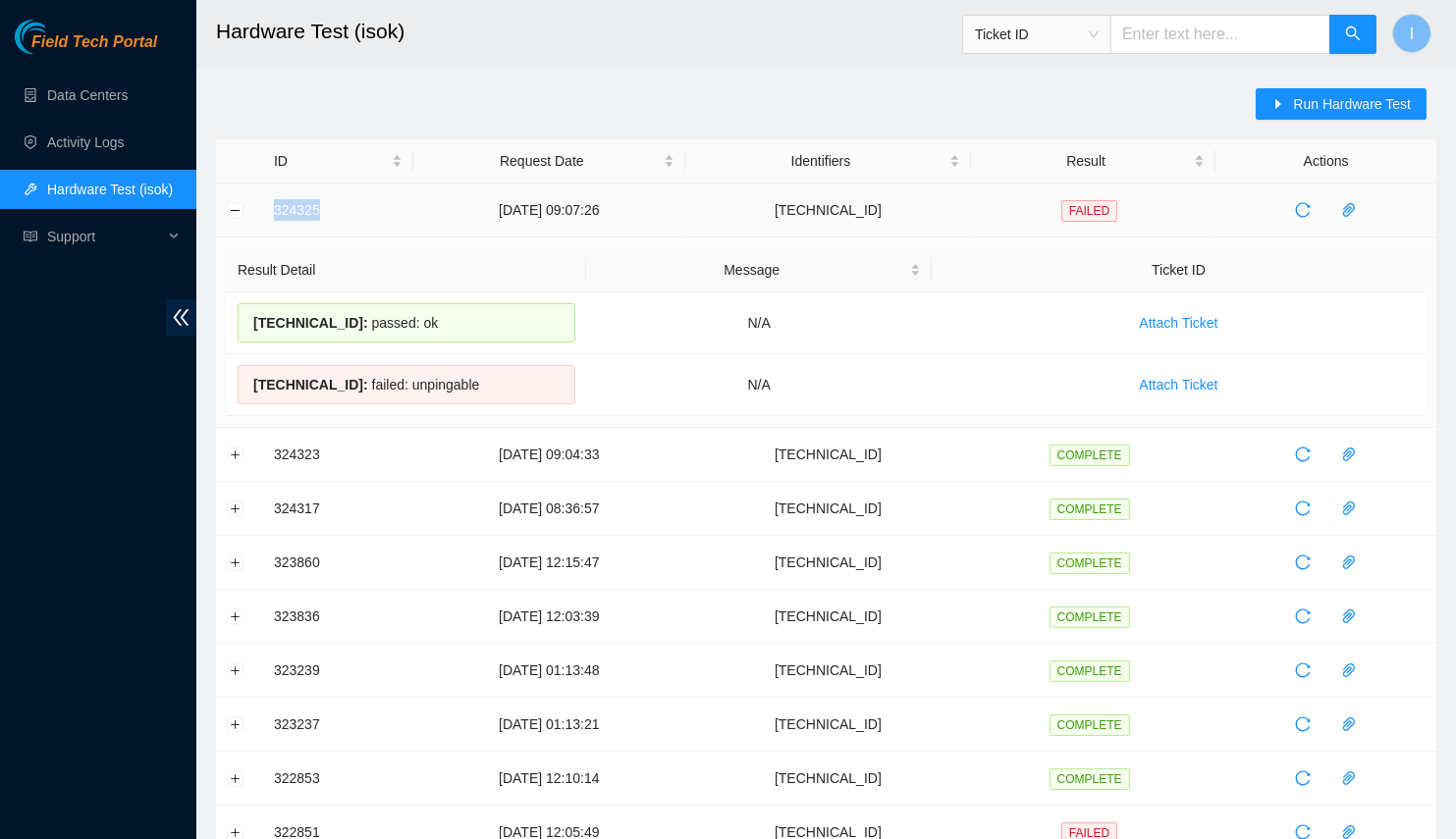
click at [320, 210] on td "324325" at bounding box center [338, 210] width 150 height 54
click at [1314, 115] on button "Run Hardware Test" at bounding box center [1340, 105] width 170 height 32
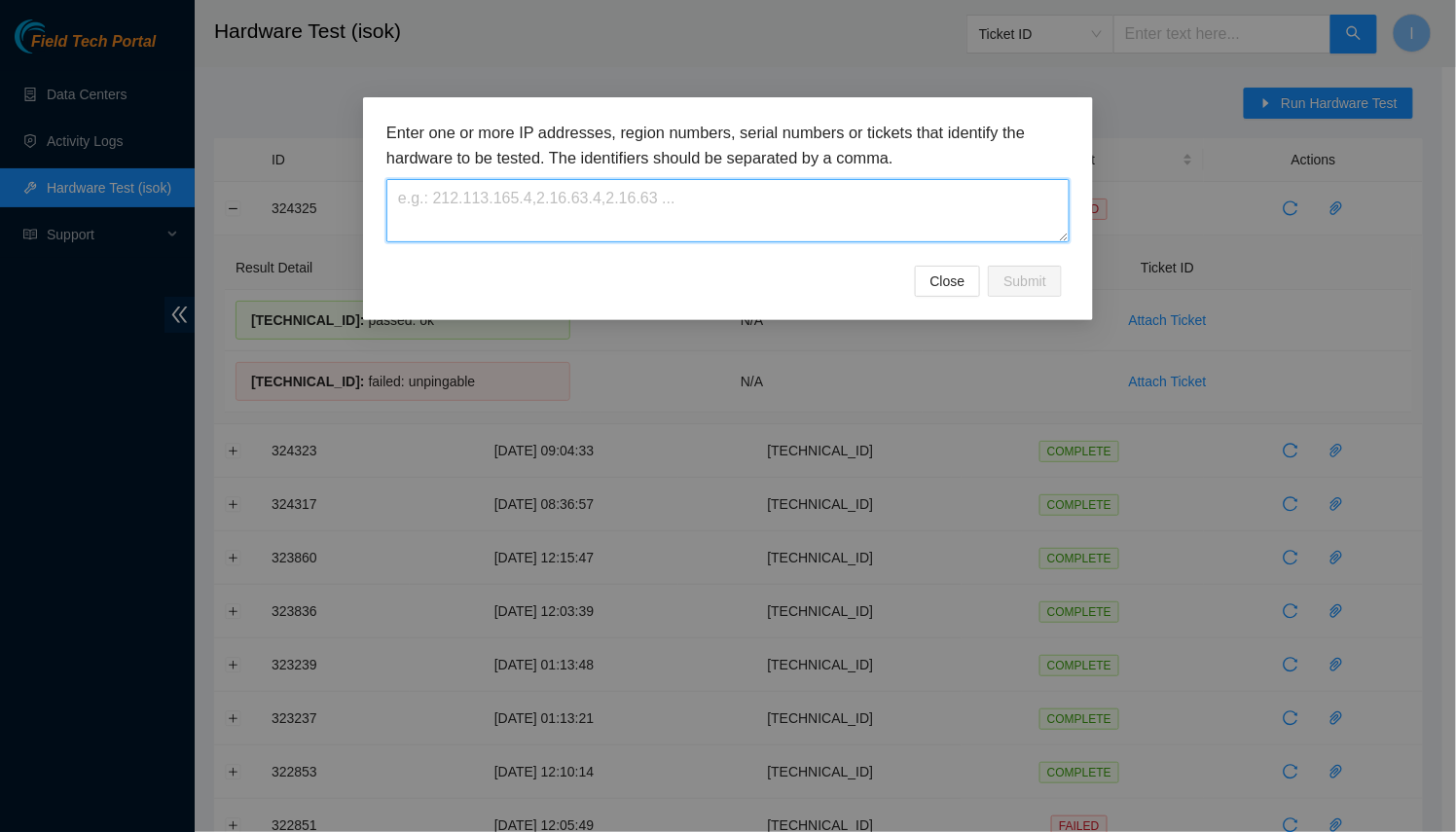
click at [769, 225] on textarea at bounding box center [727, 210] width 683 height 63
paste textarea "23.33.26.40"
type textarea "23.33.26.40"
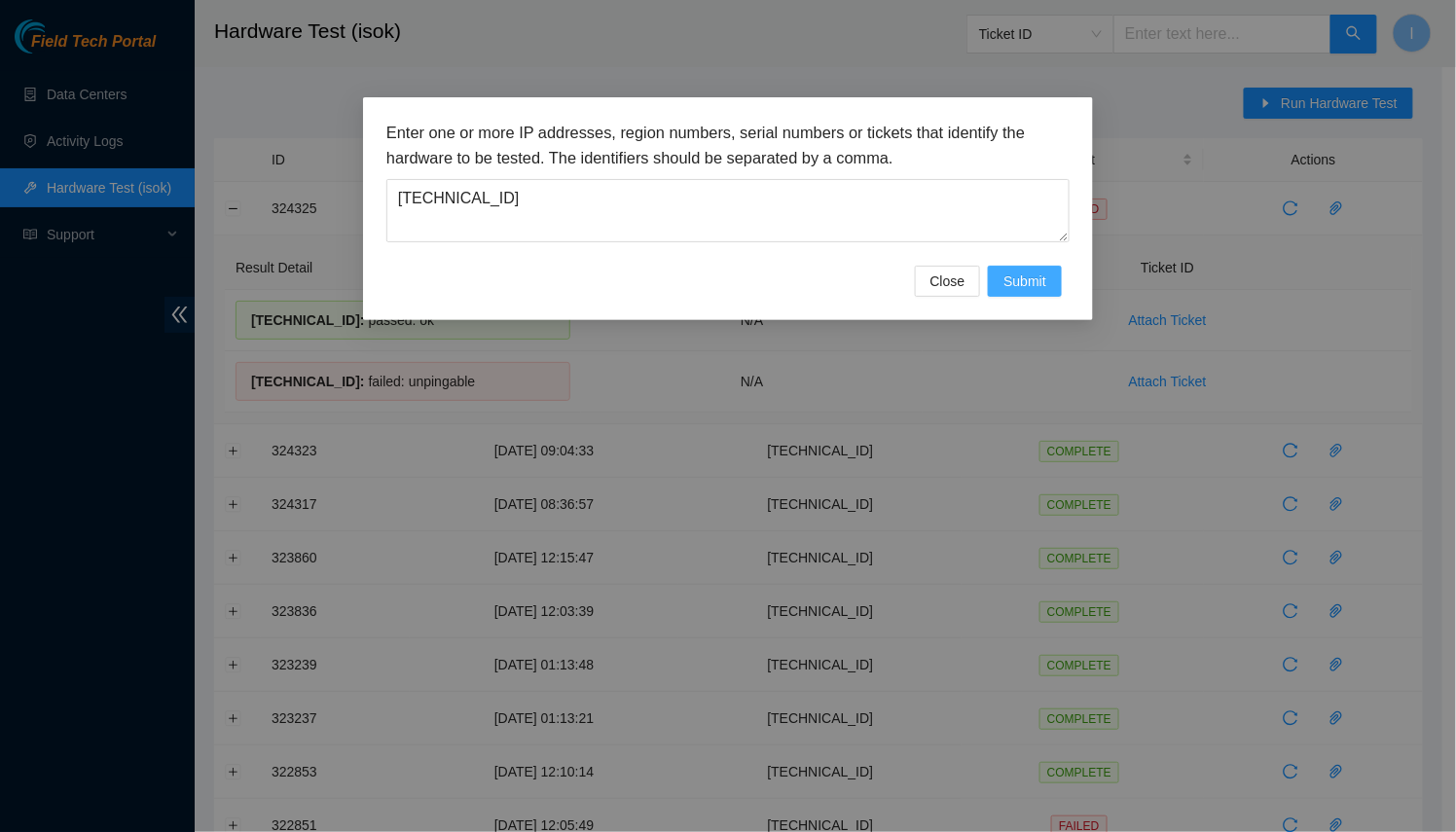
click at [1033, 284] on span "Submit" at bounding box center [1024, 282] width 42 height 22
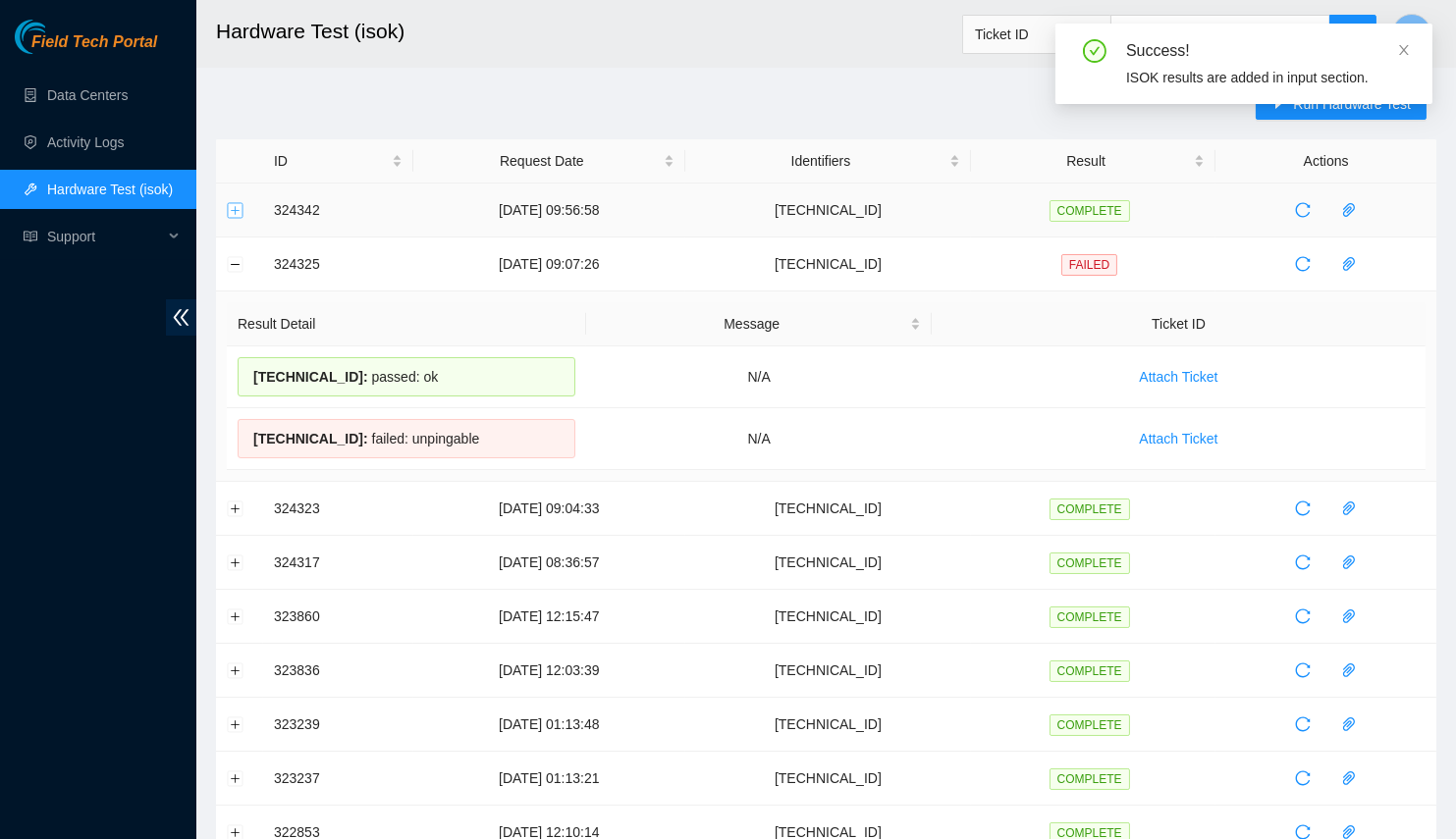
click at [236, 206] on button "Expand row" at bounding box center [236, 210] width 16 height 16
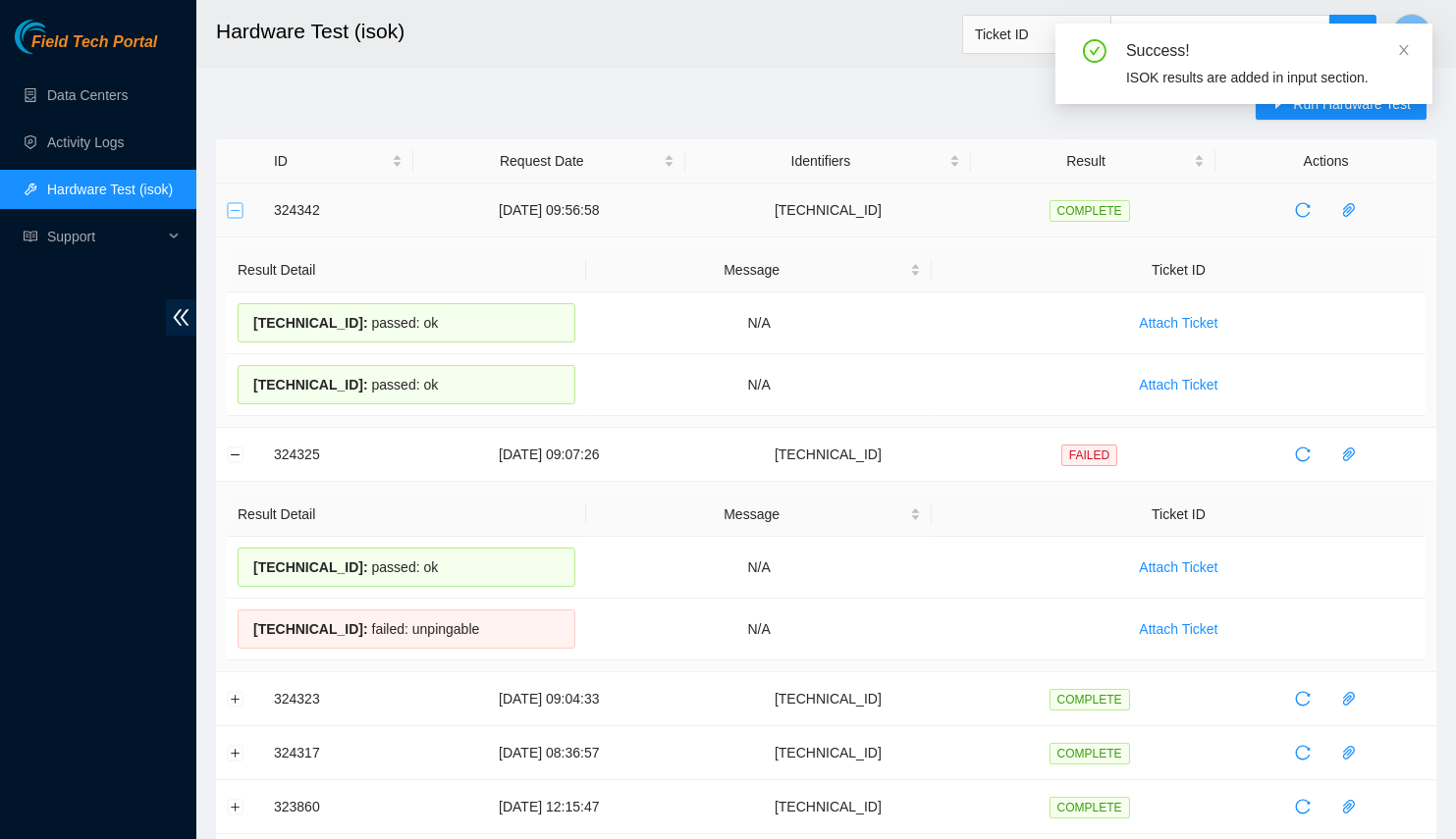
click at [233, 209] on button "Collapse row" at bounding box center [236, 210] width 16 height 16
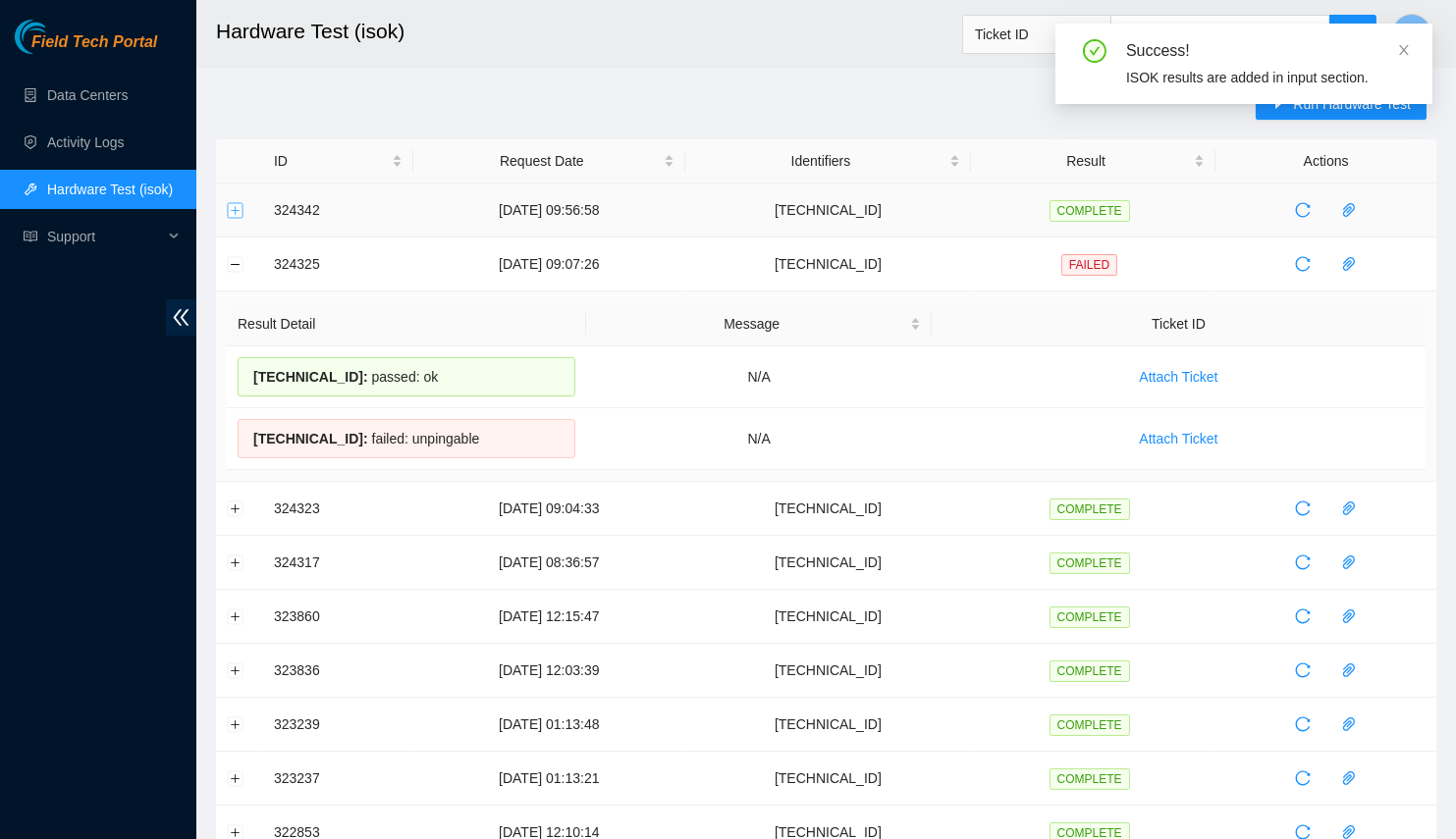
click at [233, 209] on button "Expand row" at bounding box center [236, 210] width 16 height 16
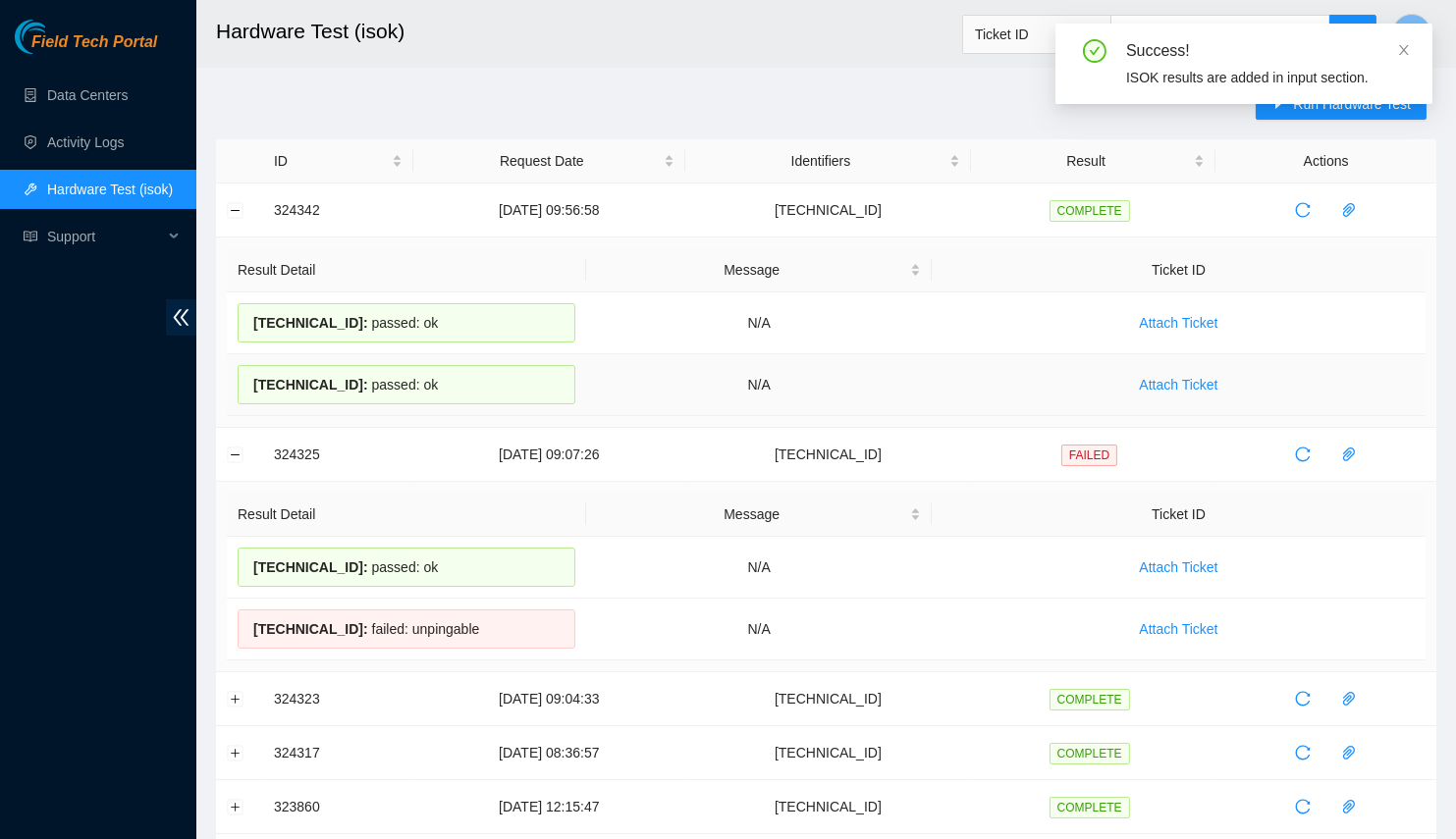
click at [408, 381] on div "23.33.26.40 : passed: ok" at bounding box center [406, 384] width 338 height 39
drag, startPoint x: 422, startPoint y: 380, endPoint x: 244, endPoint y: 311, distance: 190.9
click at [244, 311] on tbody "23.33.26.41 : passed: ok N/A Attach Ticket 23.33.26.40 : passed: ok N/A Attach …" at bounding box center [826, 355] width 1199 height 124
copy tbody "23.33.26.41 : passed: ok N/A Attach Ticket 23.33.26.40 : passed: ok"
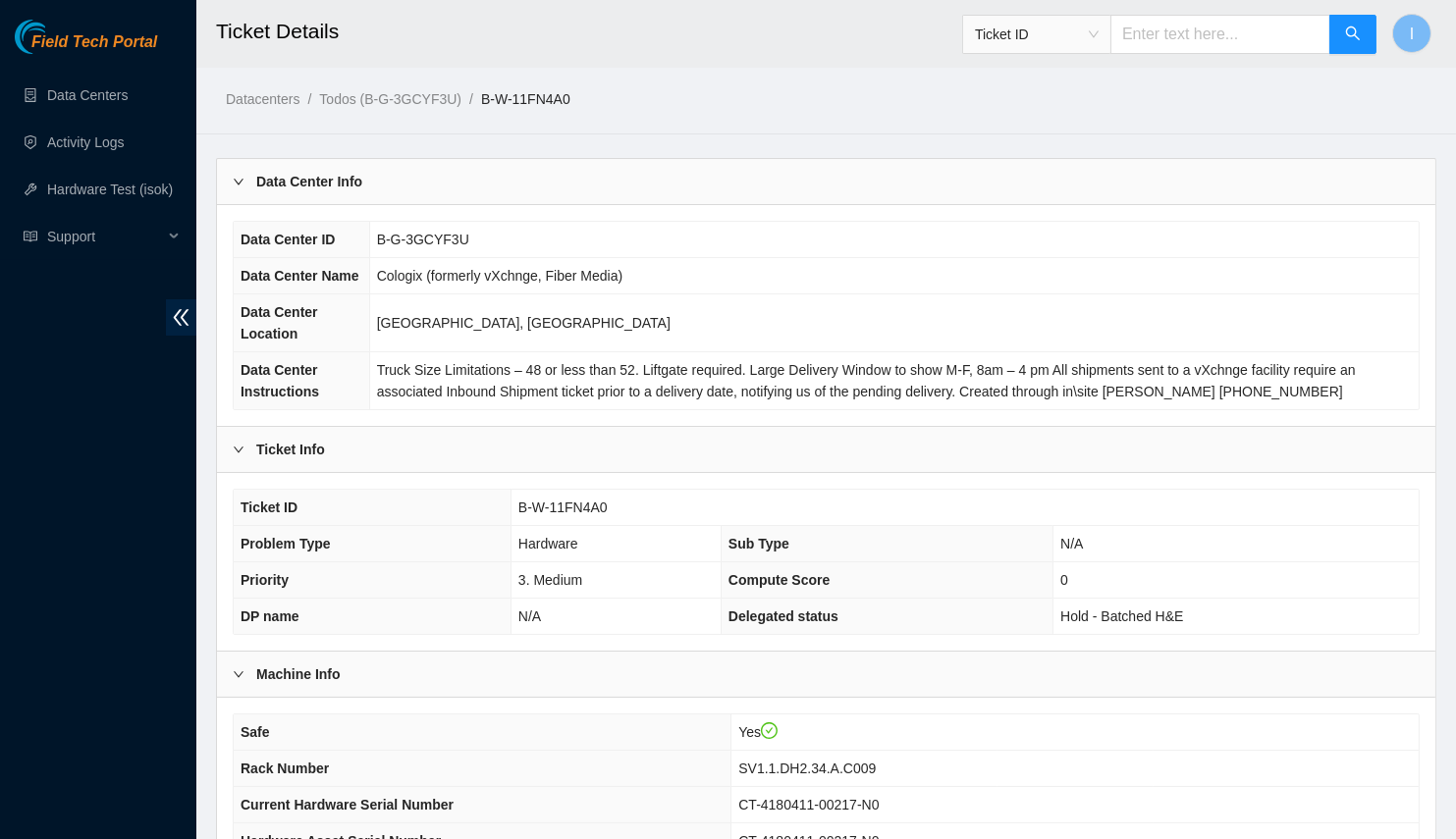
scroll to position [357, 0]
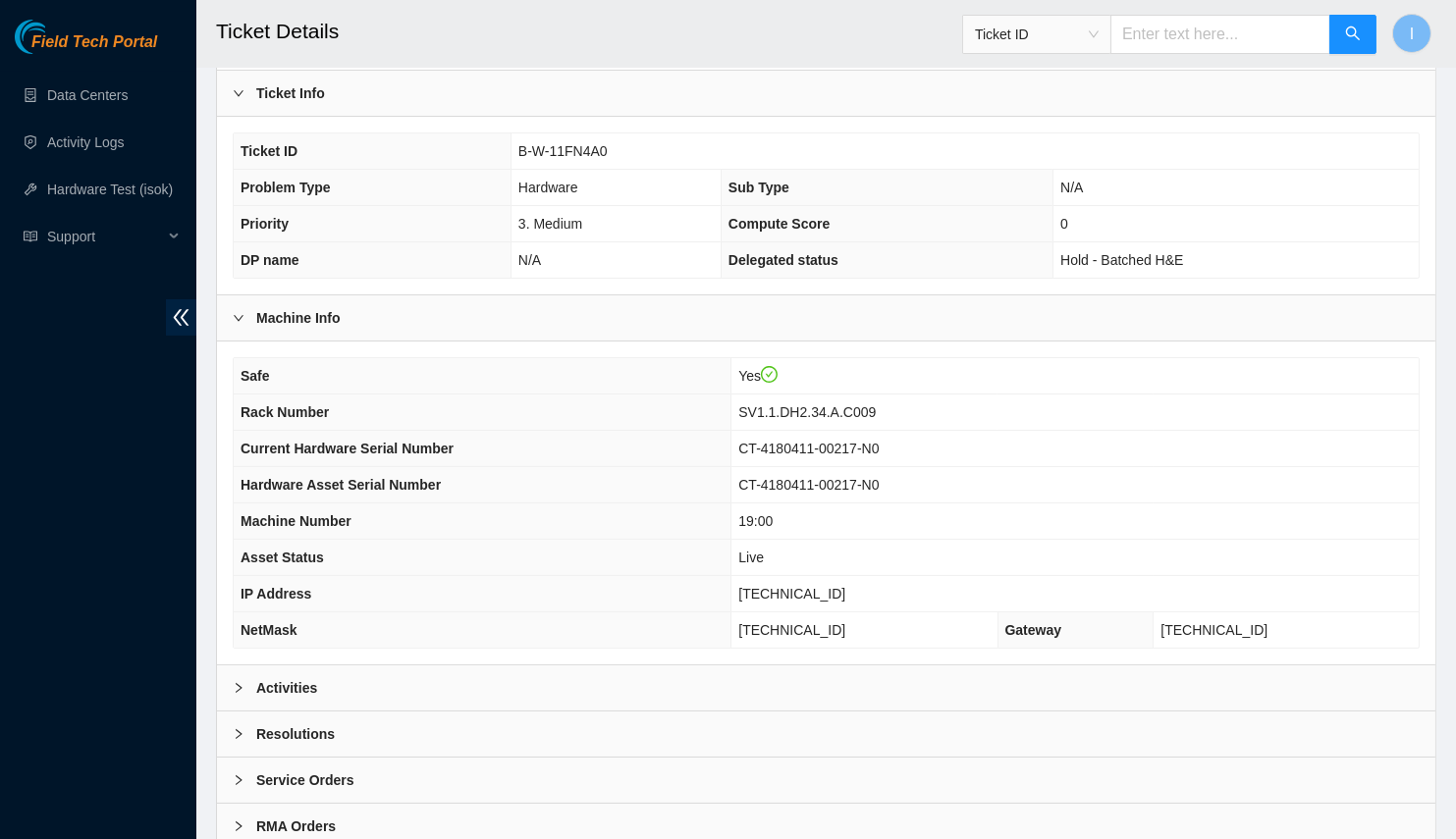
click at [839, 576] on td "[TECHNICAL_ID]" at bounding box center [1075, 594] width 688 height 36
copy span "[TECHNICAL_ID]"
click at [845, 623] on span "[TECHNICAL_ID]" at bounding box center [791, 631] width 107 height 16
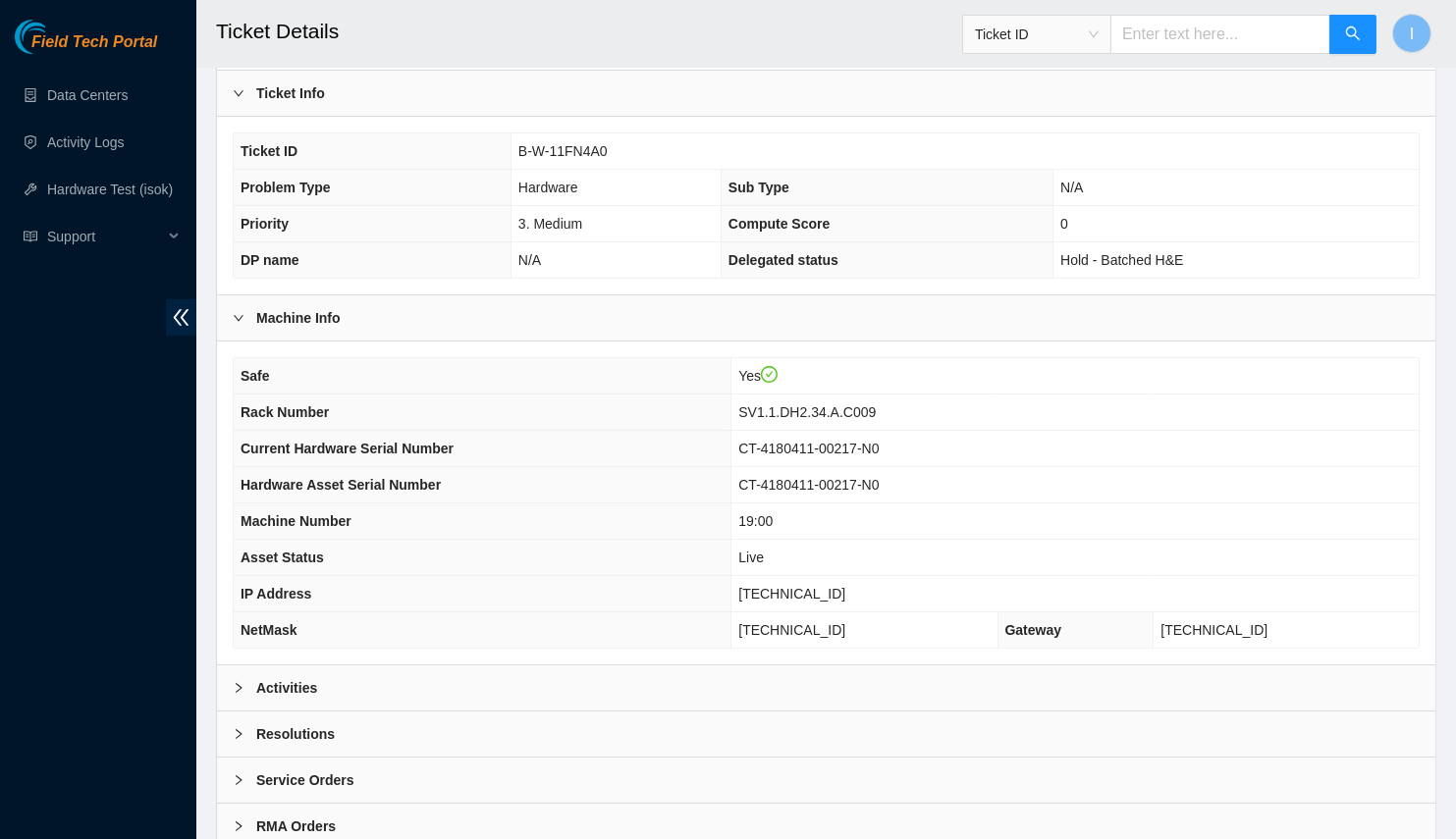
click at [876, 405] on span "SV1.1.DH2.34.A.C009" at bounding box center [807, 413] width 138 height 16
copy span "SV1.1.DH2.34.A.C009"
click at [845, 586] on span "[TECHNICAL_ID]" at bounding box center [791, 594] width 107 height 16
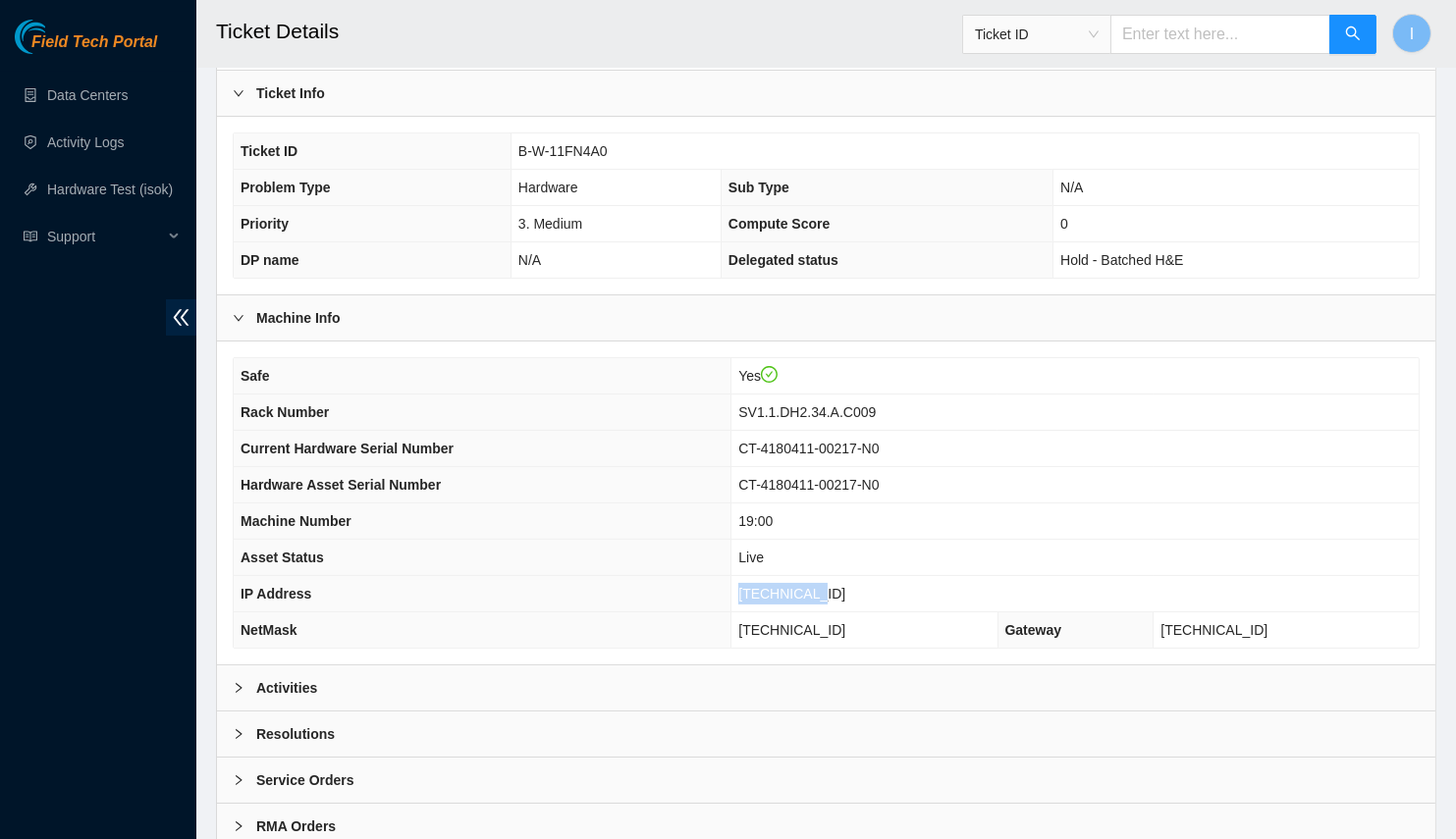
click at [845, 586] on span "[TECHNICAL_ID]" at bounding box center [791, 594] width 107 height 16
copy span "[TECHNICAL_ID]"
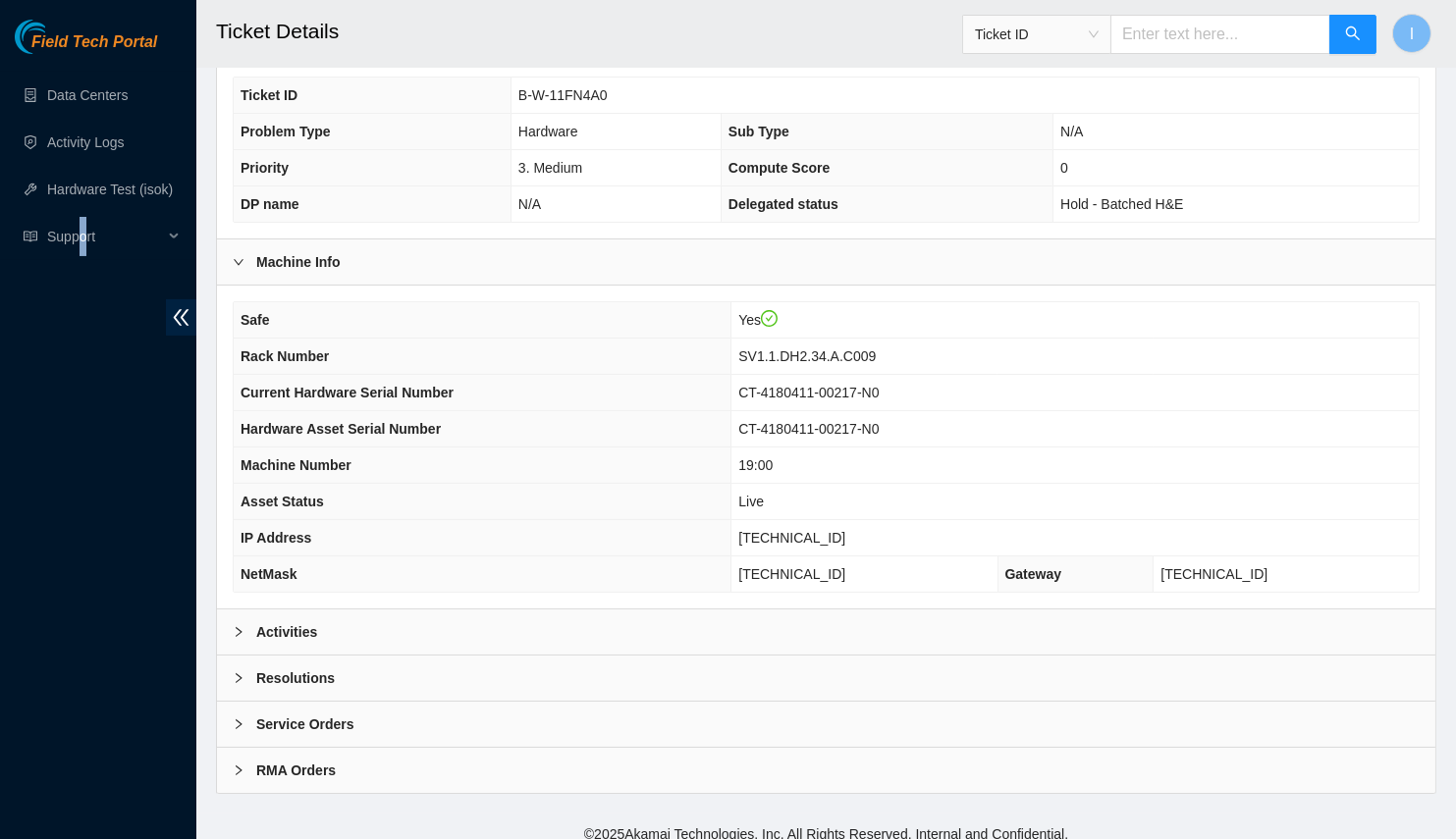
click at [76, 468] on div "Field Tech Portal Data Centers Activity Logs Hardware Test (isok) Support" at bounding box center [98, 429] width 196 height 819
click at [417, 617] on div "Activities" at bounding box center [826, 632] width 1218 height 45
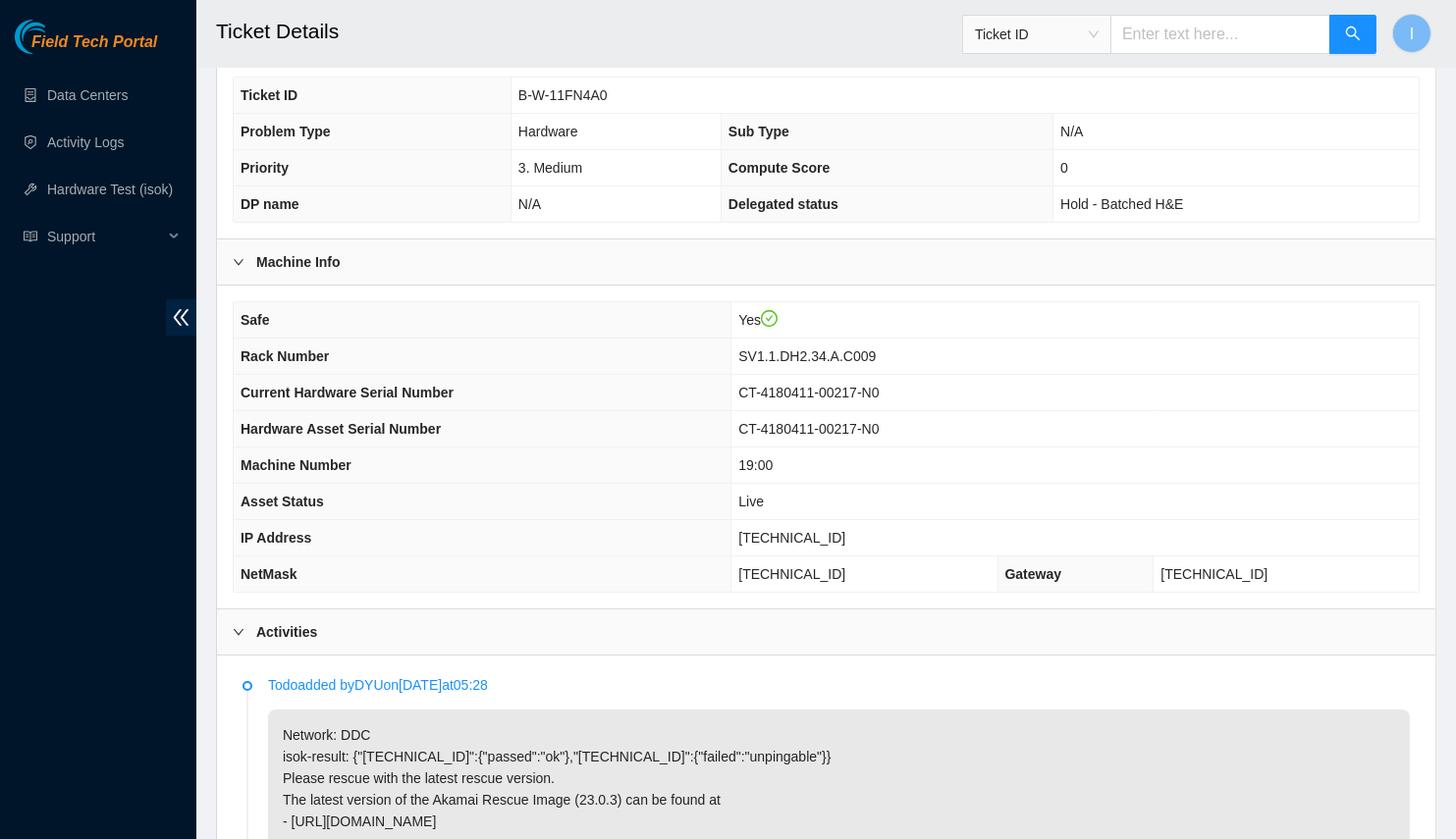
scroll to position [858, 0]
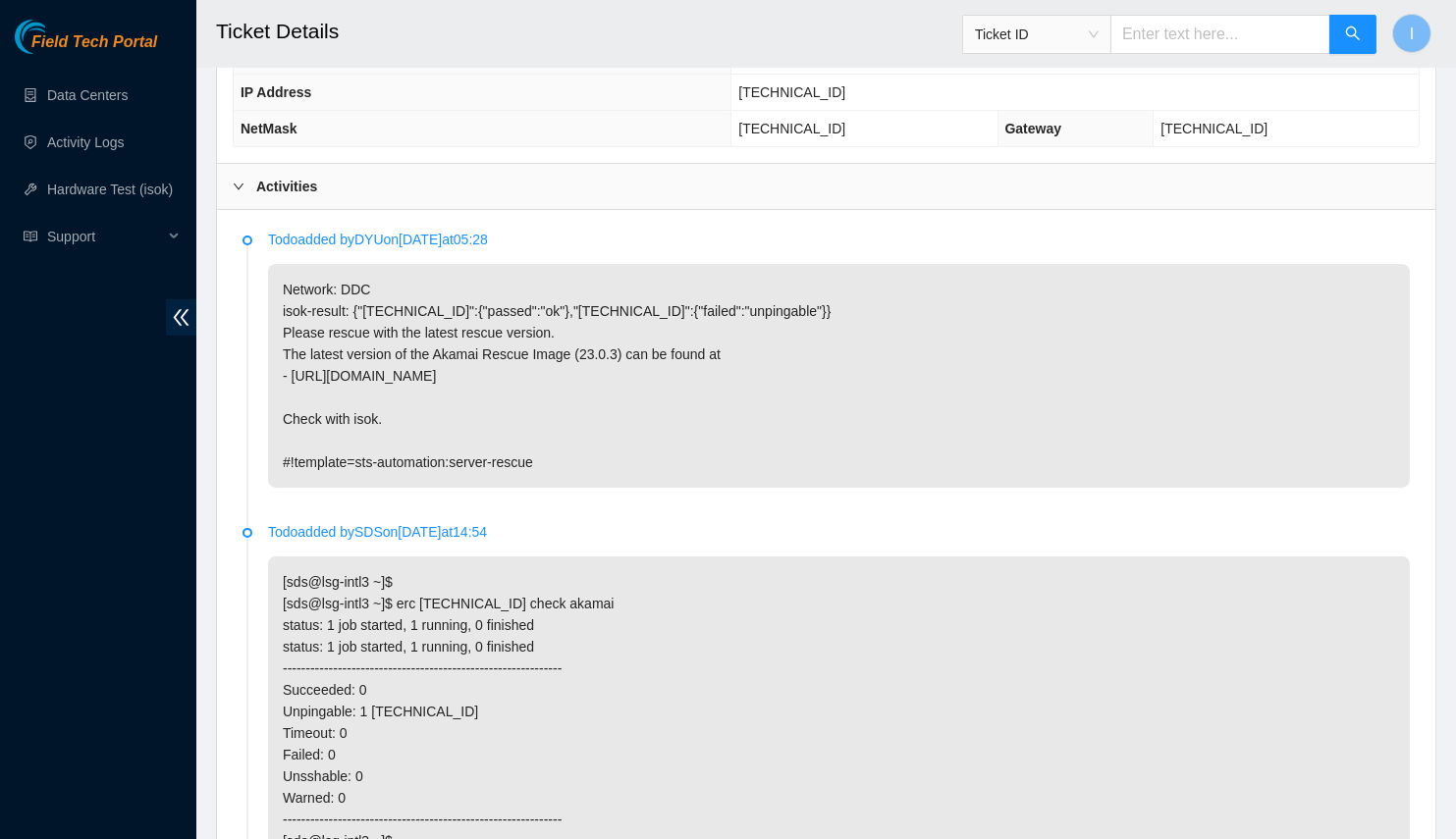
click at [988, 181] on div "Activities" at bounding box center [826, 185] width 1218 height 45
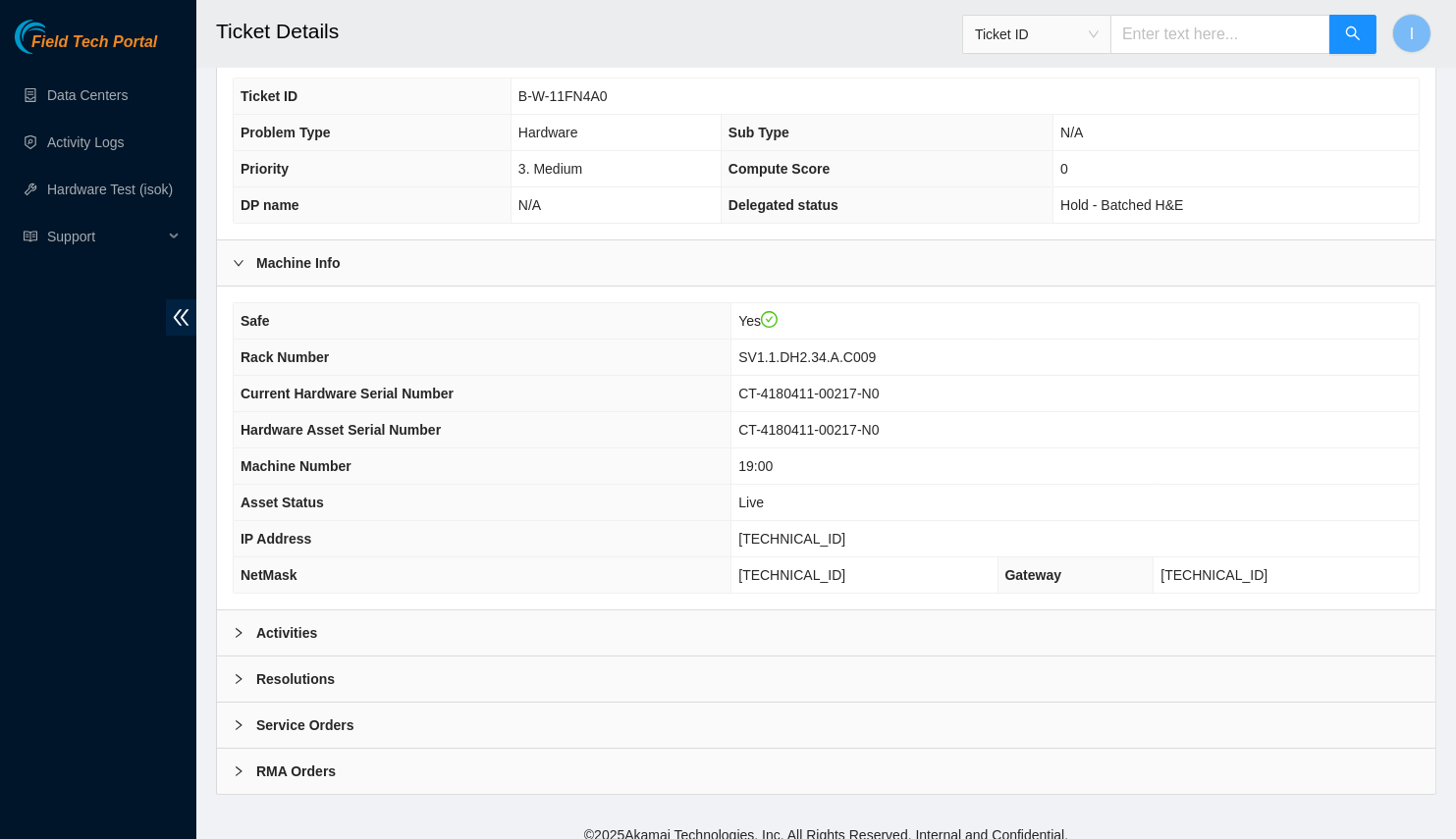
click at [504, 669] on div "Resolutions" at bounding box center [826, 679] width 1218 height 45
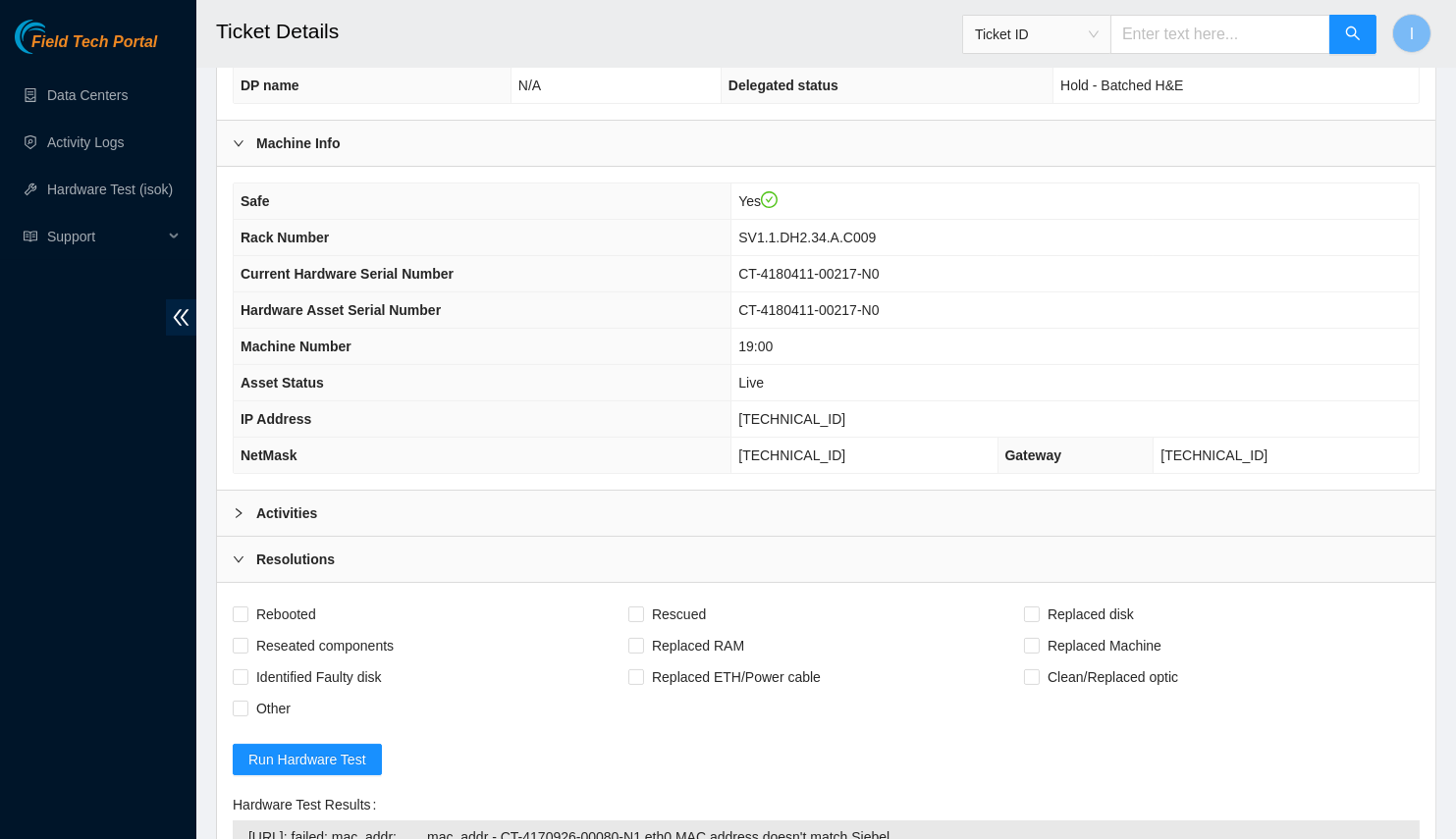
scroll to position [695, 0]
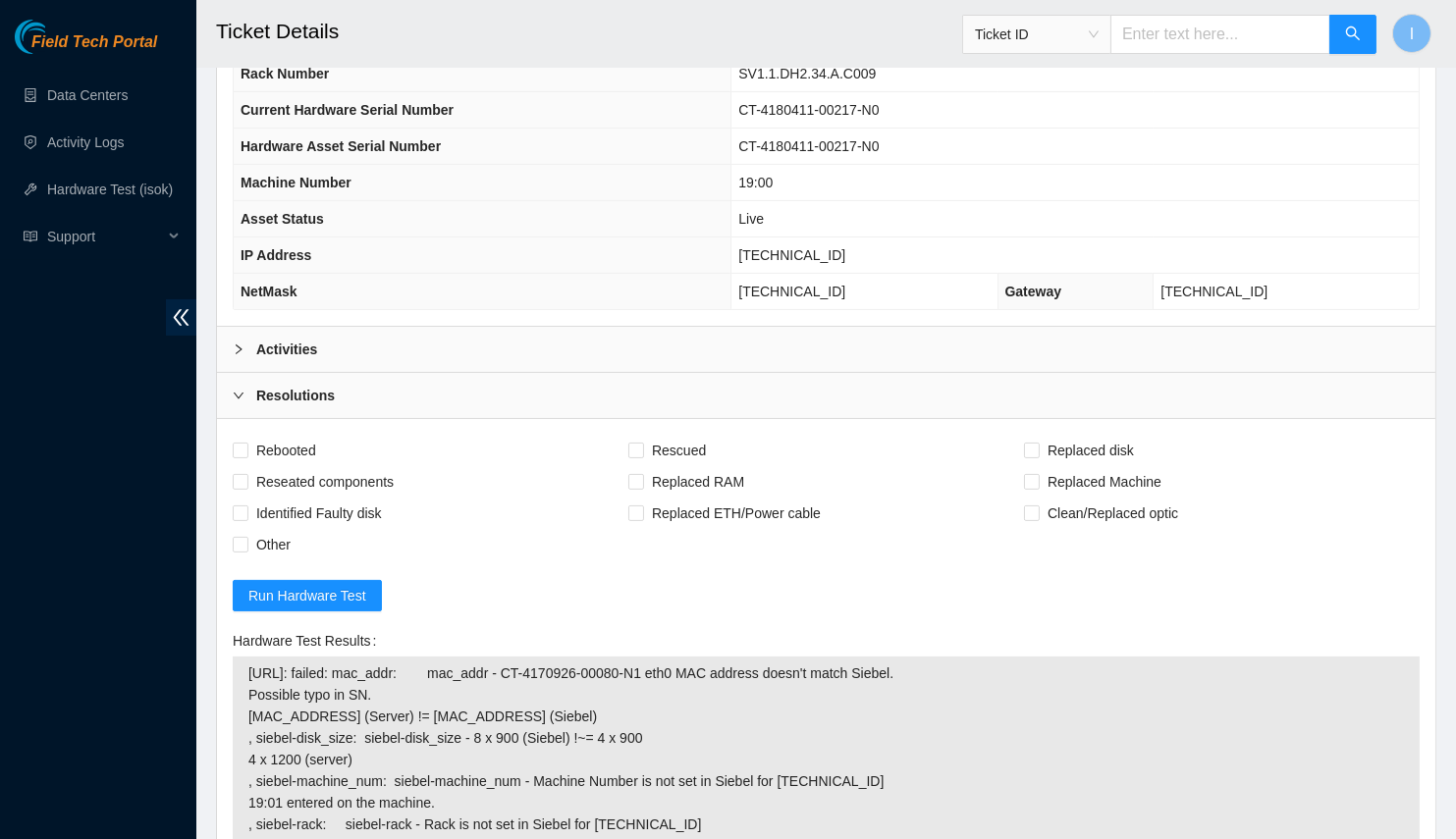
click at [572, 327] on div "Activities" at bounding box center [826, 349] width 1218 height 45
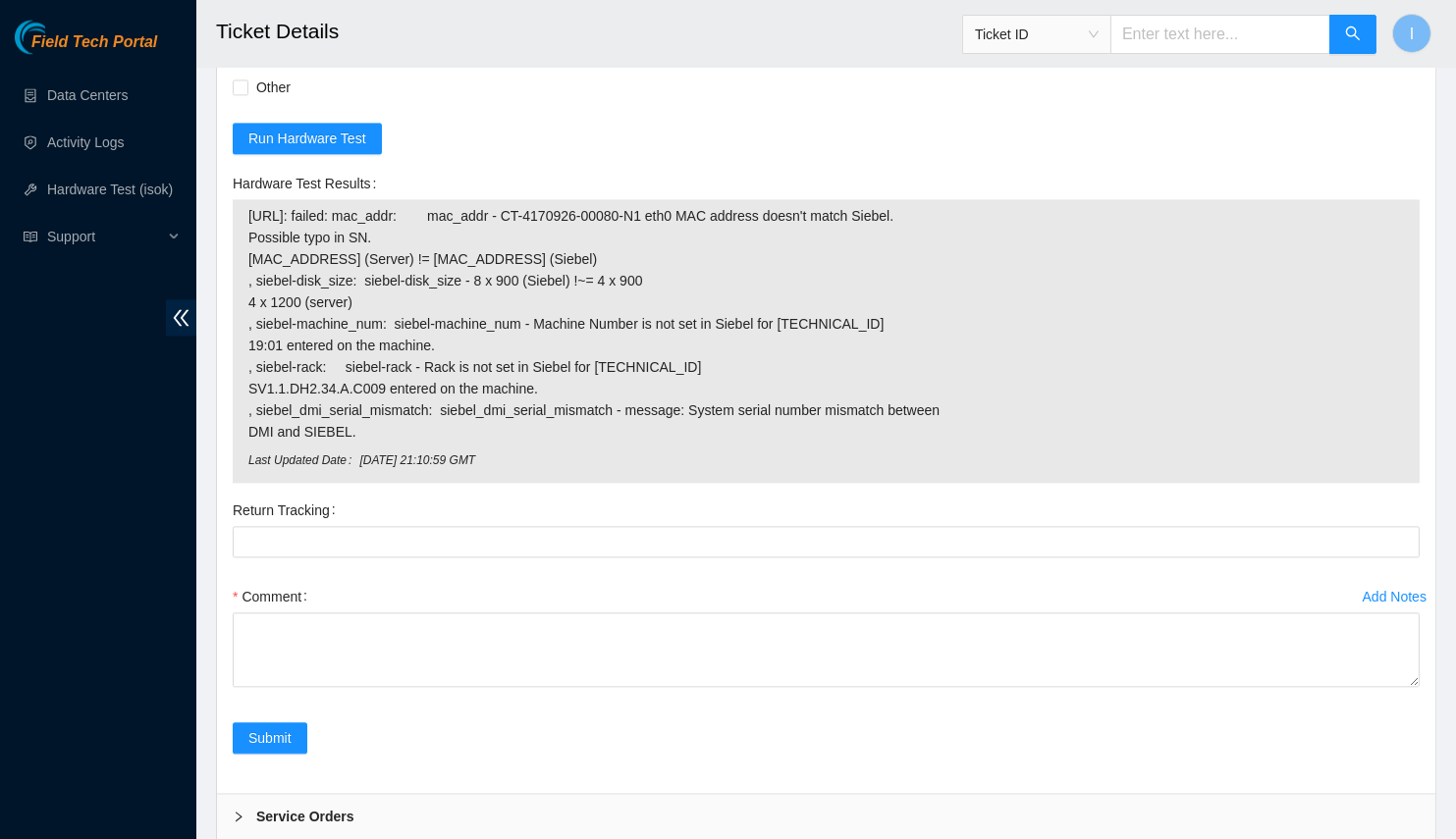
scroll to position [7479, 0]
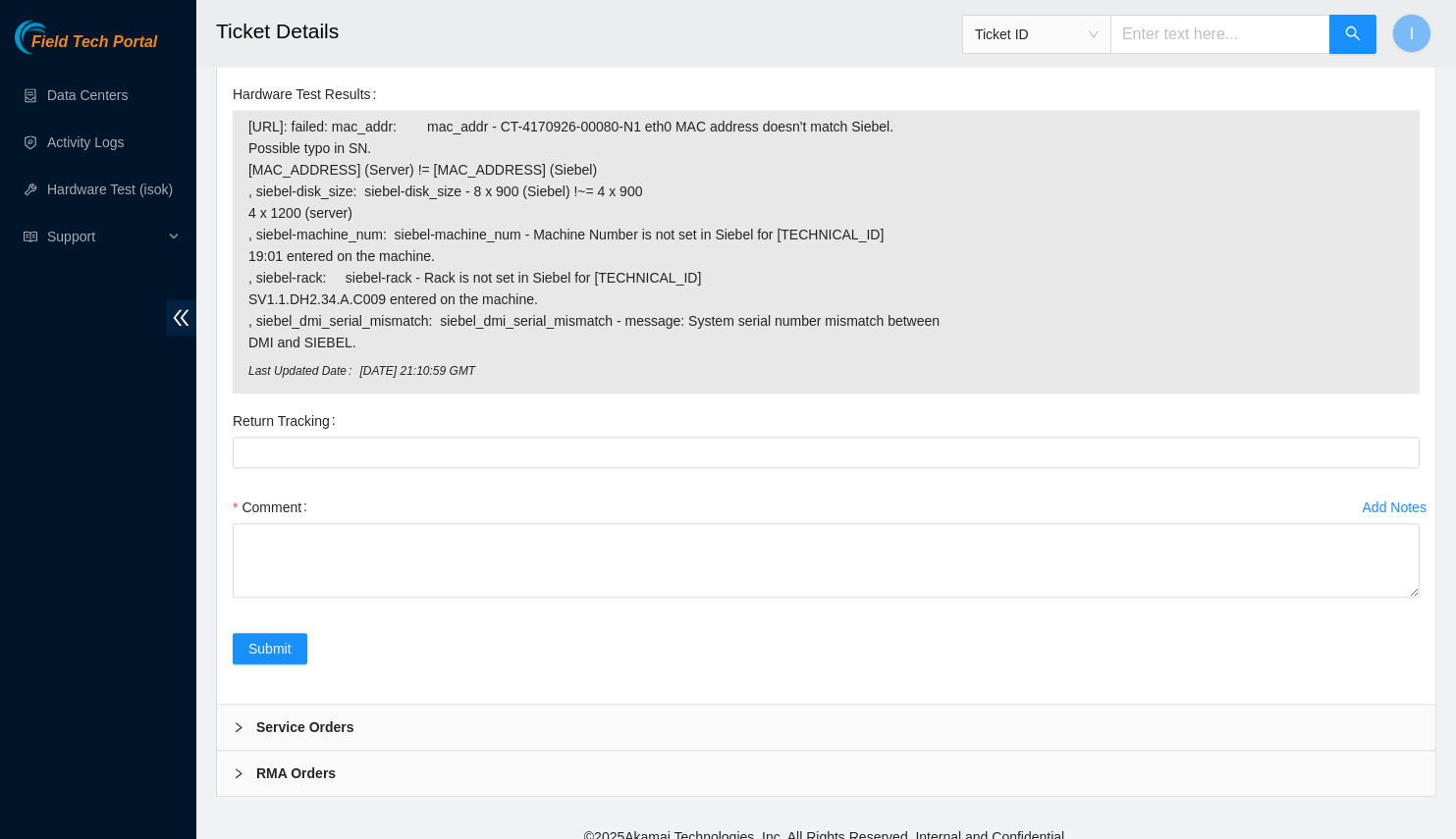
click at [827, 505] on div "Comment" at bounding box center [825, 507] width 1187 height 32
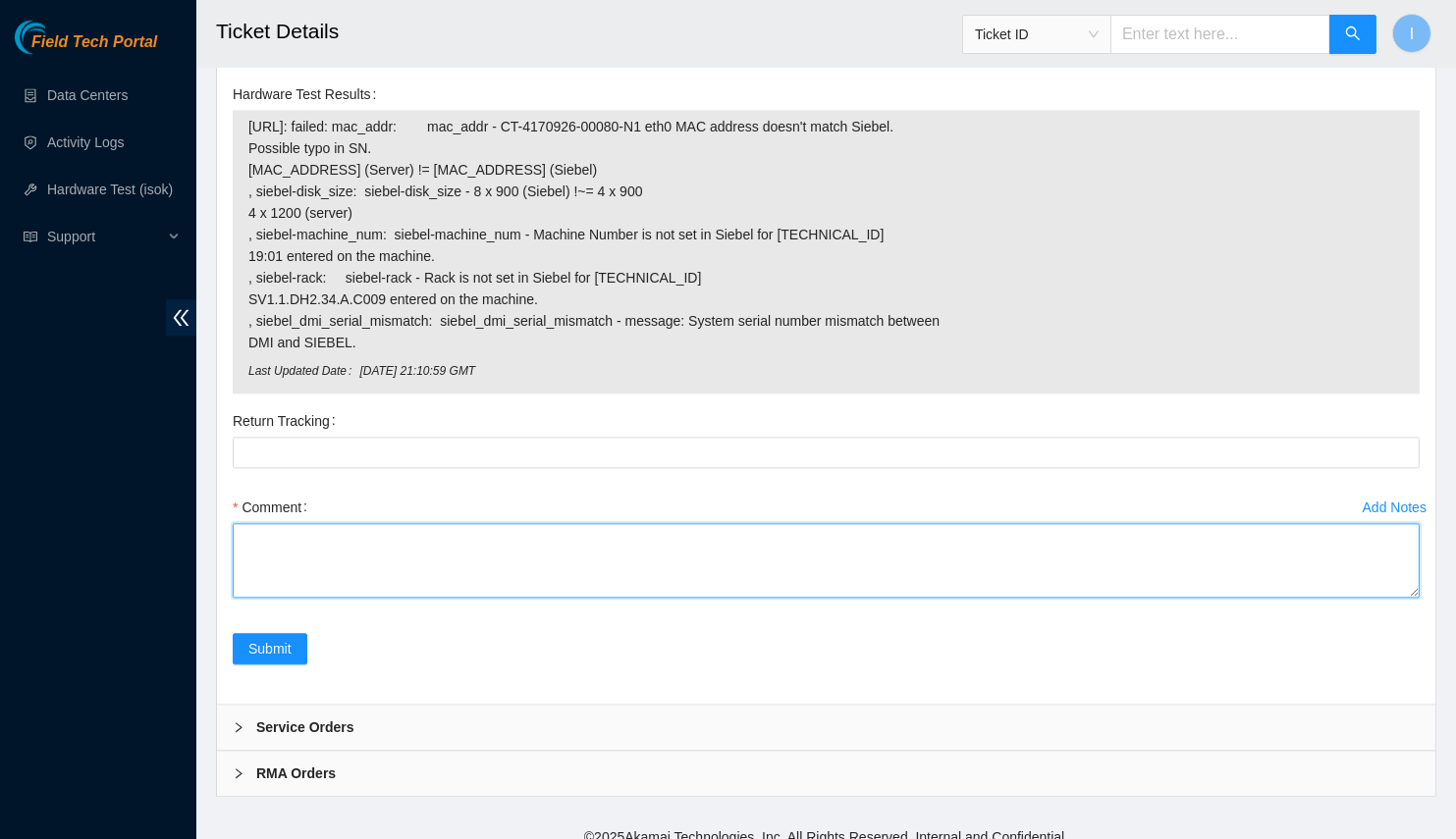
paste textarea "Spoke with NOCC; safe Console: no output, blank screen N0 ETH has link, psu gre…"
click at [846, 531] on textarea "Comment" at bounding box center [825, 560] width 1187 height 75
drag, startPoint x: 1409, startPoint y: 574, endPoint x: 1284, endPoint y: 839, distance: 293.0
click at [1284, 598] on textarea "Spoke with NOCC; safe Console: no output, blank screen N0 ETH has link, psu gre…" at bounding box center [825, 560] width 1187 height 75
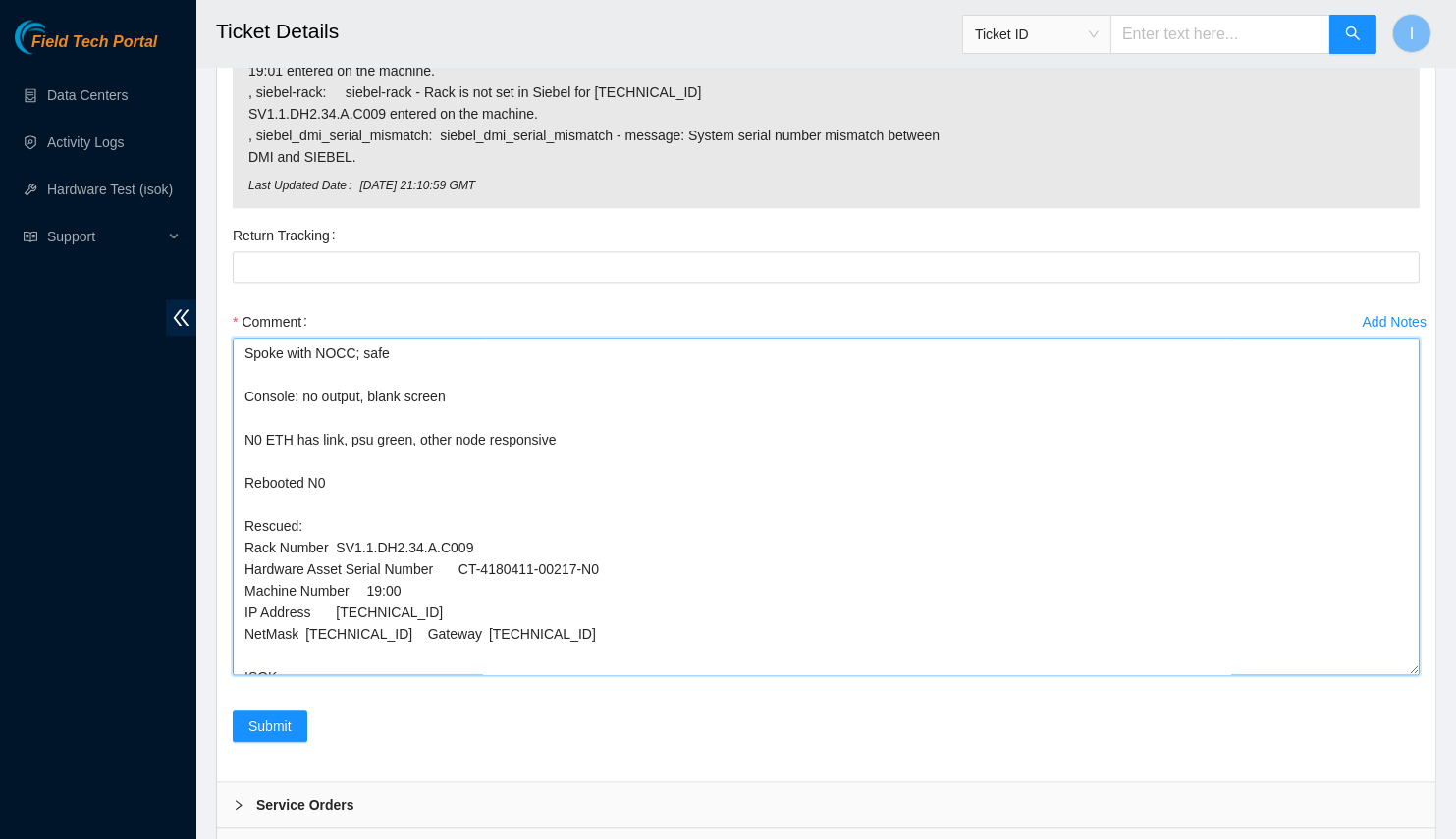
scroll to position [7742, 0]
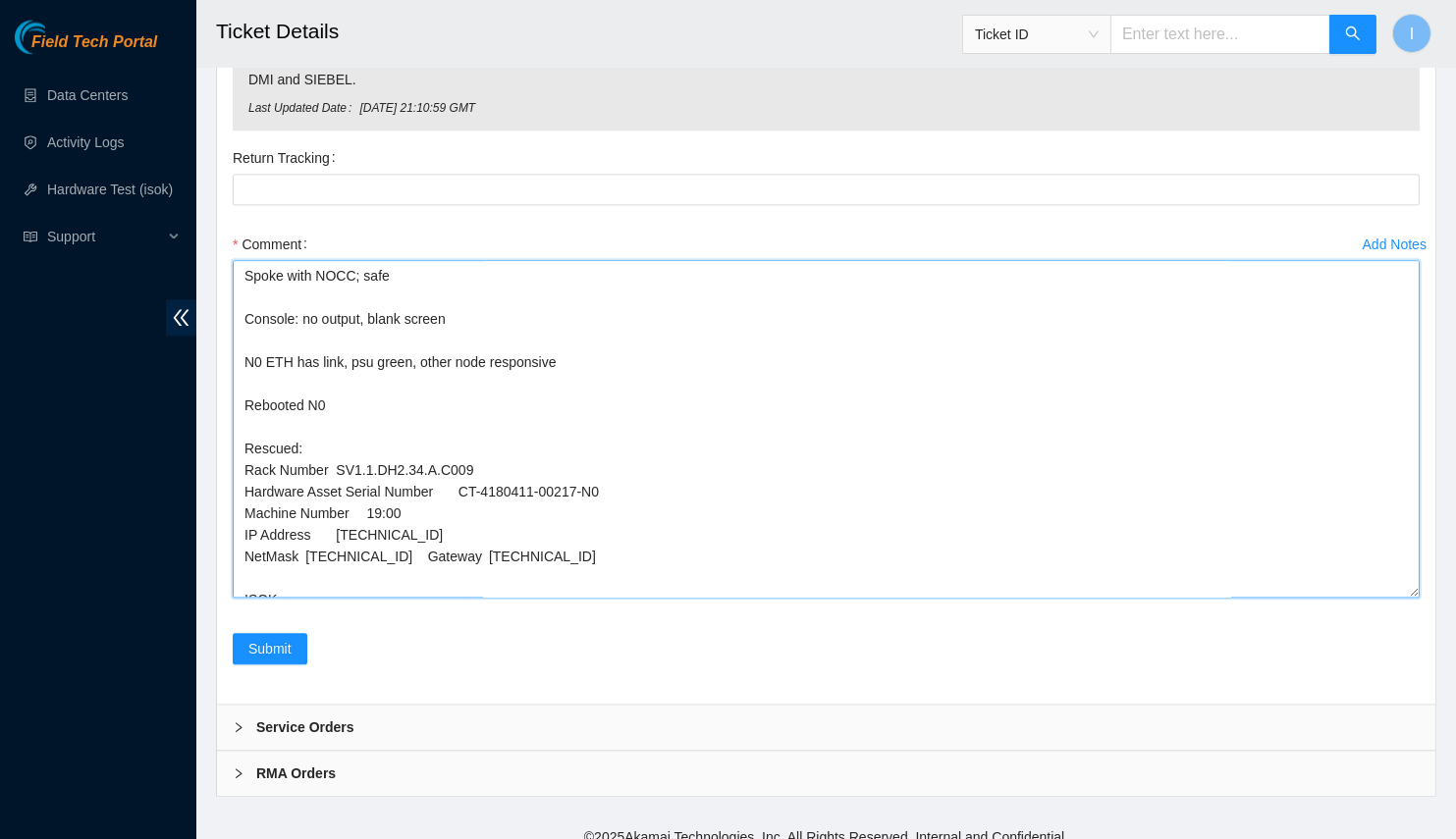
drag, startPoint x: 1410, startPoint y: 572, endPoint x: 1360, endPoint y: 839, distance: 271.6
click at [1360, 598] on textarea "Spoke with NOCC; safe Console: no output, blank screen N0 ETH has link, psu gre…" at bounding box center [825, 428] width 1187 height 338
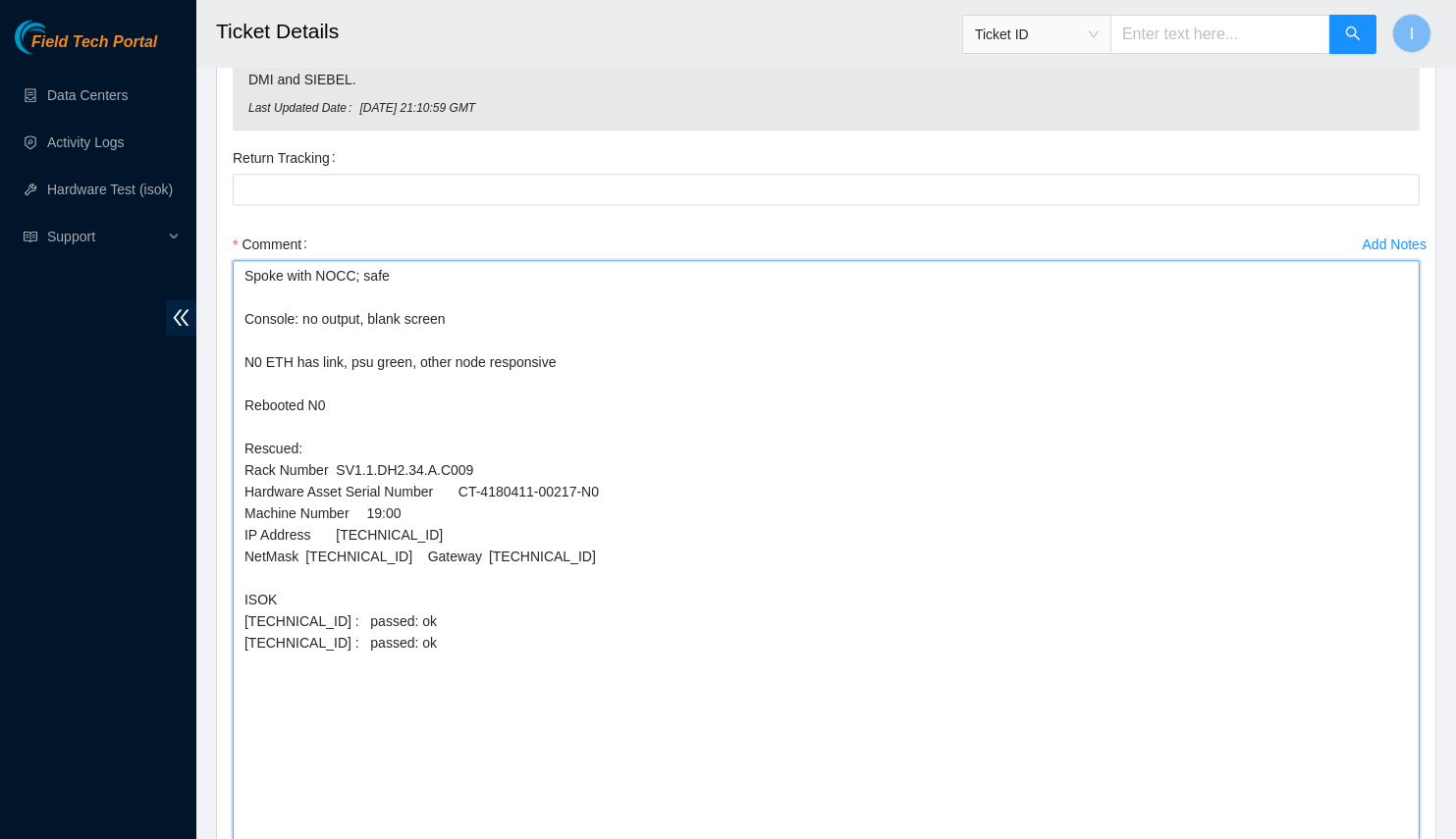
scroll to position [8008, 0]
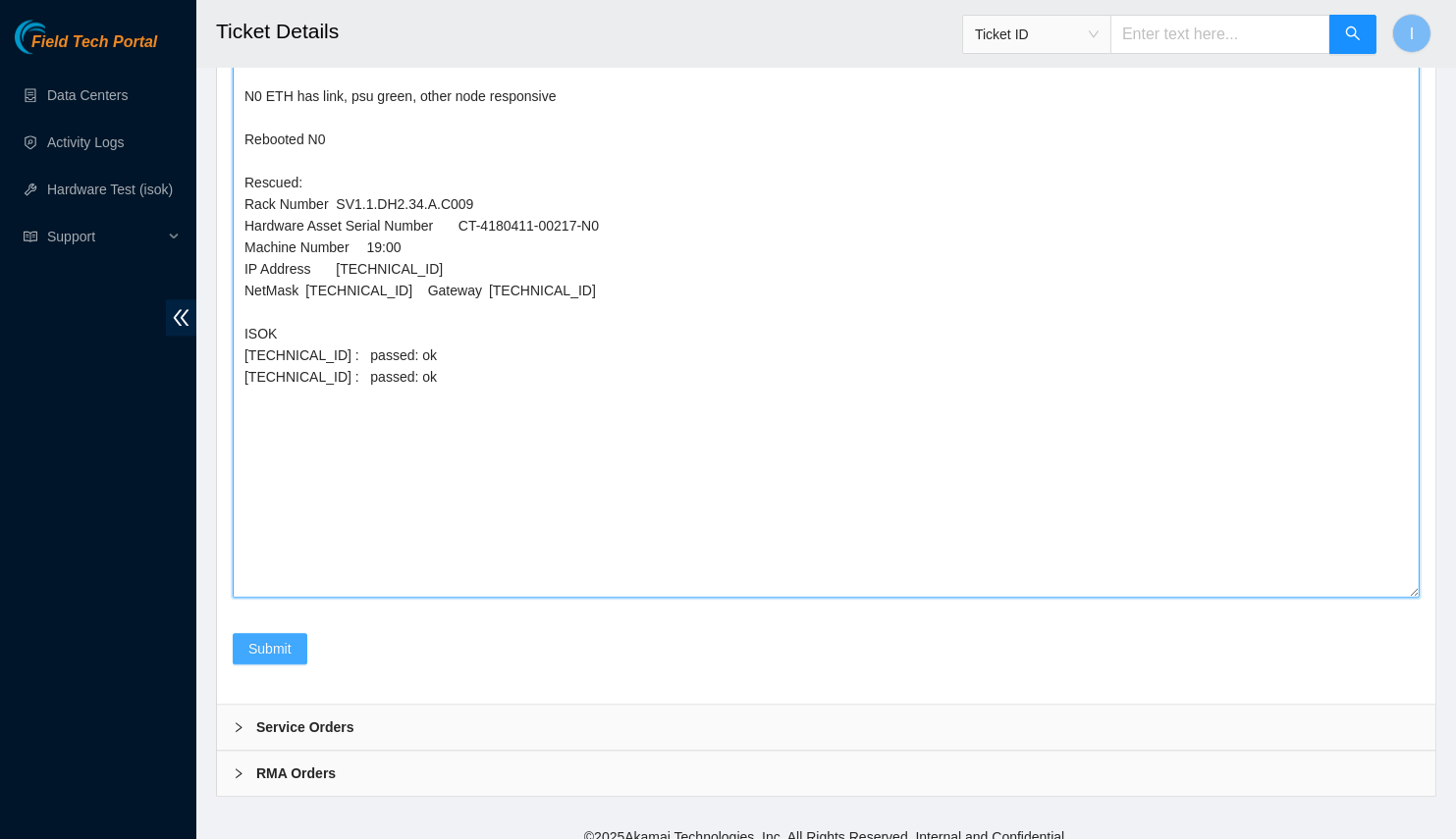
type textarea "Spoke with NOCC; safe Console: no output, blank screen N0 ETH has link, psu gre…"
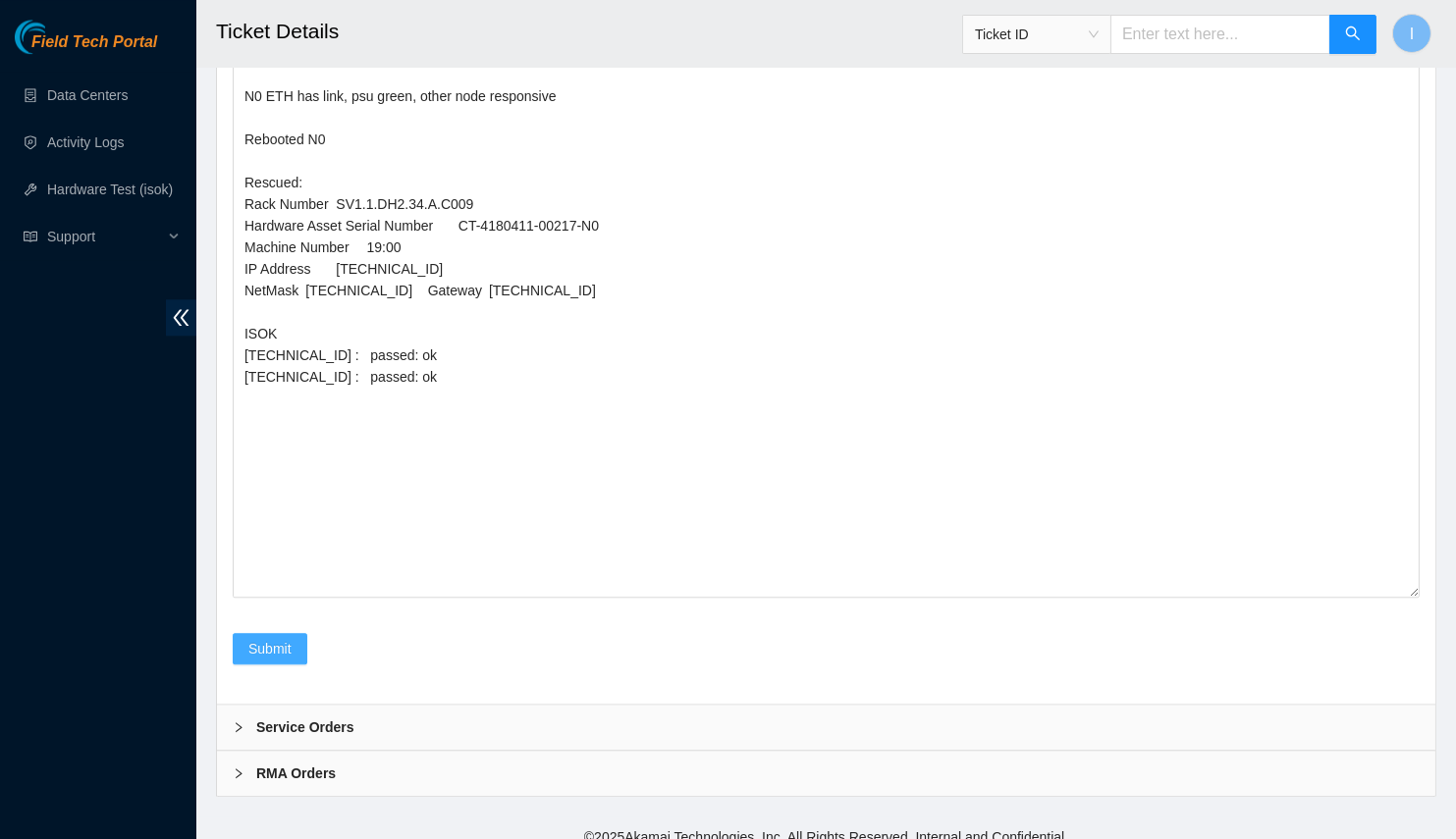
click at [293, 633] on button "Submit" at bounding box center [269, 649] width 75 height 32
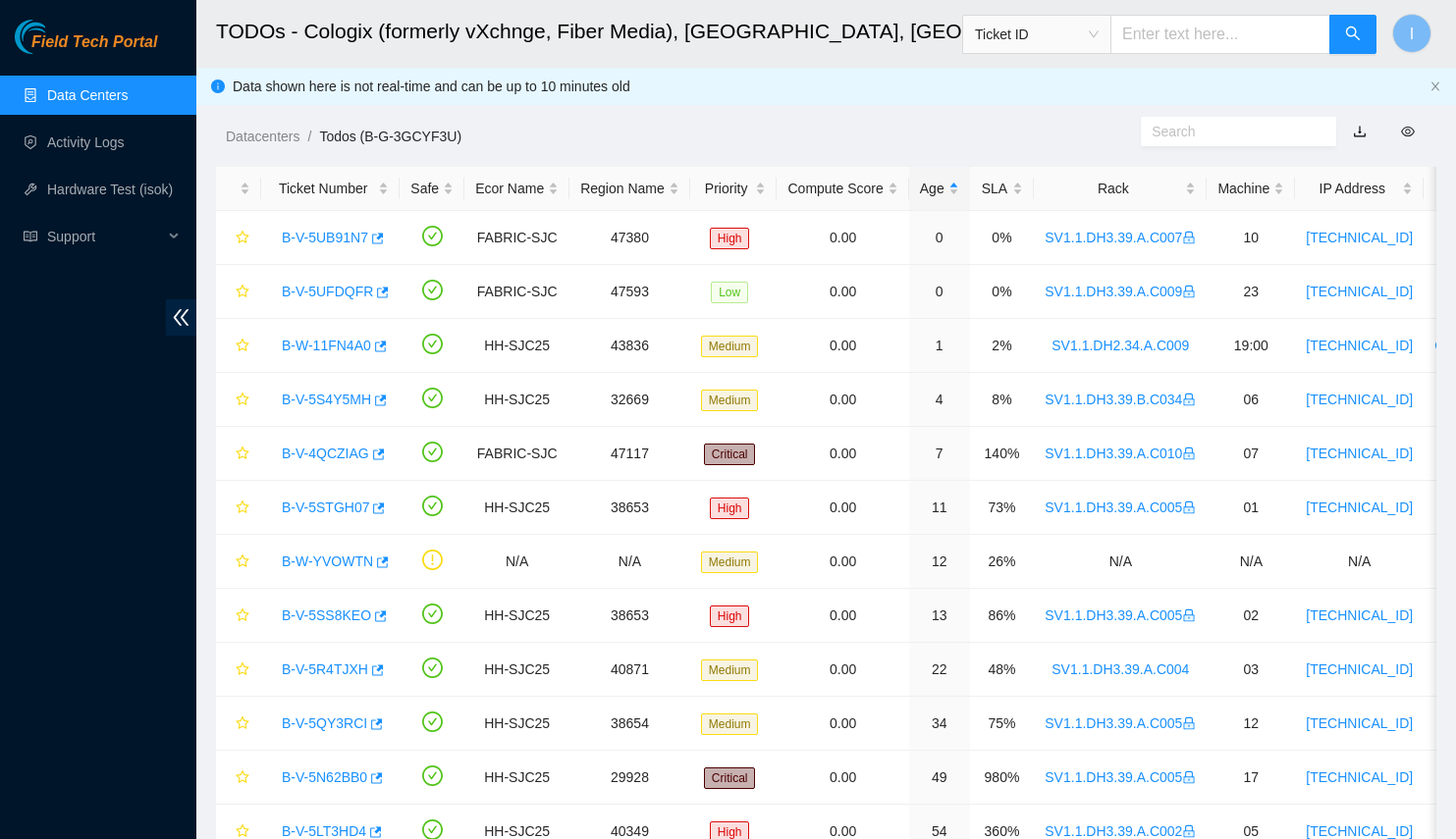
scroll to position [89, 0]
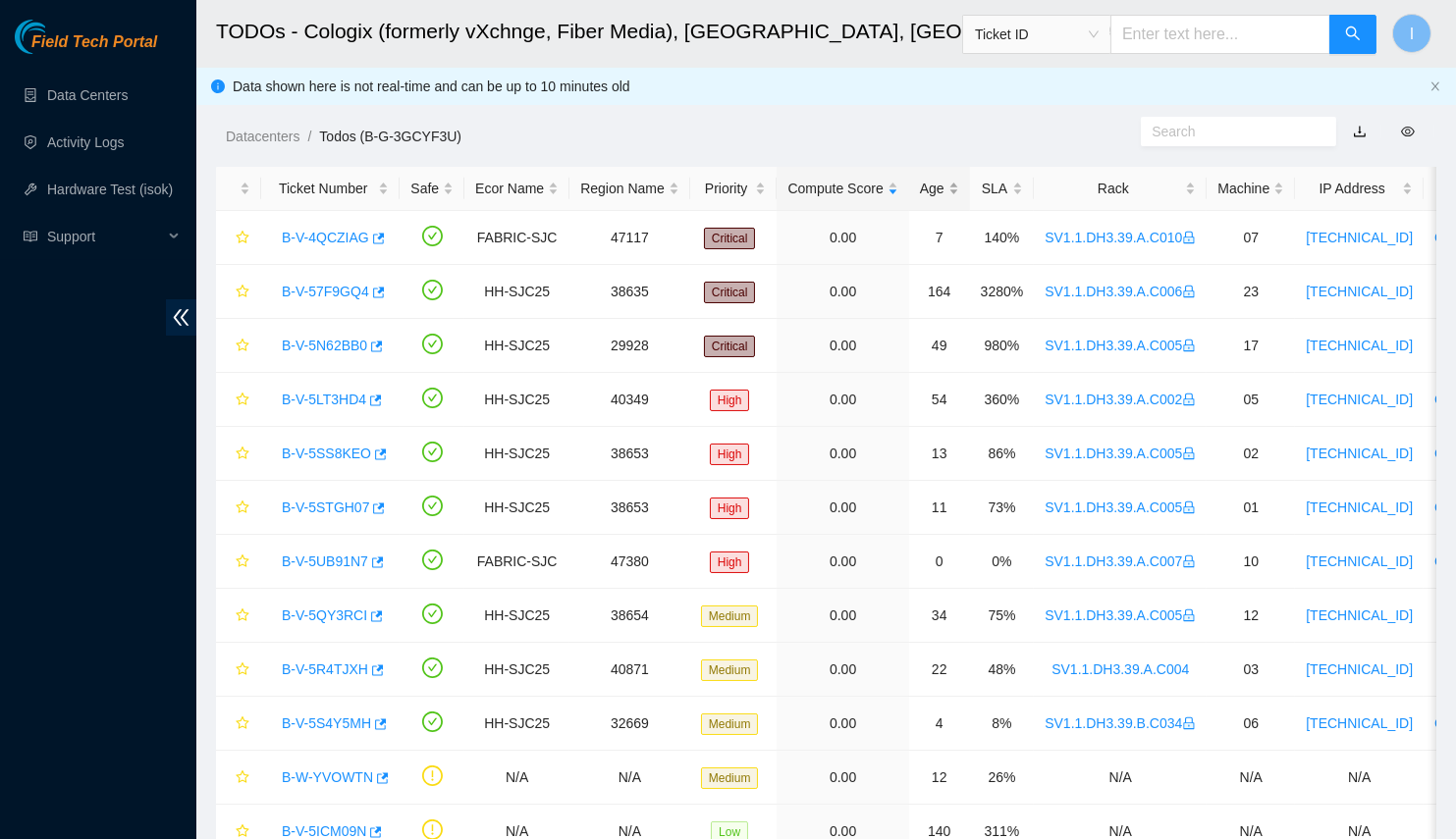
click at [920, 196] on div "Age" at bounding box center [939, 188] width 39 height 22
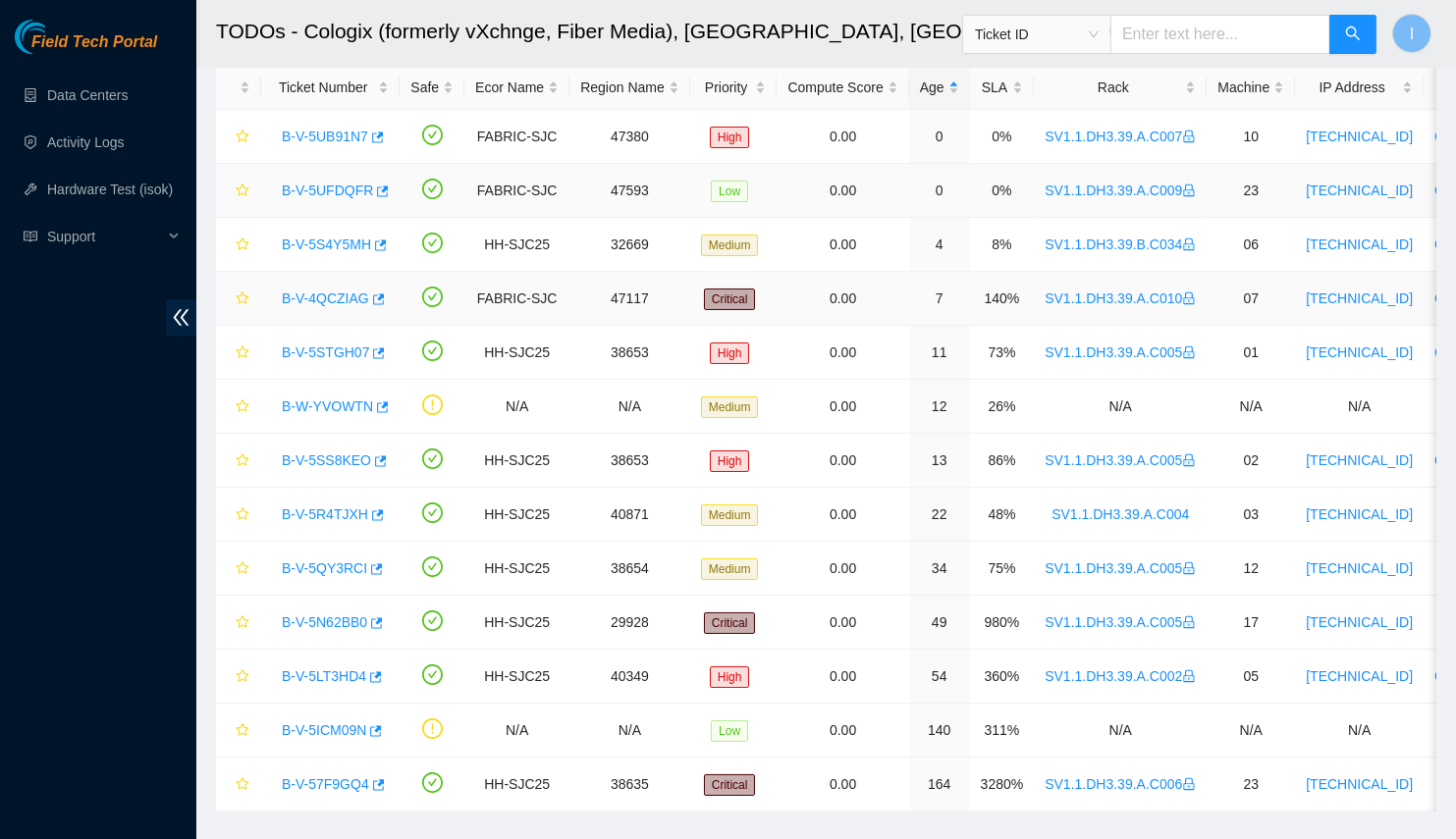
scroll to position [100, 0]
click at [330, 410] on link "B-W-YVOWTN" at bounding box center [328, 408] width 92 height 16
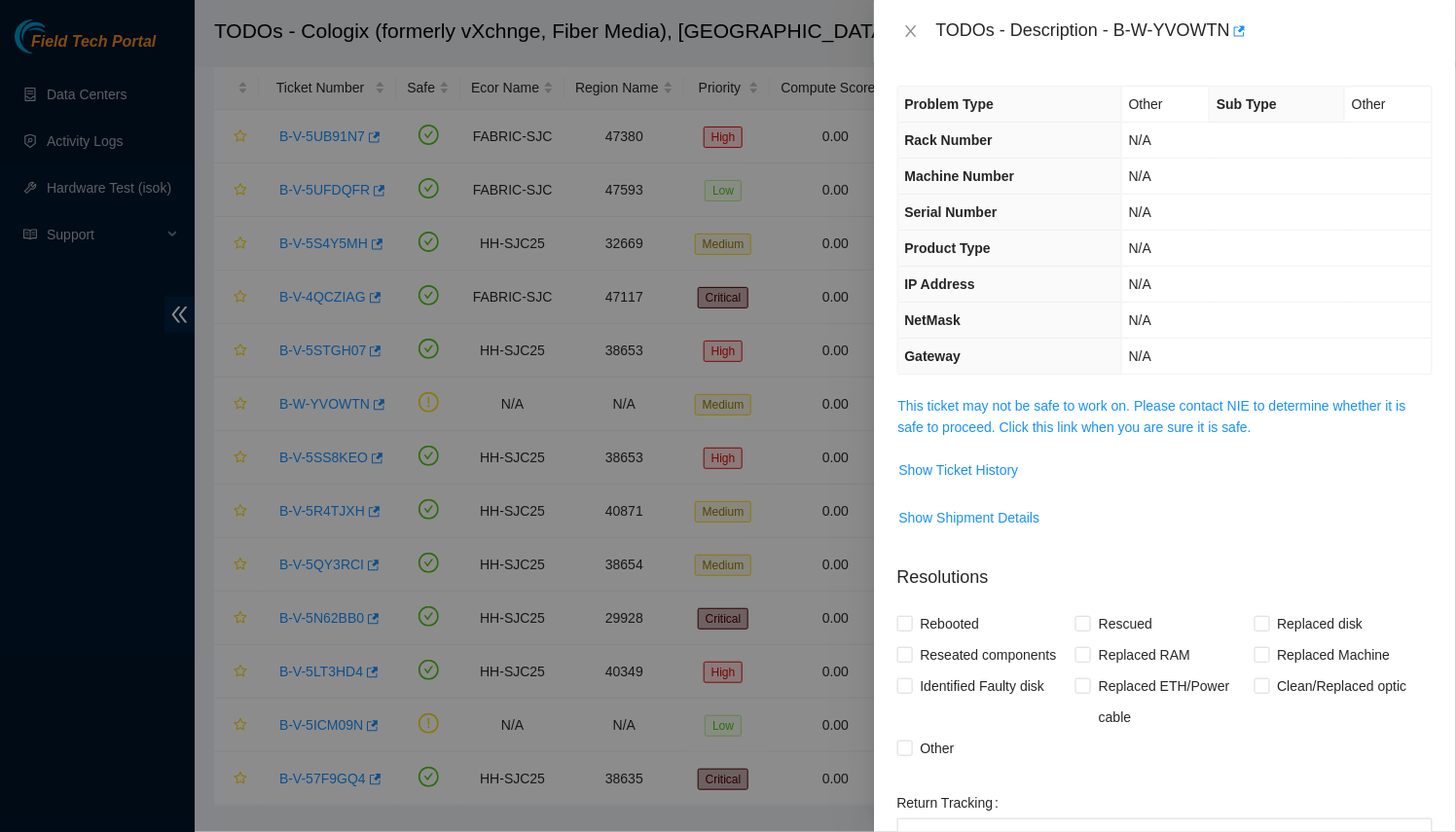
click at [1019, 438] on td "This ticket may not be safe to work on. Please contact NIE to determine whether…" at bounding box center [1165, 424] width 535 height 59
click at [1007, 422] on link "This ticket may not be safe to work on. Please contact NIE to determine whether…" at bounding box center [1152, 416] width 508 height 37
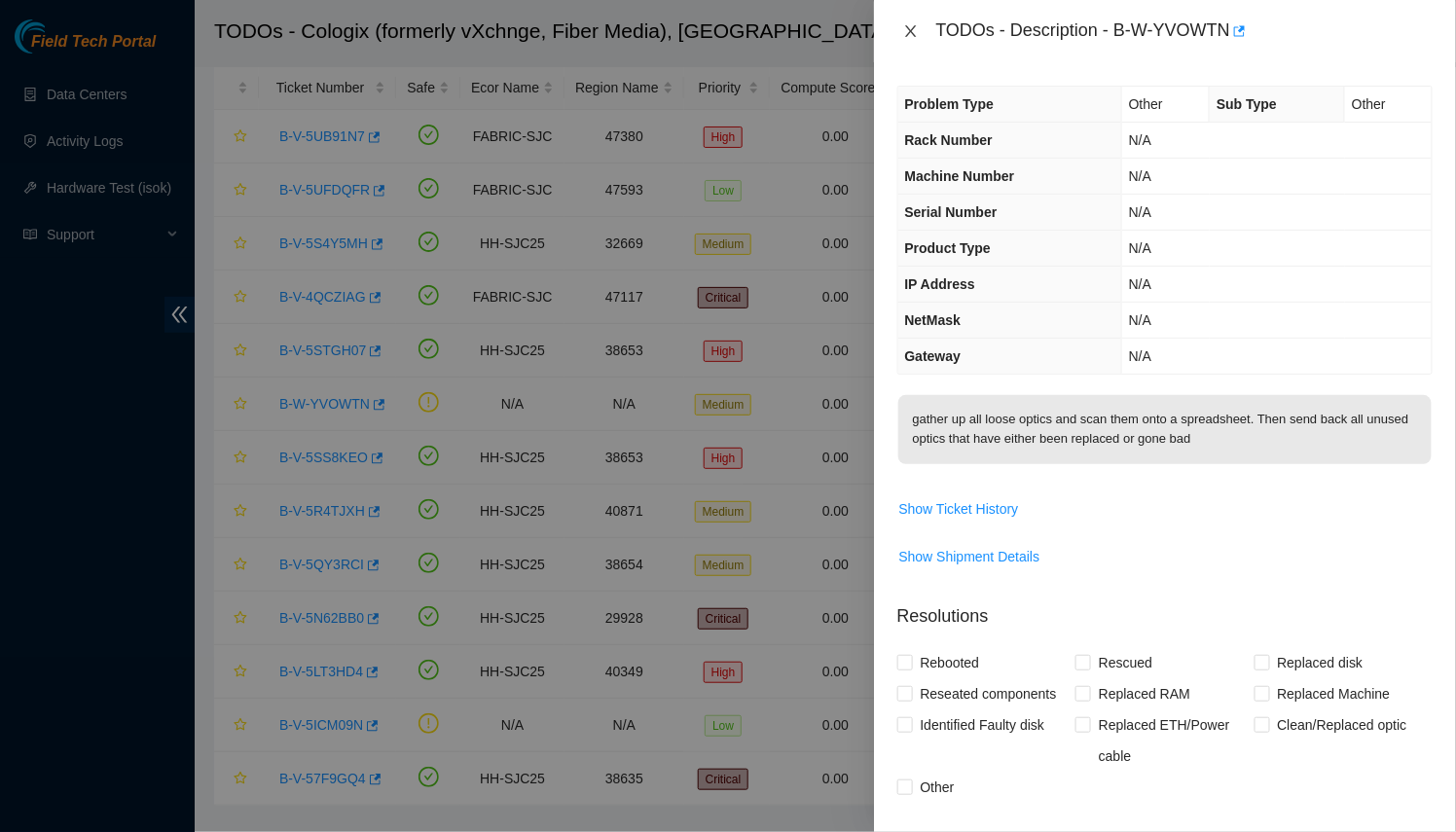
click at [913, 32] on icon "close" at bounding box center [911, 32] width 16 height 16
